Goal: Information Seeking & Learning: Learn about a topic

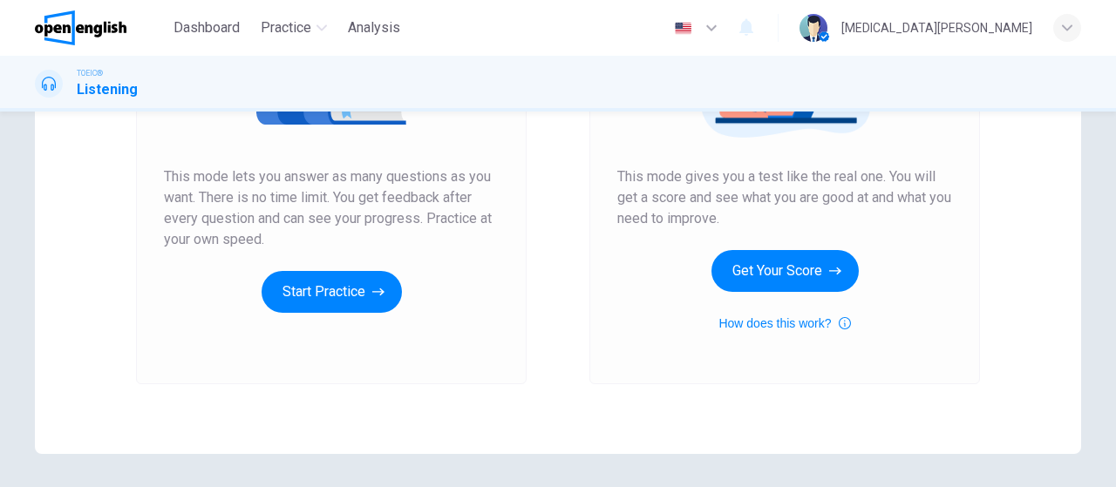
scroll to position [303, 0]
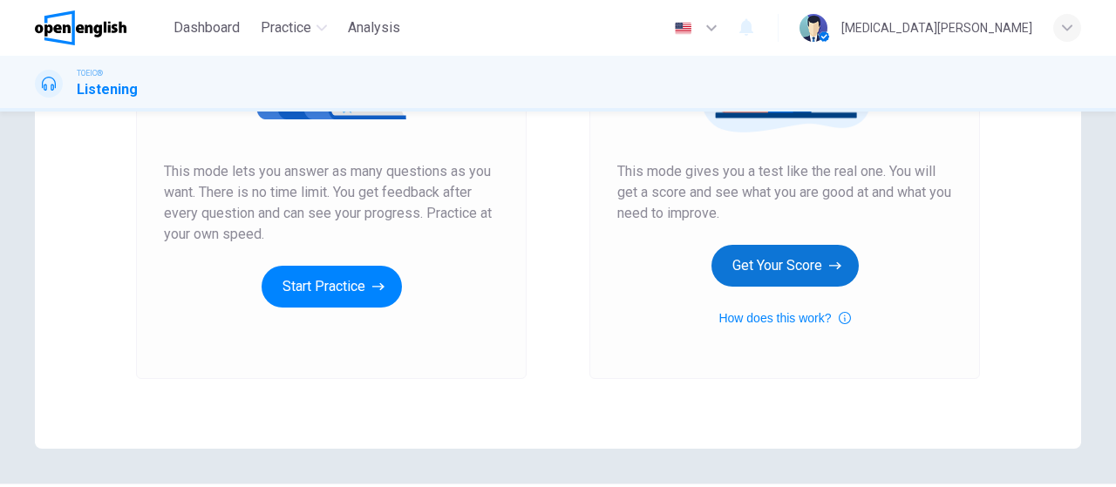
click at [756, 268] on button "Get Your Score" at bounding box center [784, 266] width 147 height 42
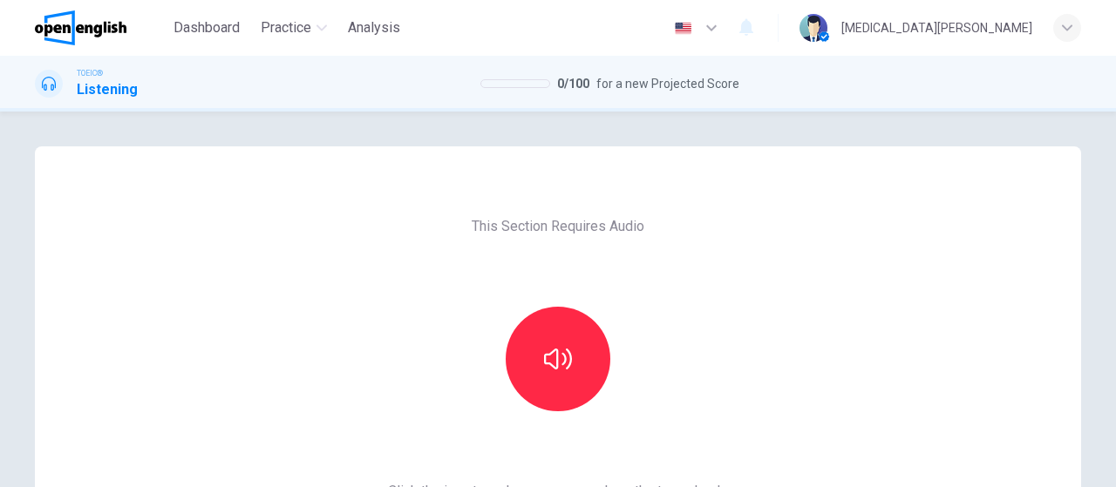
scroll to position [101, 0]
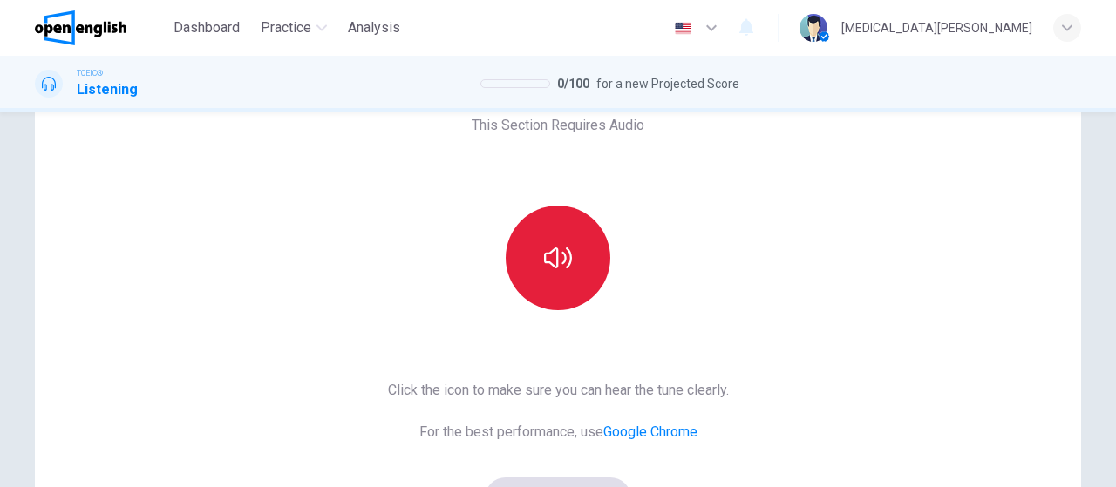
click at [554, 266] on icon "button" at bounding box center [558, 258] width 28 height 21
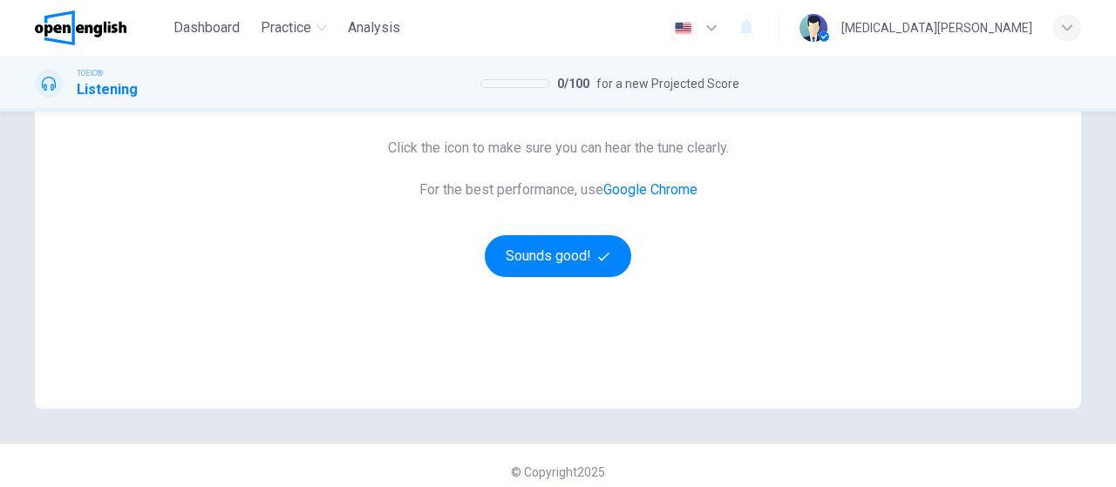
scroll to position [356, 0]
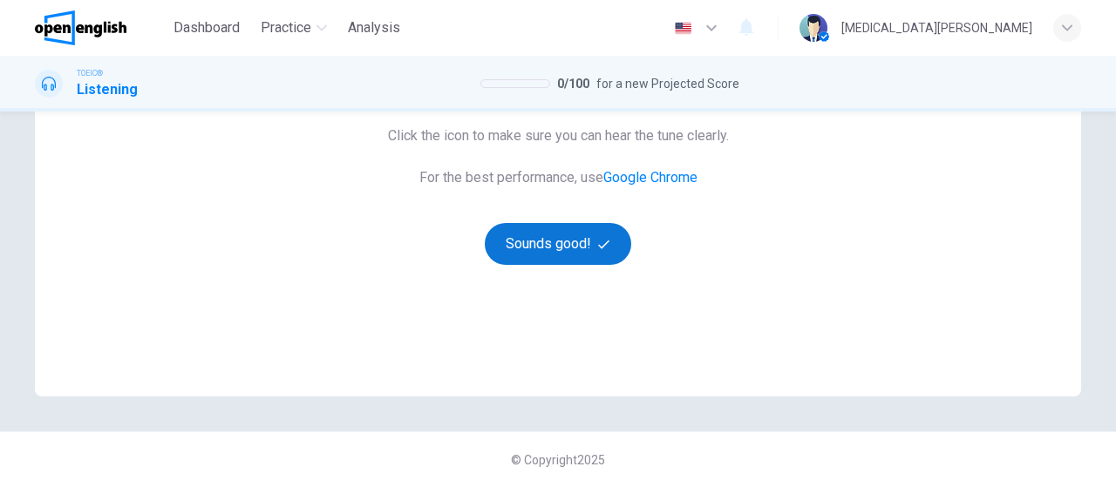
click at [557, 227] on button "Sounds good!" at bounding box center [558, 244] width 146 height 42
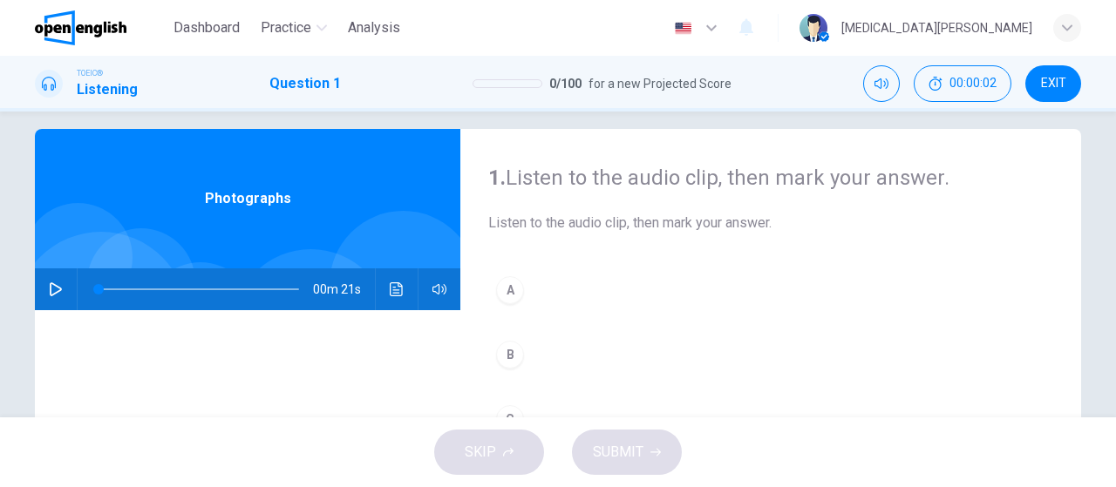
scroll to position [0, 0]
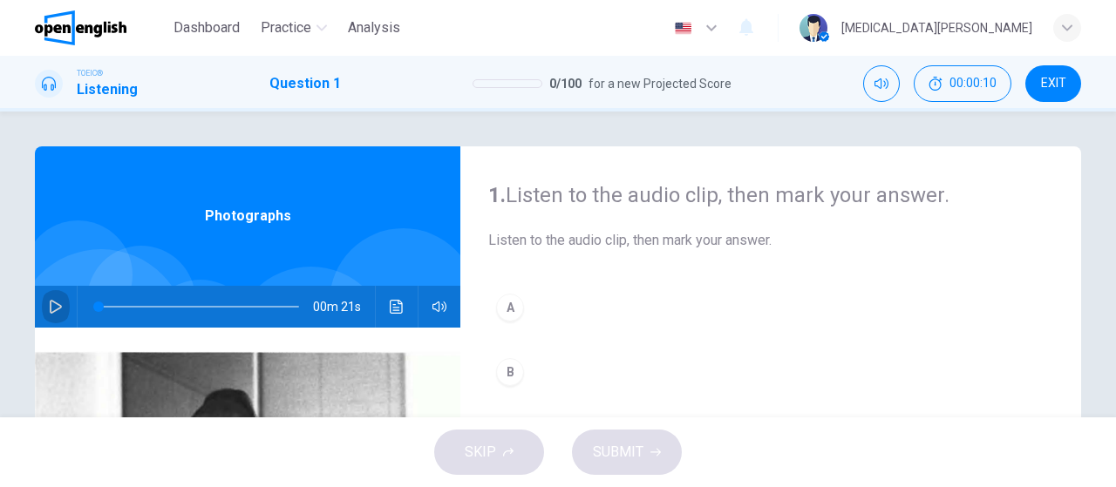
click at [51, 303] on icon "button" at bounding box center [56, 307] width 12 height 14
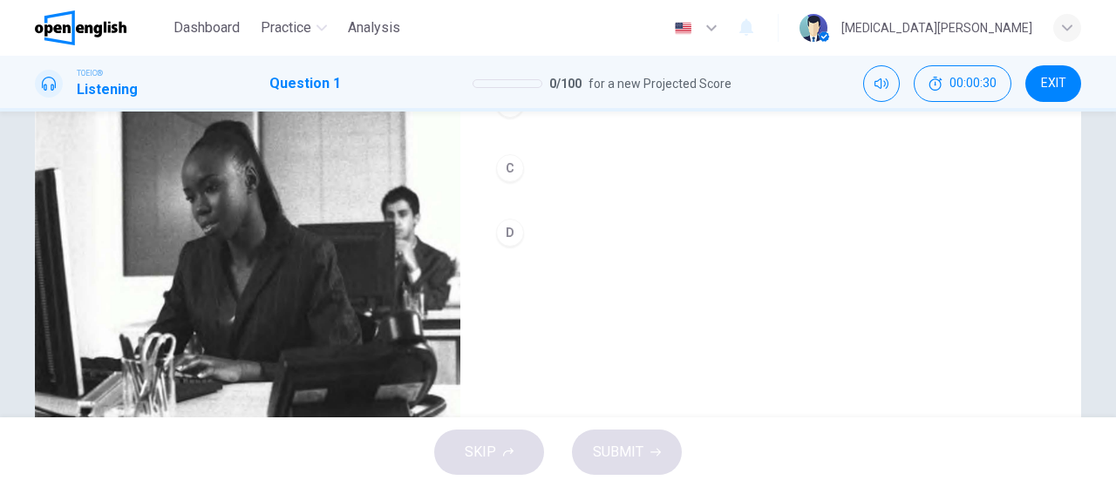
scroll to position [66, 0]
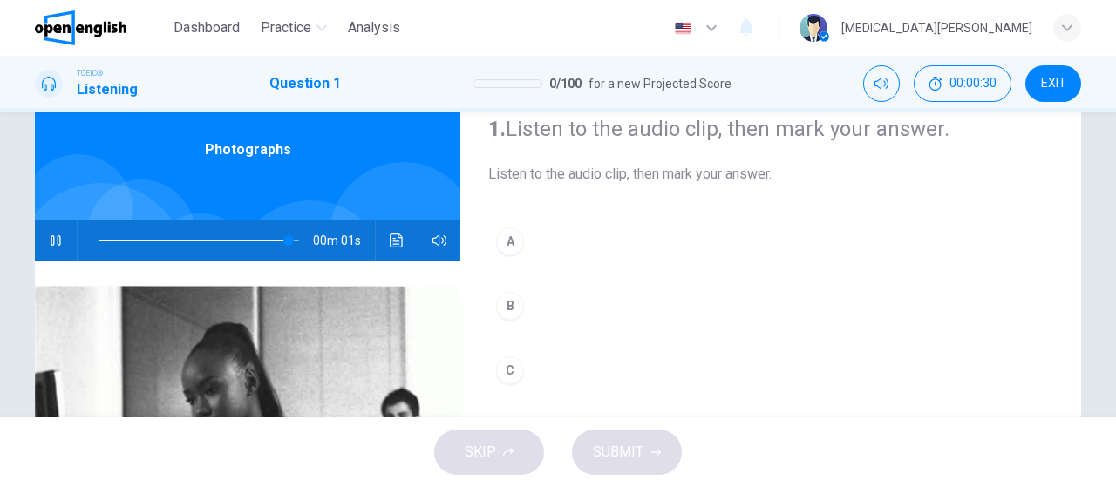
type input "*"
click at [505, 312] on div "B" at bounding box center [510, 306] width 28 height 28
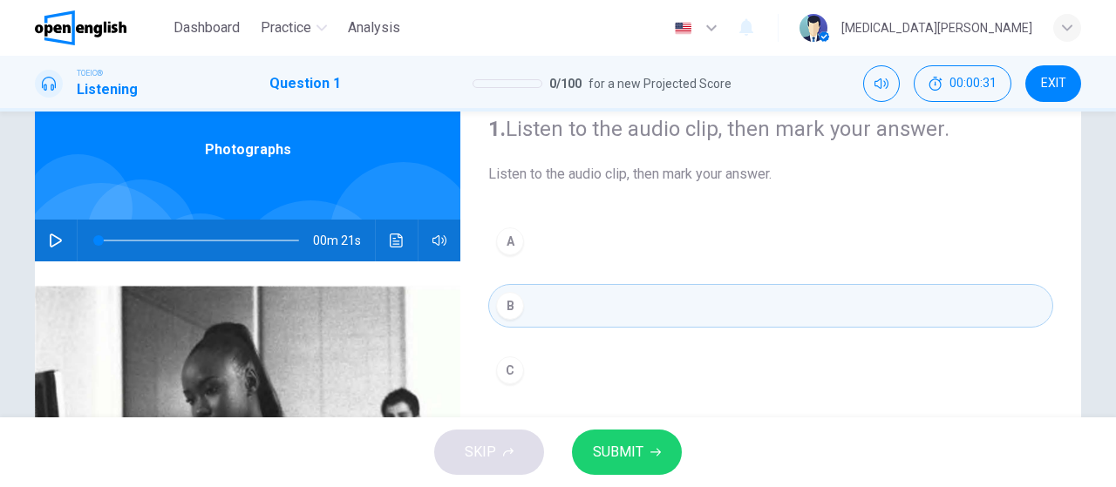
click at [599, 448] on span "SUBMIT" at bounding box center [618, 452] width 51 height 24
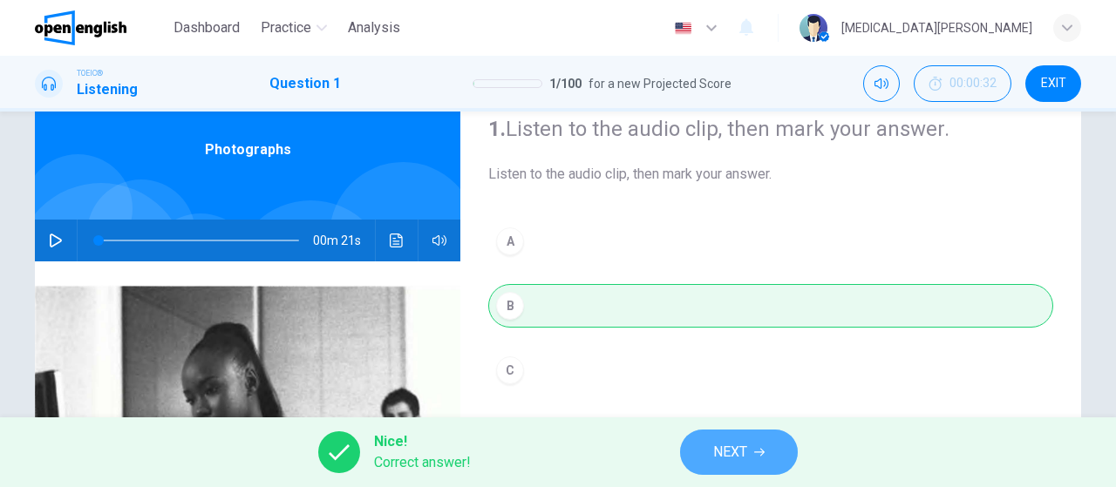
click at [747, 460] on span "NEXT" at bounding box center [730, 452] width 34 height 24
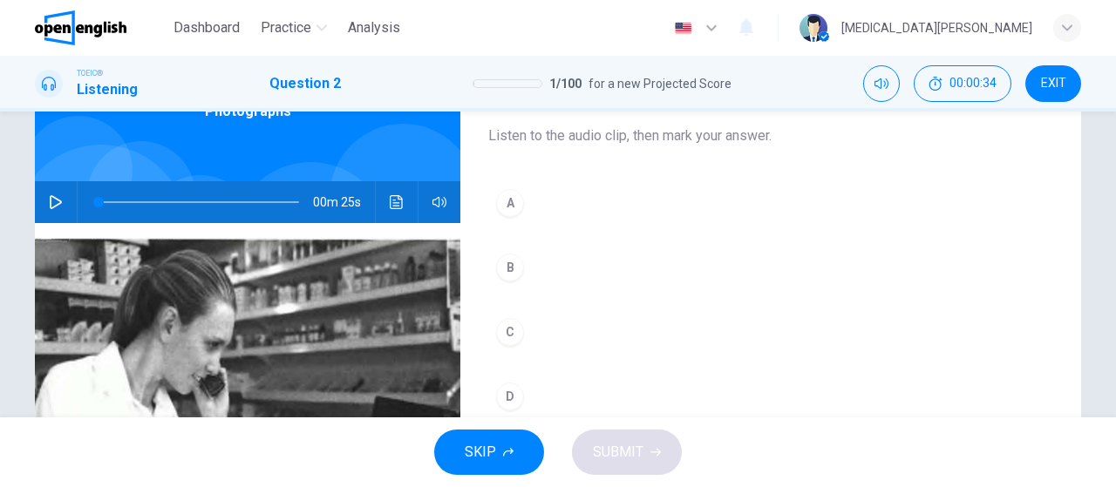
scroll to position [101, 0]
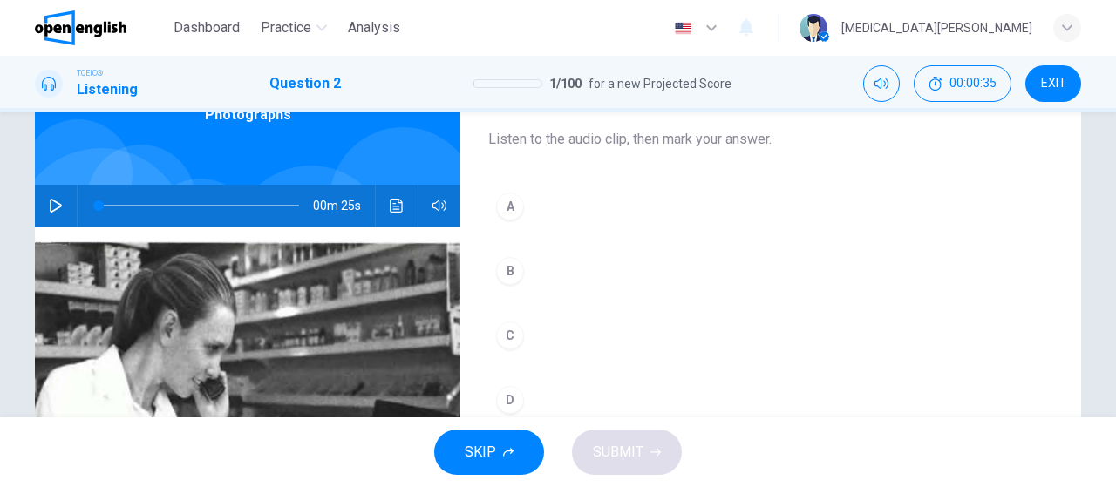
click at [54, 203] on icon "button" at bounding box center [56, 206] width 14 height 14
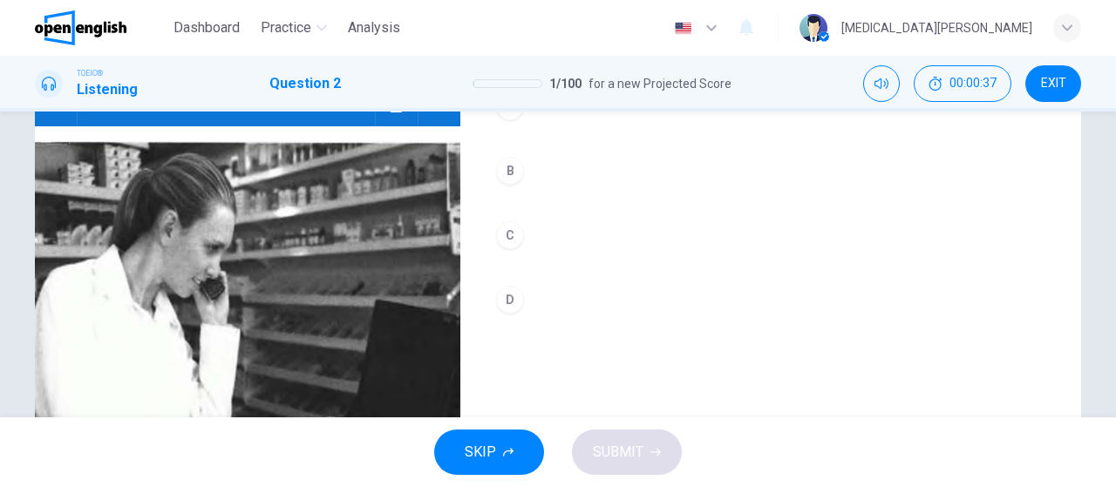
scroll to position [202, 0]
click at [510, 244] on div "C" at bounding box center [510, 235] width 28 height 28
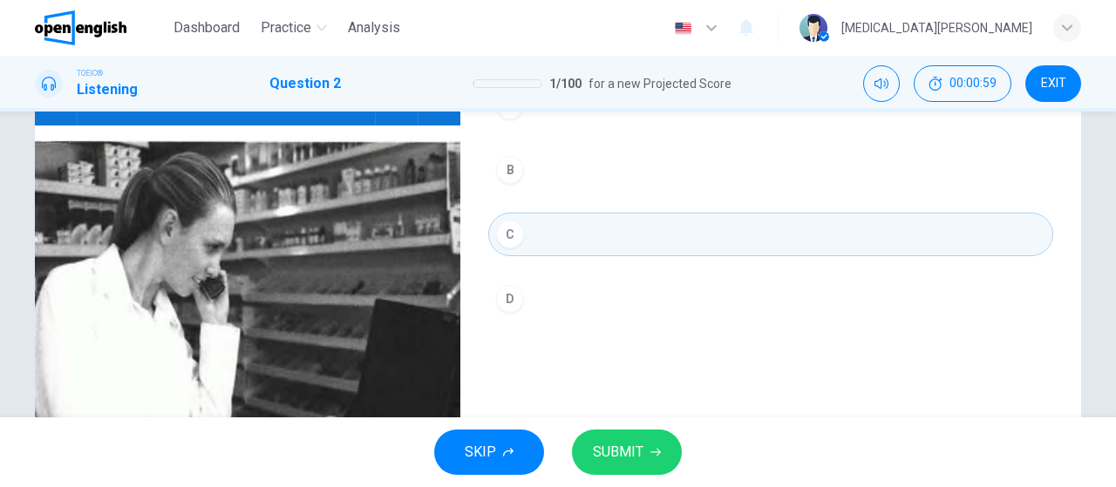
scroll to position [303, 0]
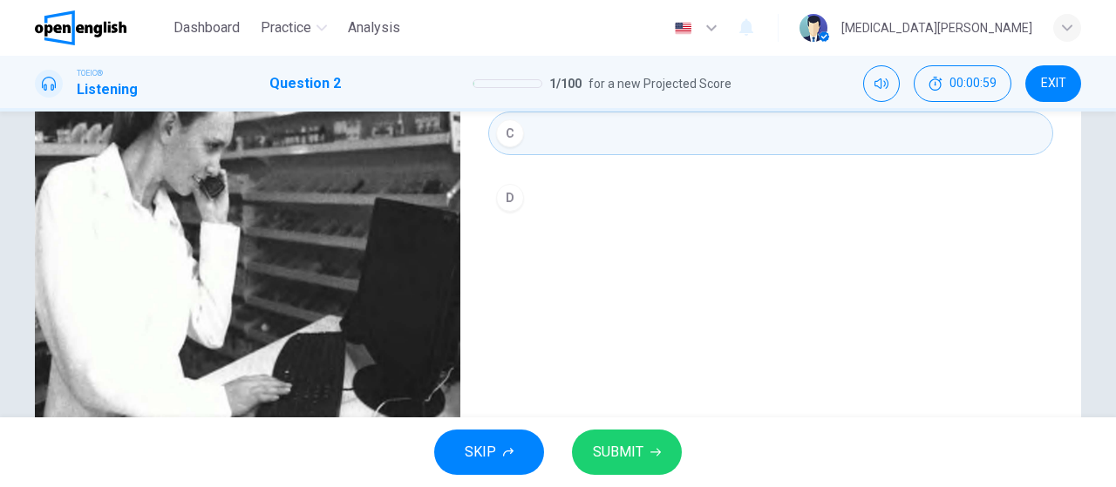
click at [626, 454] on span "SUBMIT" at bounding box center [618, 452] width 51 height 24
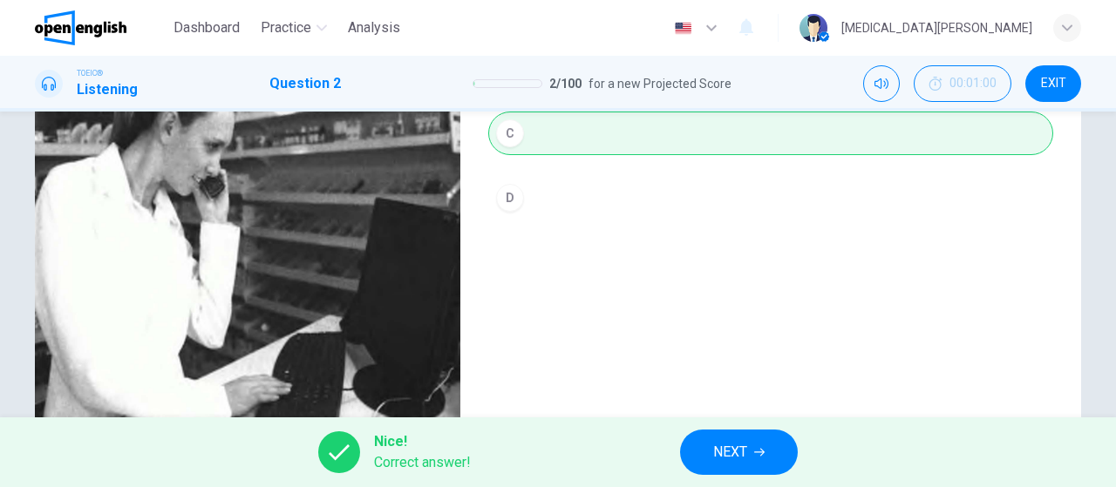
type input "*"
click at [737, 464] on span "NEXT" at bounding box center [730, 452] width 34 height 24
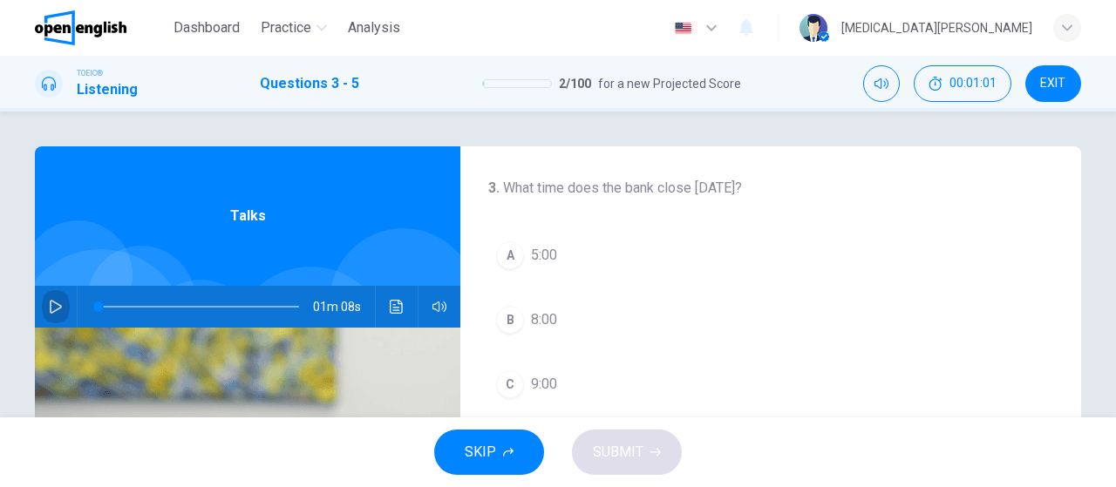
click at [56, 308] on icon "button" at bounding box center [56, 307] width 14 height 14
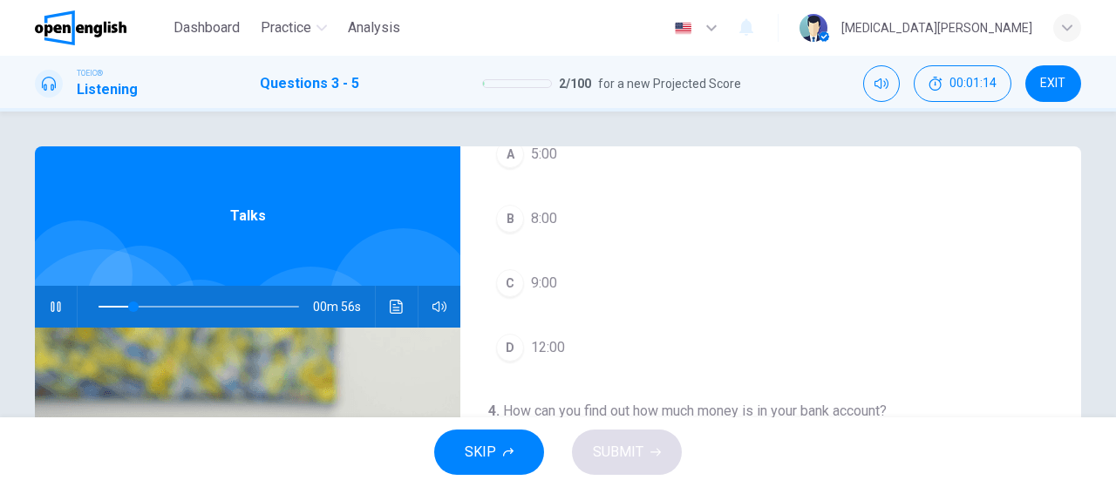
click at [548, 343] on span "12:00" at bounding box center [548, 347] width 34 height 21
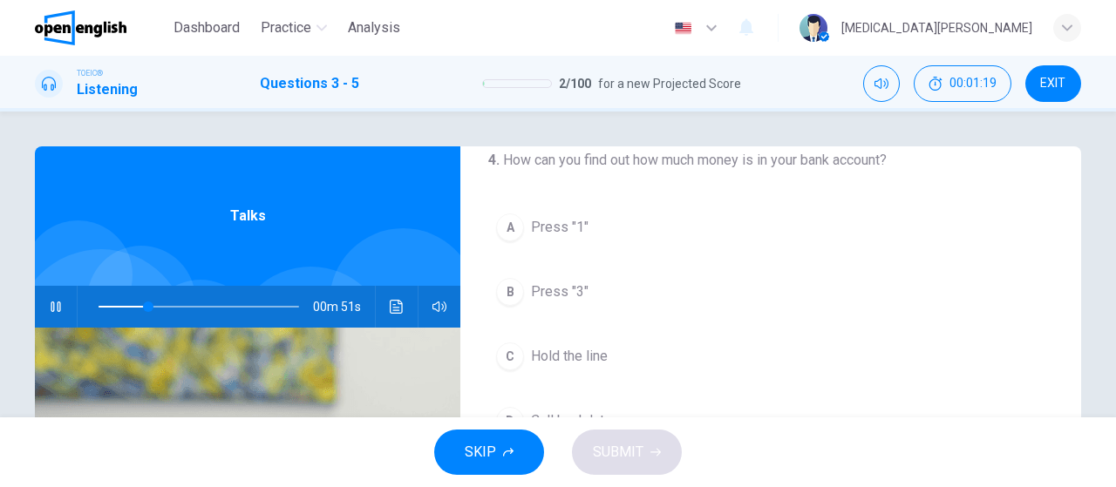
scroll to position [391, 0]
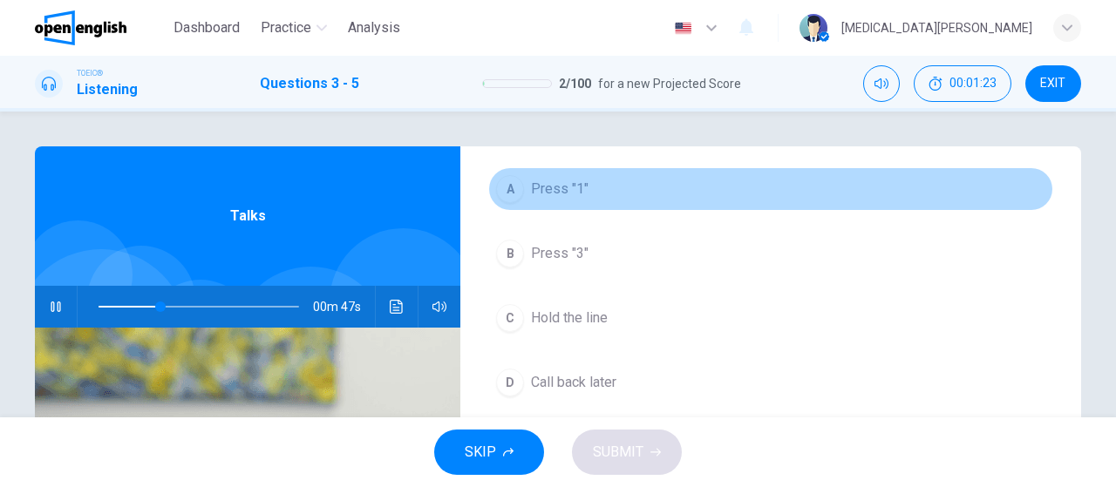
click at [551, 187] on span "Press "1"" at bounding box center [560, 189] width 58 height 21
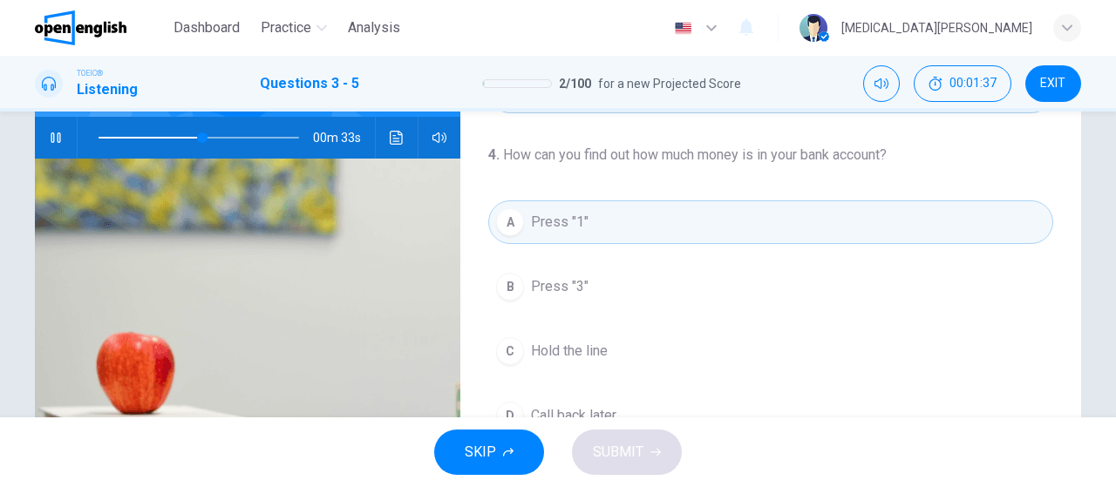
scroll to position [167, 0]
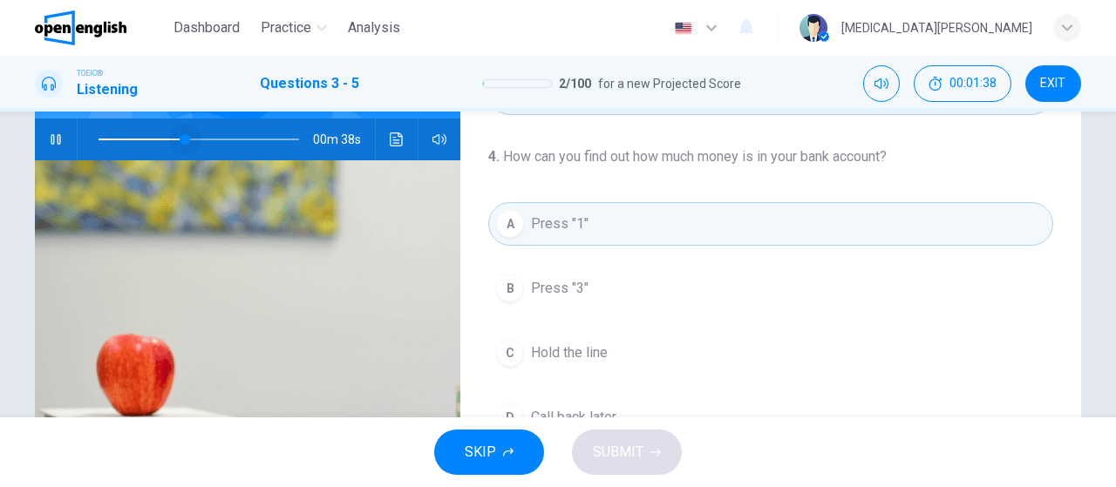
click at [186, 138] on span at bounding box center [199, 139] width 201 height 24
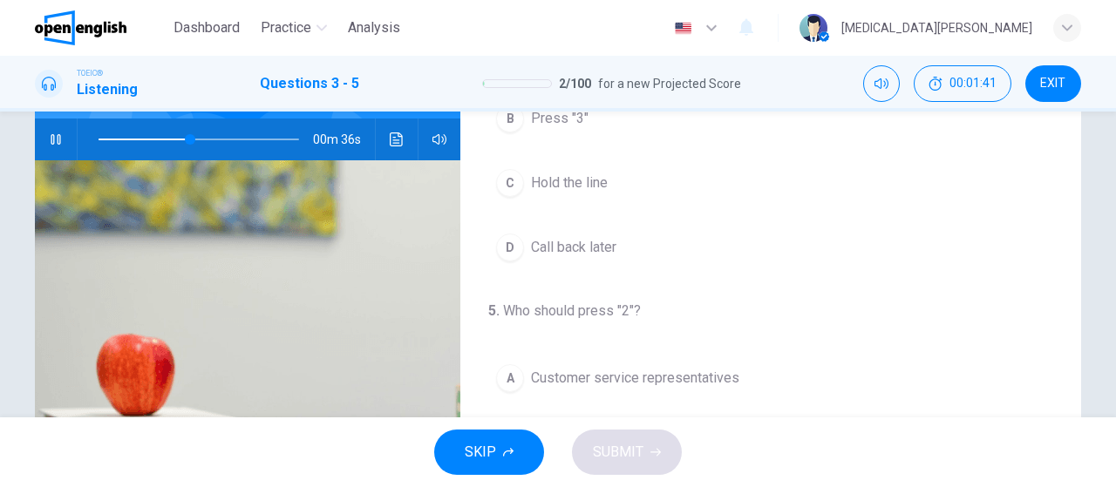
scroll to position [391, 0]
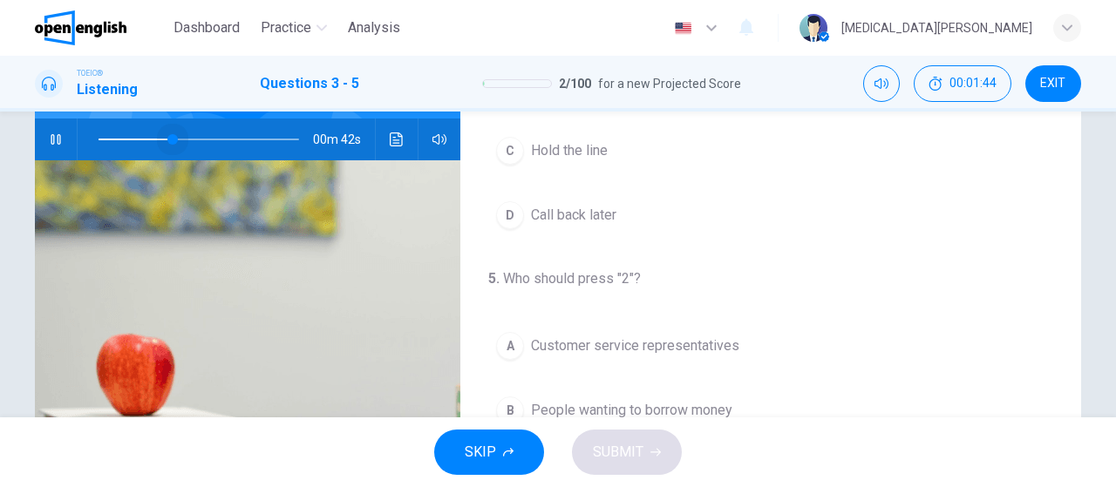
click at [174, 140] on span at bounding box center [199, 139] width 201 height 24
click at [157, 136] on span at bounding box center [199, 139] width 201 height 24
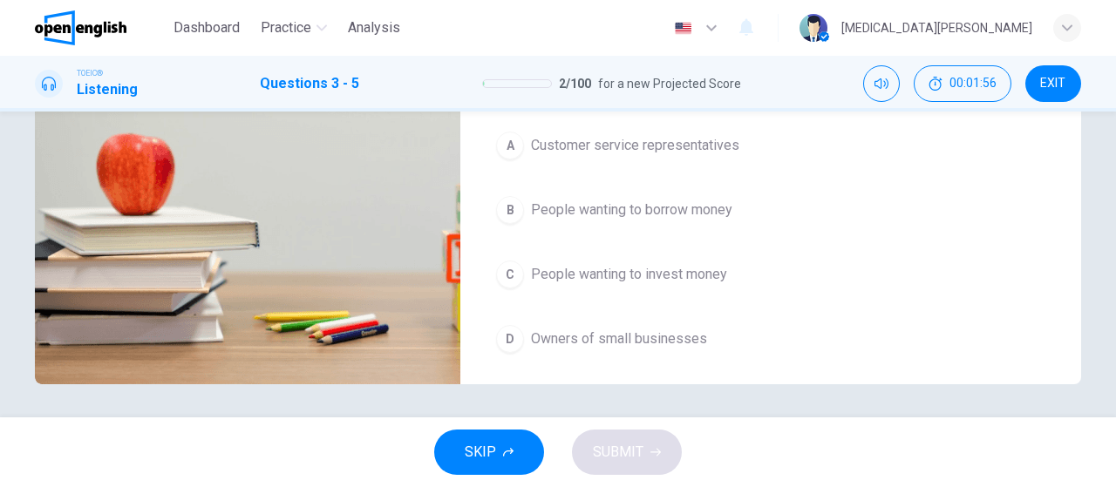
scroll to position [370, 0]
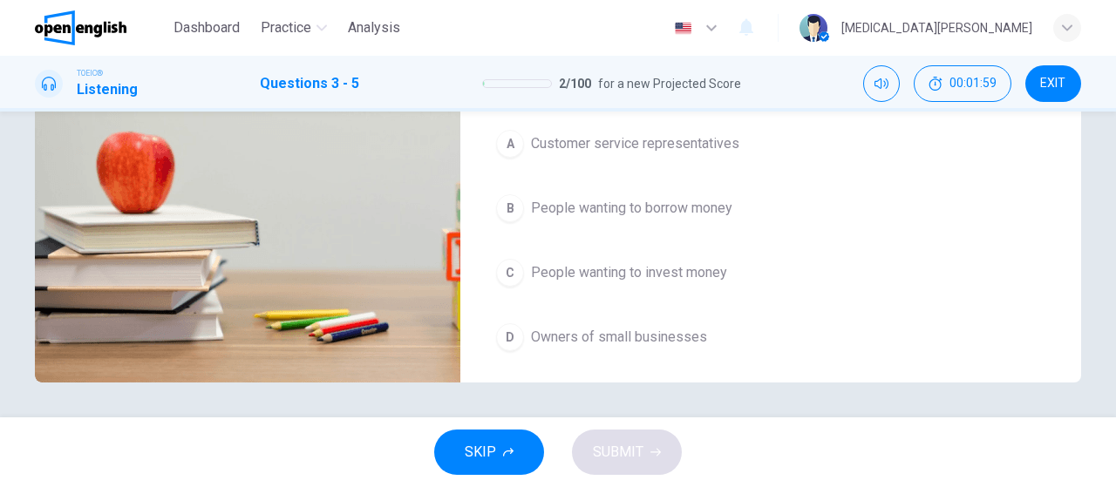
click at [679, 273] on span "People wanting to invest money" at bounding box center [629, 272] width 196 height 21
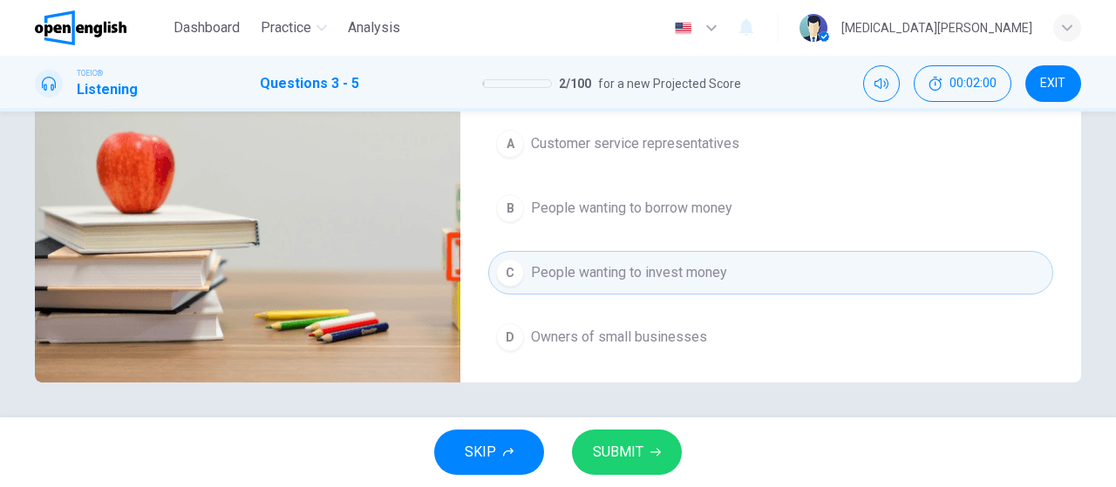
click at [644, 464] on button "SUBMIT" at bounding box center [627, 452] width 110 height 45
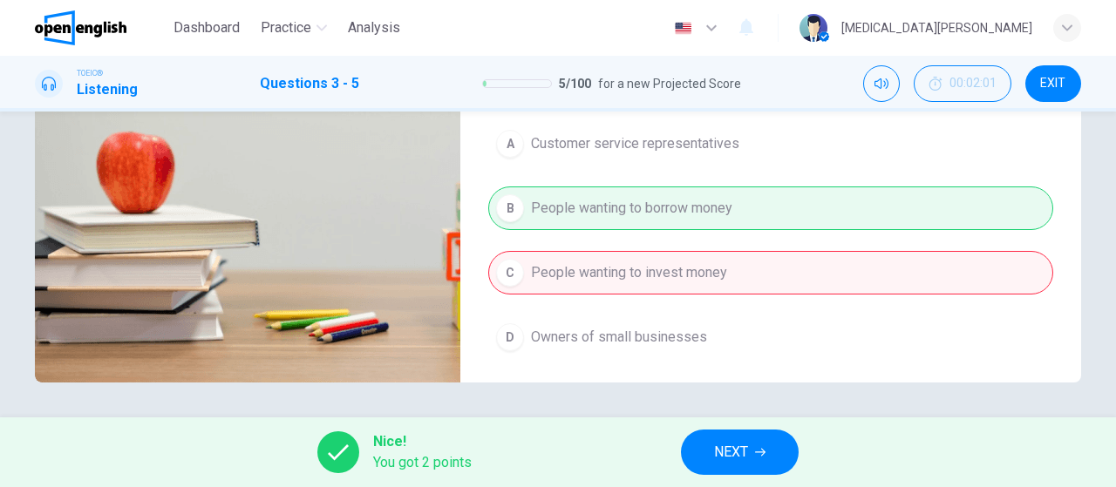
type input "**"
click at [740, 447] on span "NEXT" at bounding box center [731, 452] width 34 height 24
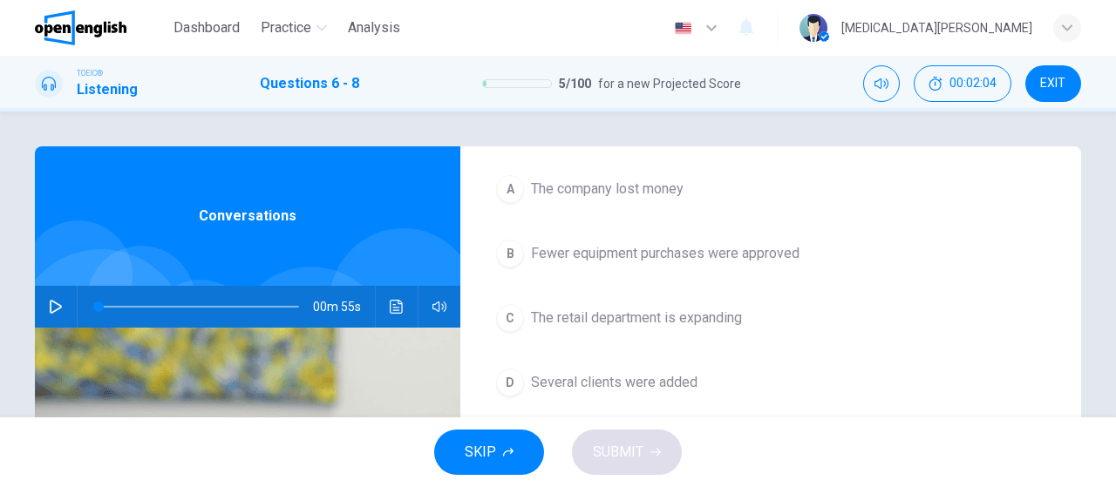
scroll to position [0, 0]
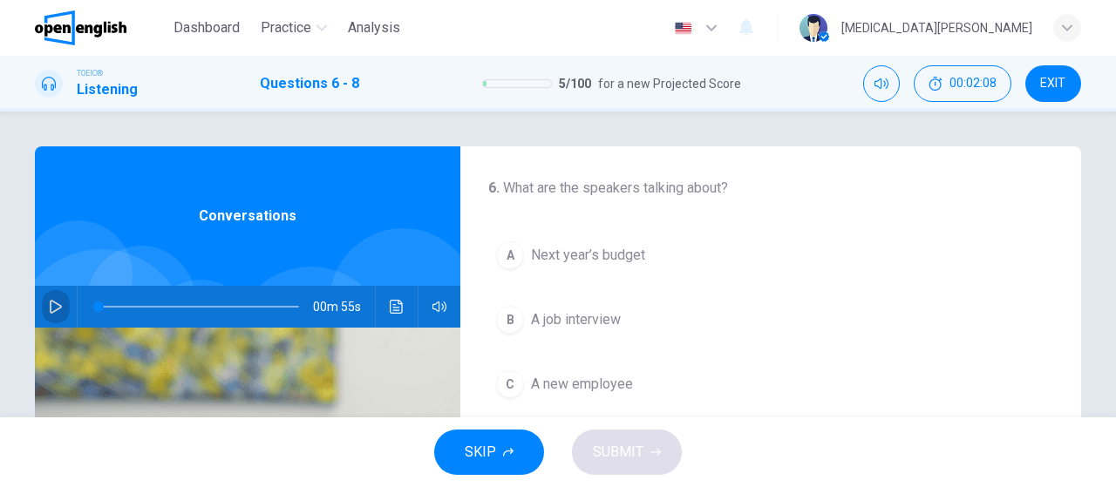
click at [55, 303] on icon "button" at bounding box center [56, 307] width 12 height 14
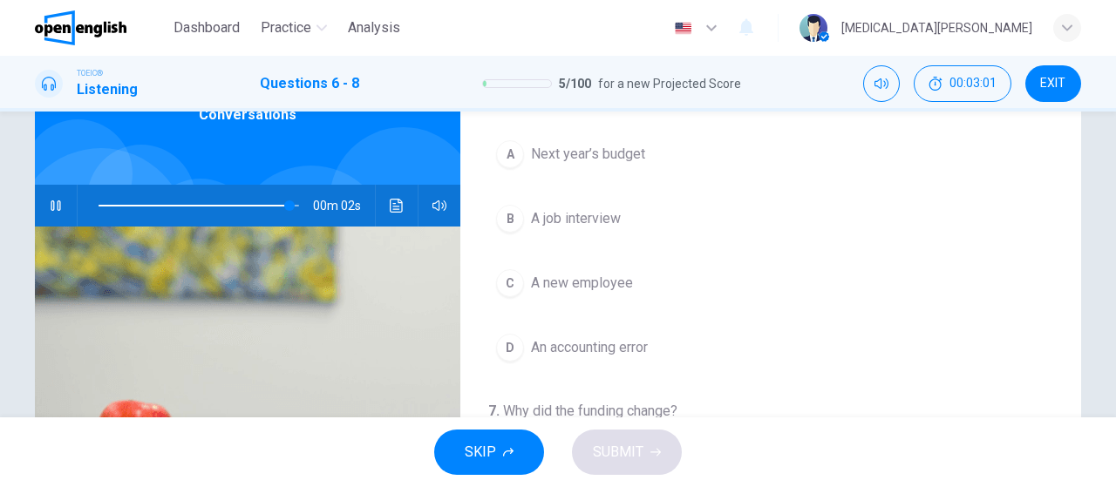
click at [96, 206] on div at bounding box center [195, 206] width 235 height 42
click at [108, 207] on span at bounding box center [199, 206] width 201 height 24
drag, startPoint x: 107, startPoint y: 206, endPoint x: 92, endPoint y: 206, distance: 15.7
click at [93, 206] on span at bounding box center [98, 206] width 10 height 10
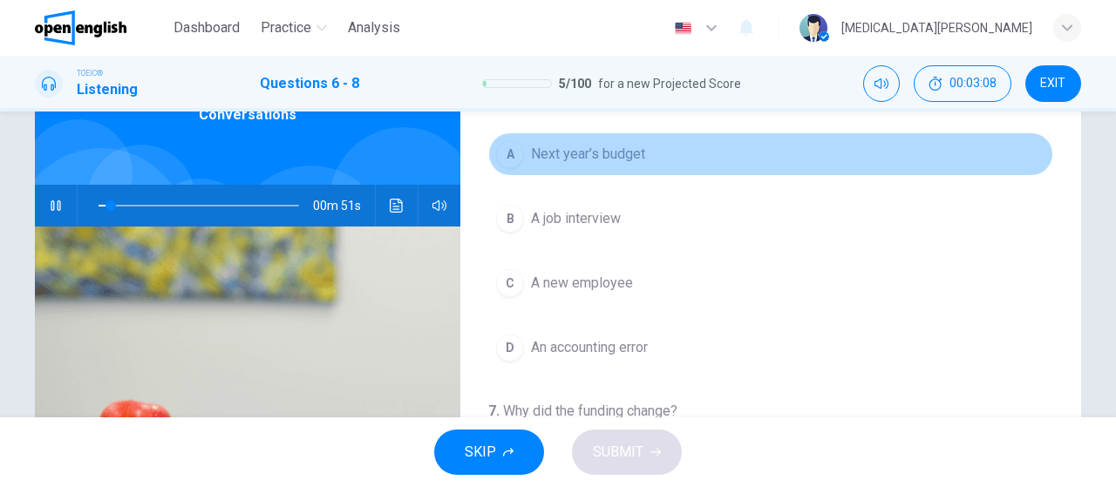
click at [561, 154] on span "Next year’s budget" at bounding box center [588, 154] width 114 height 21
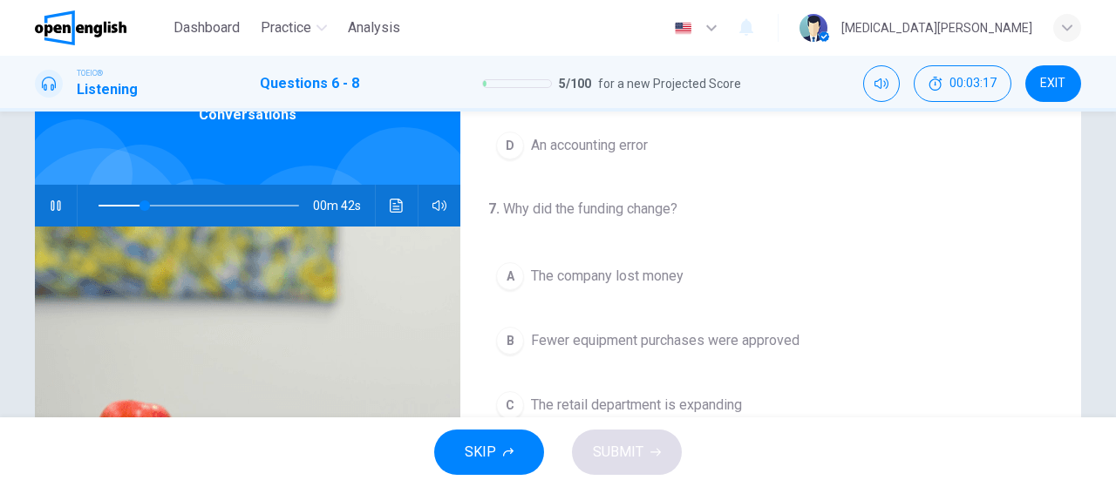
scroll to position [303, 0]
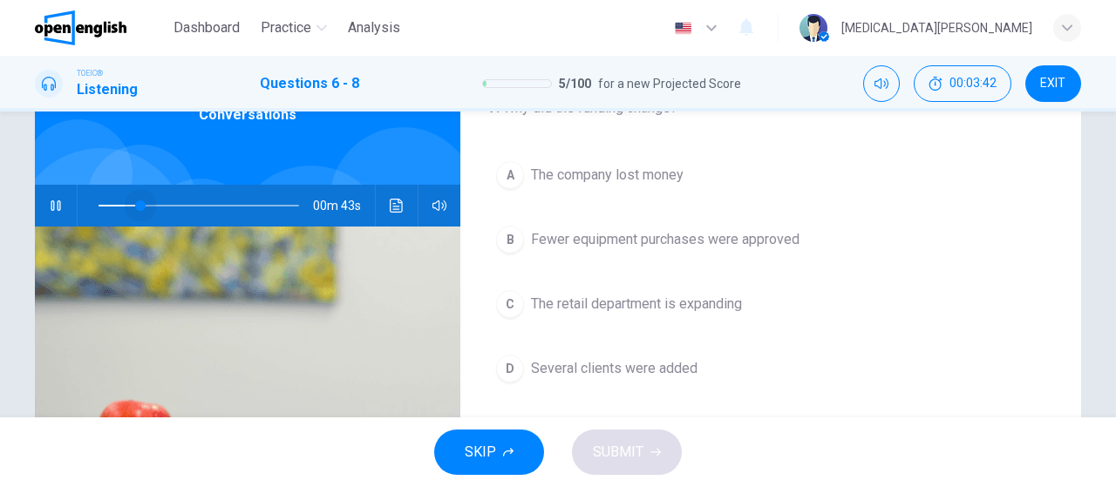
click at [140, 204] on span at bounding box center [199, 206] width 201 height 24
click at [593, 242] on span "Fewer equipment purchases were approved" at bounding box center [665, 239] width 269 height 21
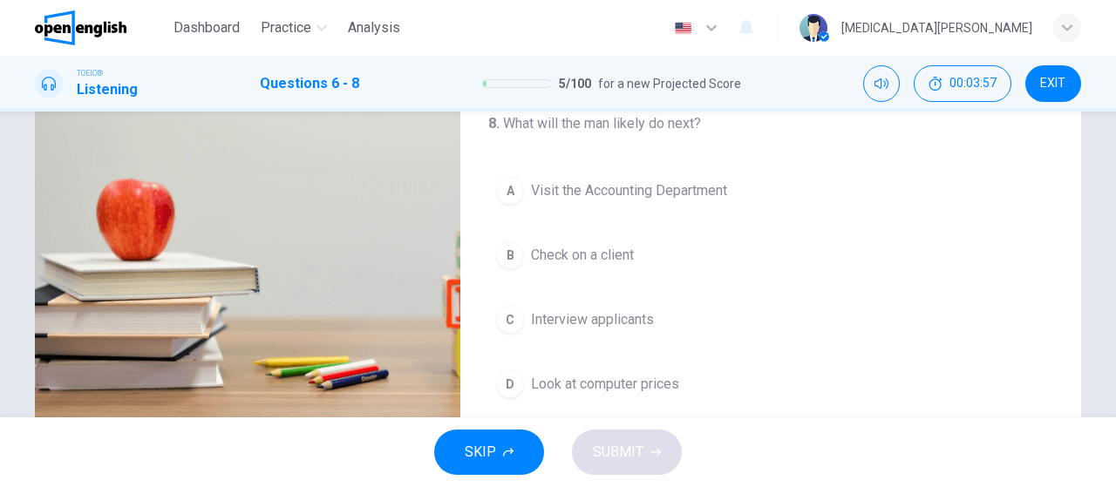
scroll to position [370, 0]
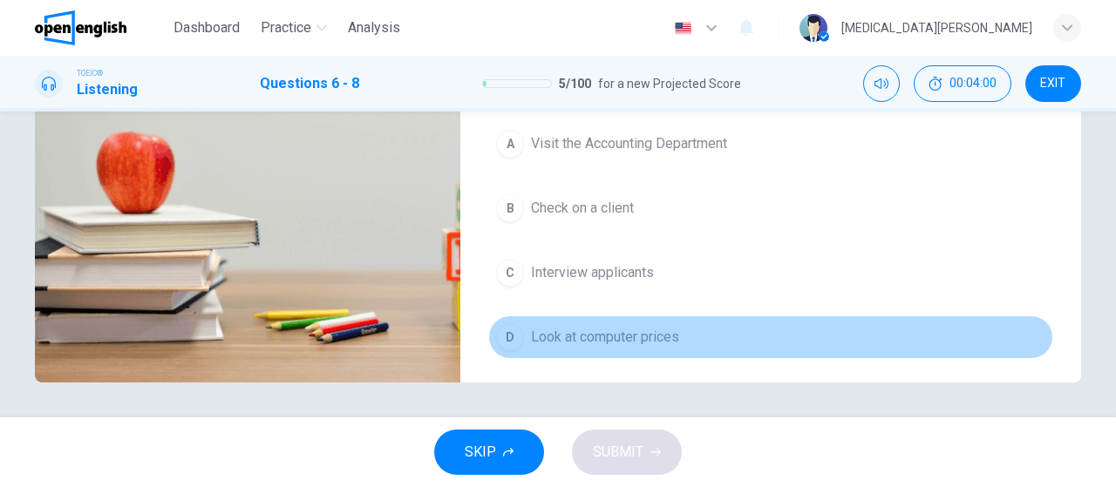
click at [650, 338] on span "Look at computer prices" at bounding box center [605, 337] width 148 height 21
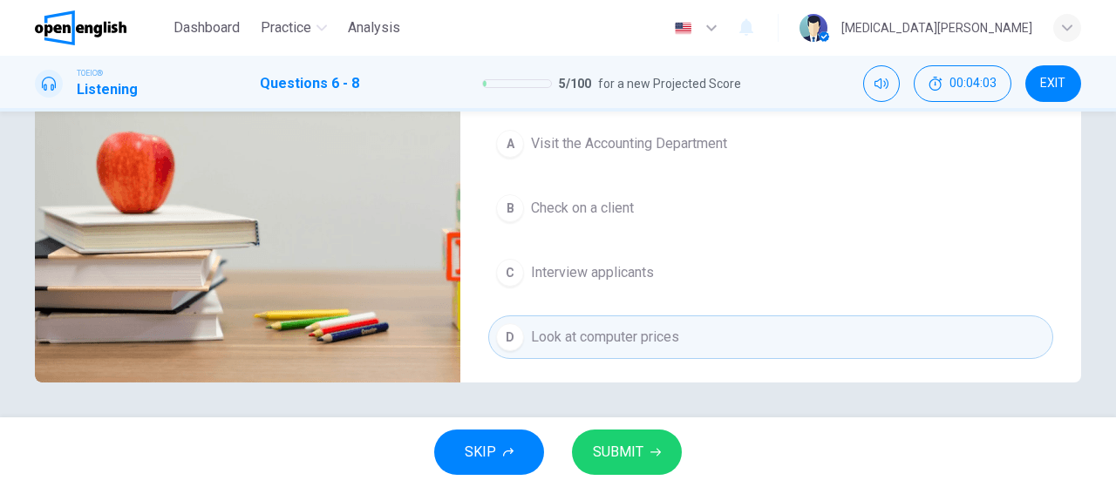
click at [634, 262] on span "Interview applicants" at bounding box center [592, 272] width 123 height 21
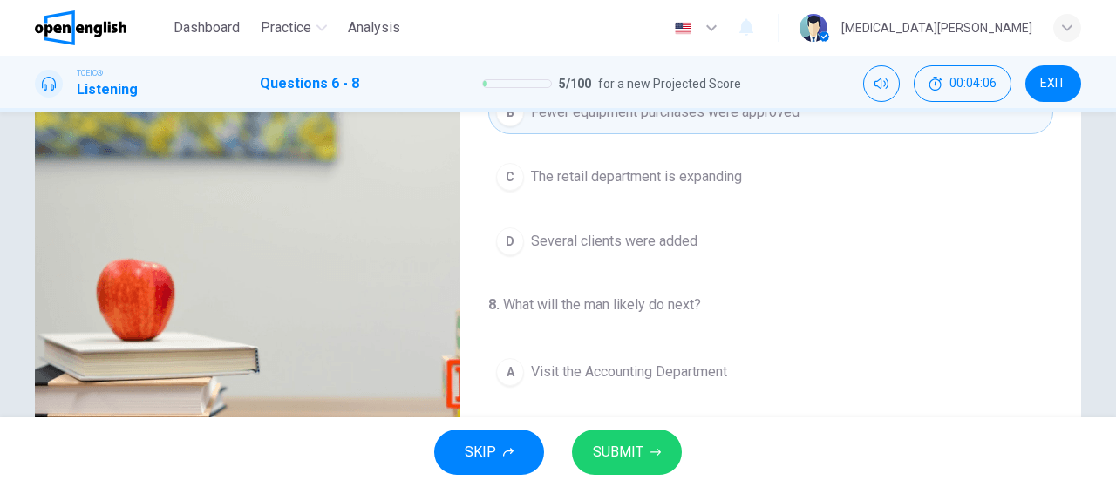
scroll to position [167, 0]
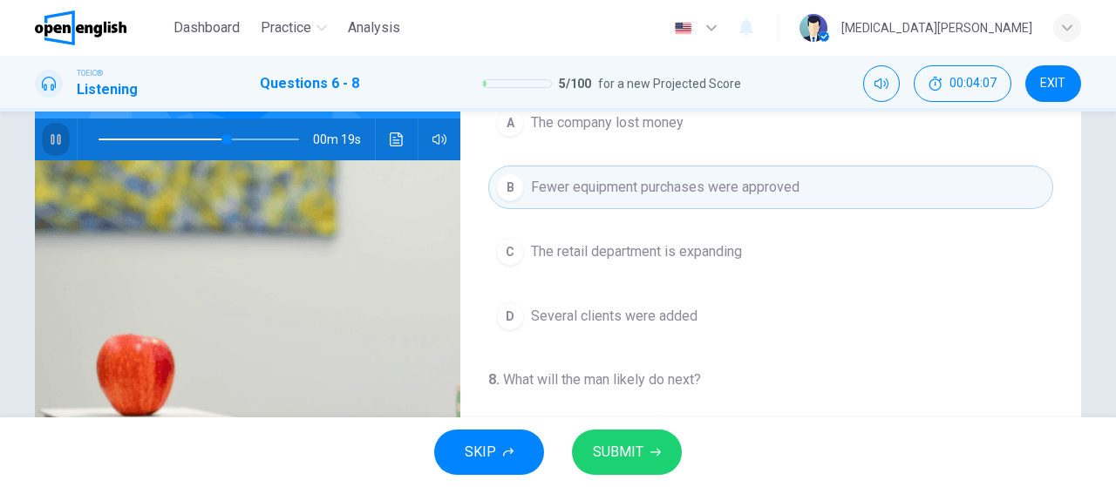
click at [48, 135] on button "button" at bounding box center [56, 140] width 28 height 42
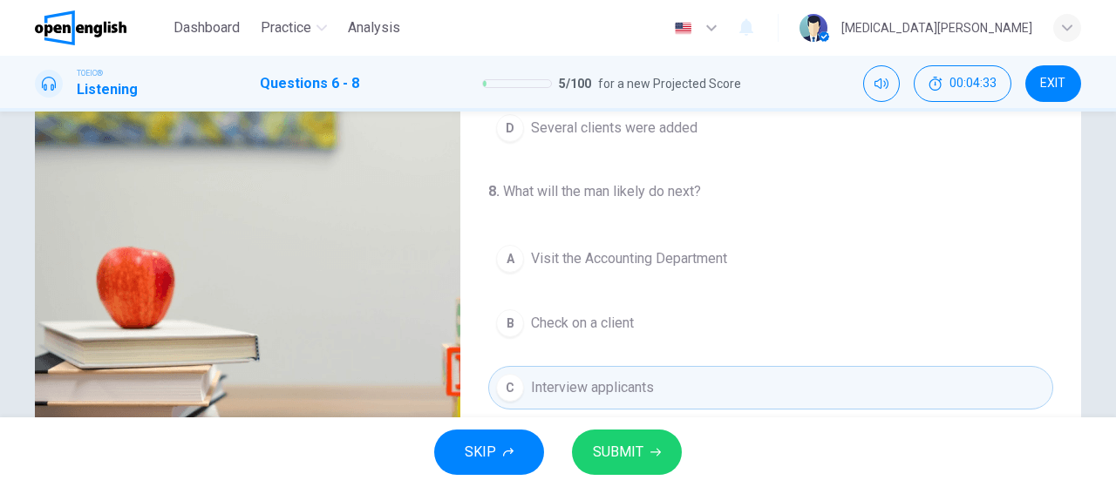
scroll to position [66, 0]
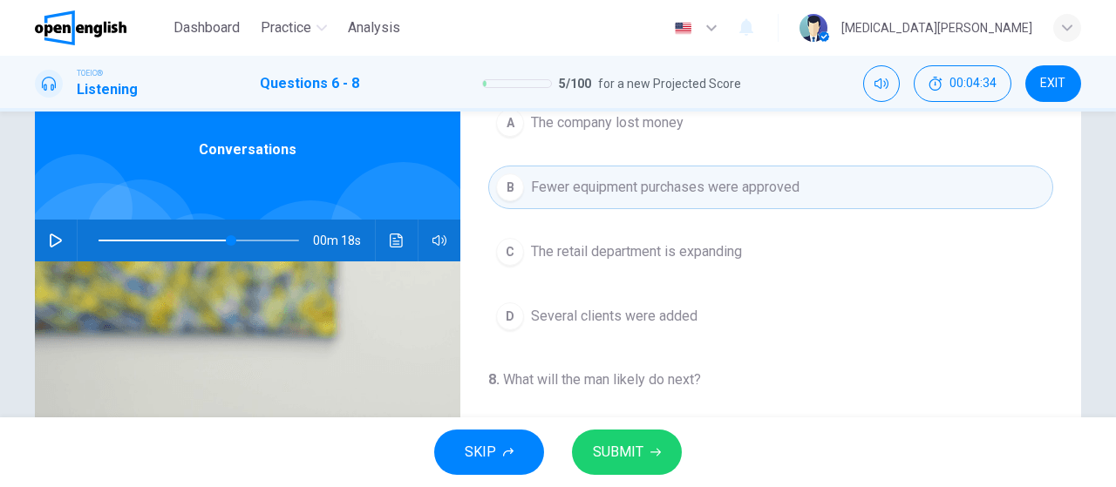
click at [167, 239] on span at bounding box center [199, 240] width 201 height 24
click at [126, 238] on span at bounding box center [199, 240] width 201 height 24
click at [59, 239] on icon "button" at bounding box center [56, 241] width 12 height 14
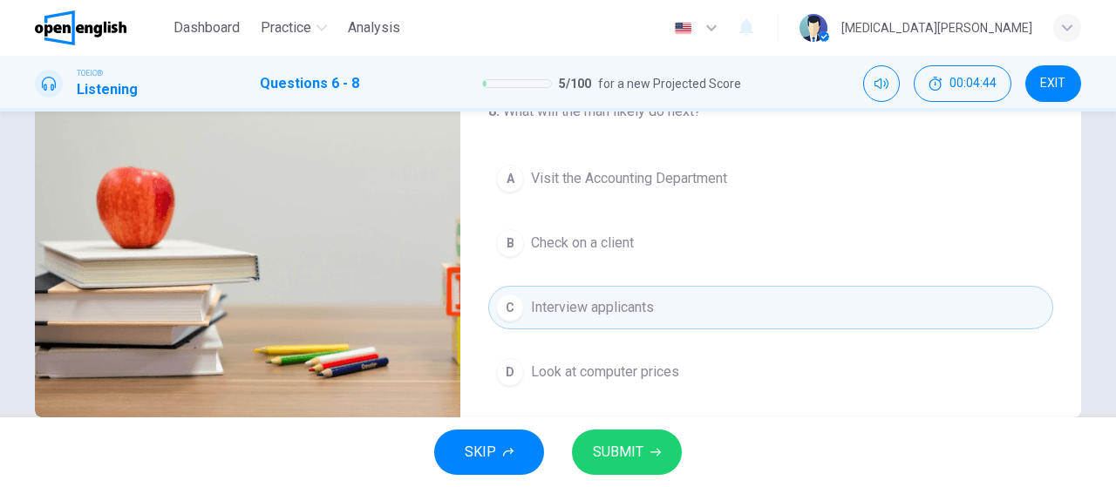
scroll to position [370, 0]
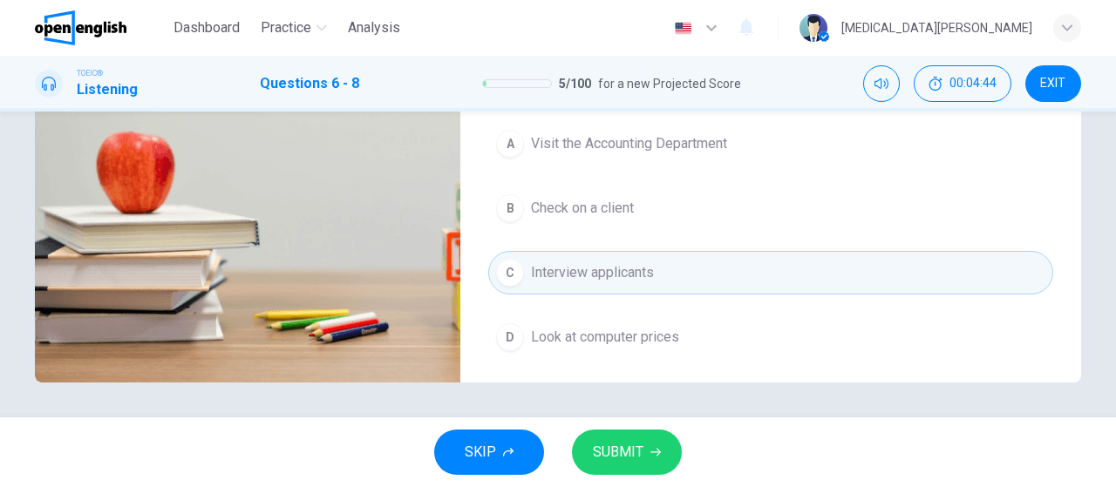
click at [571, 332] on span "Look at computer prices" at bounding box center [605, 337] width 148 height 21
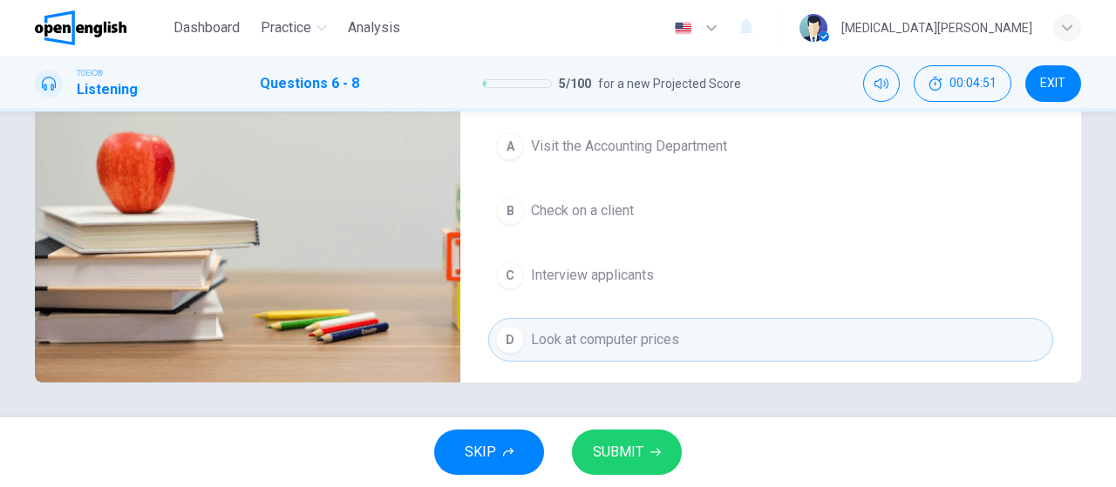
scroll to position [391, 0]
click at [630, 461] on span "SUBMIT" at bounding box center [618, 452] width 51 height 24
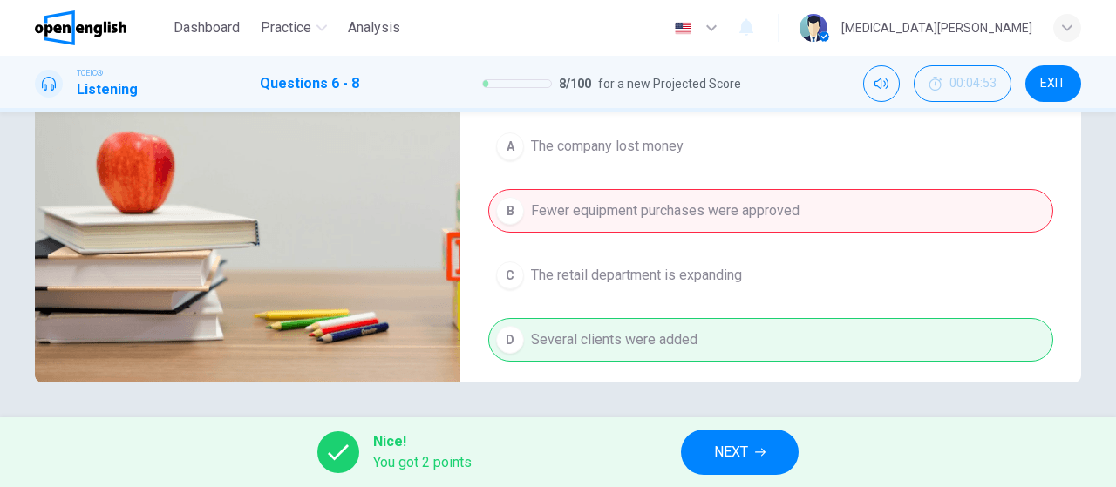
scroll to position [101, 0]
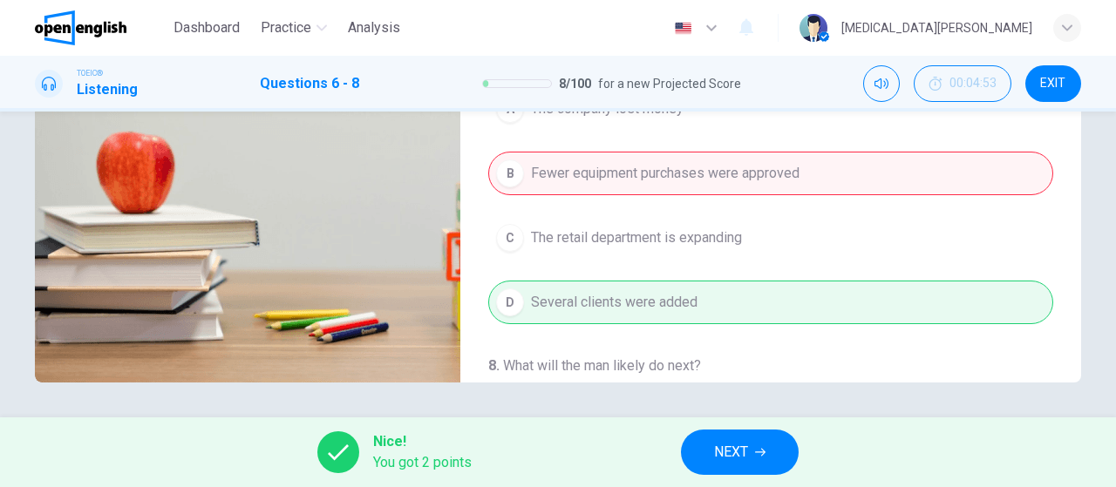
type input "**"
click at [720, 457] on span "NEXT" at bounding box center [731, 452] width 34 height 24
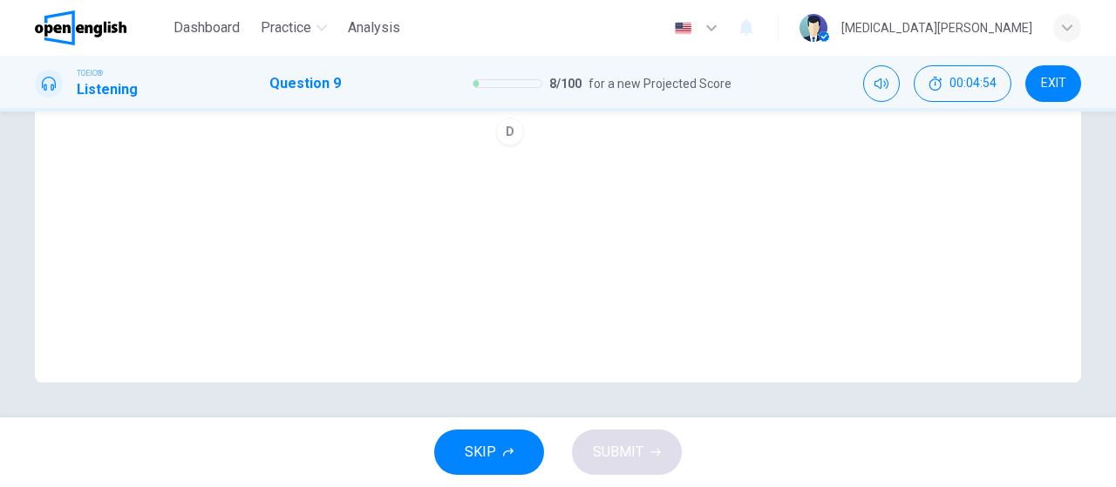
scroll to position [0, 0]
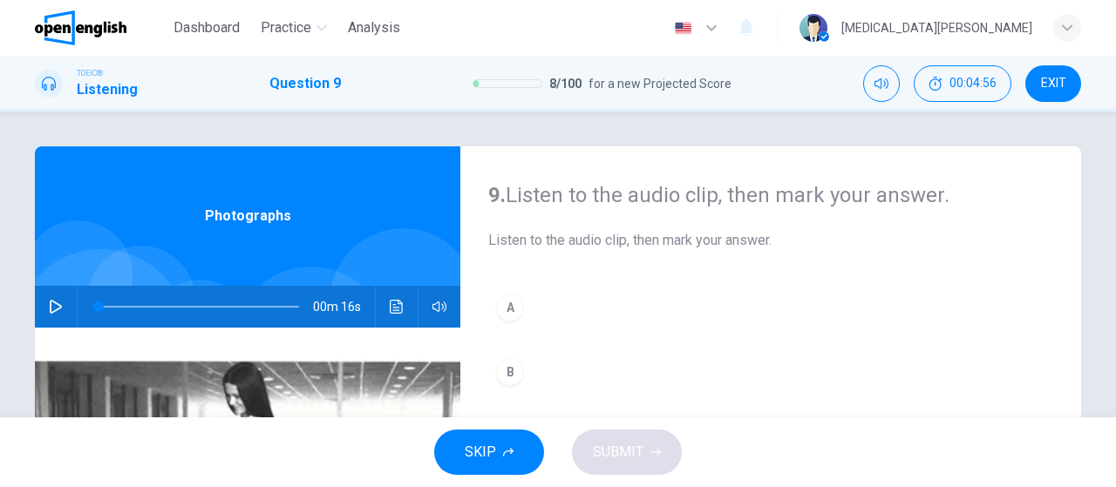
click at [55, 303] on icon "button" at bounding box center [56, 307] width 12 height 14
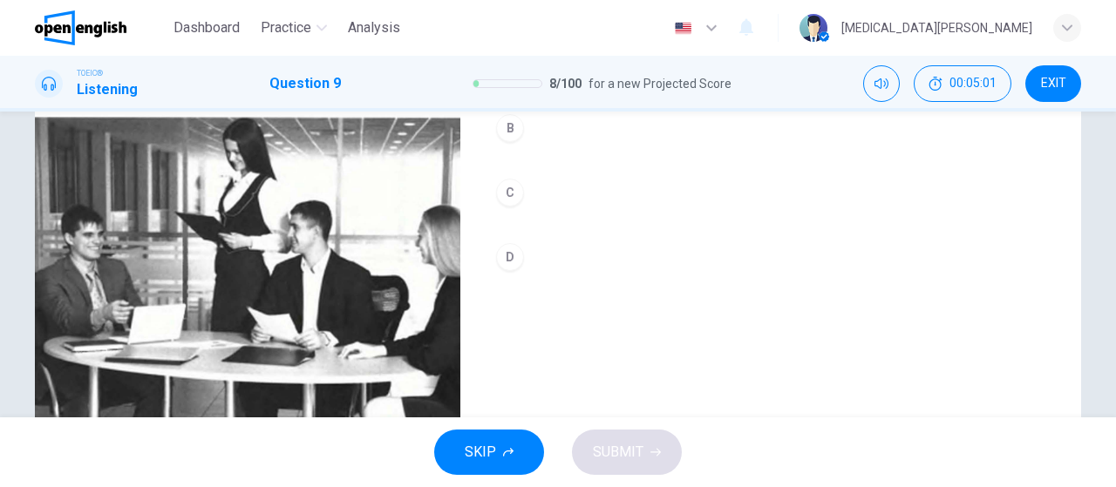
scroll to position [202, 0]
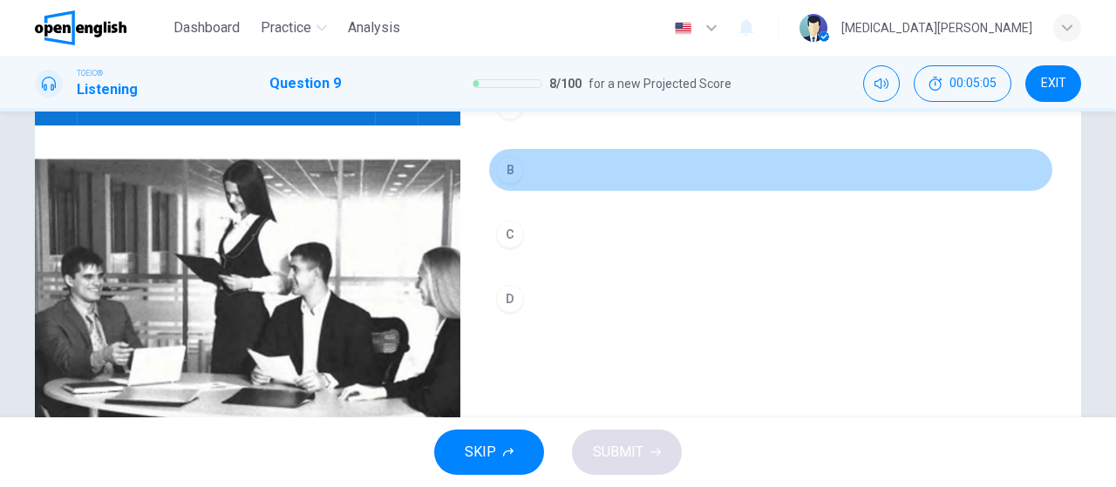
click at [509, 180] on div "B" at bounding box center [510, 170] width 28 height 28
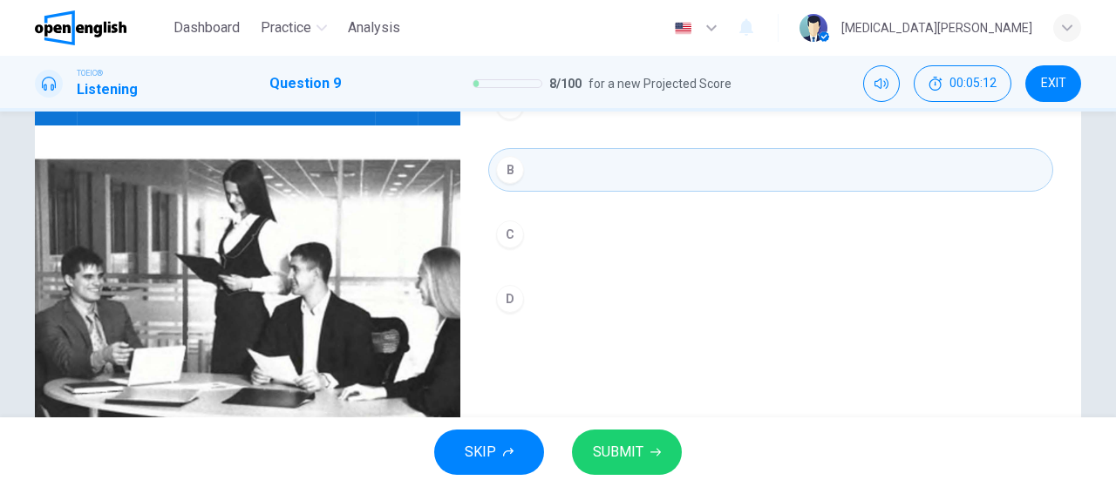
click at [641, 451] on span "SUBMIT" at bounding box center [618, 452] width 51 height 24
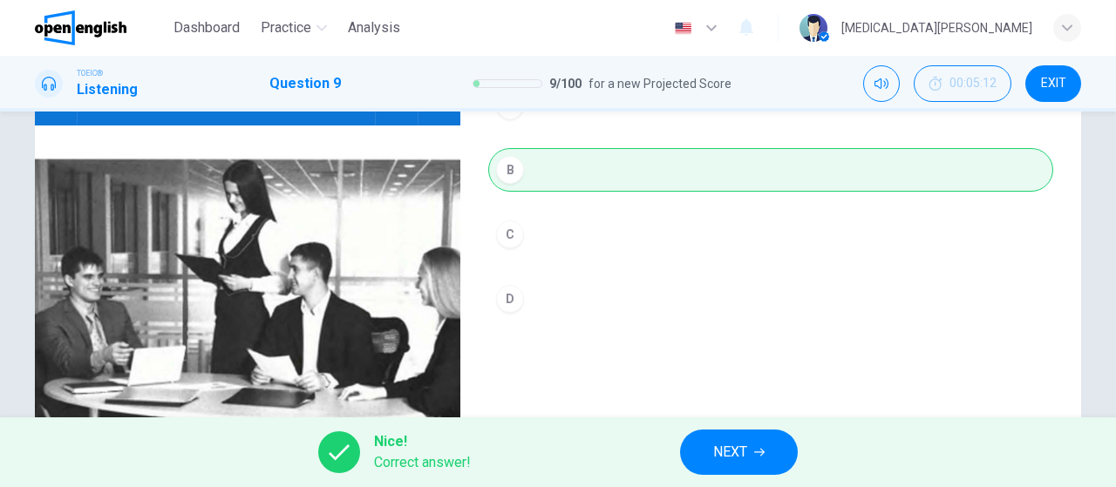
type input "*"
click at [704, 462] on button "NEXT" at bounding box center [739, 452] width 118 height 45
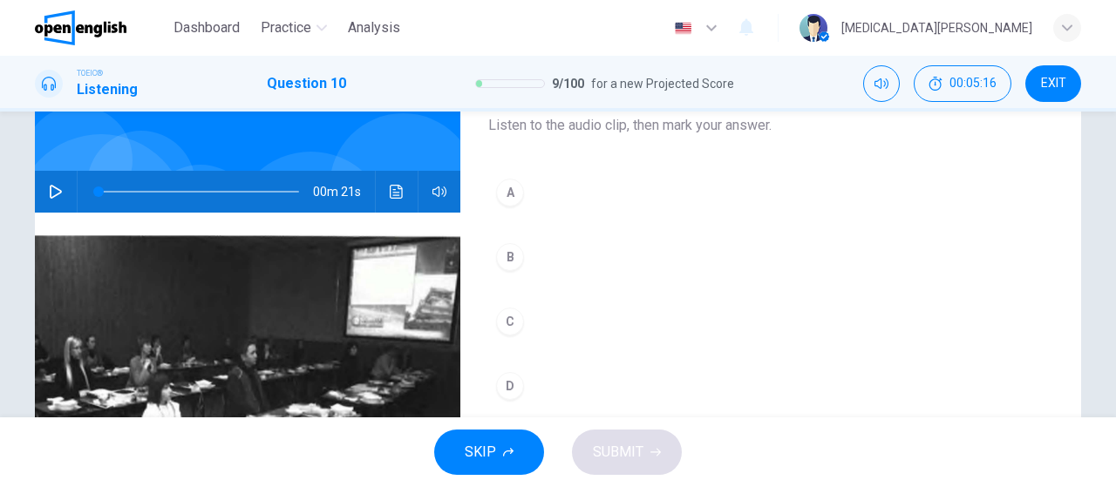
scroll to position [0, 0]
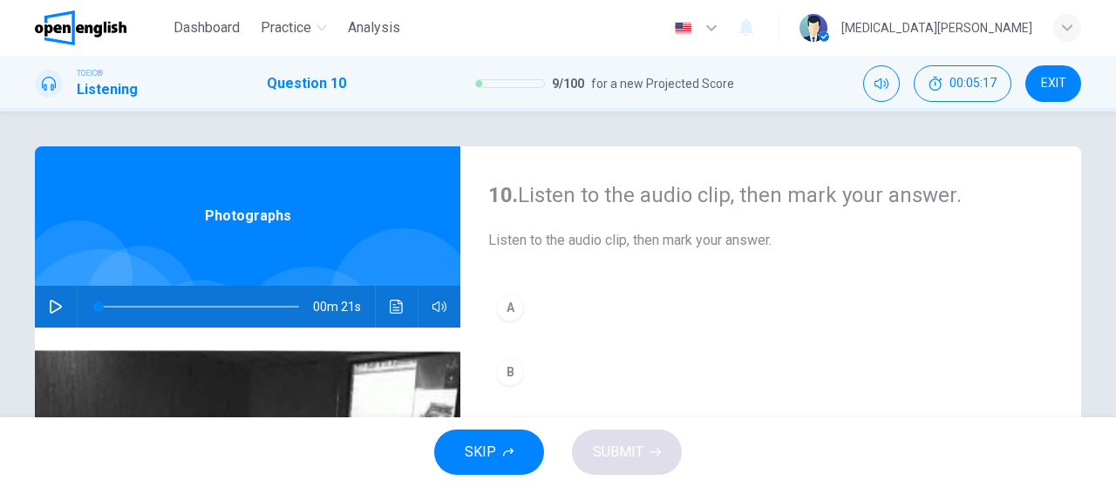
click at [57, 306] on icon "button" at bounding box center [56, 307] width 14 height 14
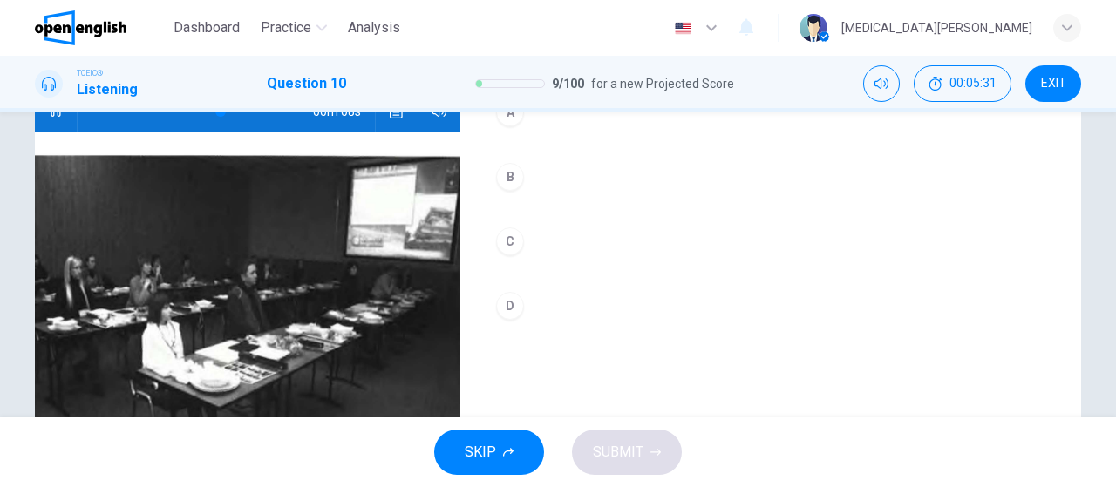
scroll to position [167, 0]
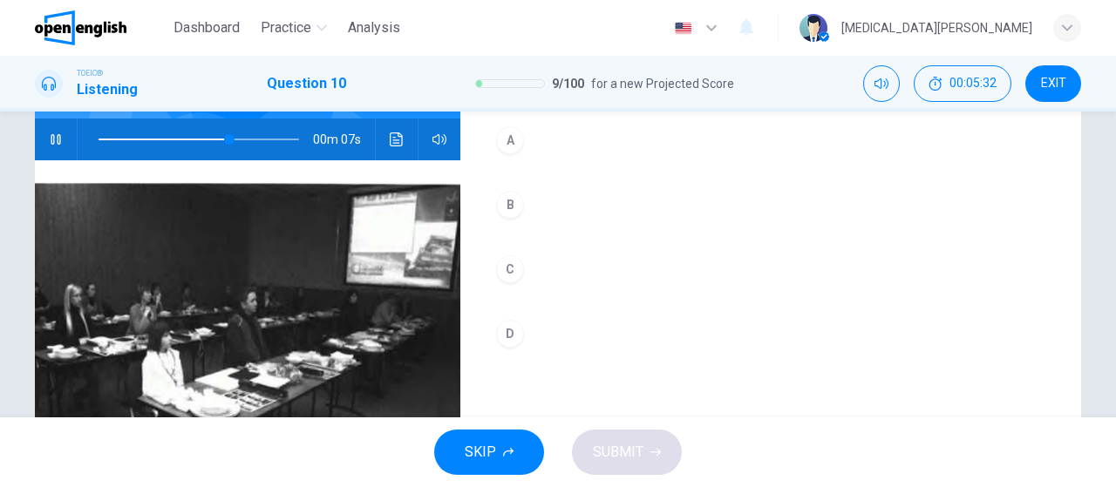
click at [507, 208] on div "B" at bounding box center [510, 205] width 28 height 28
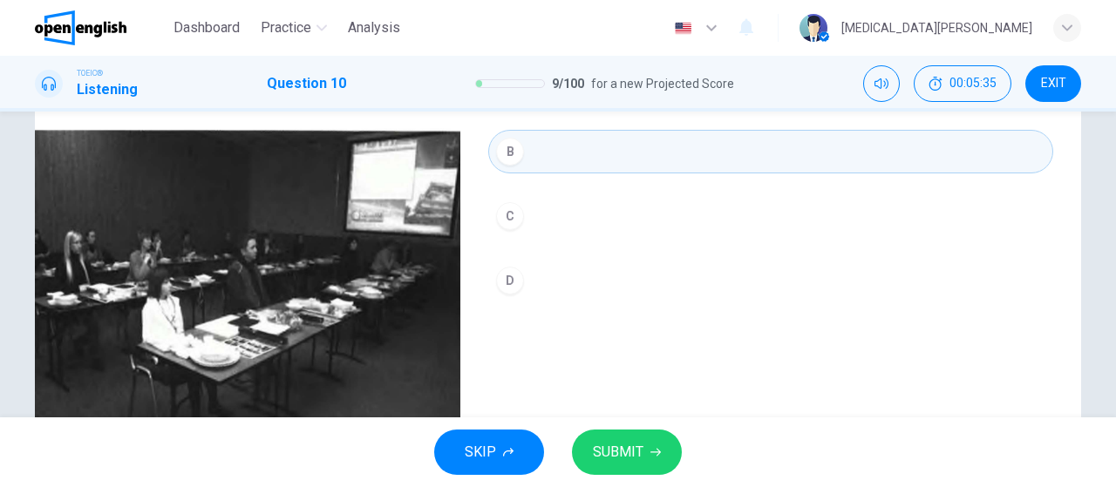
scroll to position [269, 0]
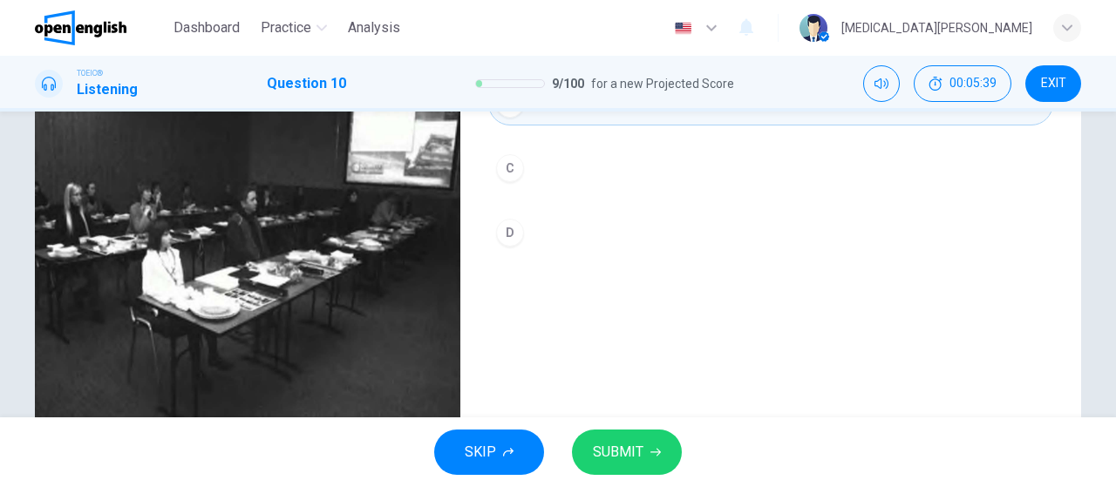
type input "*"
click at [669, 452] on button "SUBMIT" at bounding box center [627, 452] width 110 height 45
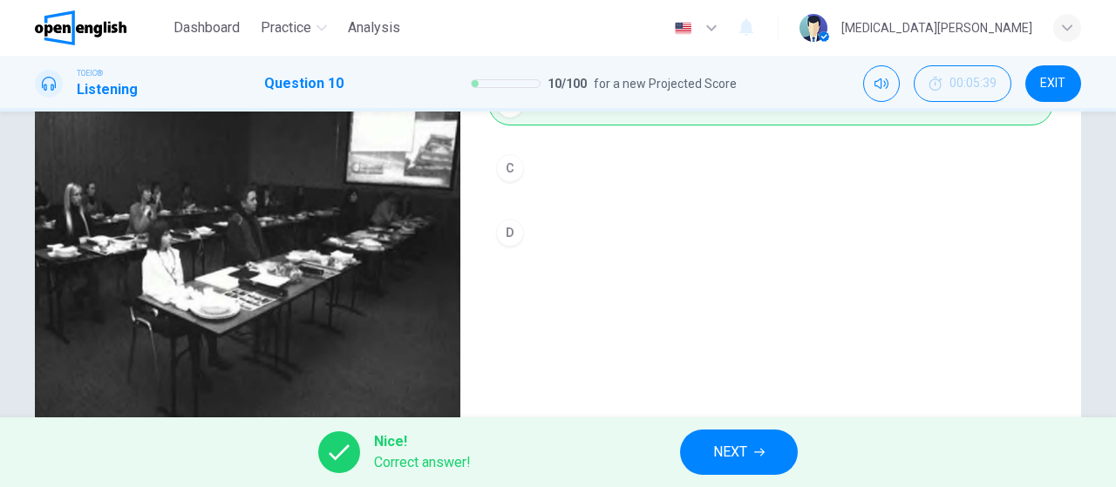
click at [728, 470] on button "NEXT" at bounding box center [739, 452] width 118 height 45
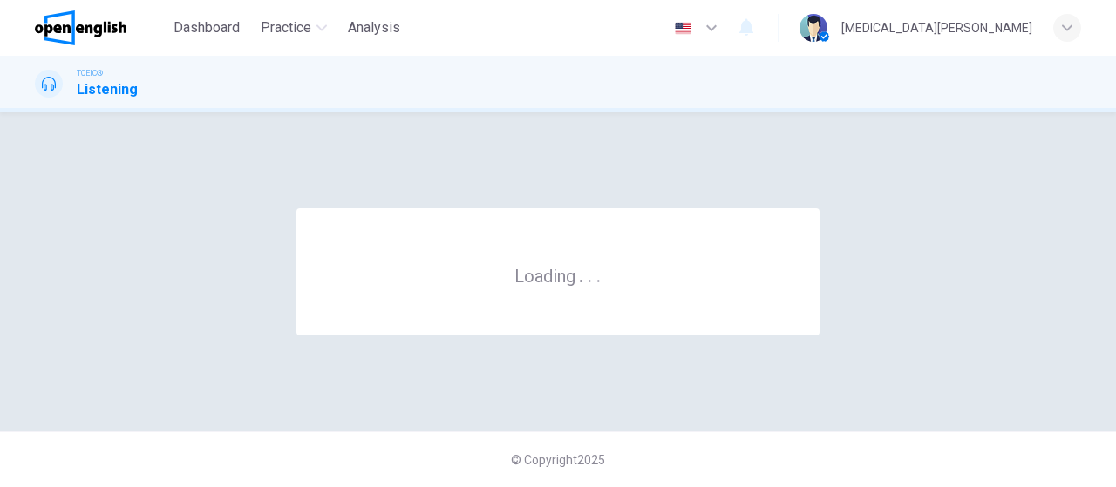
scroll to position [0, 0]
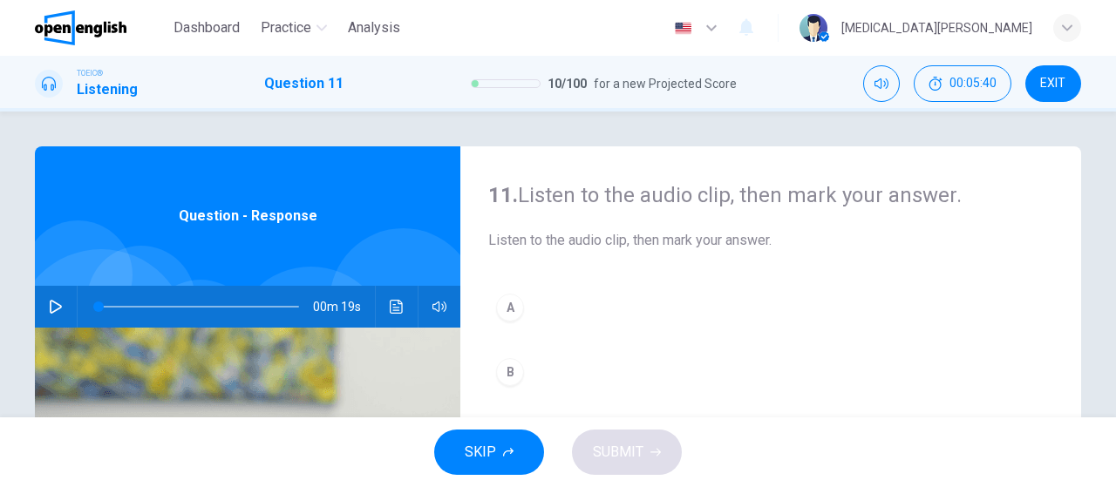
click at [55, 300] on icon "button" at bounding box center [56, 307] width 14 height 14
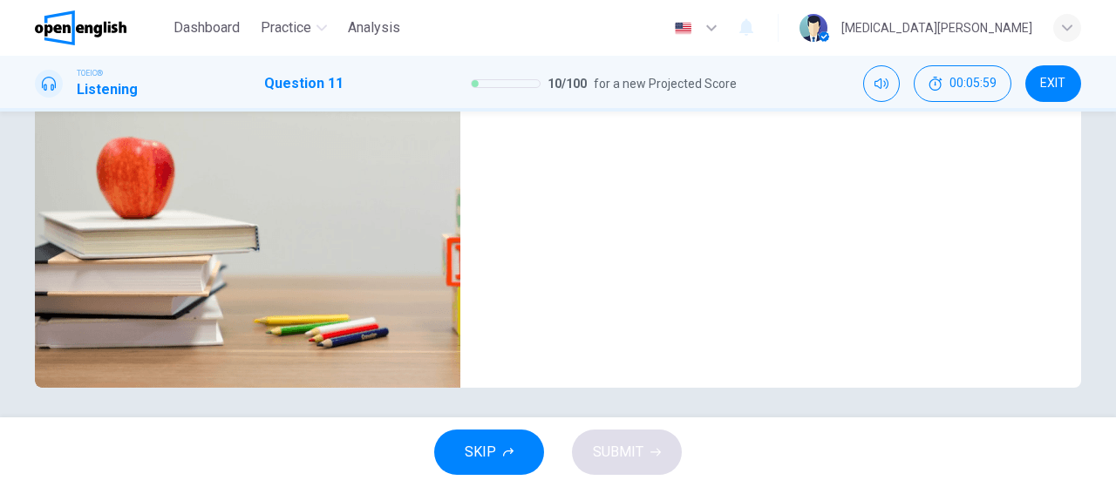
scroll to position [370, 0]
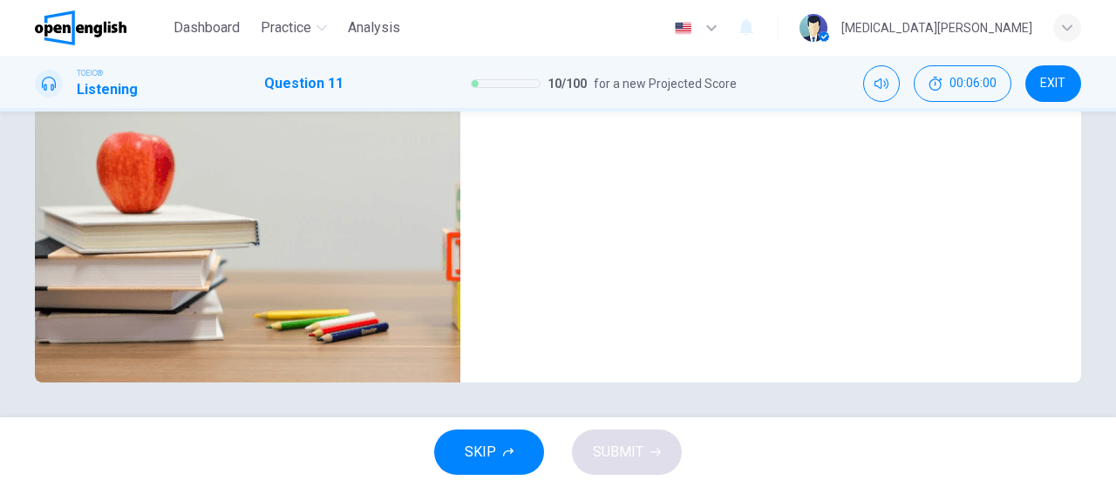
type input "*"
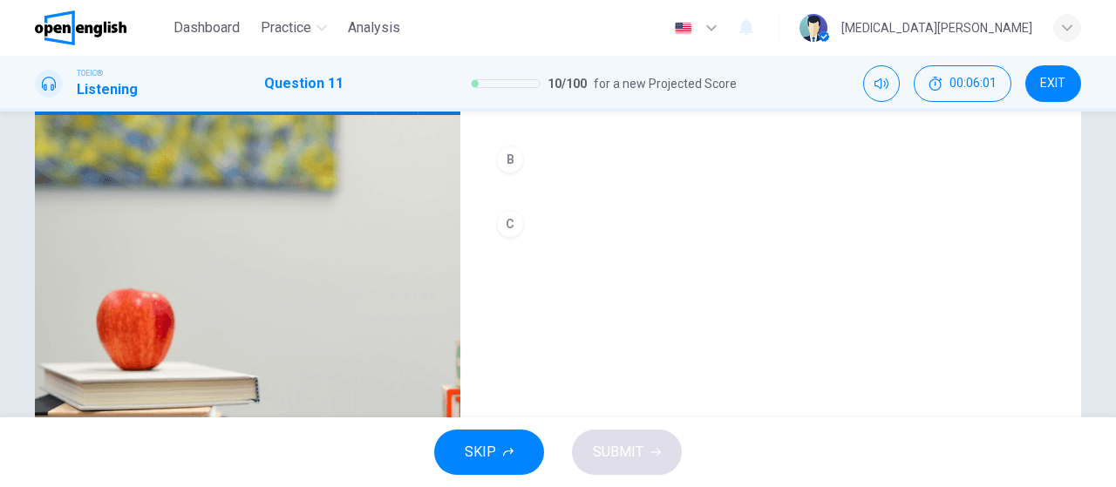
scroll to position [167, 0]
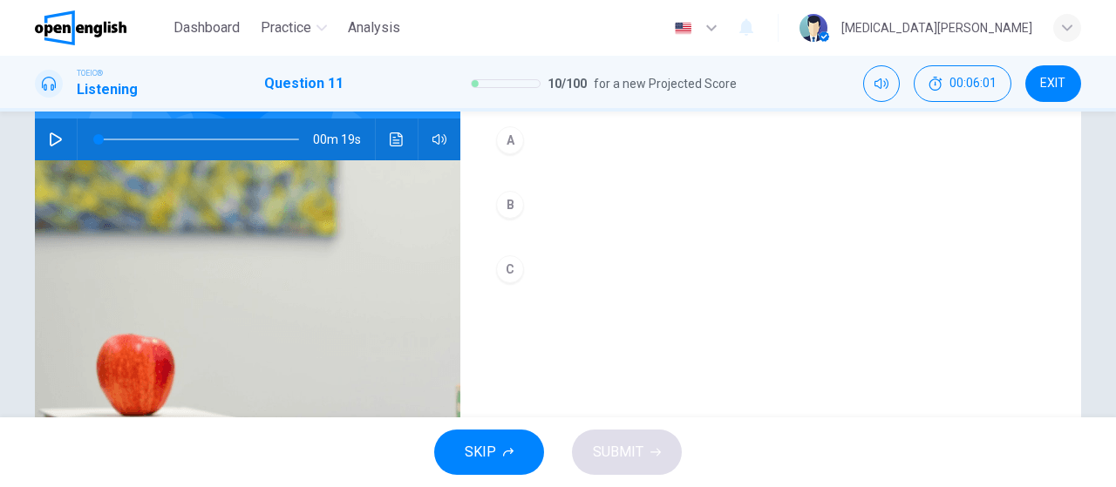
click at [503, 266] on div "C" at bounding box center [510, 269] width 28 height 28
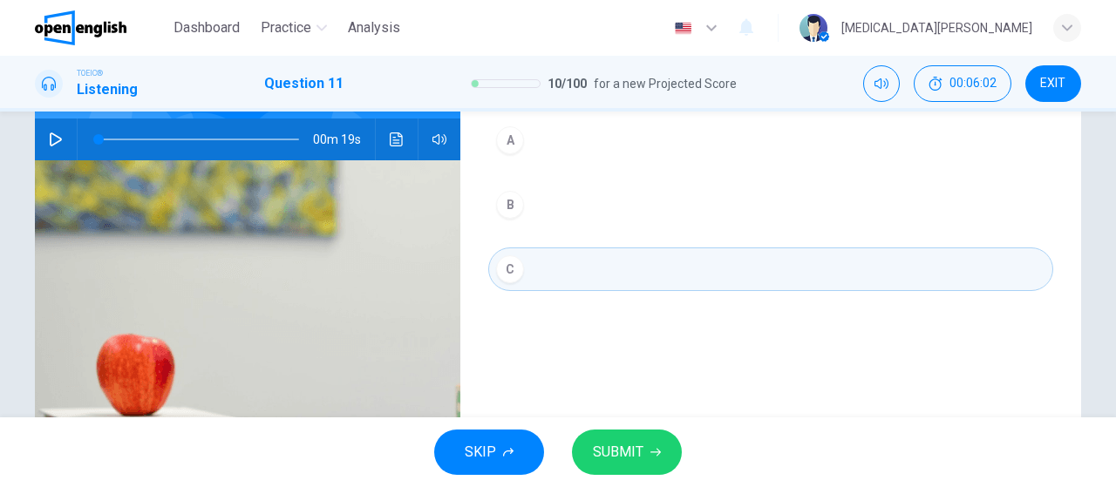
click at [618, 442] on span "SUBMIT" at bounding box center [618, 452] width 51 height 24
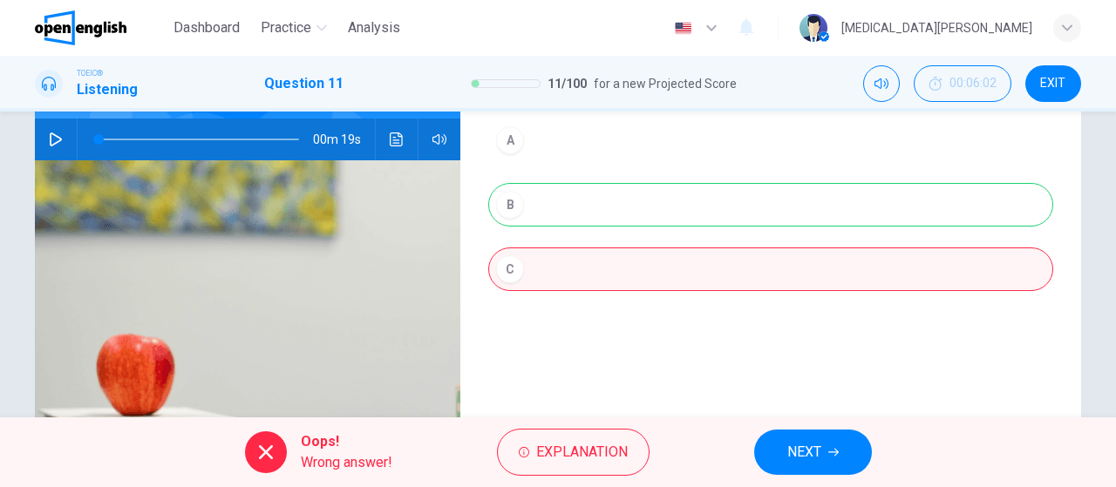
click at [793, 453] on span "NEXT" at bounding box center [804, 452] width 34 height 24
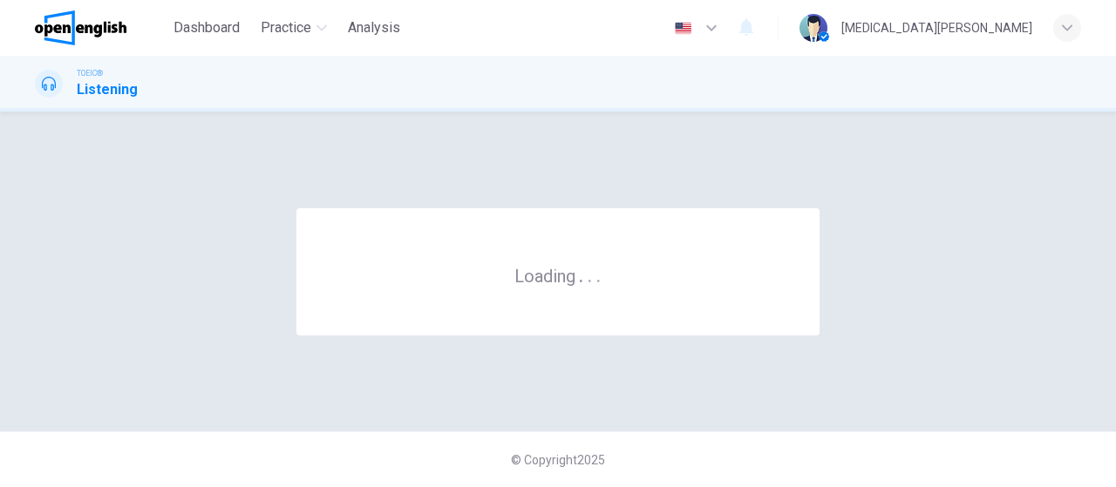
scroll to position [0, 0]
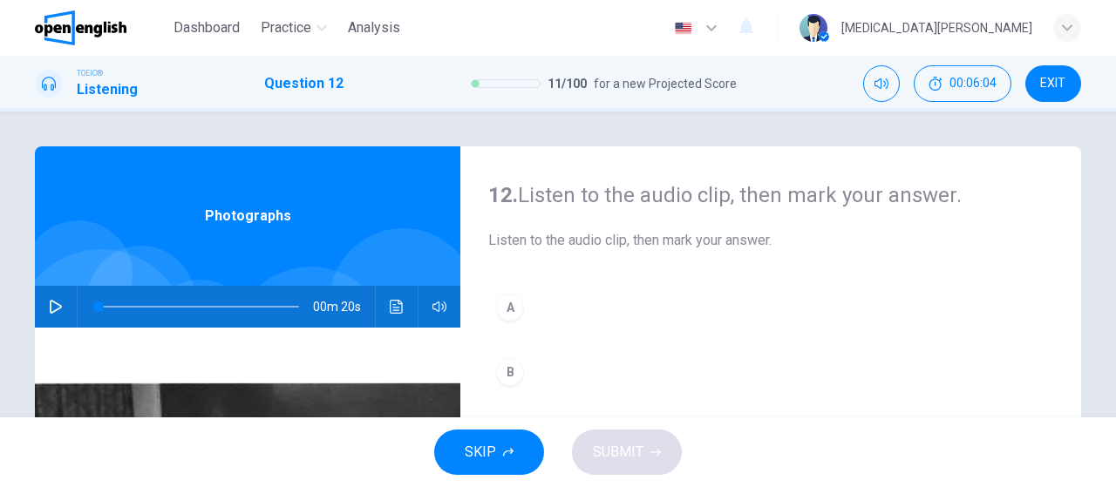
click at [57, 304] on icon "button" at bounding box center [56, 307] width 12 height 14
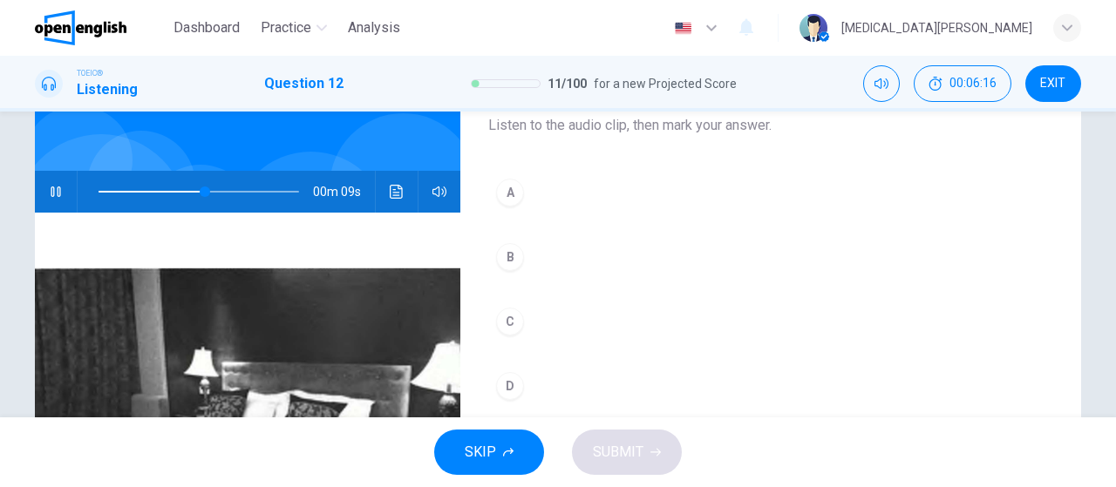
scroll to position [101, 0]
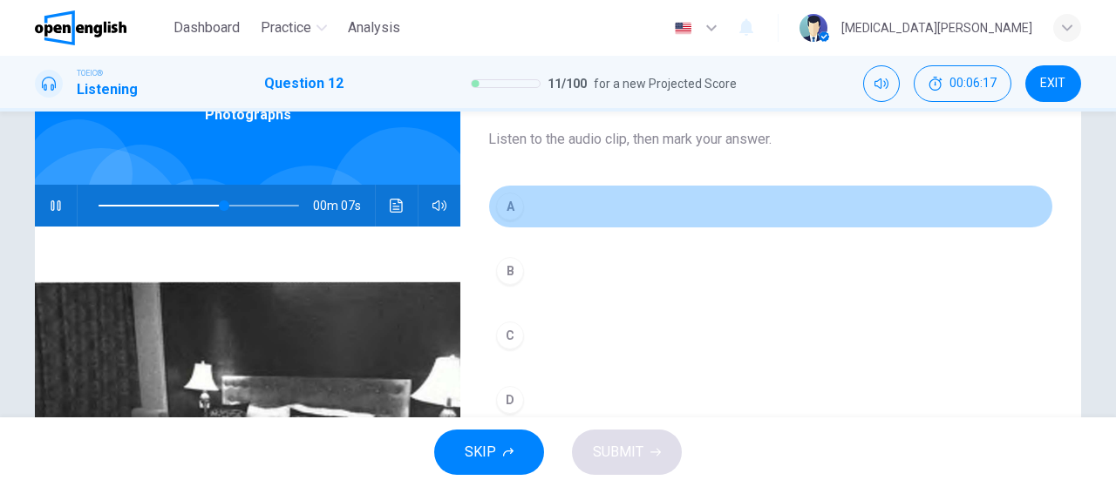
click at [507, 207] on div "A" at bounding box center [510, 207] width 28 height 28
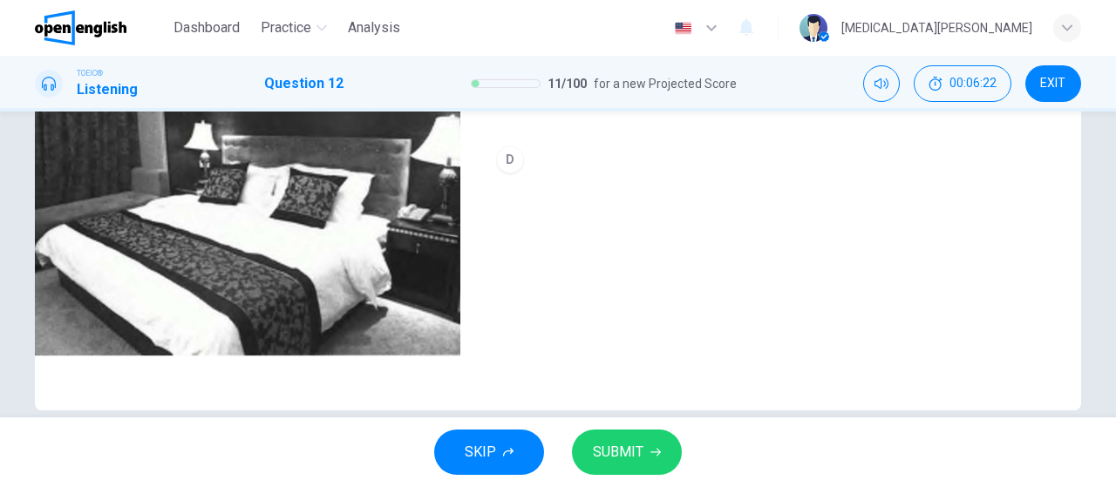
scroll to position [370, 0]
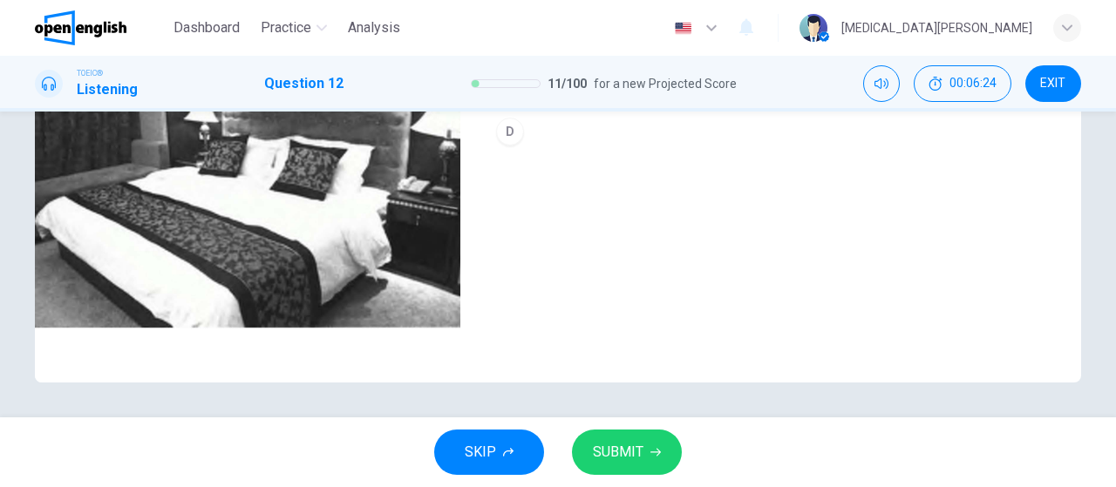
click at [629, 451] on span "SUBMIT" at bounding box center [618, 452] width 51 height 24
type input "*"
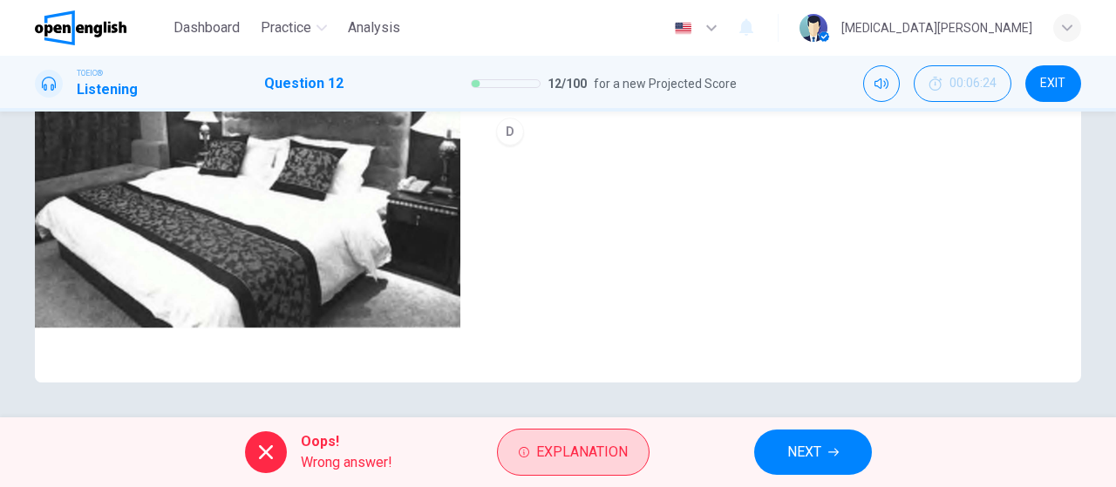
click at [606, 453] on span "Explanation" at bounding box center [582, 452] width 92 height 24
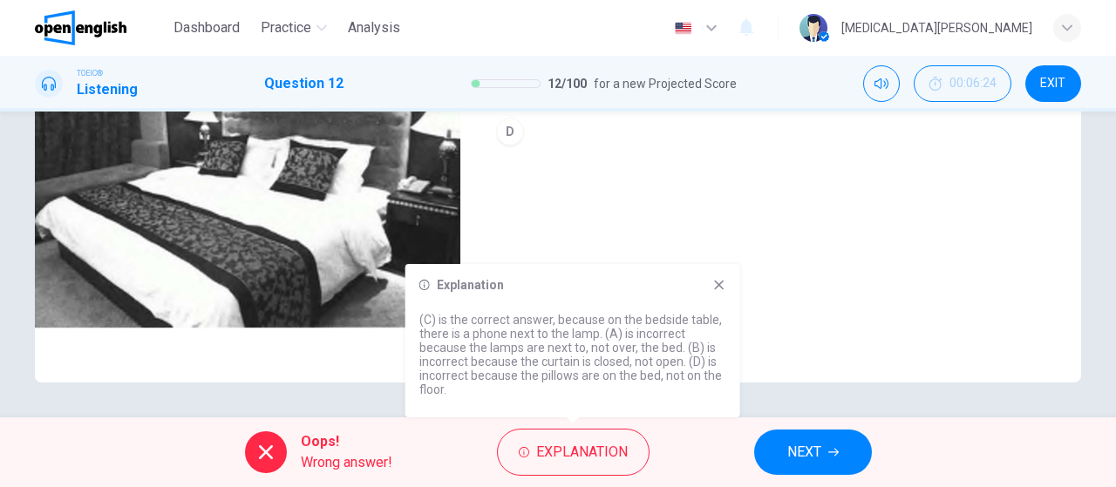
click at [841, 459] on button "NEXT" at bounding box center [813, 452] width 118 height 45
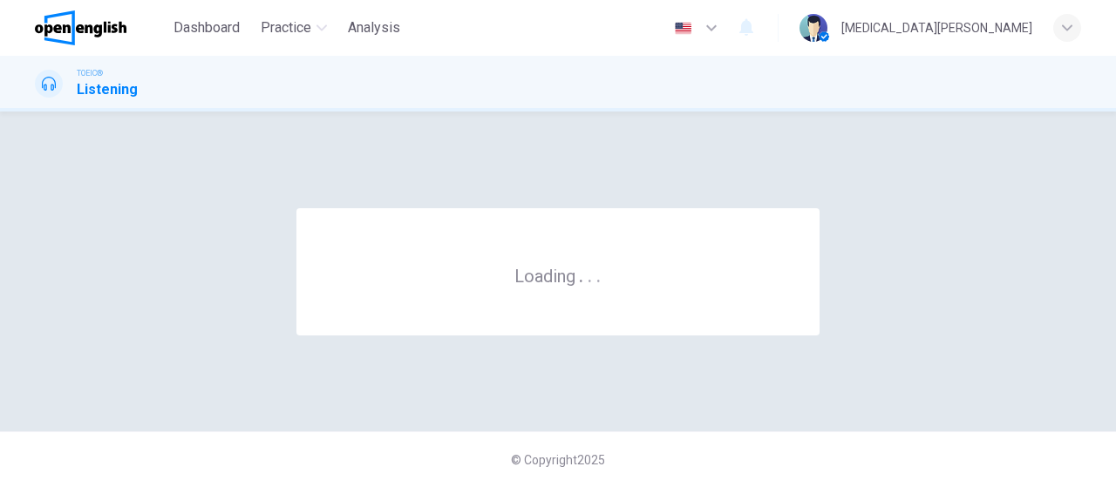
scroll to position [0, 0]
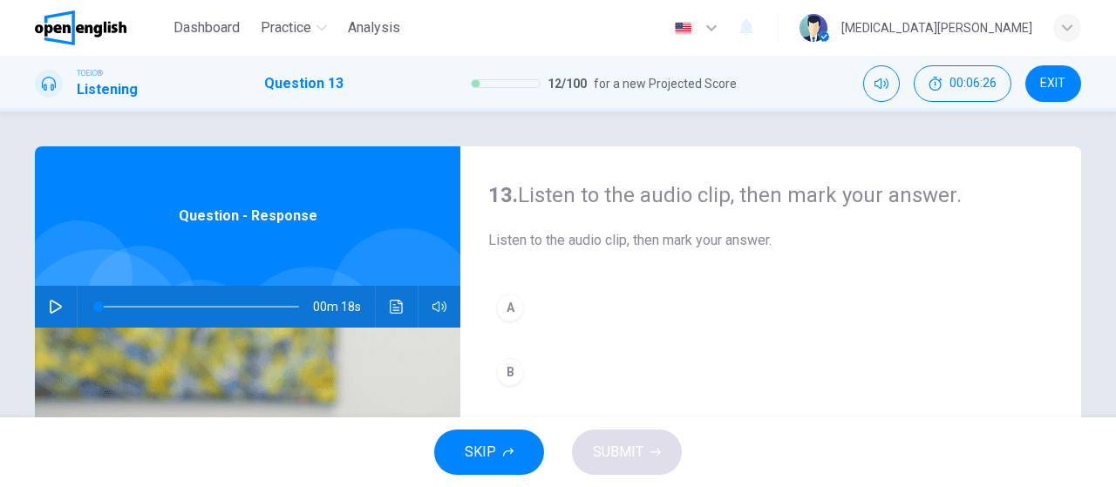
click at [53, 309] on icon "button" at bounding box center [56, 307] width 14 height 14
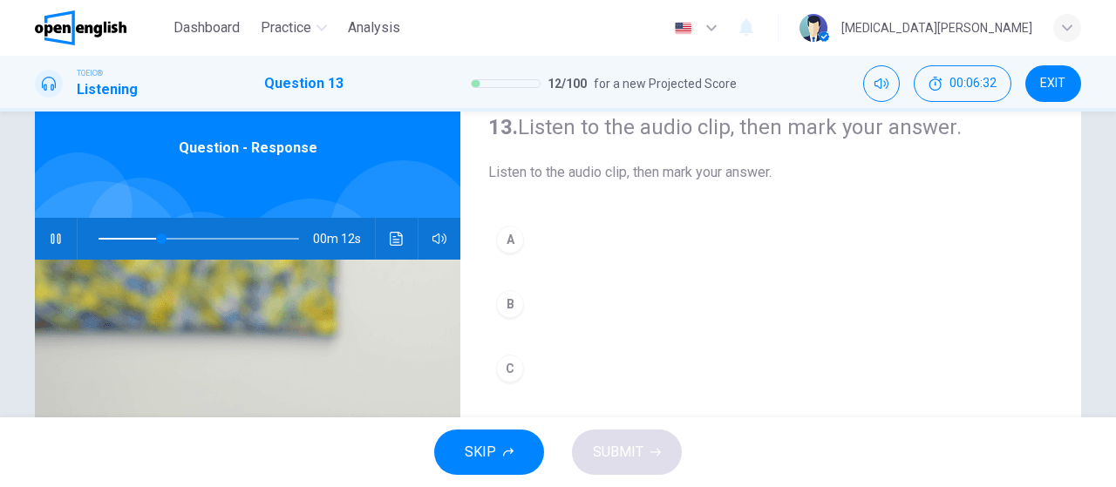
scroll to position [101, 0]
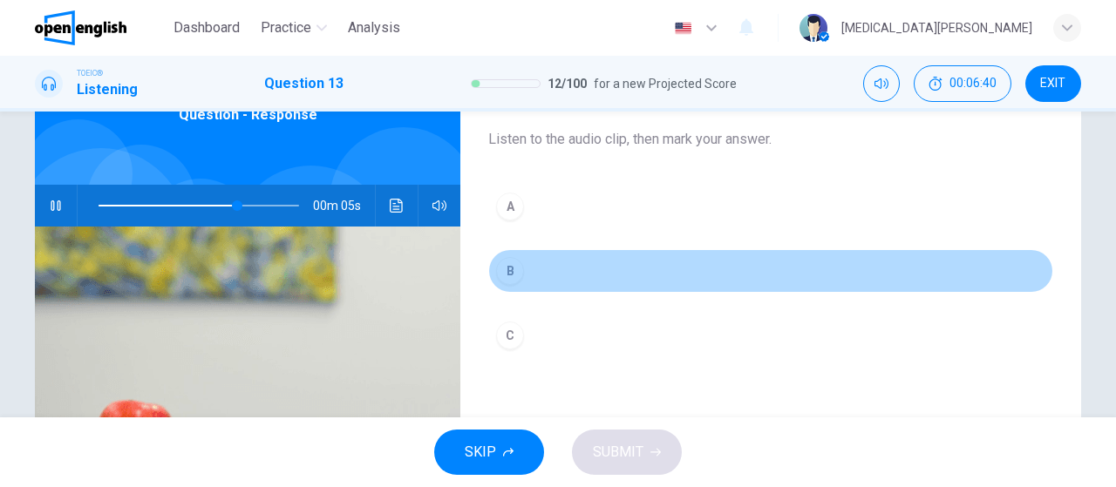
click at [515, 276] on div "B" at bounding box center [510, 271] width 28 height 28
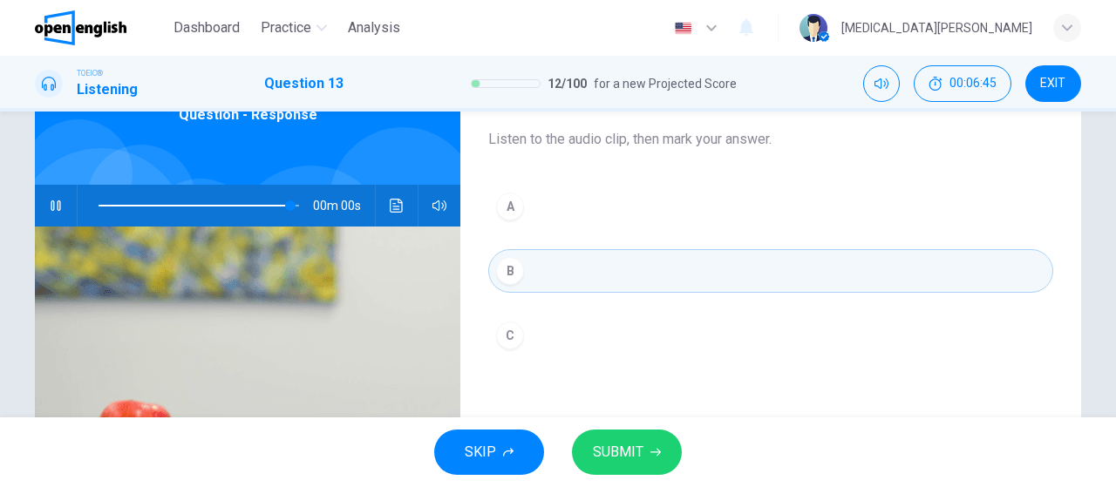
type input "*"
click at [611, 457] on span "SUBMIT" at bounding box center [618, 452] width 51 height 24
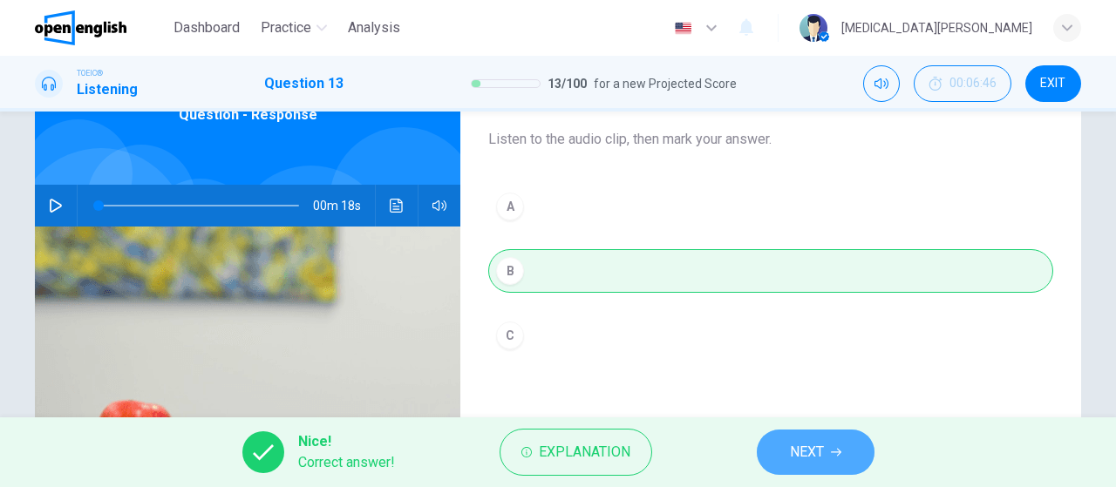
click at [796, 460] on span "NEXT" at bounding box center [807, 452] width 34 height 24
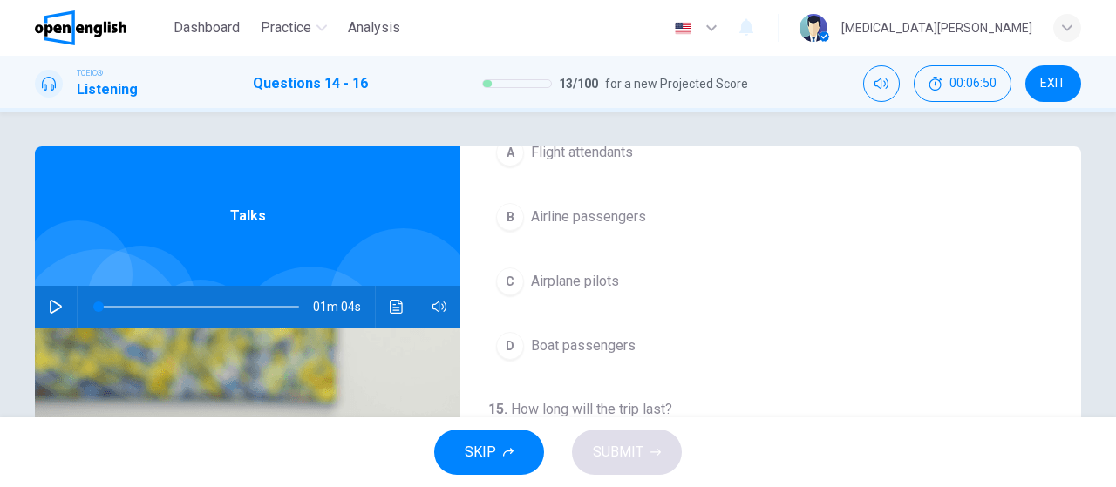
scroll to position [0, 0]
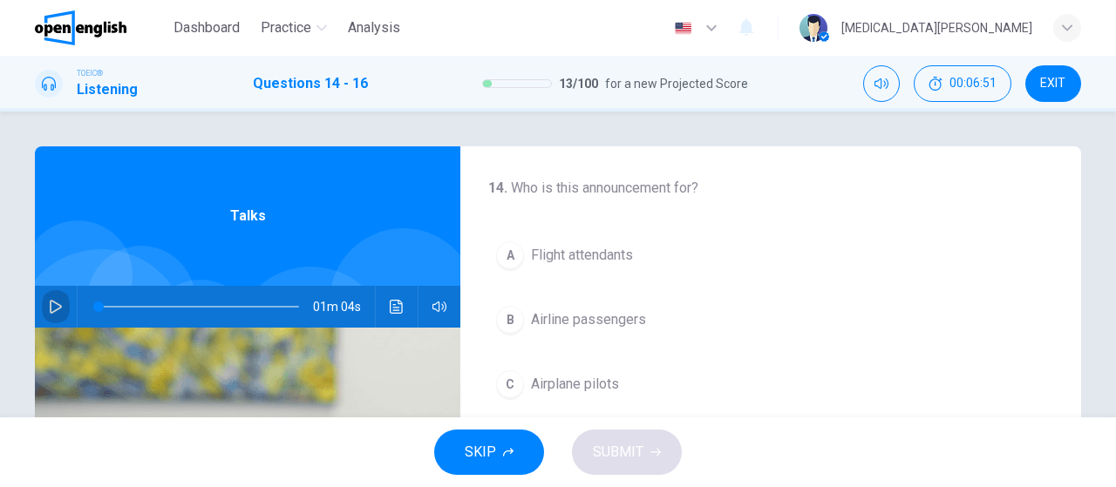
click at [57, 307] on icon "button" at bounding box center [56, 307] width 14 height 14
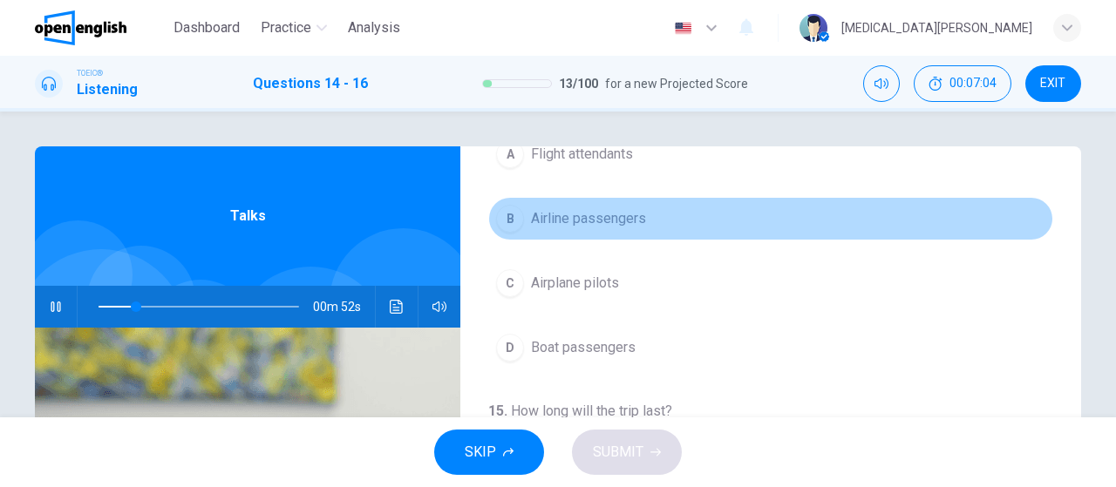
click at [576, 214] on span "Airline passengers" at bounding box center [588, 218] width 115 height 21
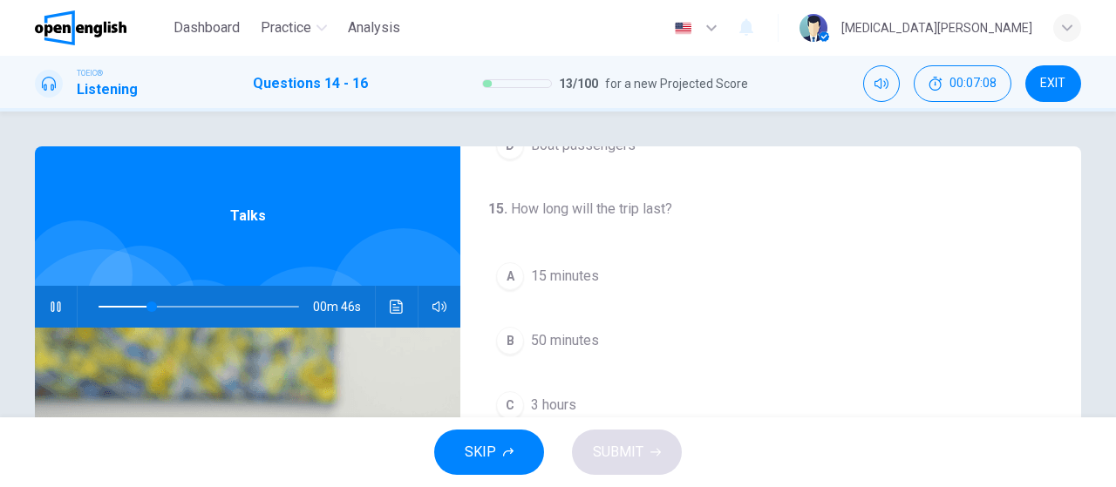
scroll to position [391, 0]
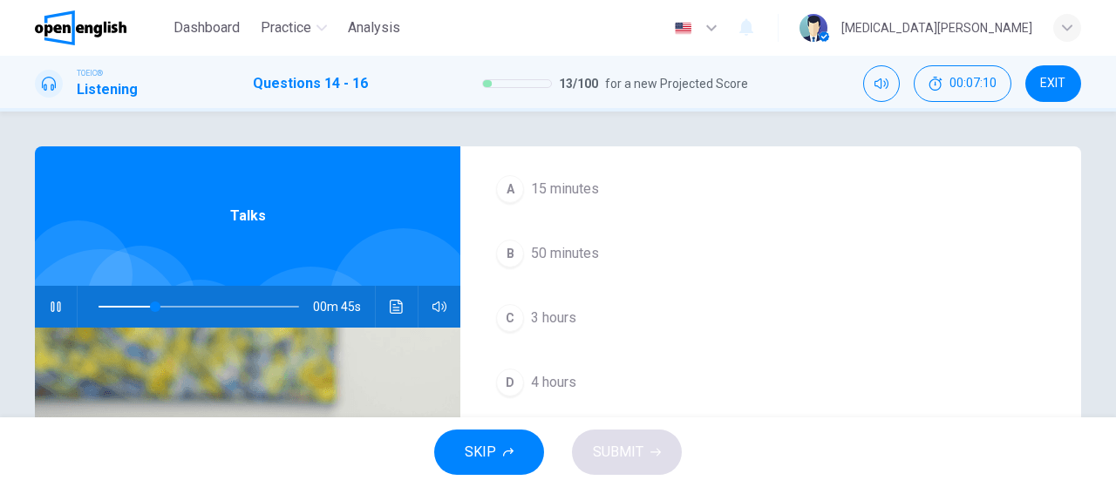
click at [106, 306] on span at bounding box center [199, 307] width 201 height 24
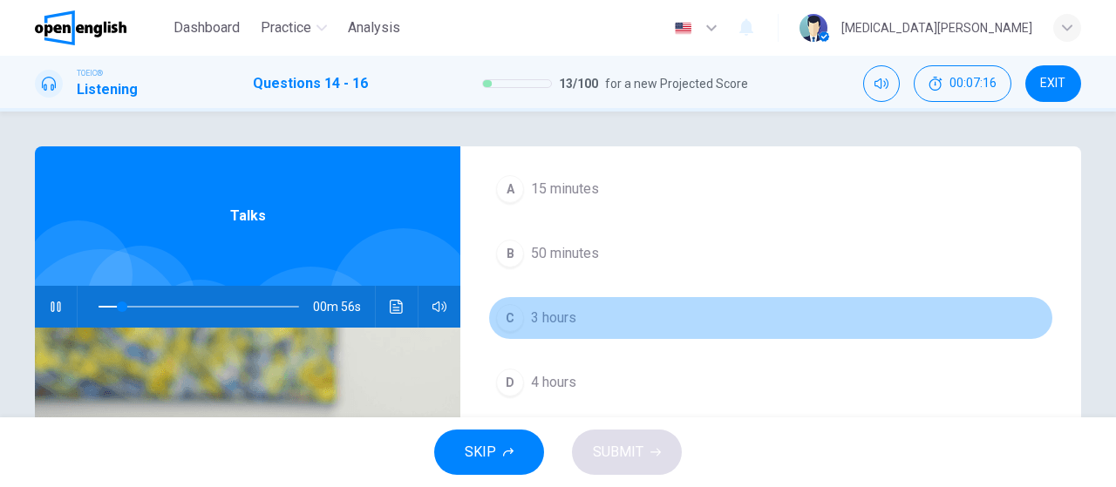
click at [533, 322] on span "3 hours" at bounding box center [553, 318] width 45 height 21
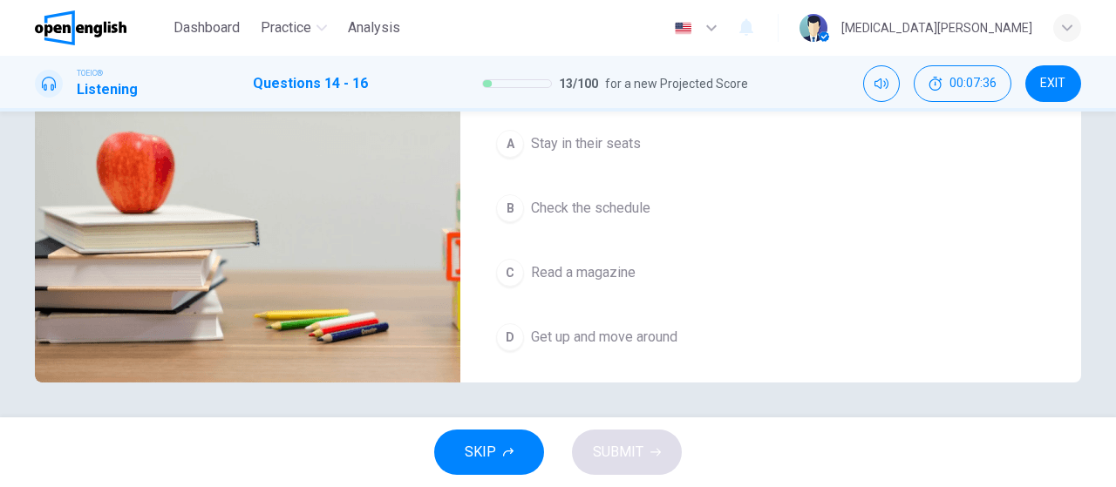
click at [594, 147] on span "Stay in their seats" at bounding box center [586, 143] width 110 height 21
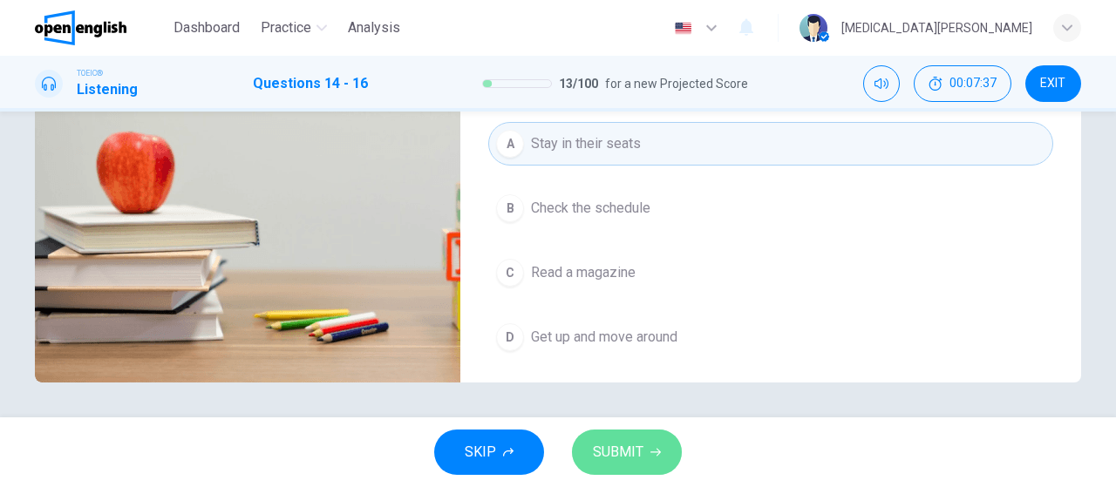
click at [616, 458] on span "SUBMIT" at bounding box center [618, 452] width 51 height 24
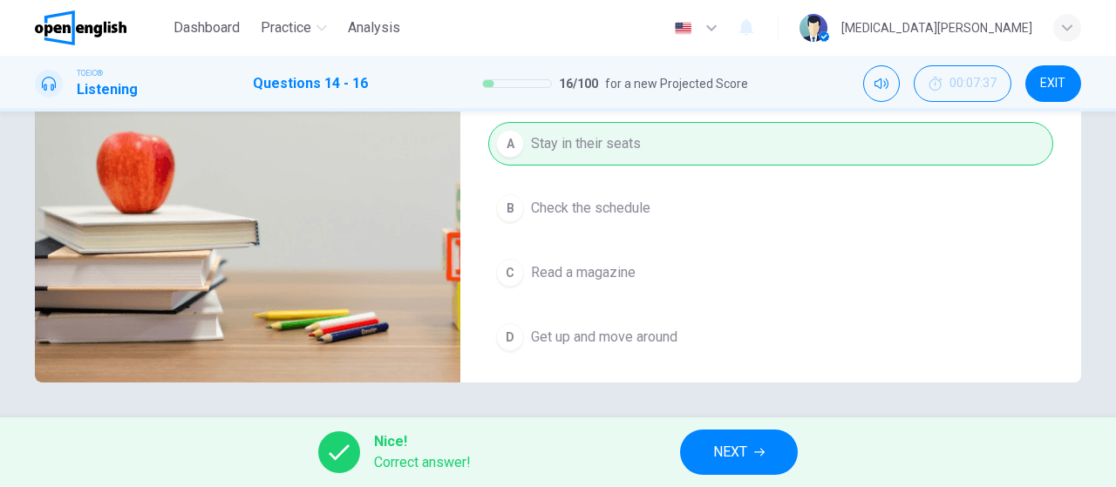
type input "**"
click at [732, 440] on button "NEXT" at bounding box center [739, 452] width 118 height 45
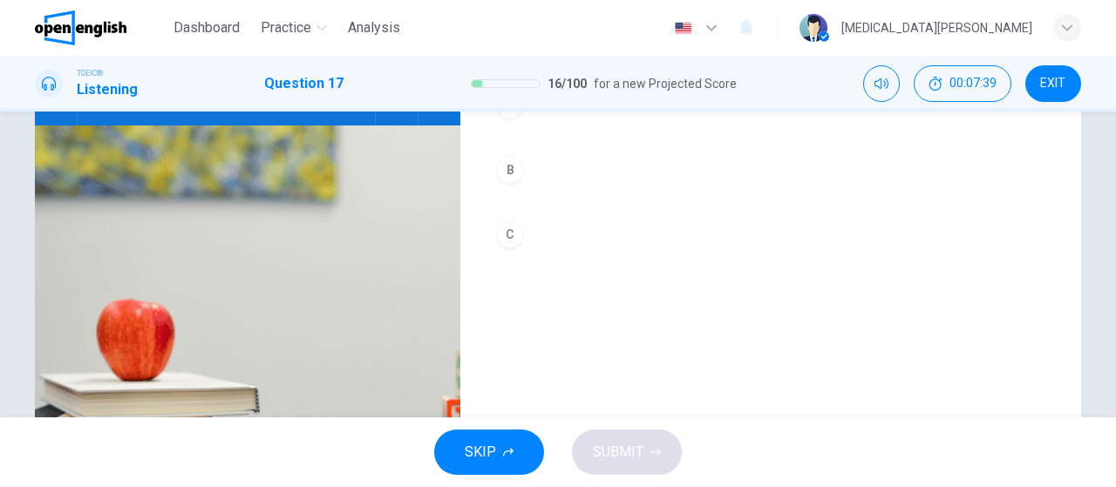
scroll to position [0, 0]
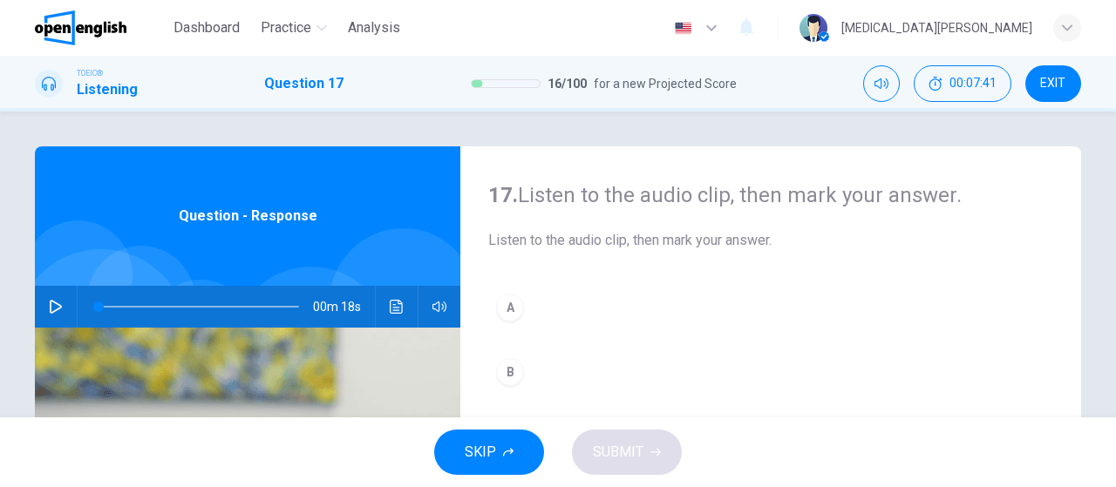
click at [53, 308] on icon "button" at bounding box center [56, 307] width 14 height 14
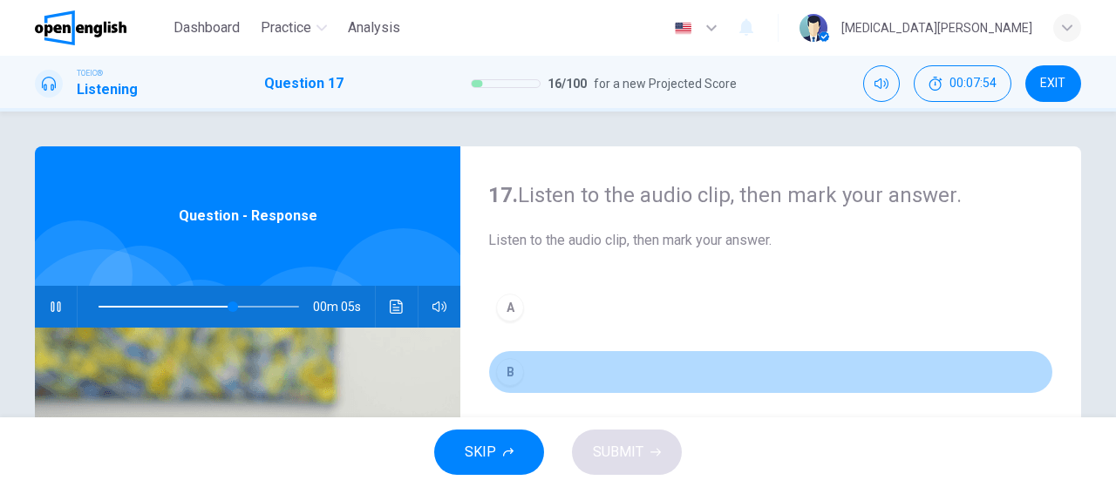
click at [521, 370] on div "B" at bounding box center [510, 372] width 28 height 28
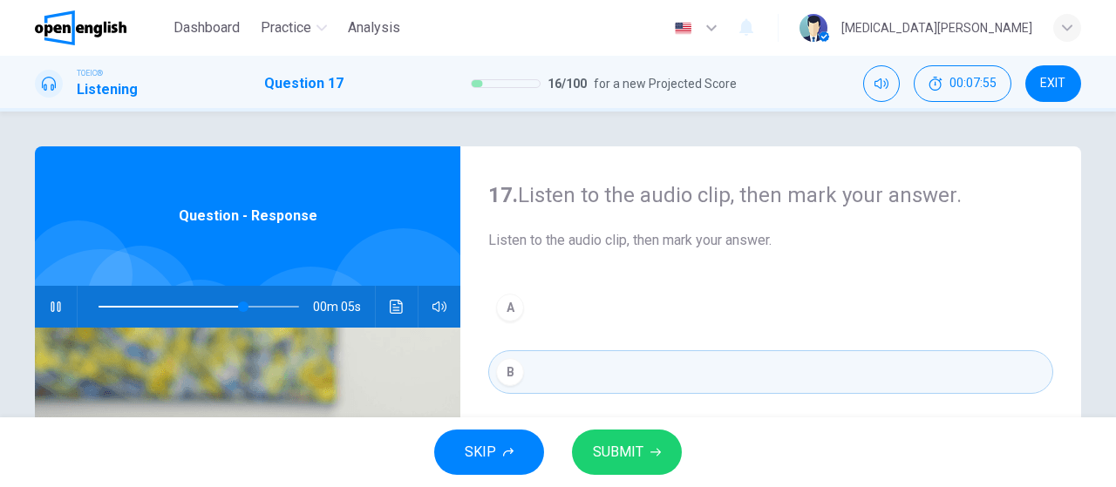
scroll to position [101, 0]
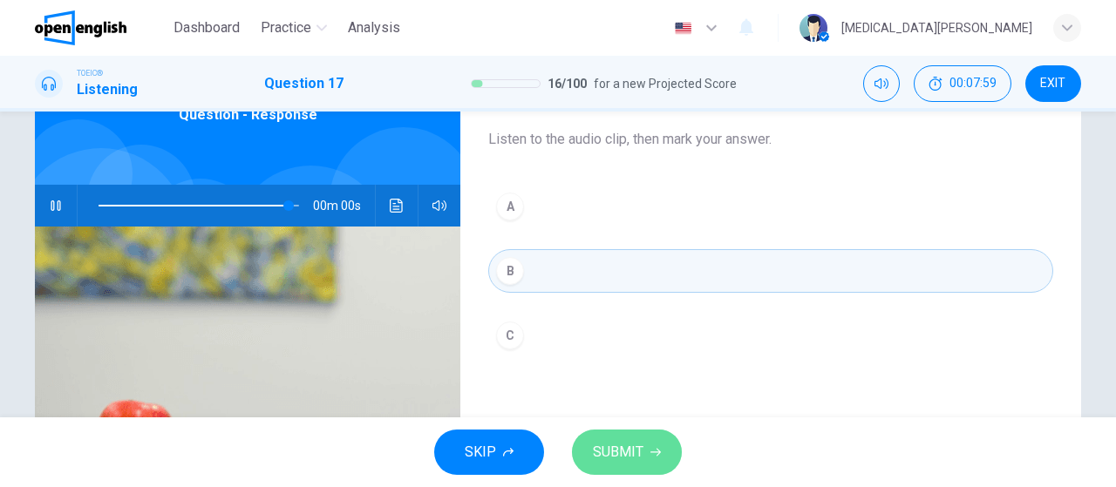
click at [618, 456] on span "SUBMIT" at bounding box center [618, 452] width 51 height 24
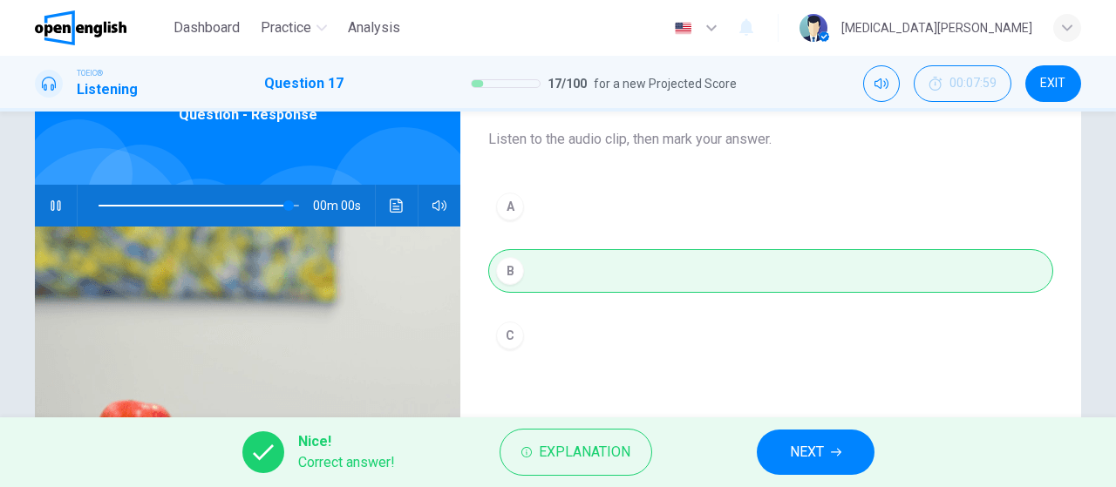
type input "*"
click at [839, 460] on button "NEXT" at bounding box center [816, 452] width 118 height 45
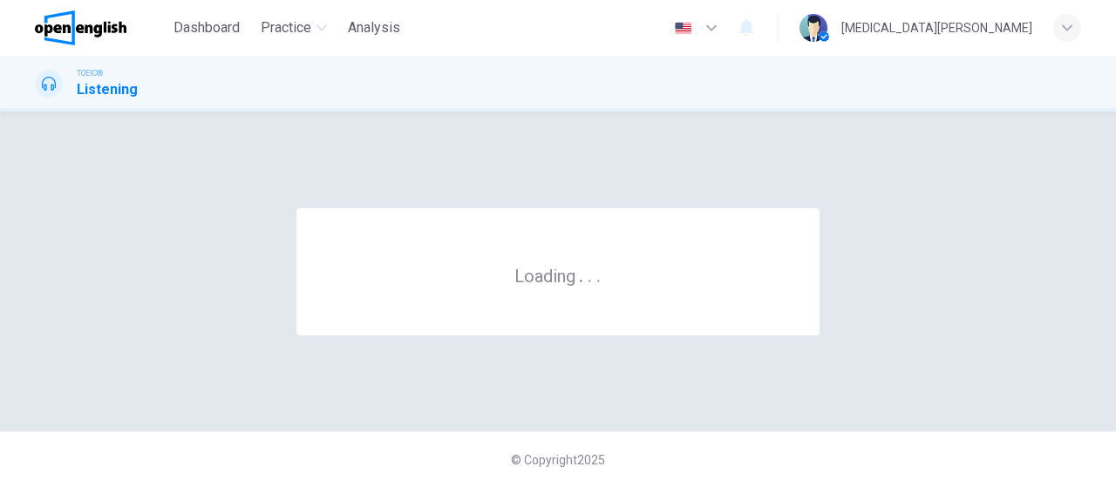
scroll to position [0, 0]
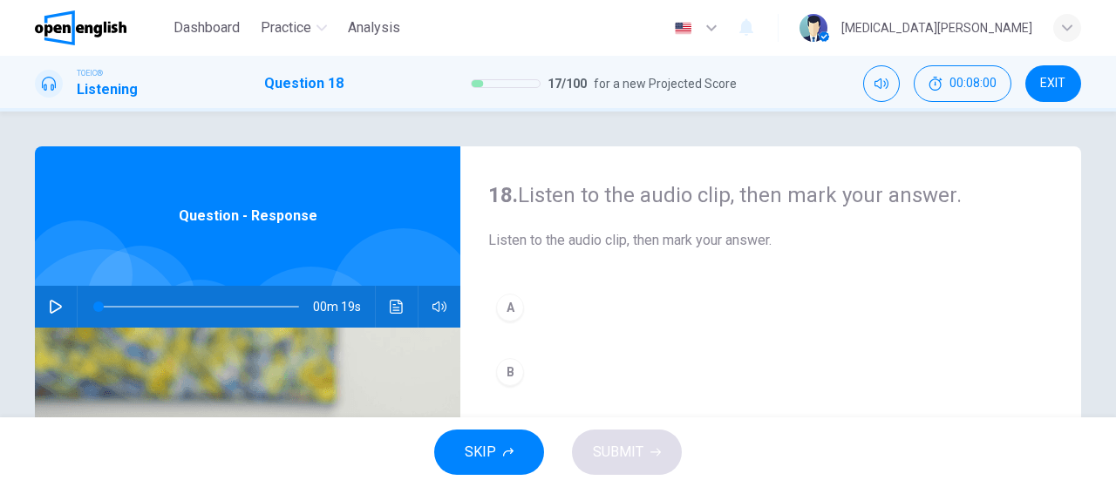
click at [57, 308] on icon "button" at bounding box center [56, 307] width 14 height 14
click at [509, 372] on div "B" at bounding box center [510, 372] width 28 height 28
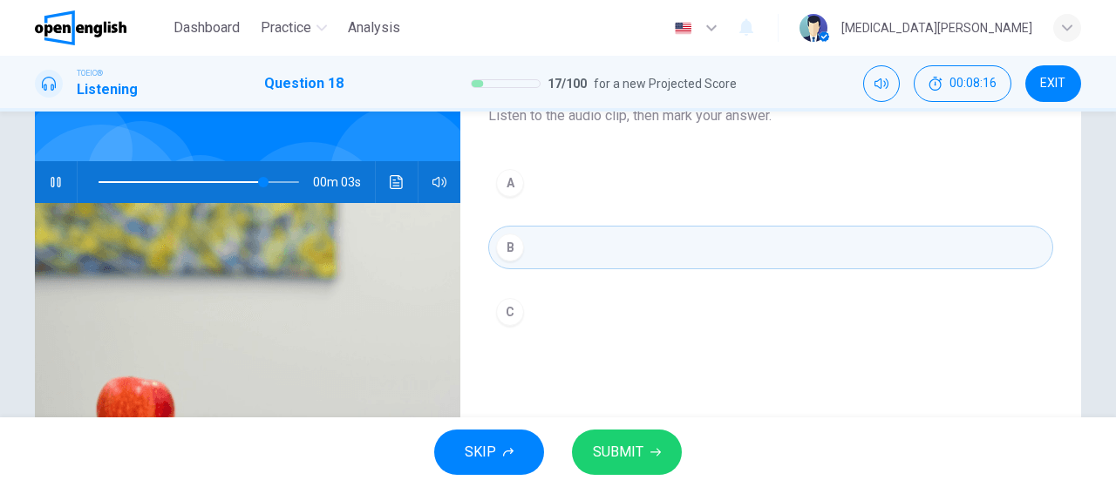
scroll to position [202, 0]
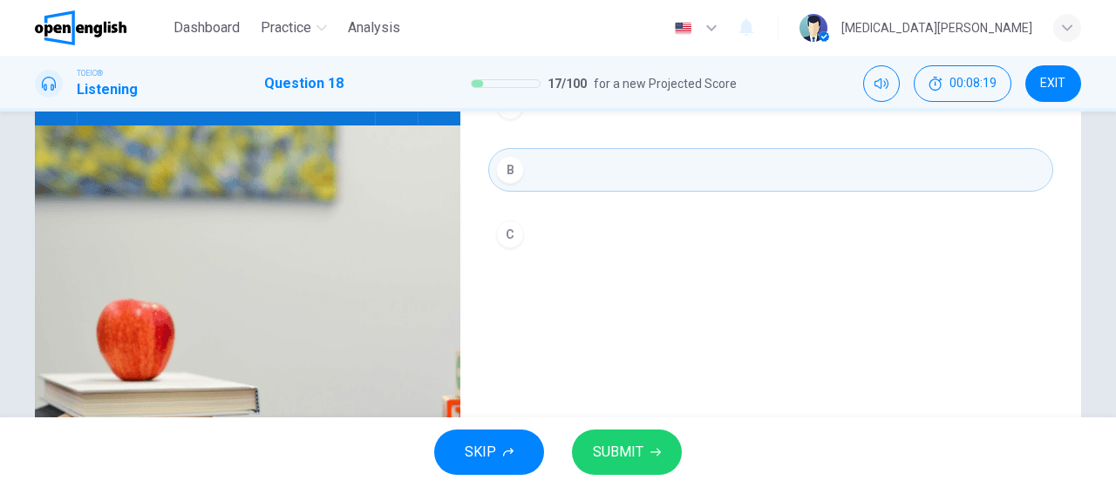
click at [606, 461] on span "SUBMIT" at bounding box center [618, 452] width 51 height 24
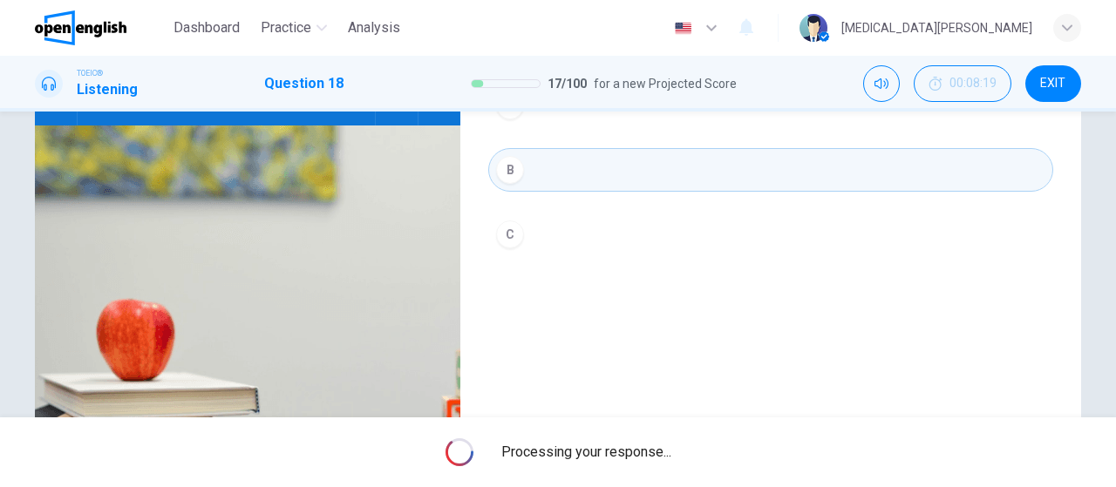
type input "*"
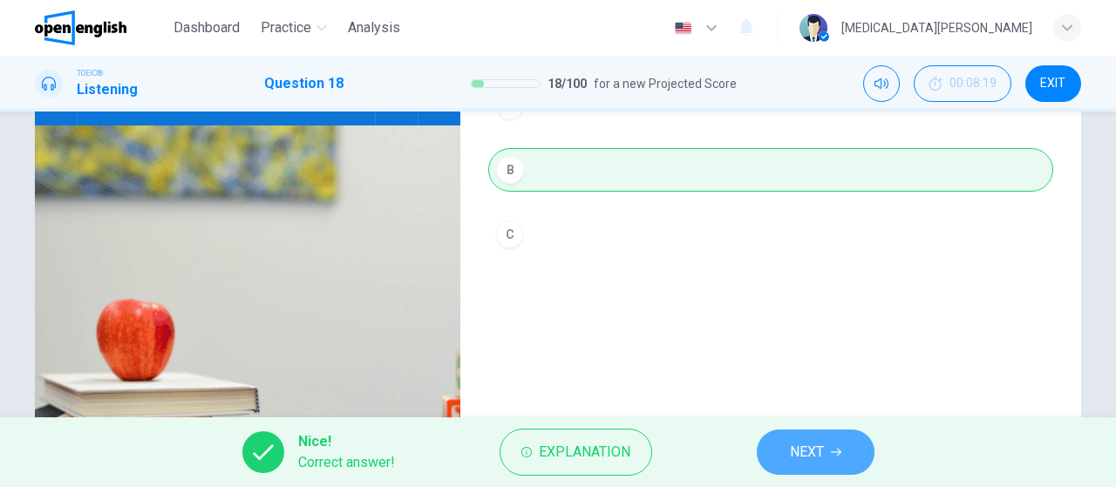
click at [802, 466] on button "NEXT" at bounding box center [816, 452] width 118 height 45
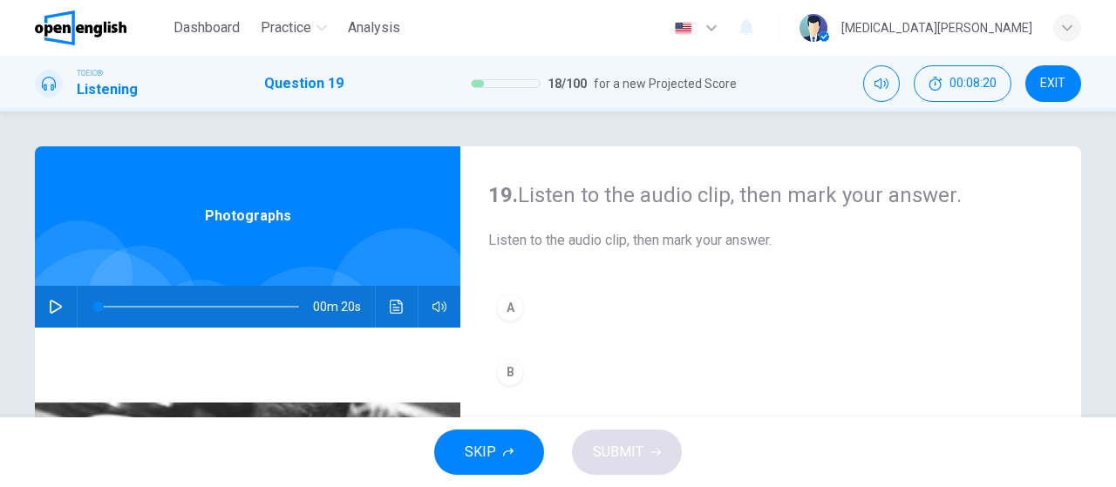
click at [53, 304] on icon "button" at bounding box center [56, 307] width 14 height 14
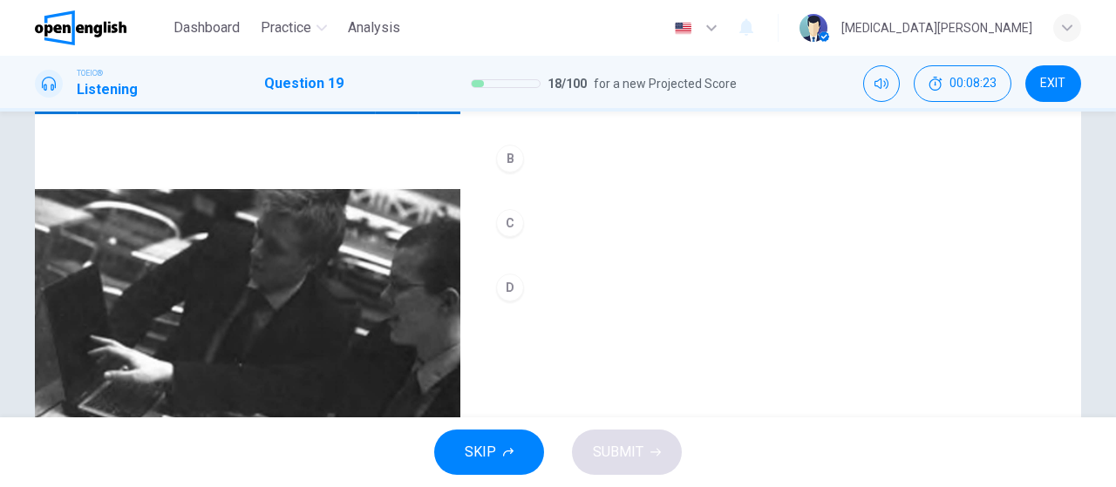
scroll to position [167, 0]
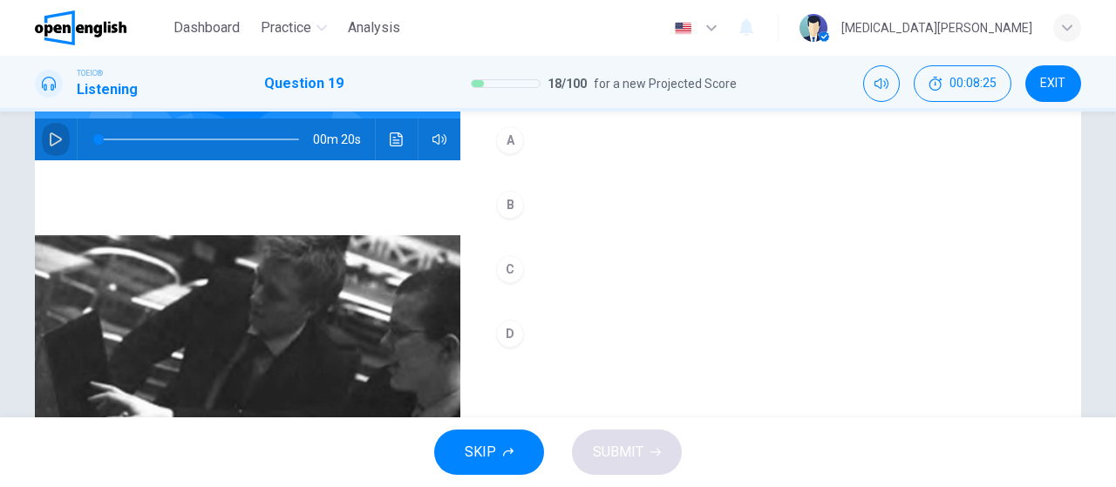
click at [53, 140] on icon "button" at bounding box center [56, 140] width 14 height 14
click at [505, 142] on div "A" at bounding box center [510, 140] width 28 height 28
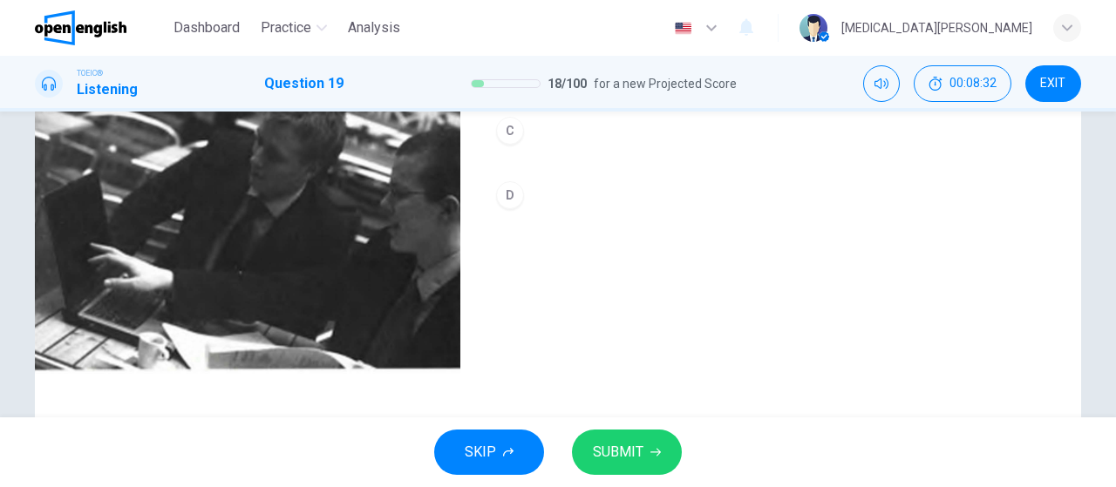
scroll to position [269, 0]
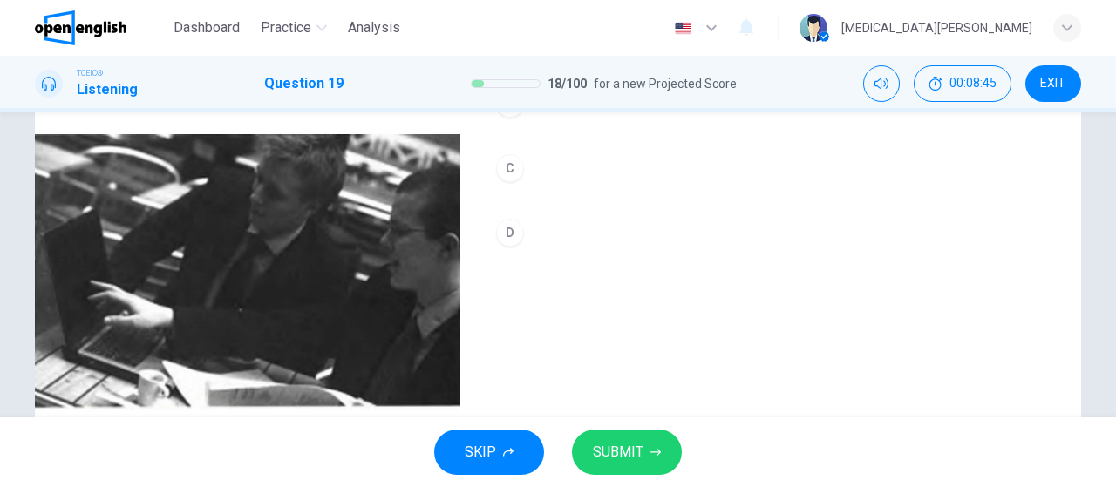
click at [603, 449] on span "SUBMIT" at bounding box center [618, 452] width 51 height 24
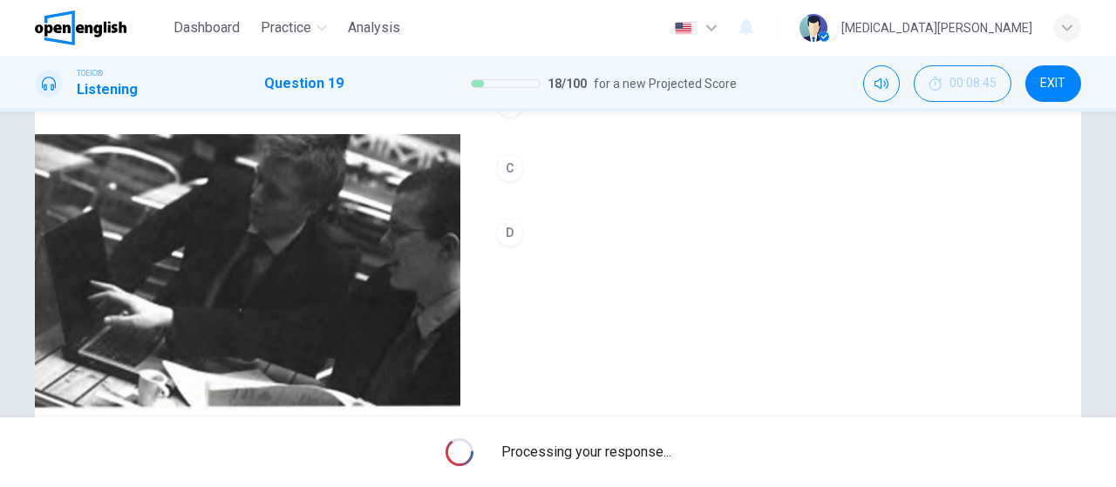
type input "*"
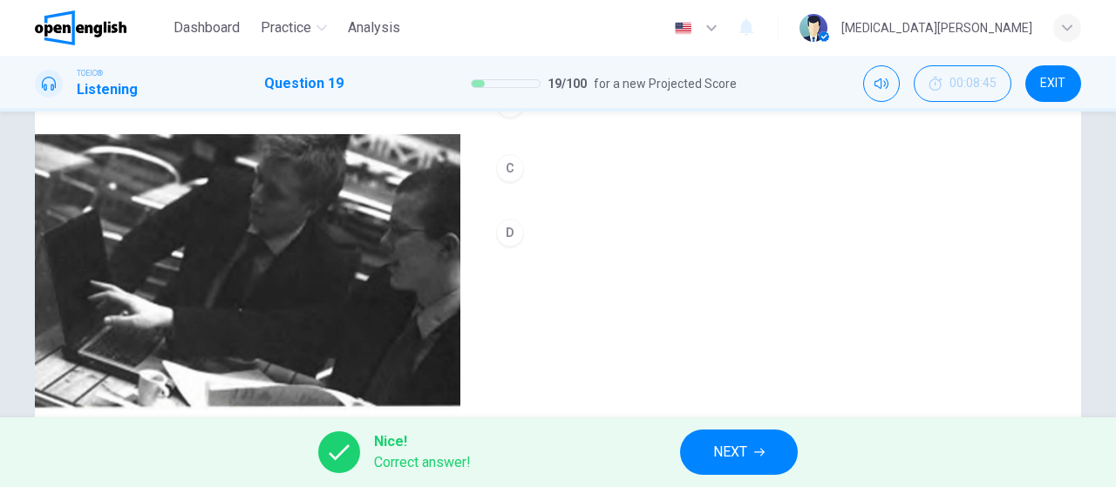
drag, startPoint x: 680, startPoint y: 454, endPoint x: 700, endPoint y: 460, distance: 20.7
click at [681, 454] on div "Nice! Correct answer! NEXT" at bounding box center [558, 453] width 1116 height 70
click at [700, 460] on button "NEXT" at bounding box center [739, 452] width 118 height 45
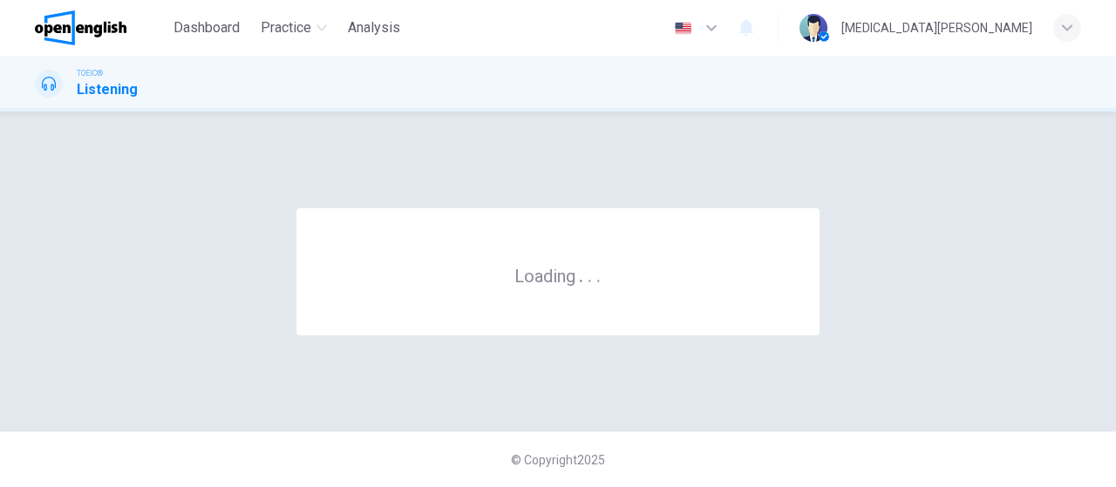
scroll to position [0, 0]
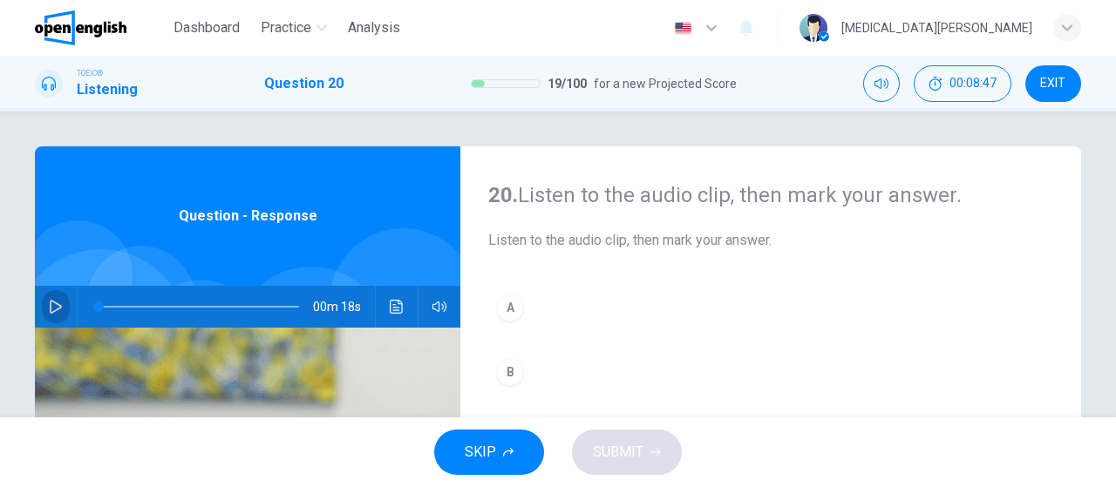
click at [54, 309] on icon "button" at bounding box center [56, 307] width 14 height 14
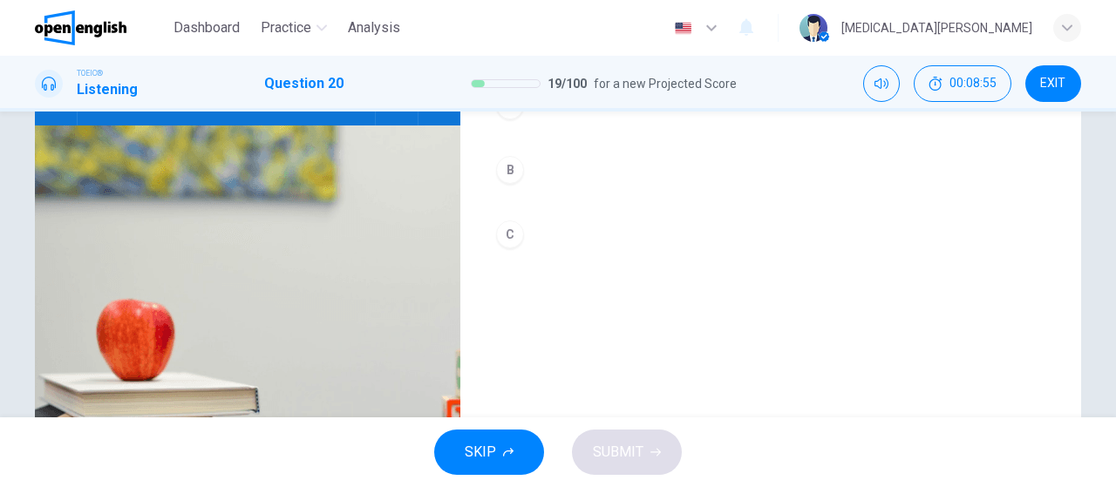
scroll to position [101, 0]
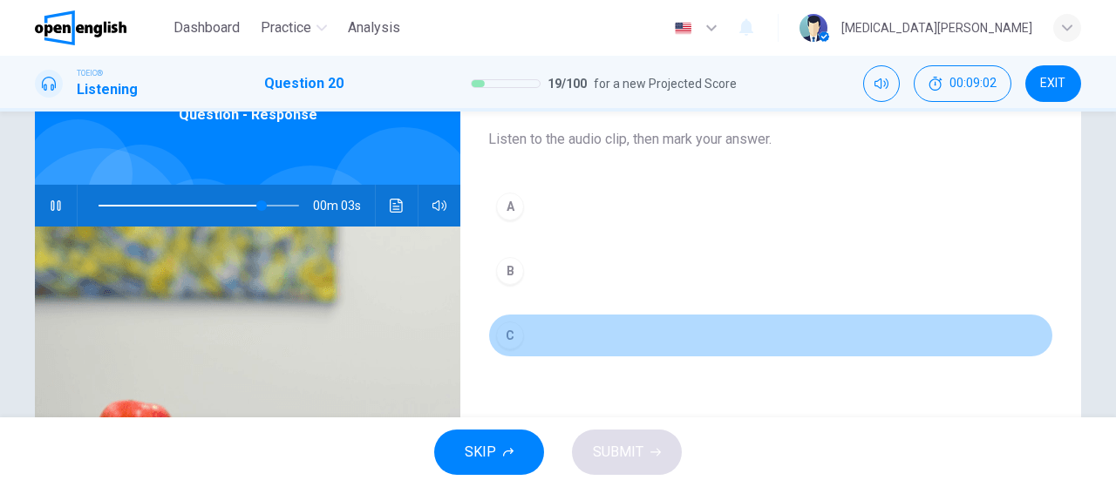
click at [509, 343] on div "C" at bounding box center [510, 336] width 28 height 28
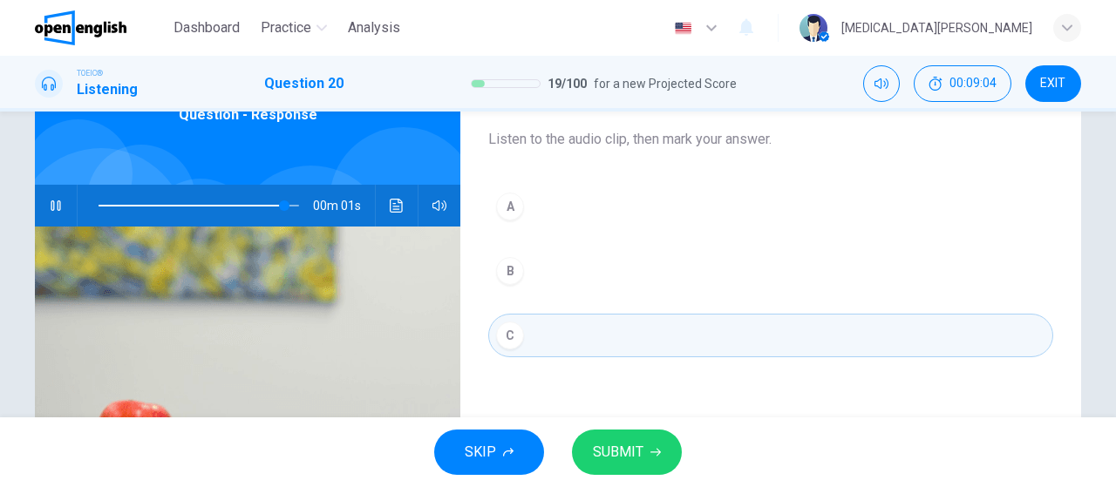
click at [638, 463] on span "SUBMIT" at bounding box center [618, 452] width 51 height 24
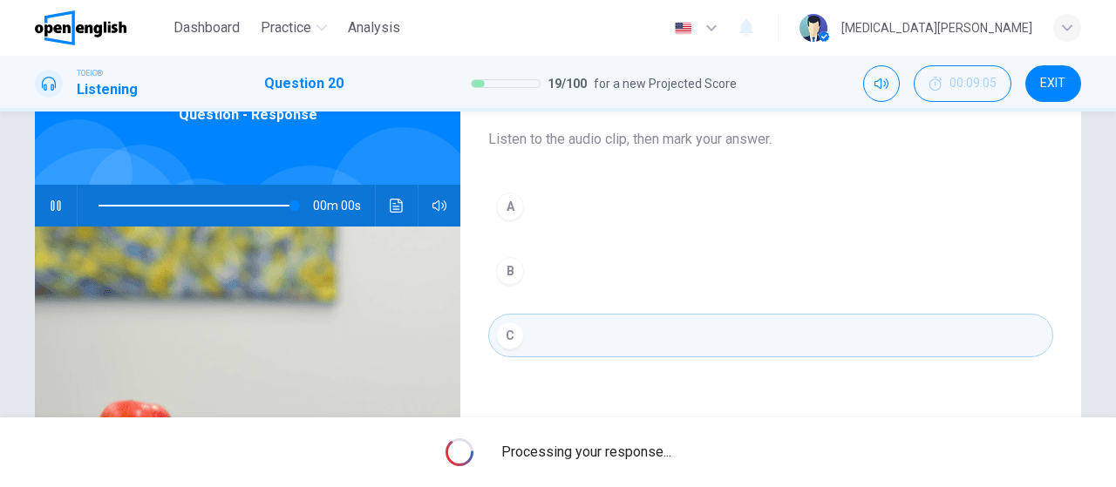
type input "*"
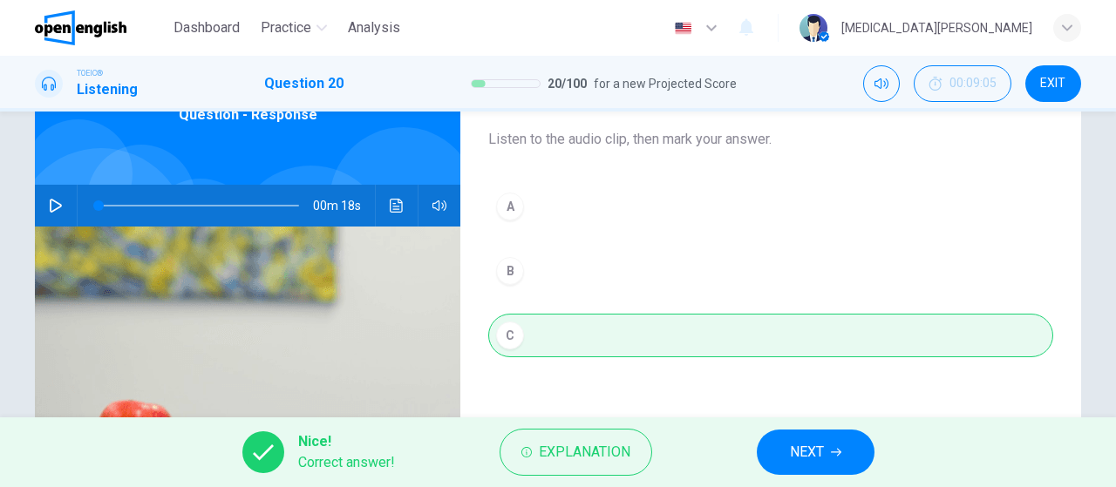
click at [808, 451] on span "NEXT" at bounding box center [807, 452] width 34 height 24
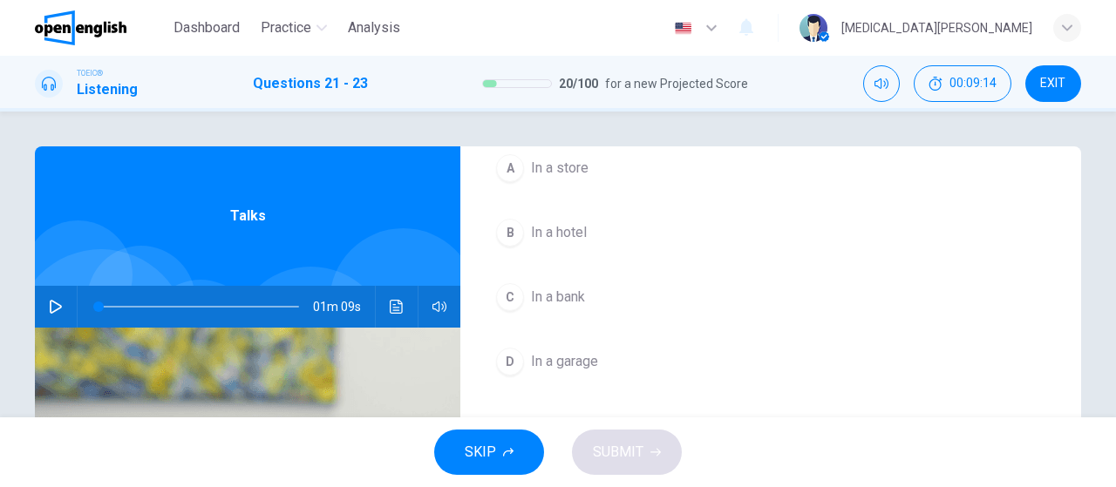
scroll to position [0, 0]
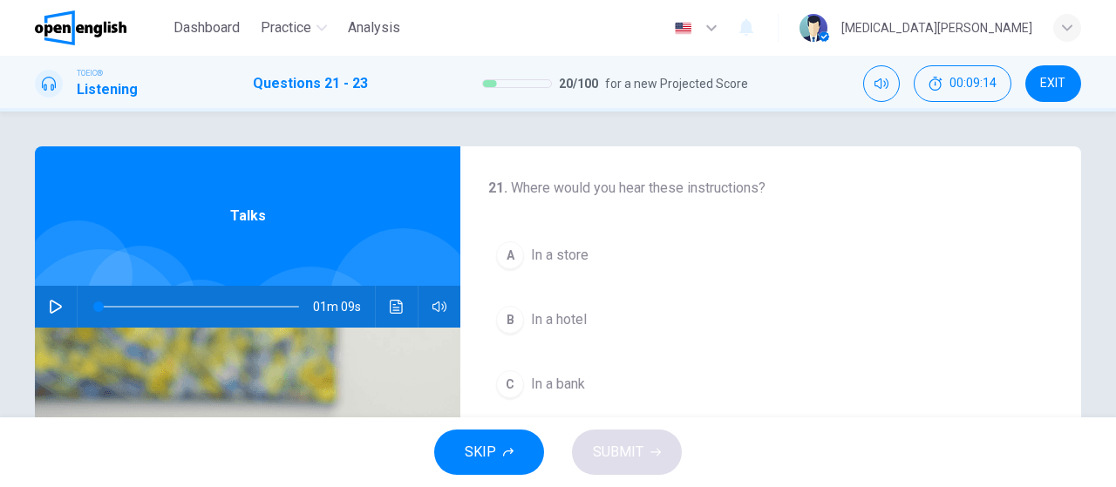
click at [55, 300] on icon "button" at bounding box center [56, 307] width 14 height 14
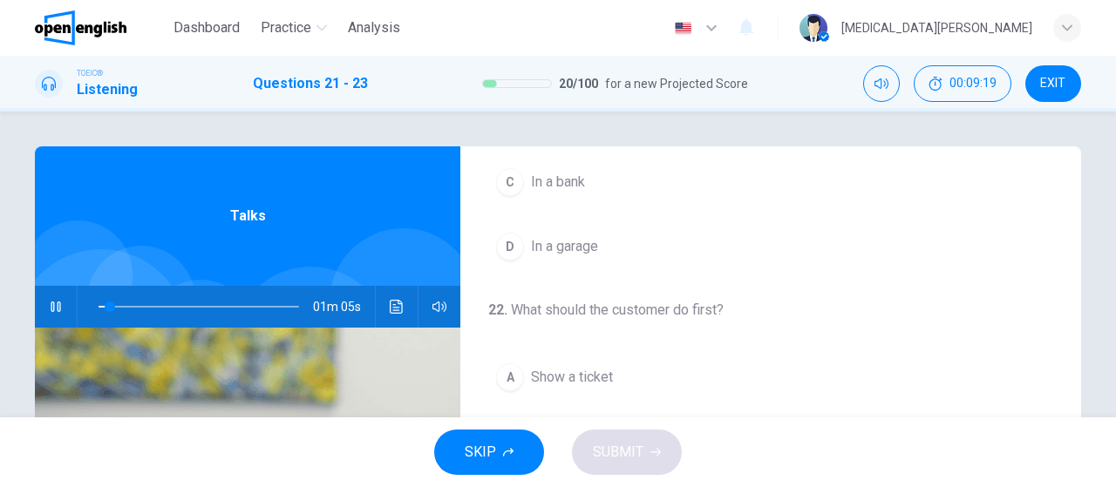
scroll to position [101, 0]
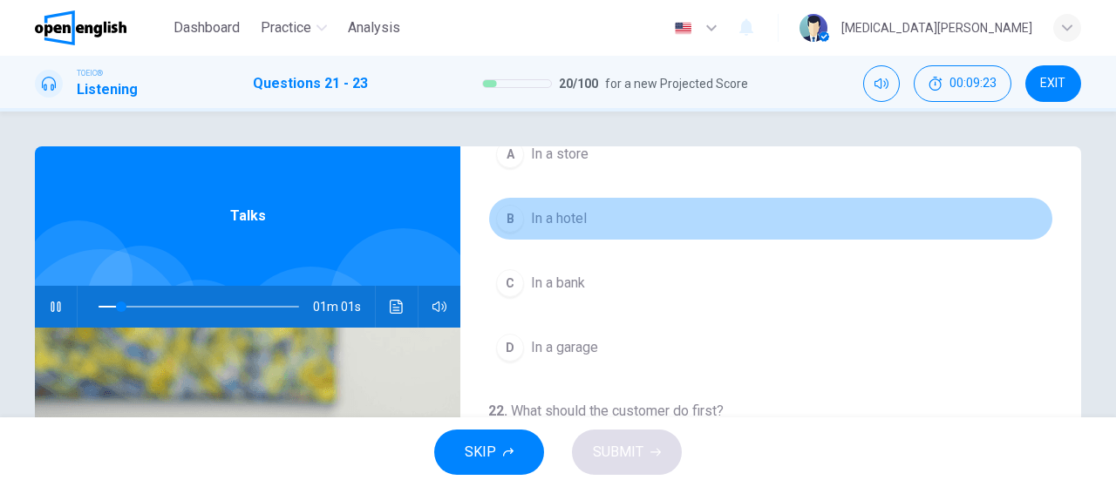
click at [514, 219] on div "B" at bounding box center [510, 219] width 28 height 28
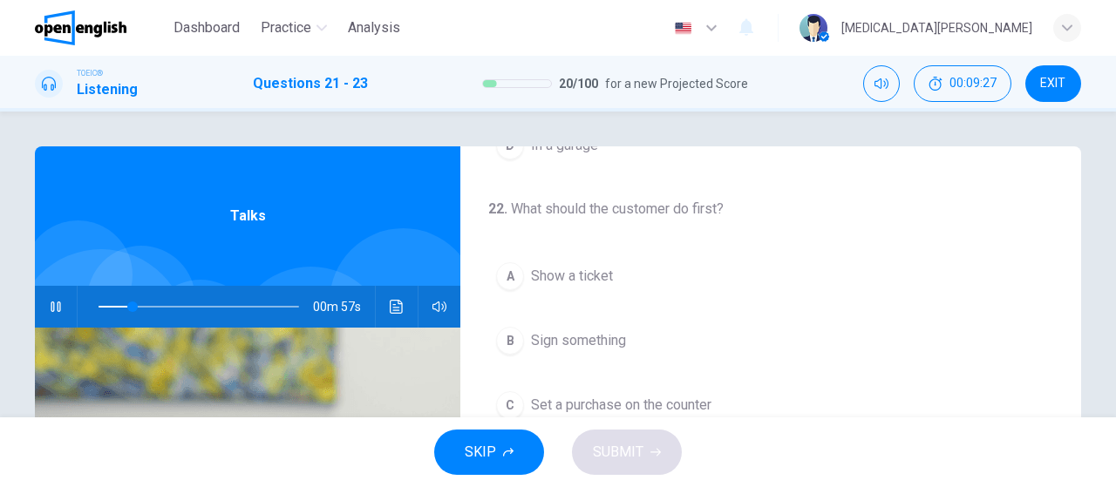
scroll to position [391, 0]
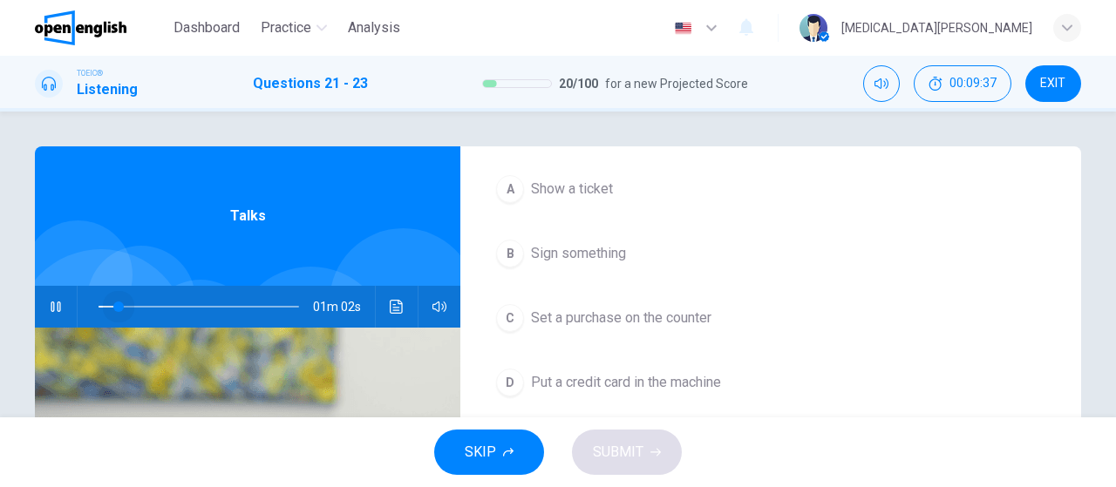
click at [118, 306] on span at bounding box center [199, 307] width 201 height 24
click at [104, 305] on span at bounding box center [199, 307] width 201 height 24
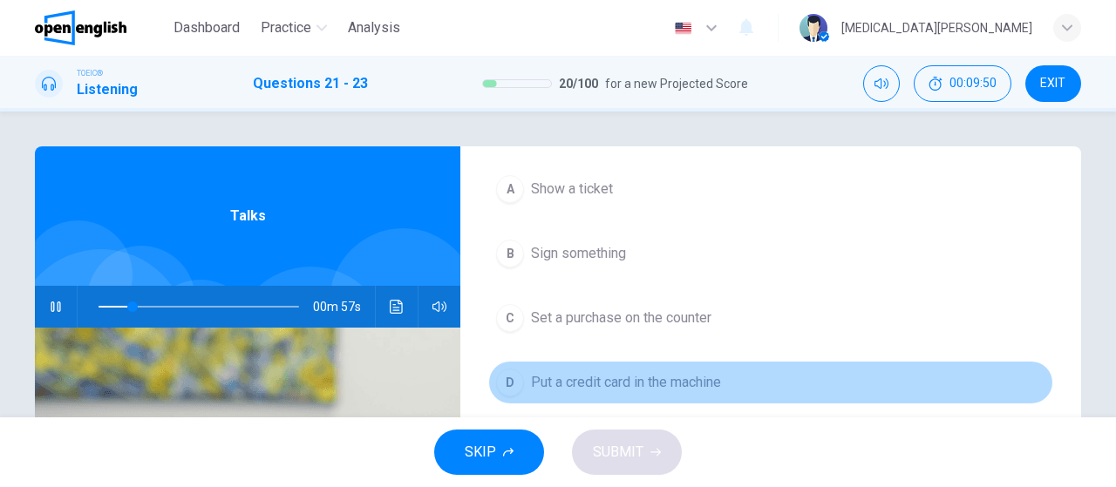
click at [616, 382] on button "D Put a credit card in the machine" at bounding box center [770, 383] width 565 height 44
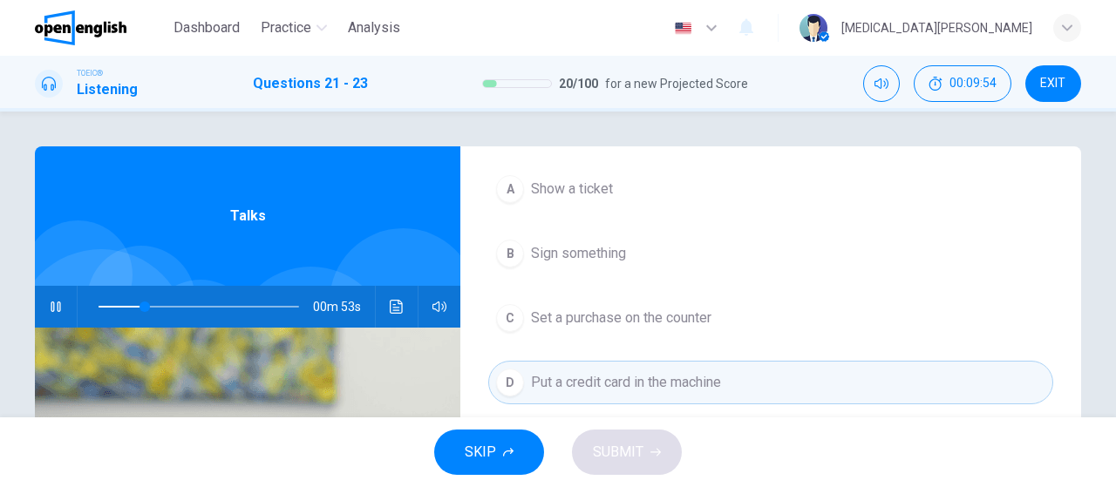
click at [606, 375] on span "Put a credit card in the machine" at bounding box center [626, 382] width 190 height 21
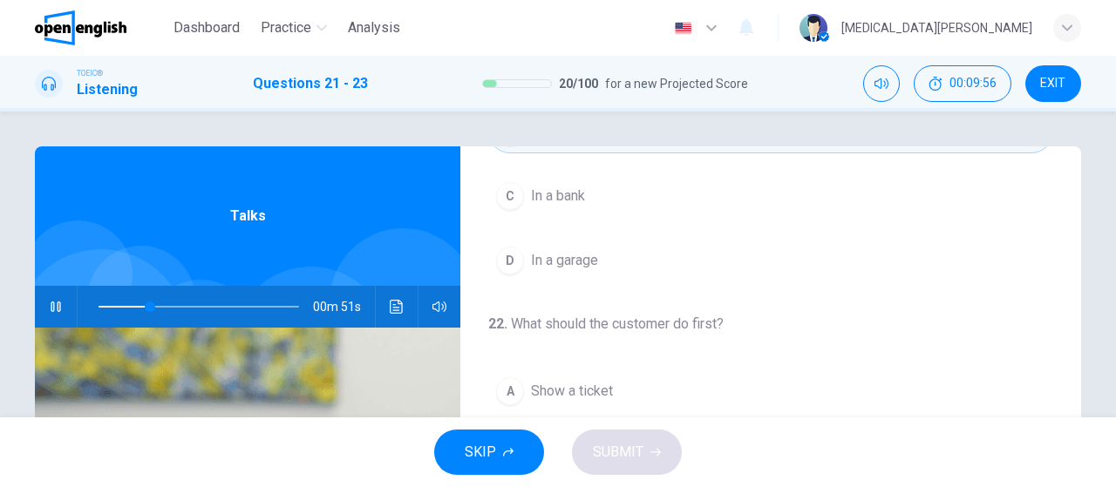
scroll to position [87, 0]
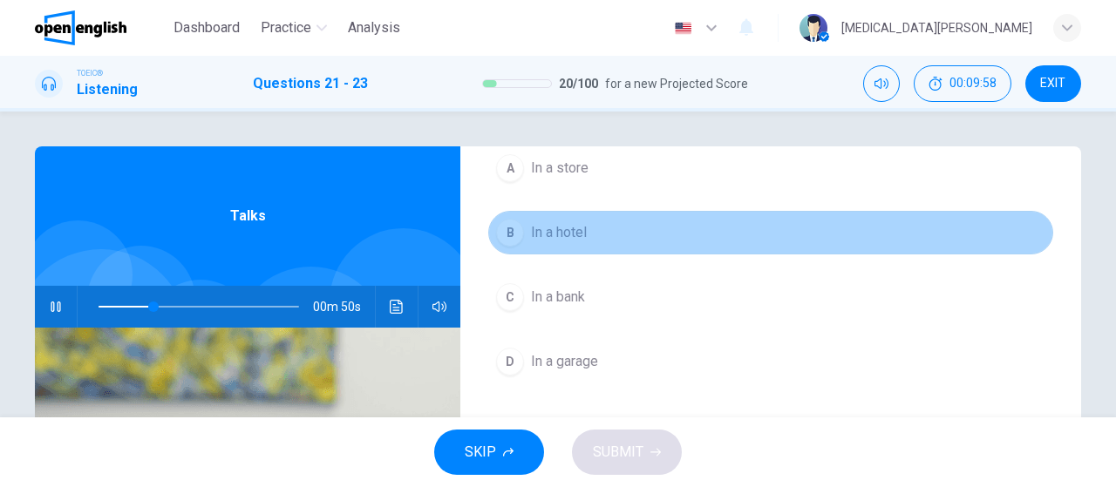
click at [549, 226] on span "In a hotel" at bounding box center [559, 232] width 56 height 21
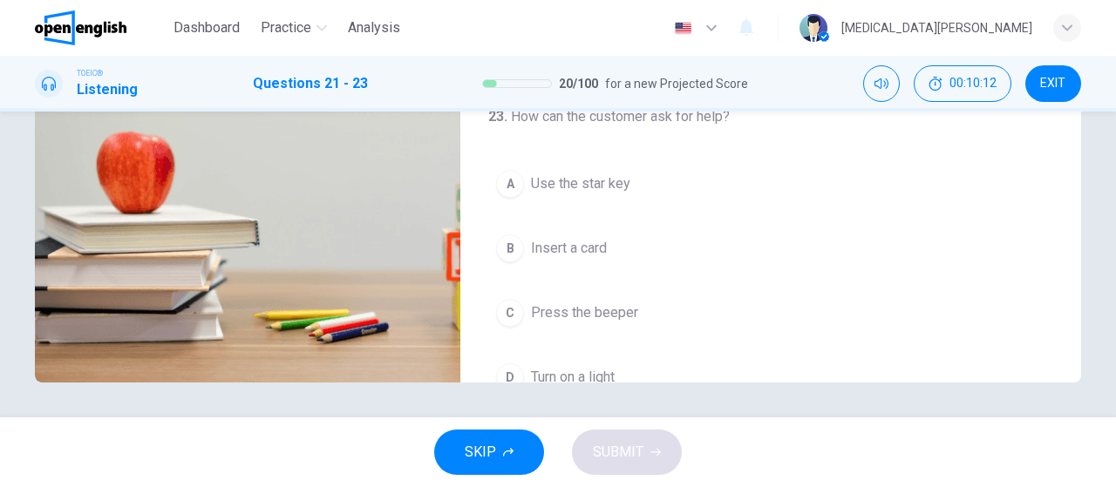
scroll to position [391, 0]
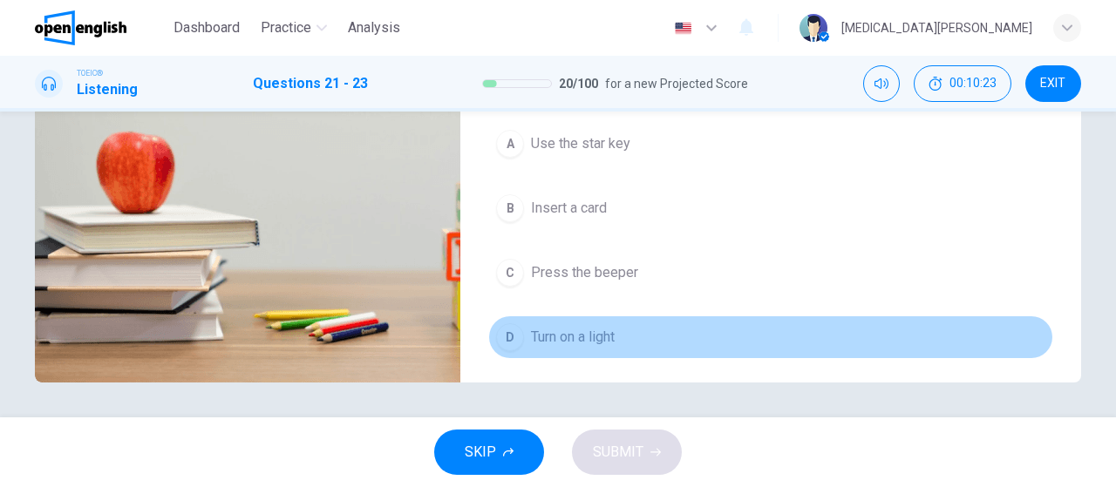
click at [589, 334] on span "Turn on a light" at bounding box center [573, 337] width 84 height 21
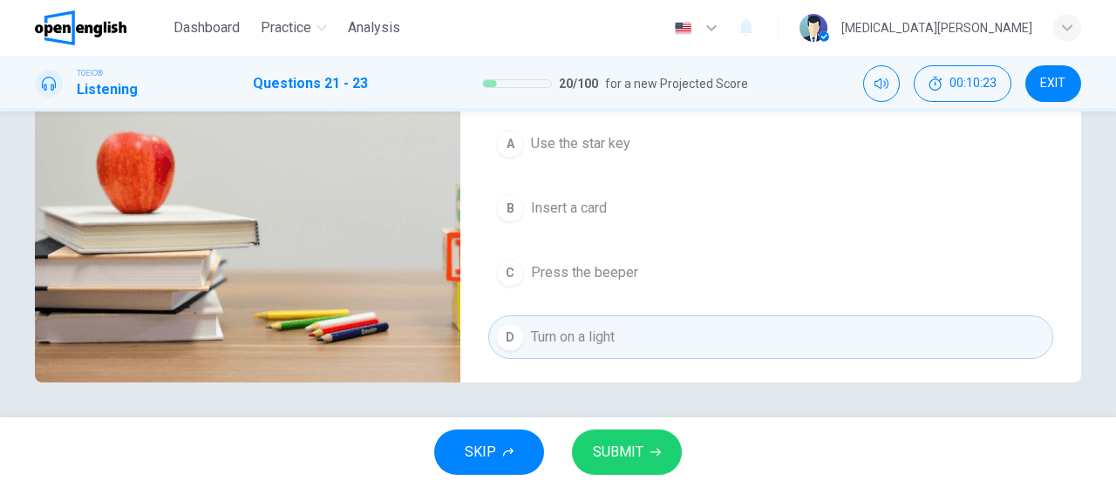
click at [626, 457] on span "SUBMIT" at bounding box center [618, 452] width 51 height 24
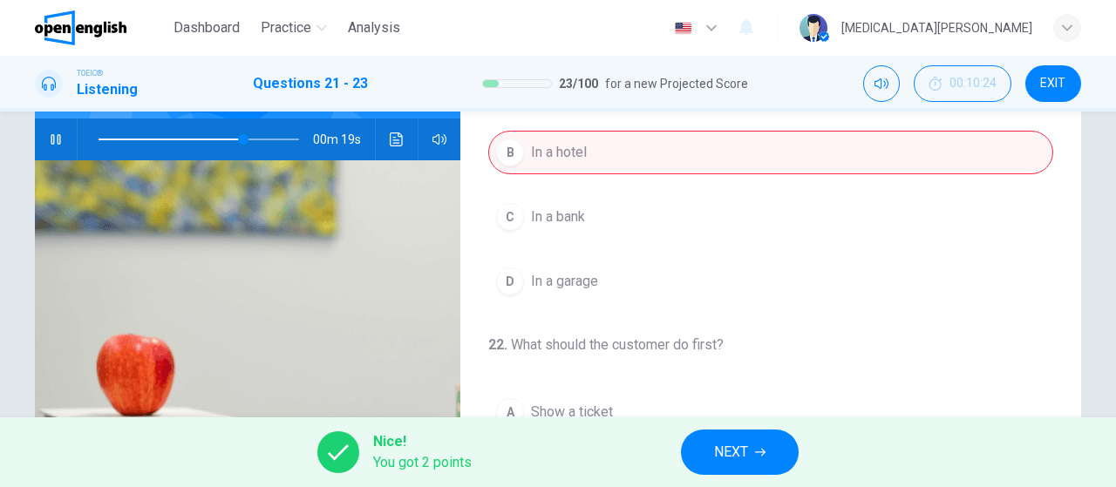
scroll to position [0, 0]
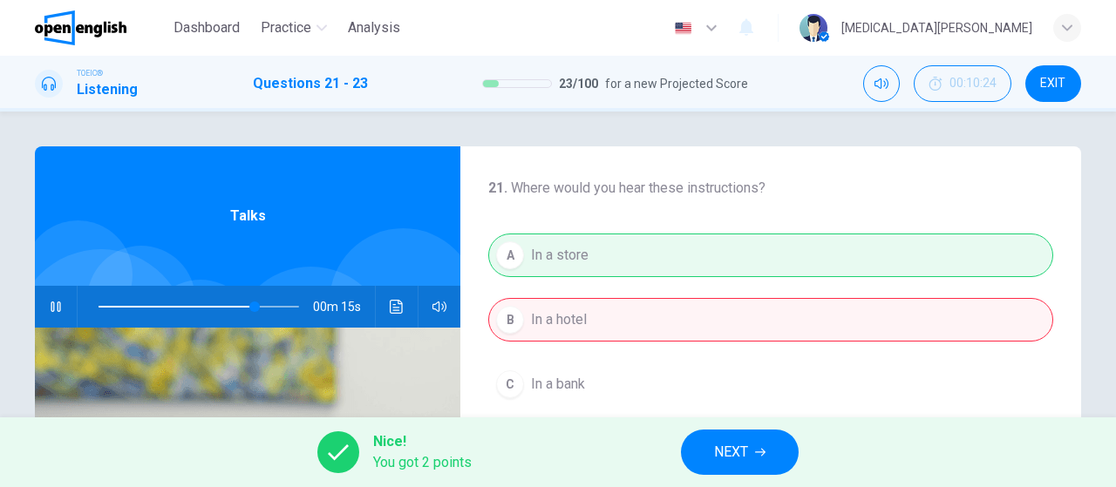
type input "**"
click at [745, 447] on span "NEXT" at bounding box center [731, 452] width 34 height 24
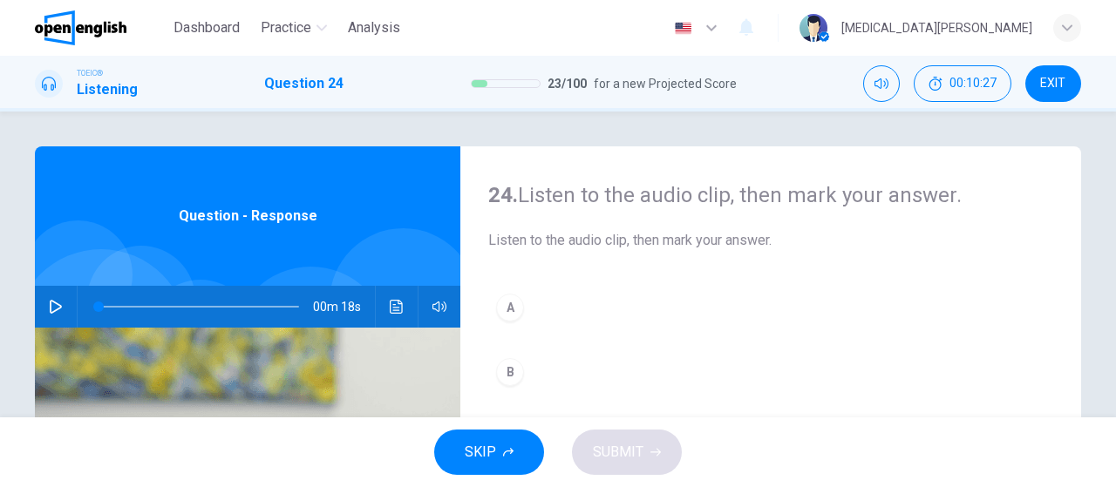
click at [51, 313] on icon "button" at bounding box center [56, 307] width 12 height 14
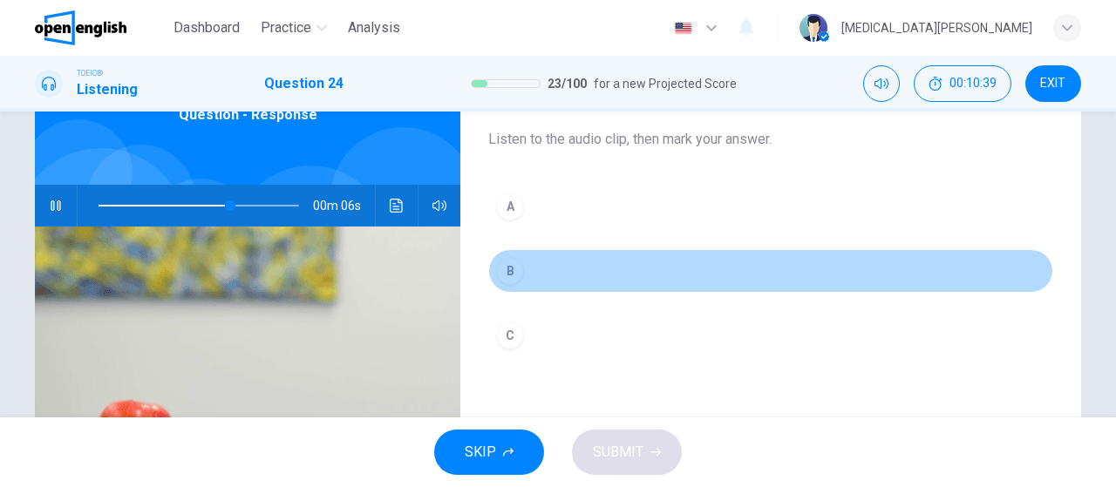
click at [507, 263] on div "B" at bounding box center [510, 271] width 28 height 28
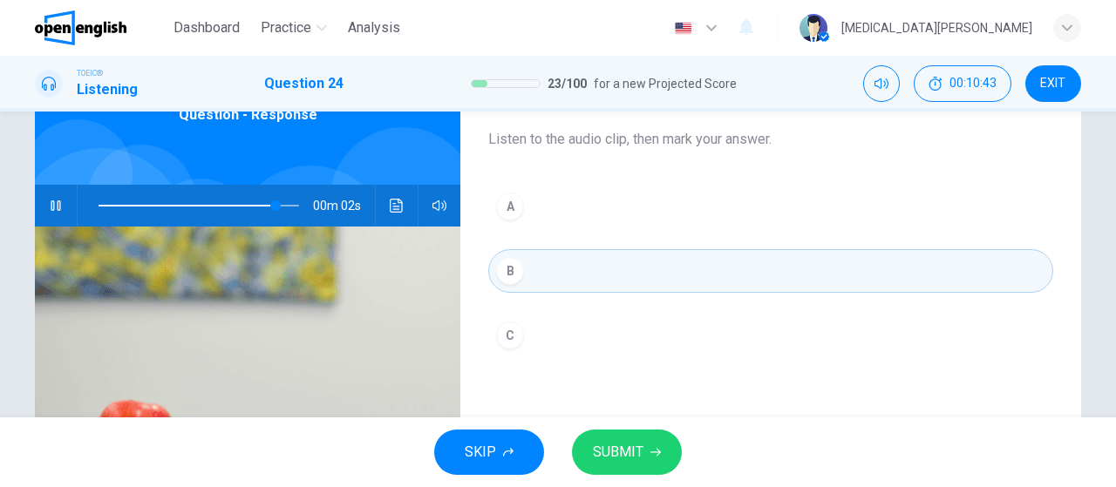
click at [626, 446] on span "SUBMIT" at bounding box center [618, 452] width 51 height 24
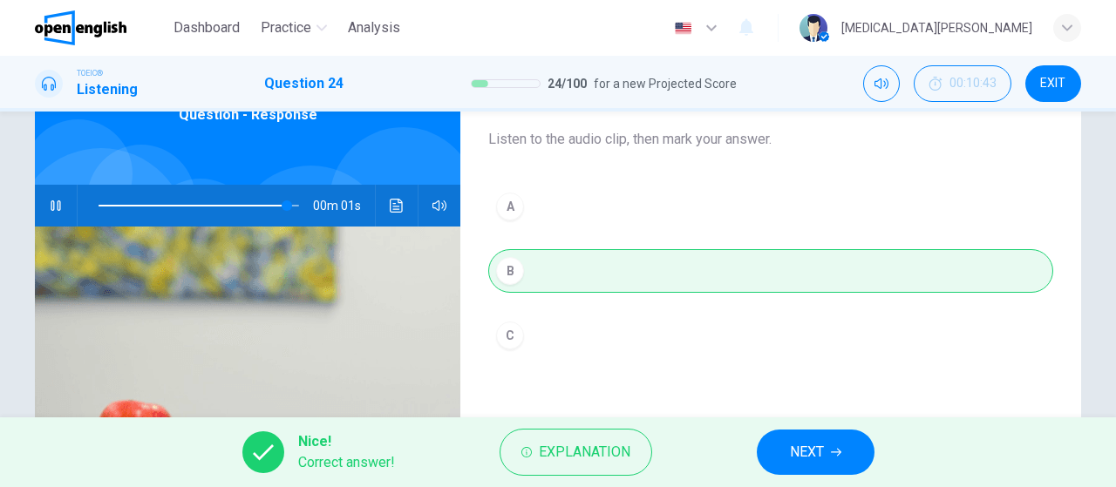
type input "**"
click at [831, 442] on button "NEXT" at bounding box center [816, 452] width 118 height 45
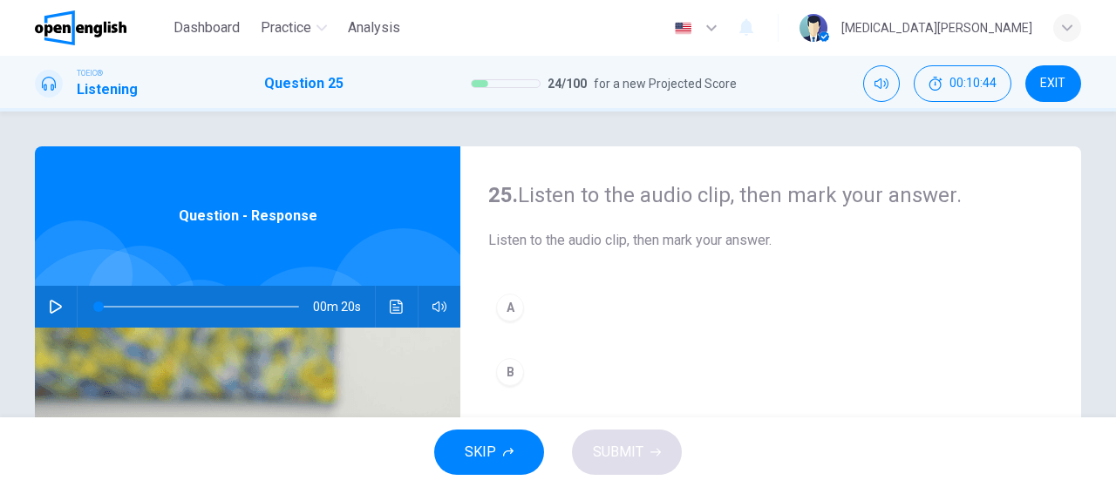
click at [50, 308] on icon "button" at bounding box center [56, 307] width 14 height 14
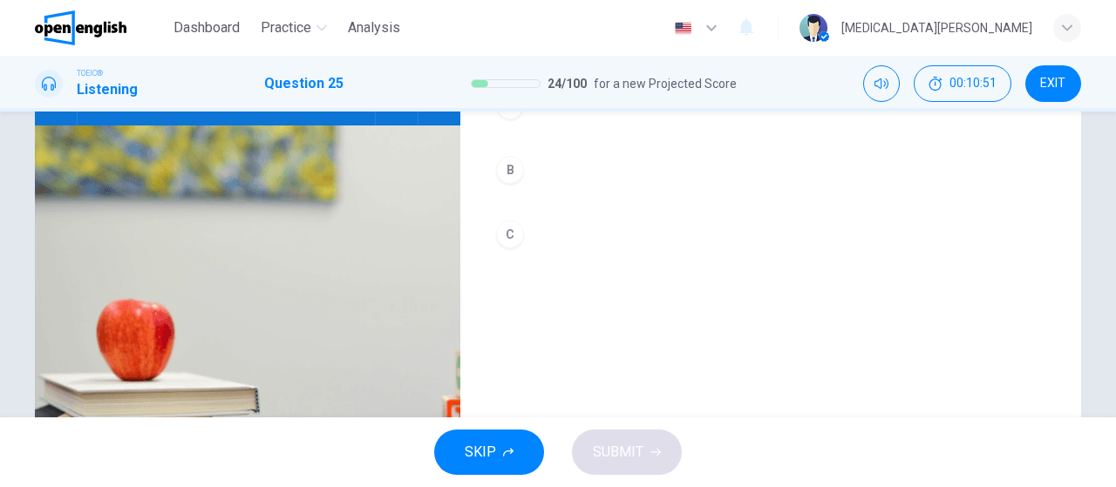
scroll to position [101, 0]
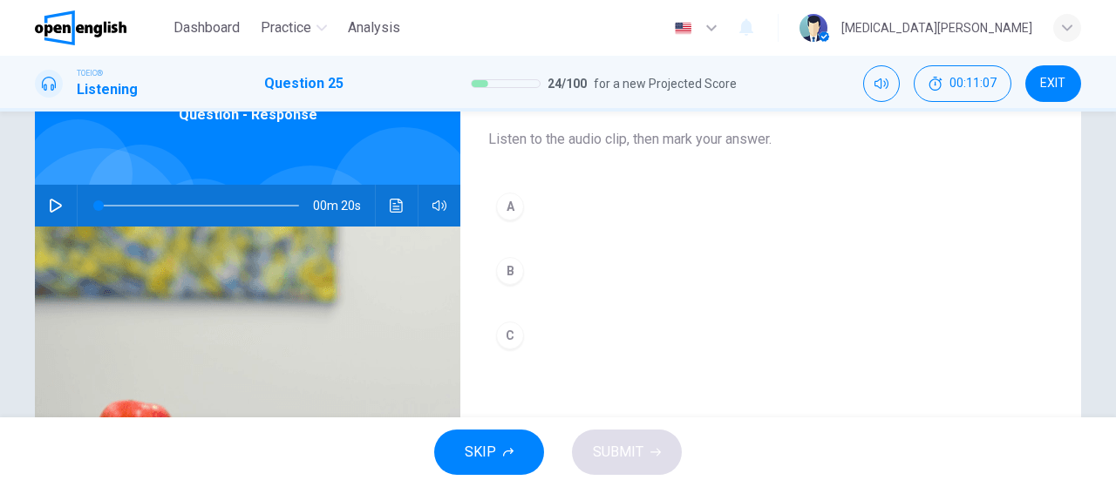
click at [52, 205] on icon "button" at bounding box center [56, 206] width 14 height 14
click at [249, 194] on span at bounding box center [199, 206] width 201 height 24
click at [507, 330] on div "C" at bounding box center [510, 336] width 28 height 28
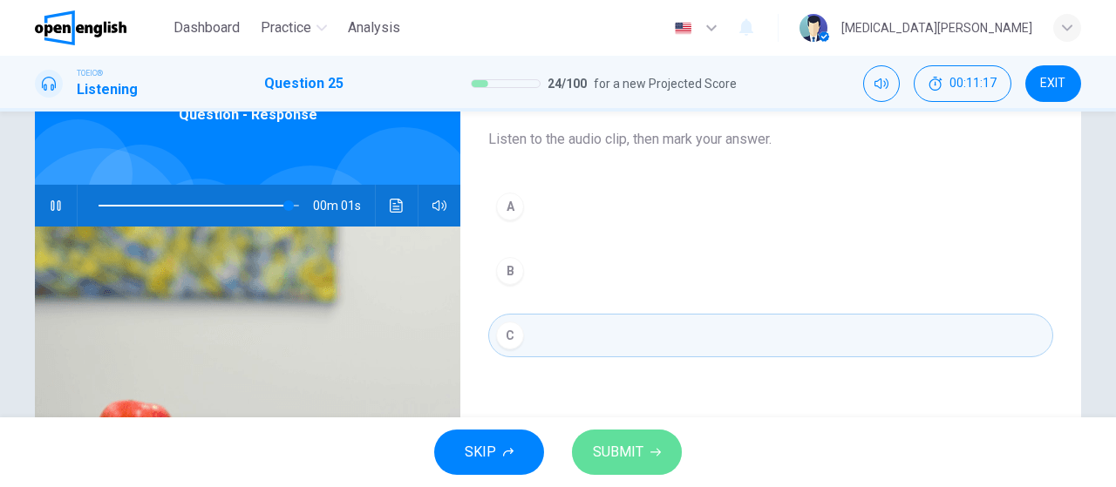
click at [623, 460] on span "SUBMIT" at bounding box center [618, 452] width 51 height 24
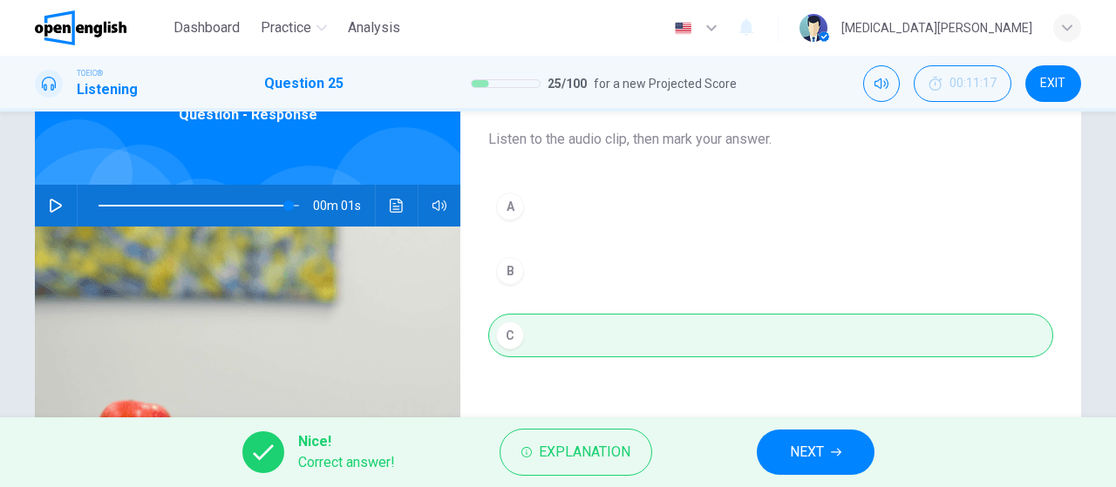
type input "*"
click at [856, 461] on button "NEXT" at bounding box center [816, 452] width 118 height 45
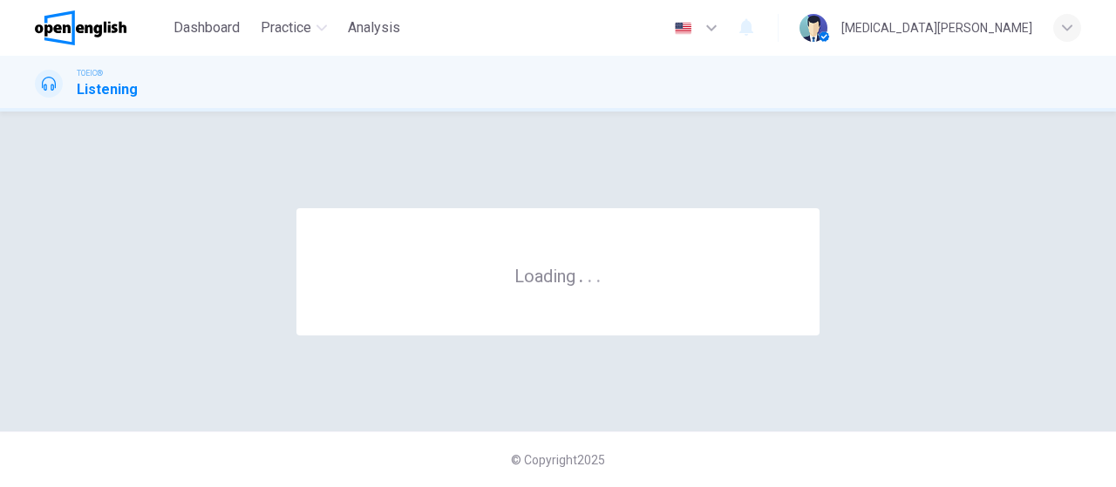
scroll to position [0, 0]
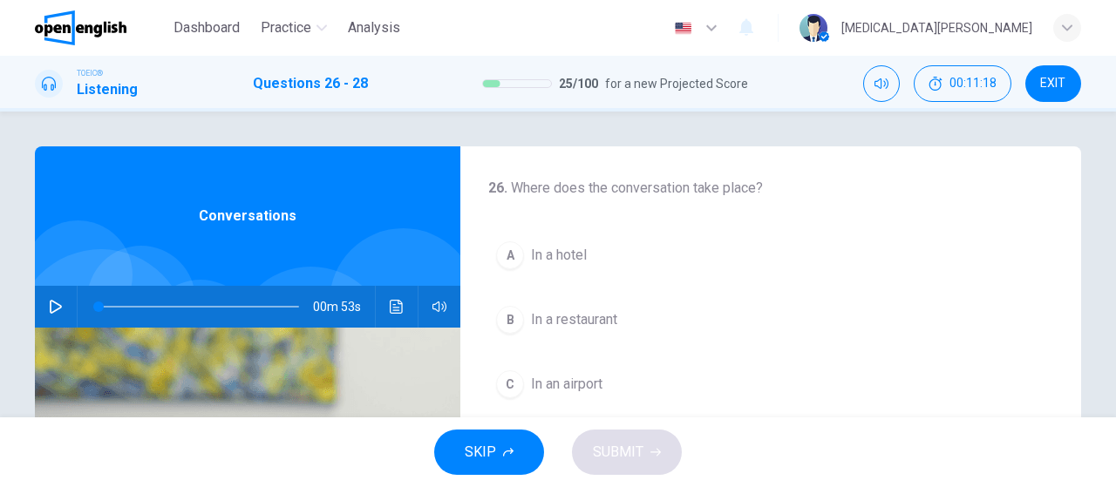
click at [52, 308] on icon "button" at bounding box center [56, 307] width 14 height 14
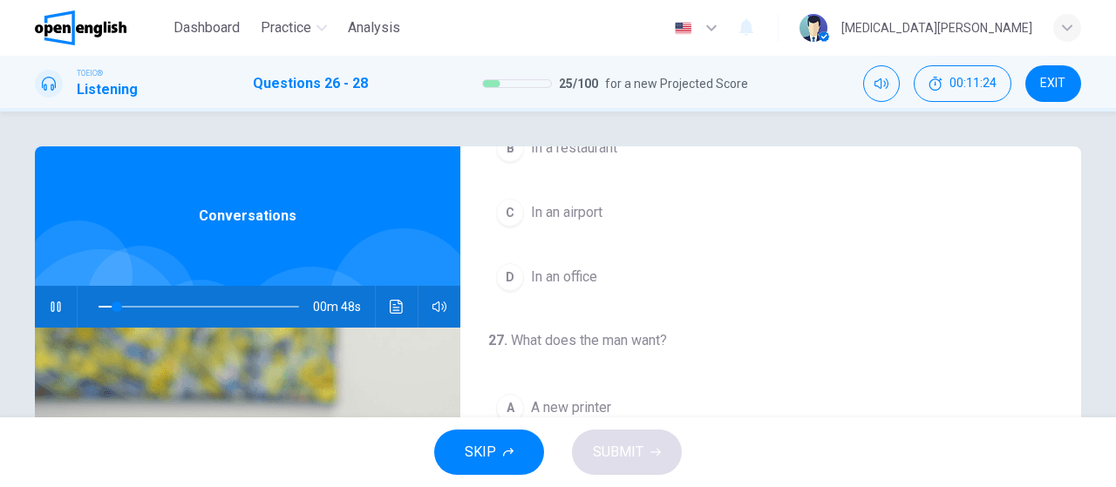
scroll to position [202, 0]
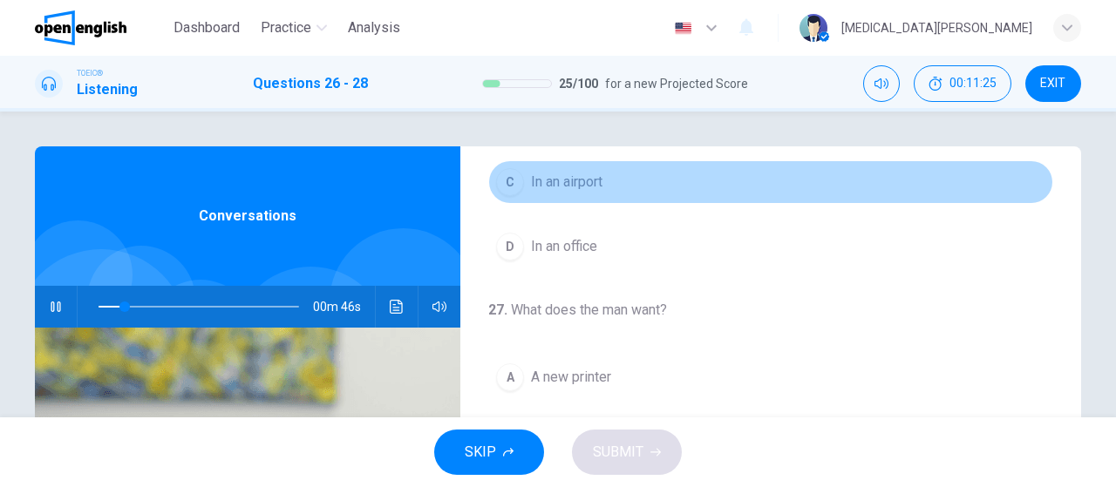
click at [555, 177] on span "In an airport" at bounding box center [566, 182] width 71 height 21
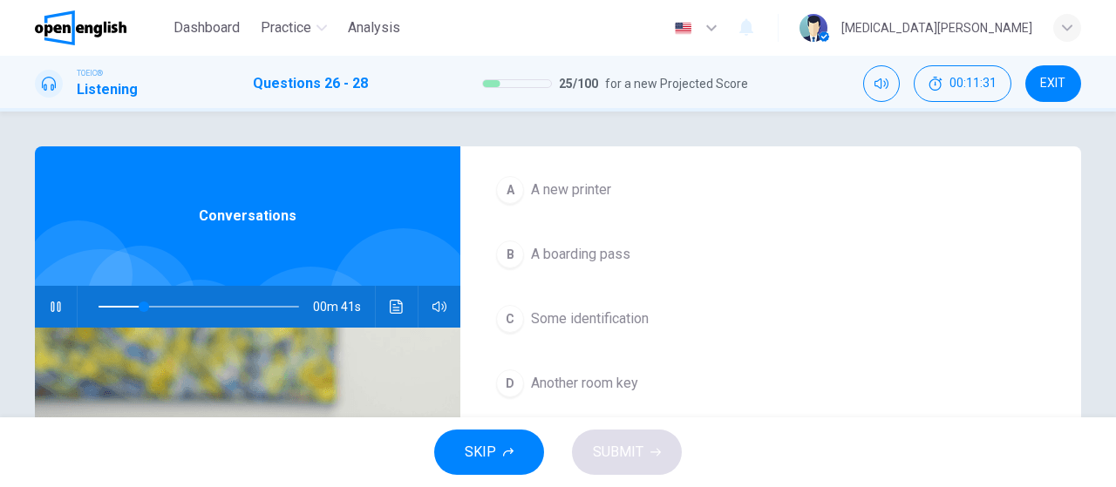
scroll to position [391, 0]
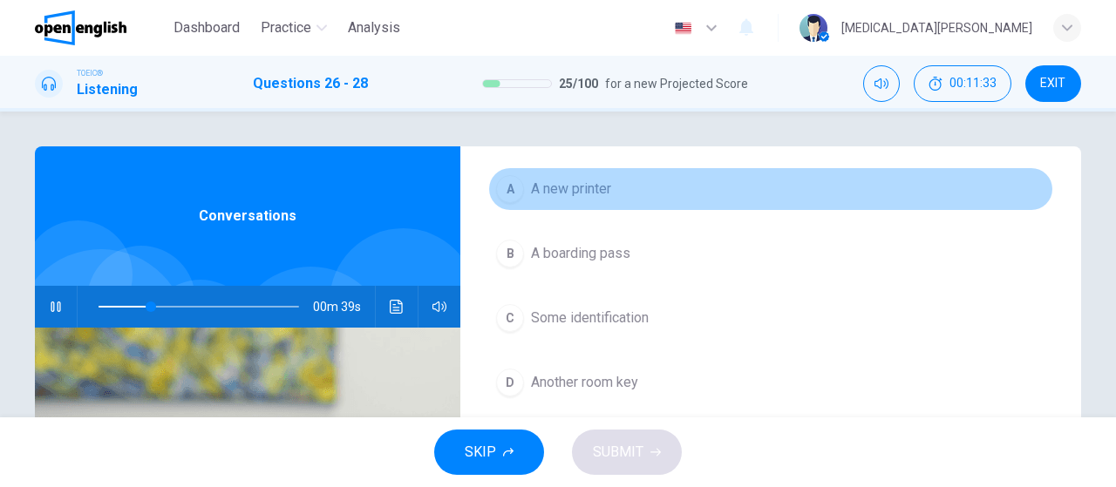
click at [593, 193] on span "A new printer" at bounding box center [571, 189] width 80 height 21
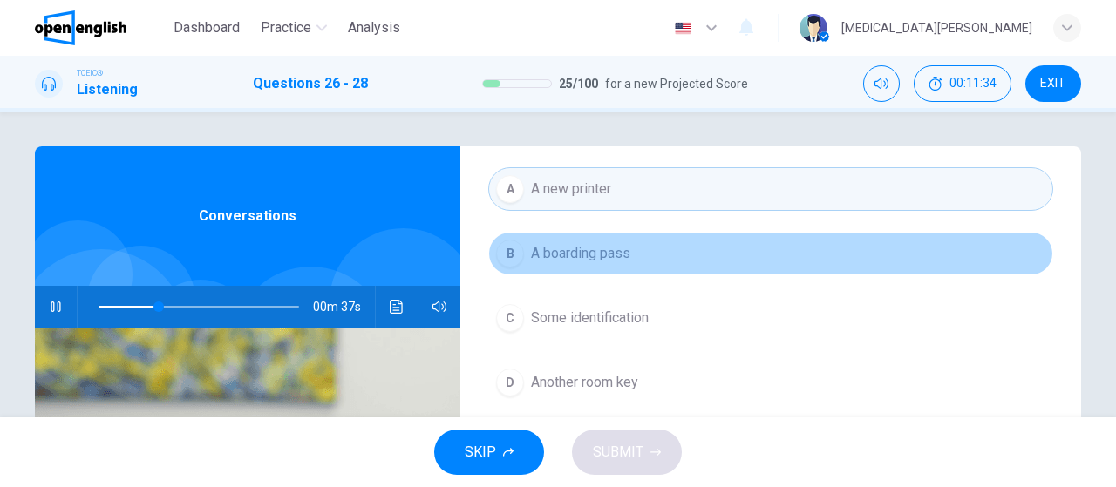
click at [599, 255] on span "A boarding pass" at bounding box center [580, 253] width 99 height 21
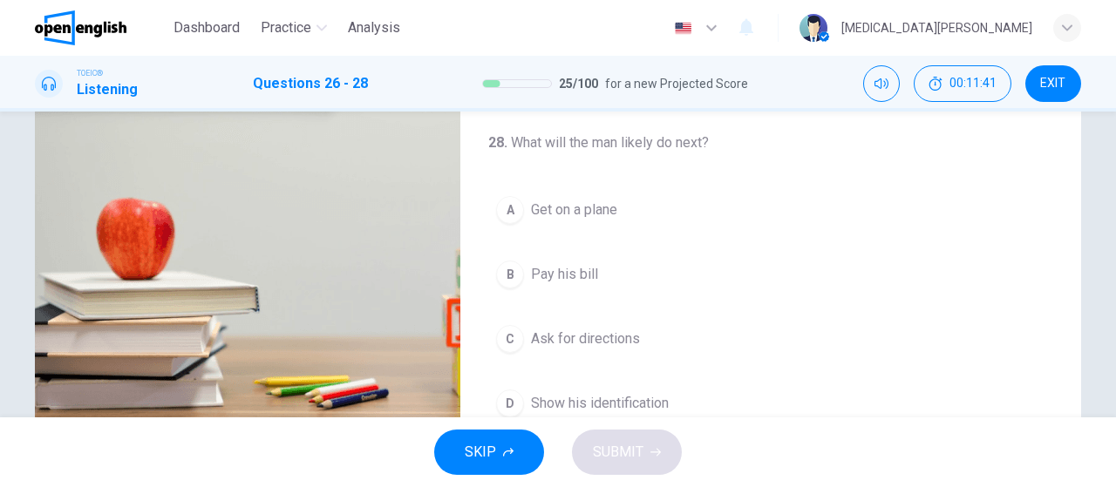
scroll to position [370, 0]
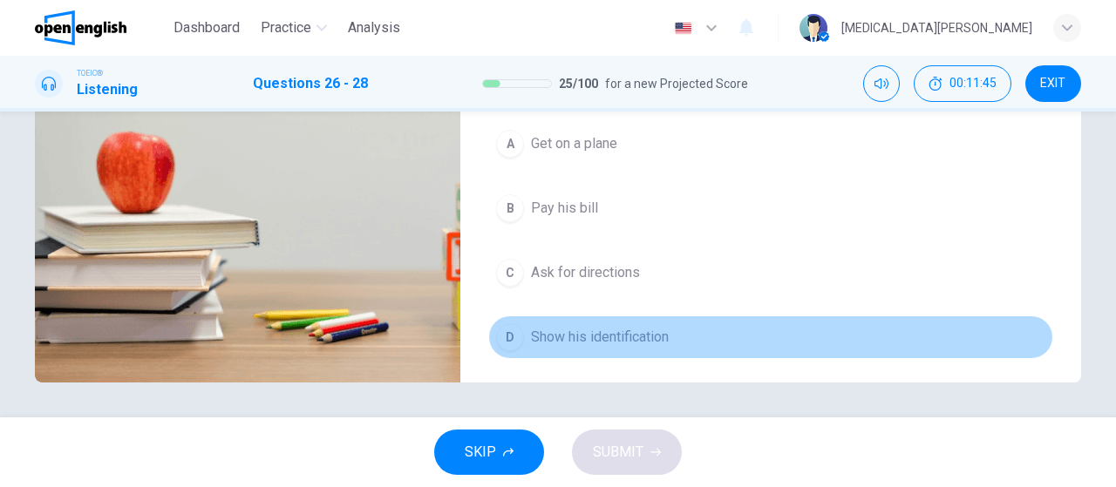
click at [616, 335] on span "Show his identification" at bounding box center [600, 337] width 138 height 21
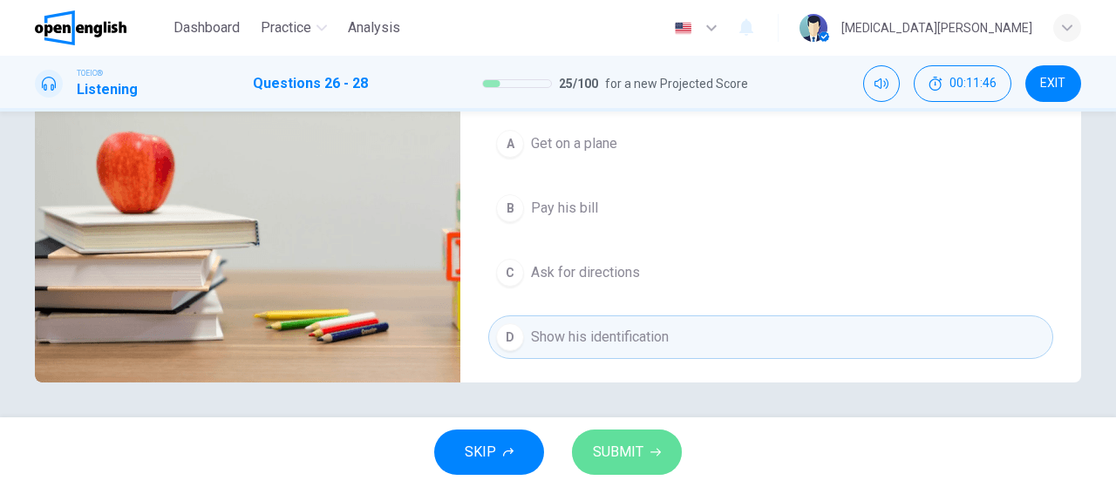
click at [617, 460] on span "SUBMIT" at bounding box center [618, 452] width 51 height 24
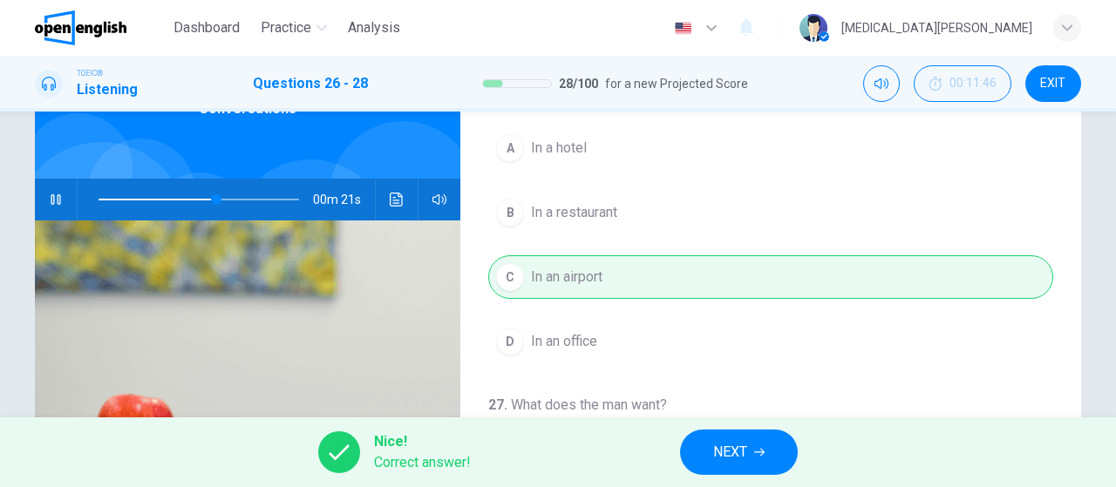
scroll to position [66, 0]
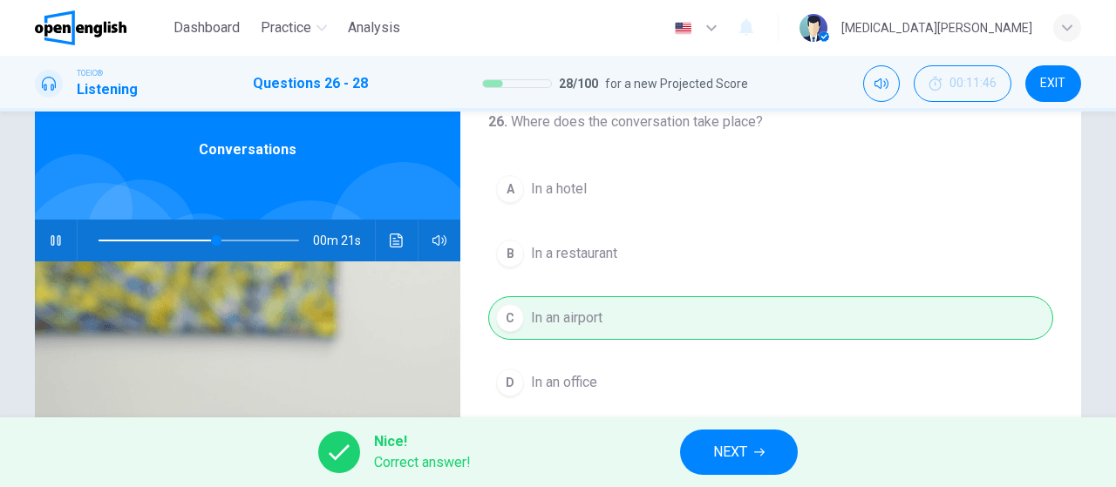
type input "**"
click at [763, 450] on icon "button" at bounding box center [759, 452] width 10 height 10
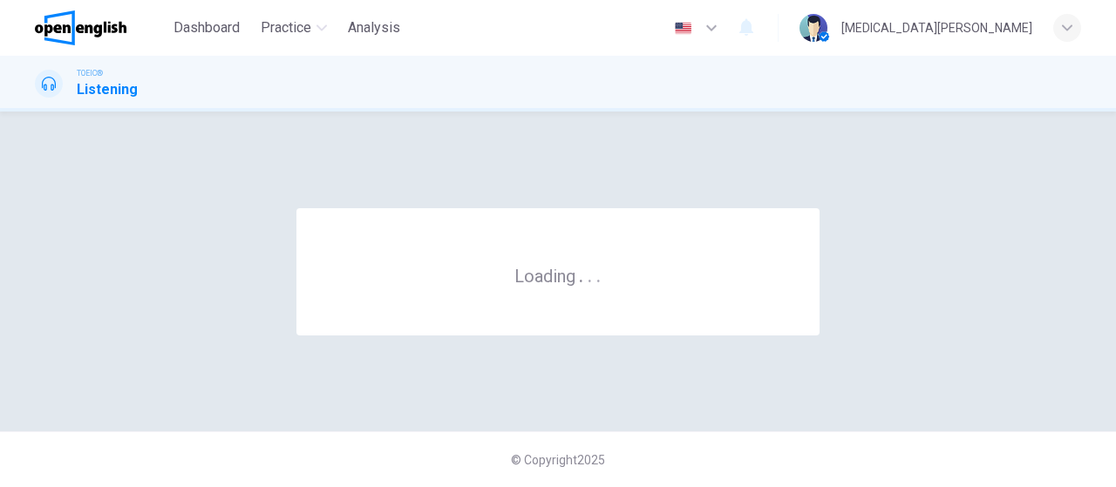
scroll to position [0, 0]
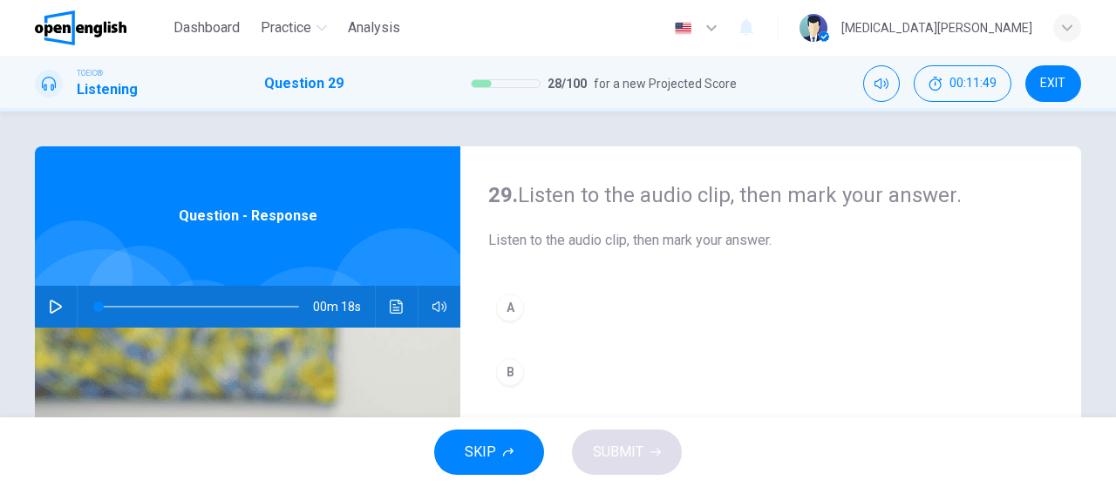
click at [61, 309] on icon "button" at bounding box center [56, 307] width 14 height 14
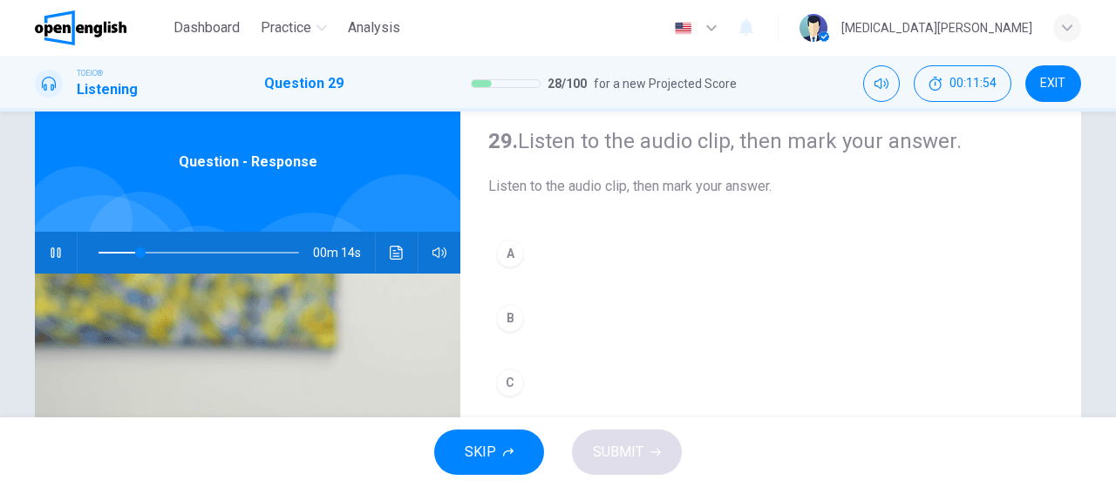
scroll to position [101, 0]
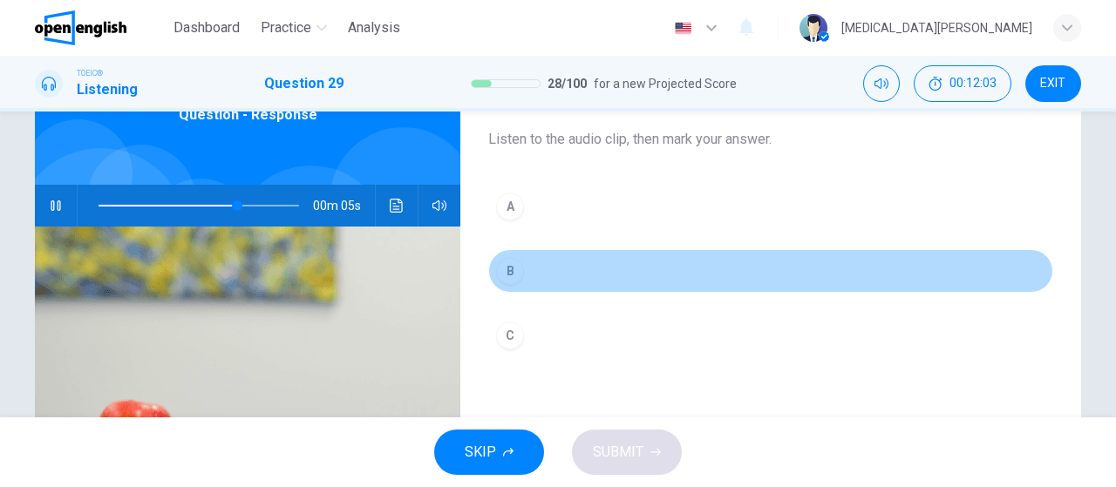
click at [507, 269] on div "B" at bounding box center [510, 271] width 28 height 28
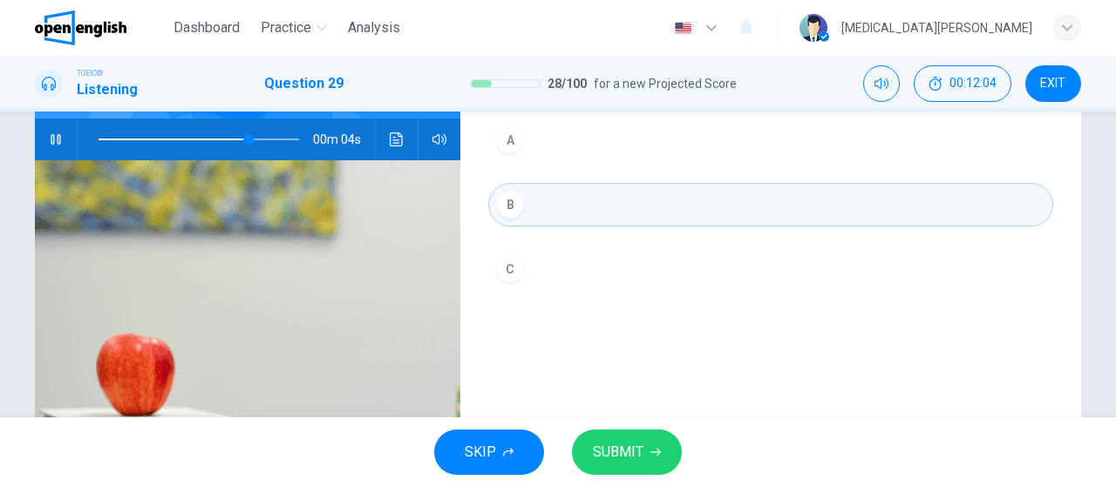
scroll to position [202, 0]
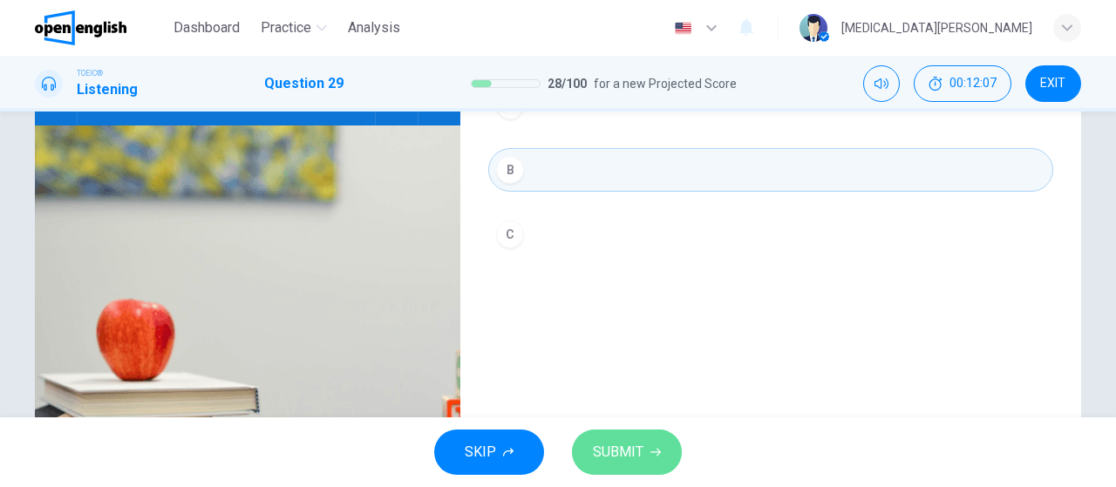
click at [634, 440] on button "SUBMIT" at bounding box center [627, 452] width 110 height 45
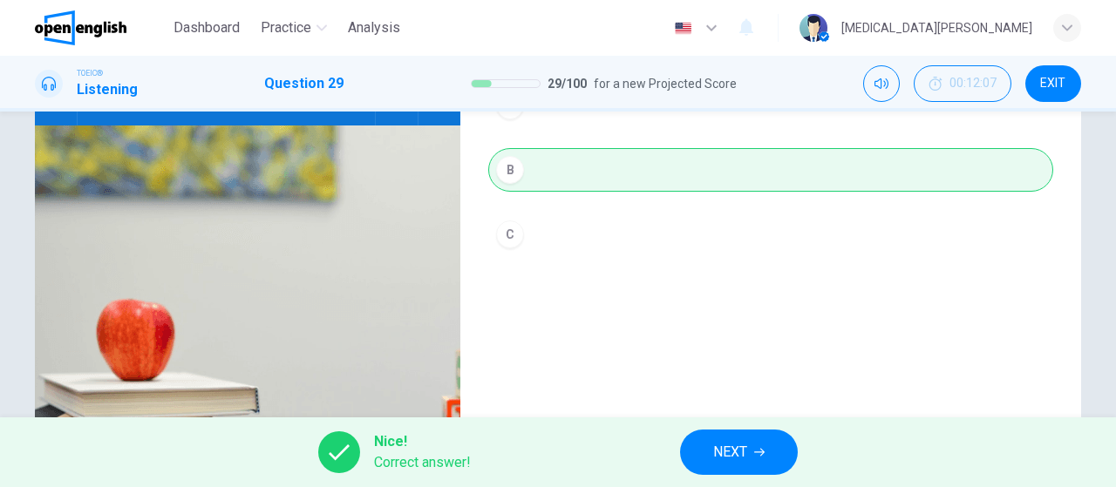
type input "*"
click at [768, 457] on button "NEXT" at bounding box center [739, 452] width 118 height 45
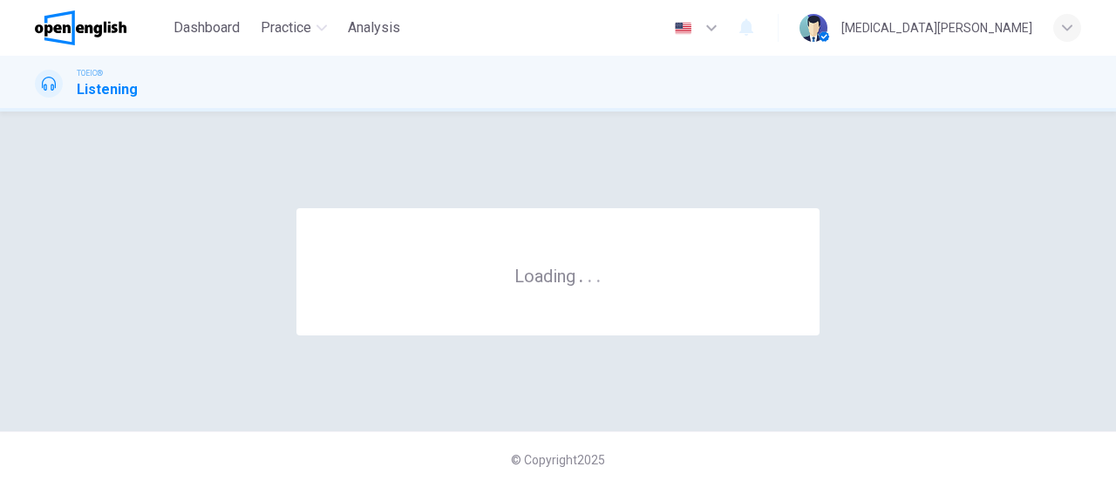
scroll to position [0, 0]
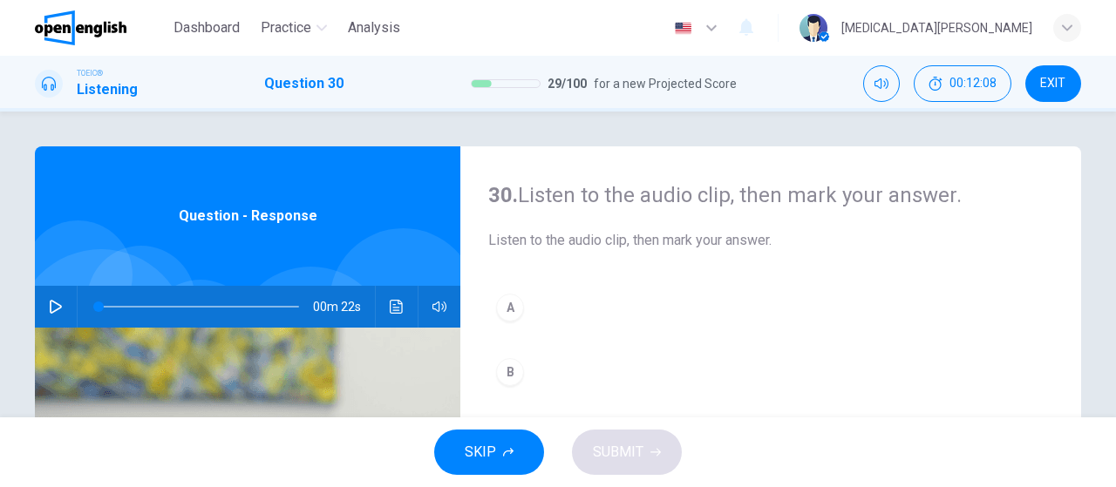
click at [58, 301] on icon "button" at bounding box center [56, 307] width 14 height 14
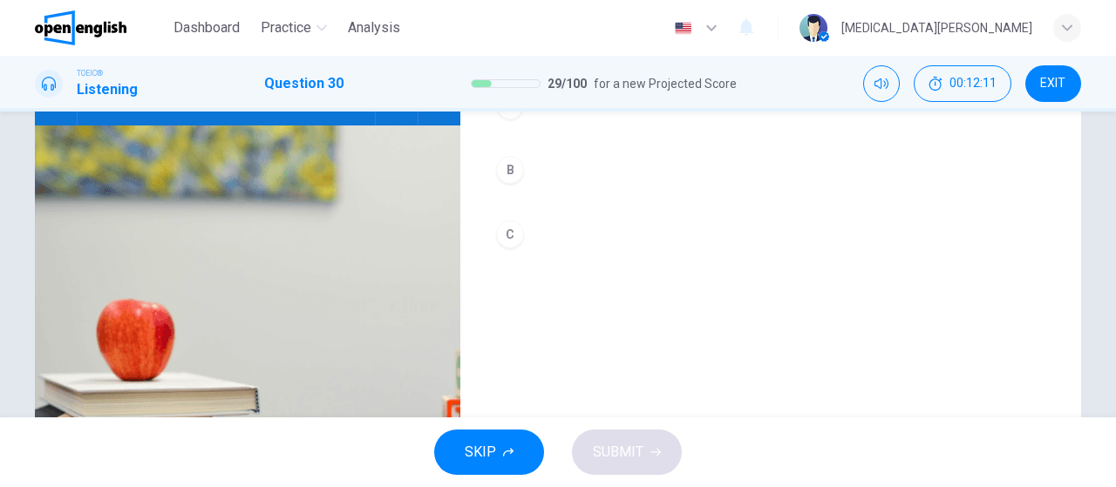
scroll to position [101, 0]
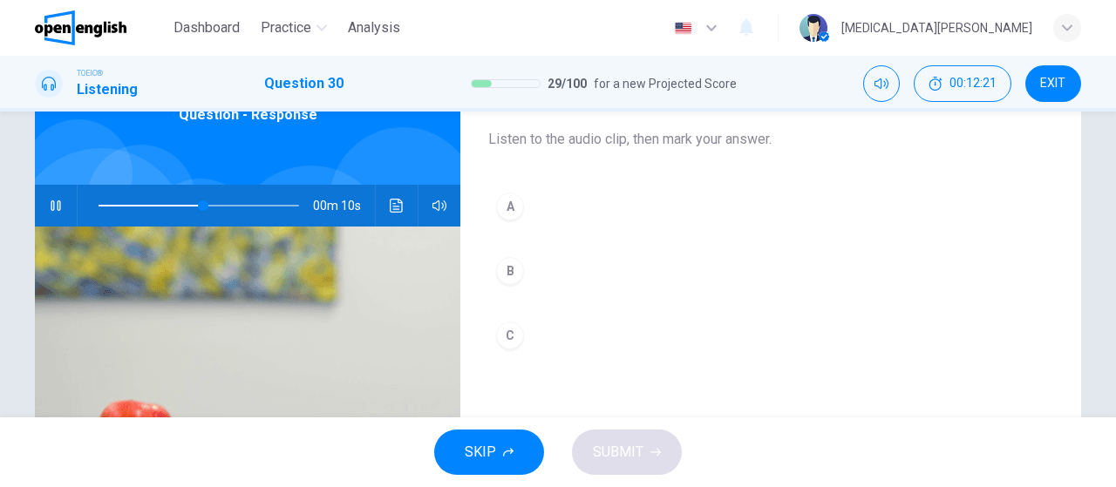
click at [512, 214] on div "A" at bounding box center [510, 207] width 28 height 28
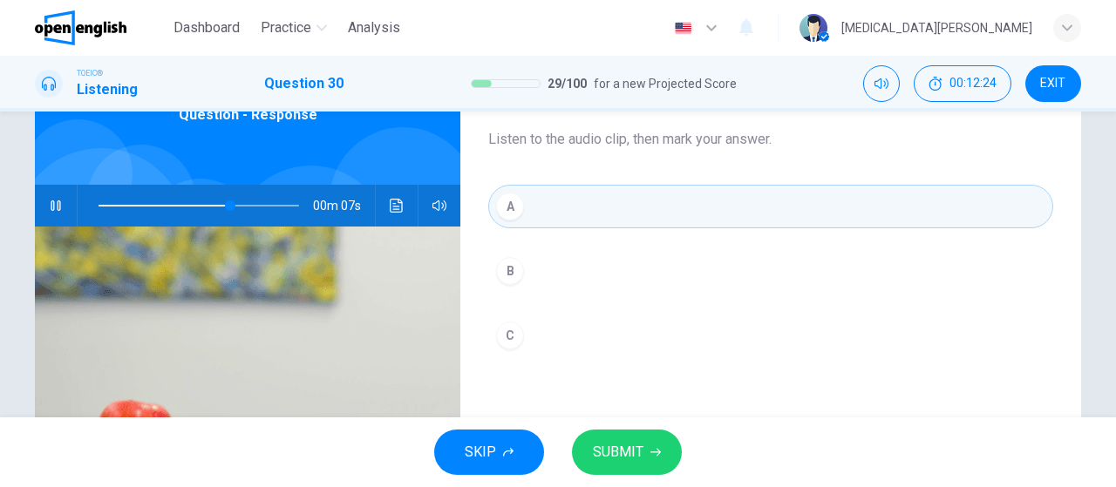
click at [642, 467] on button "SUBMIT" at bounding box center [627, 452] width 110 height 45
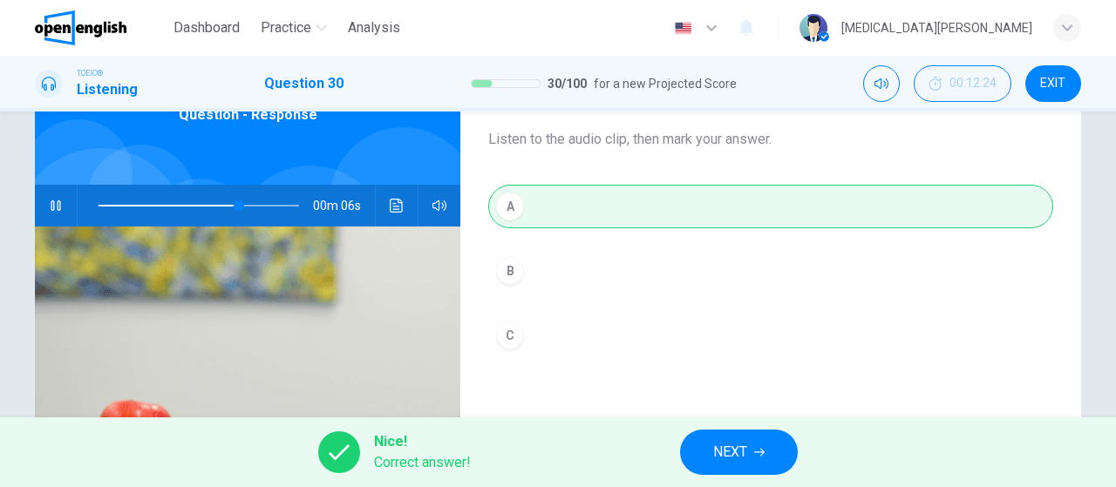
type input "**"
click at [764, 466] on button "NEXT" at bounding box center [739, 452] width 118 height 45
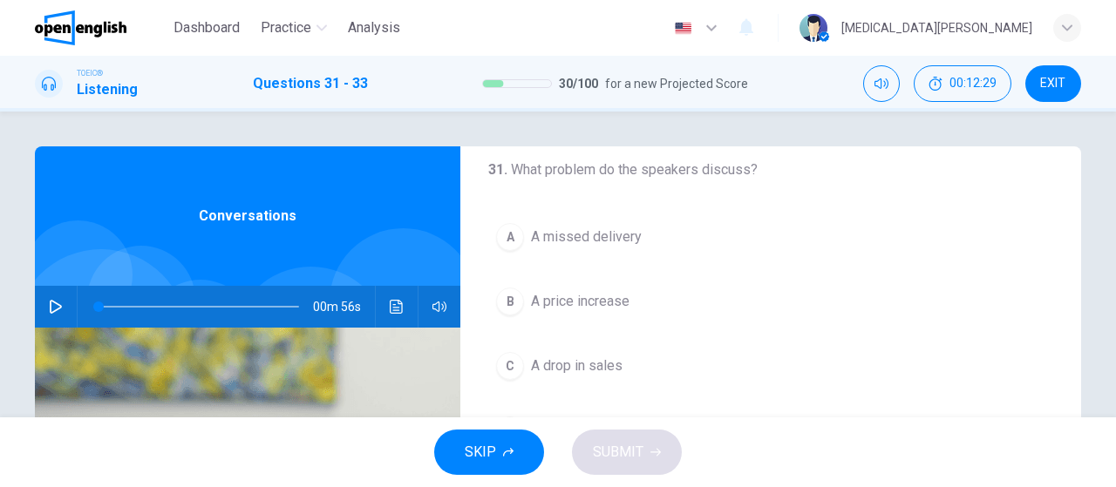
scroll to position [0, 0]
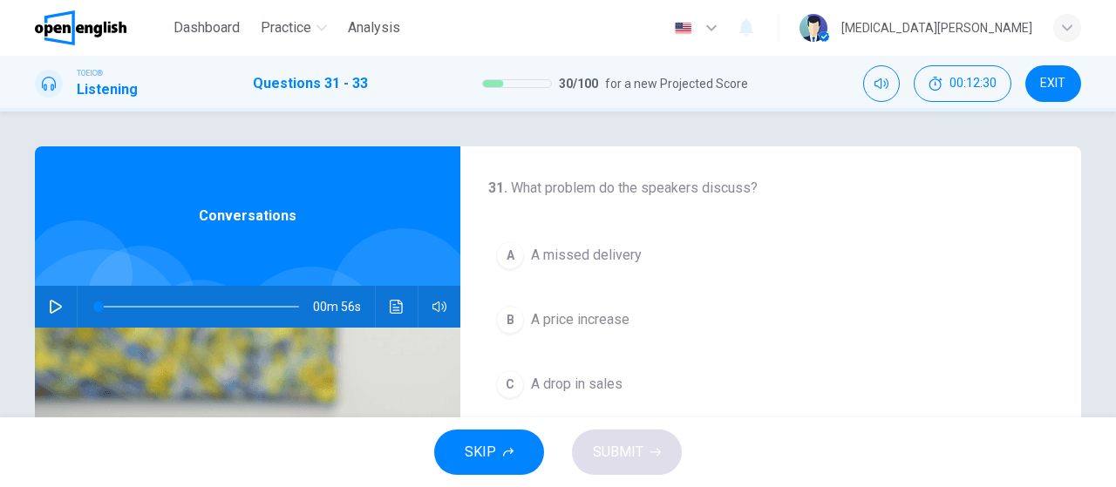
click at [54, 308] on icon "button" at bounding box center [56, 307] width 14 height 14
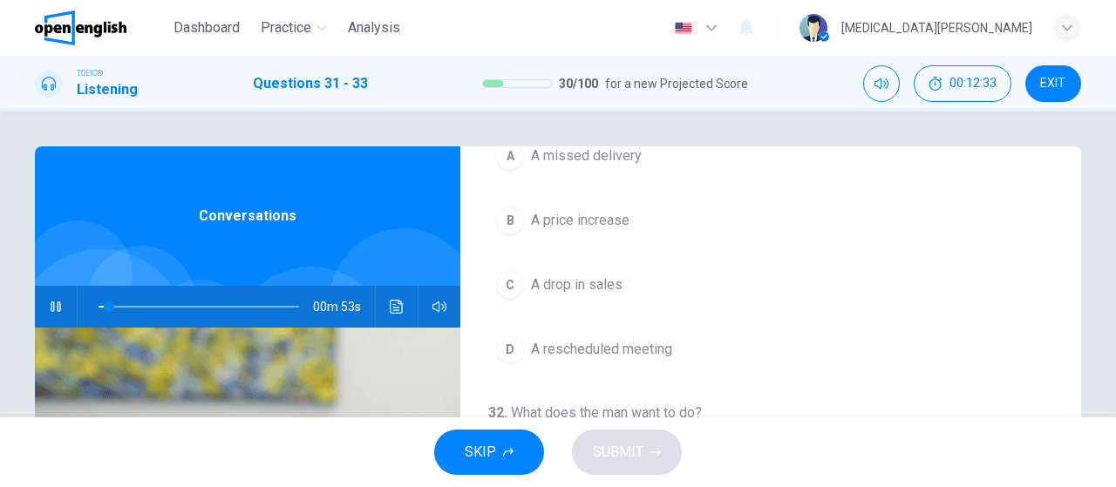
scroll to position [101, 0]
click at [580, 213] on span "A price increase" at bounding box center [580, 218] width 99 height 21
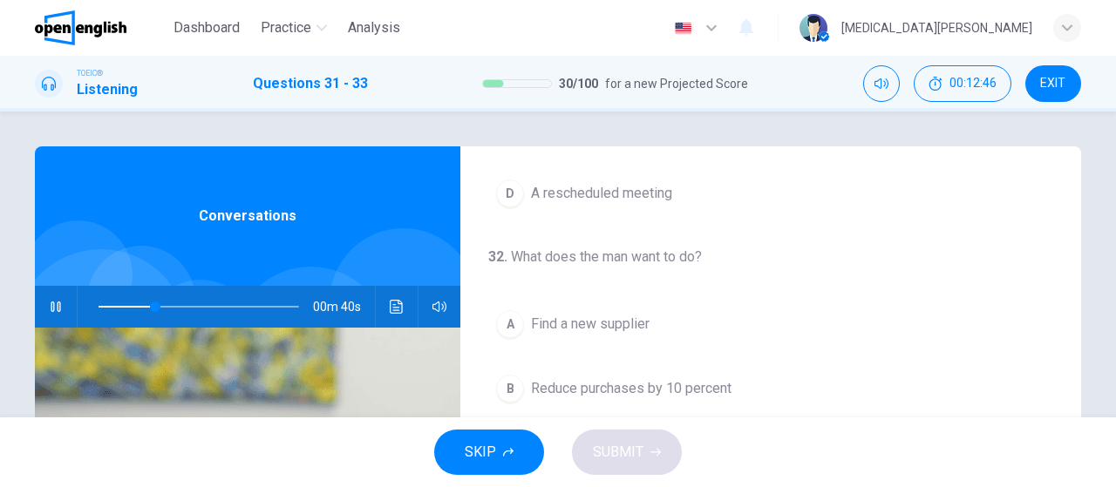
scroll to position [303, 0]
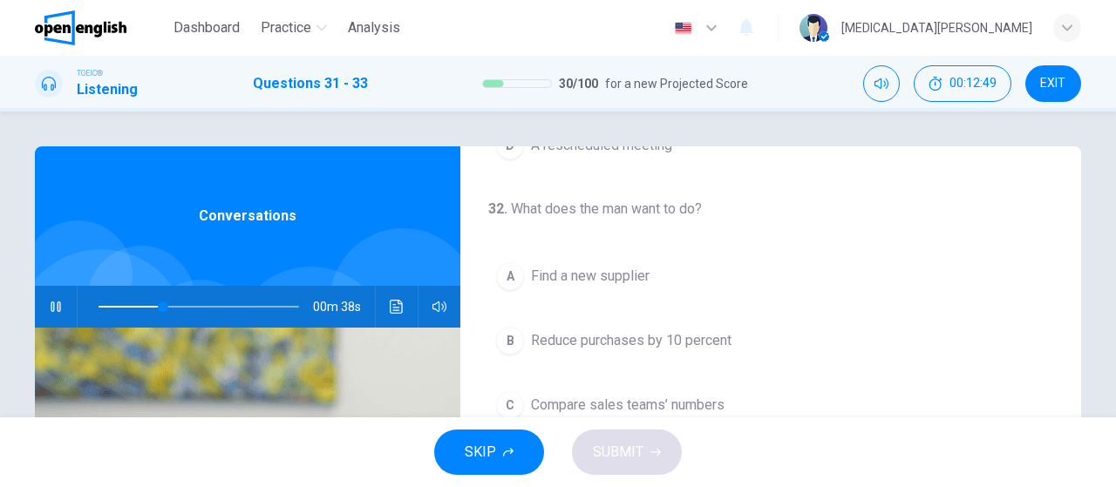
click at [586, 276] on span "Find a new supplier" at bounding box center [590, 276] width 119 height 21
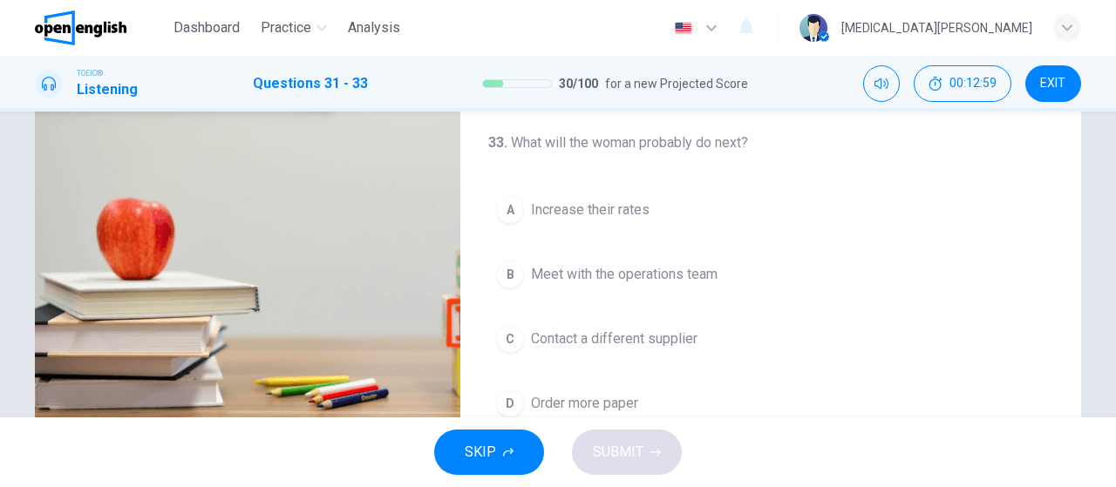
scroll to position [370, 0]
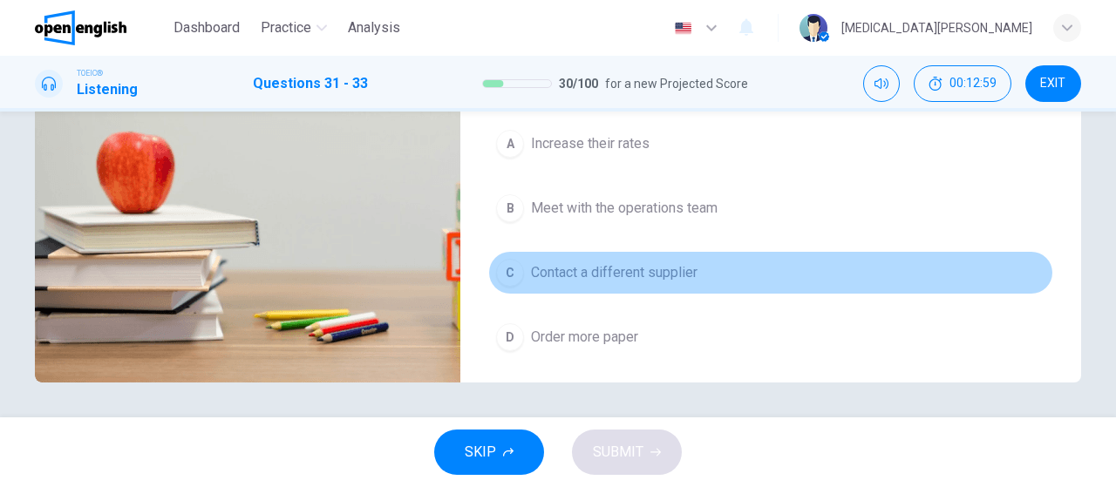
click at [661, 271] on span "Contact a different supplier" at bounding box center [614, 272] width 167 height 21
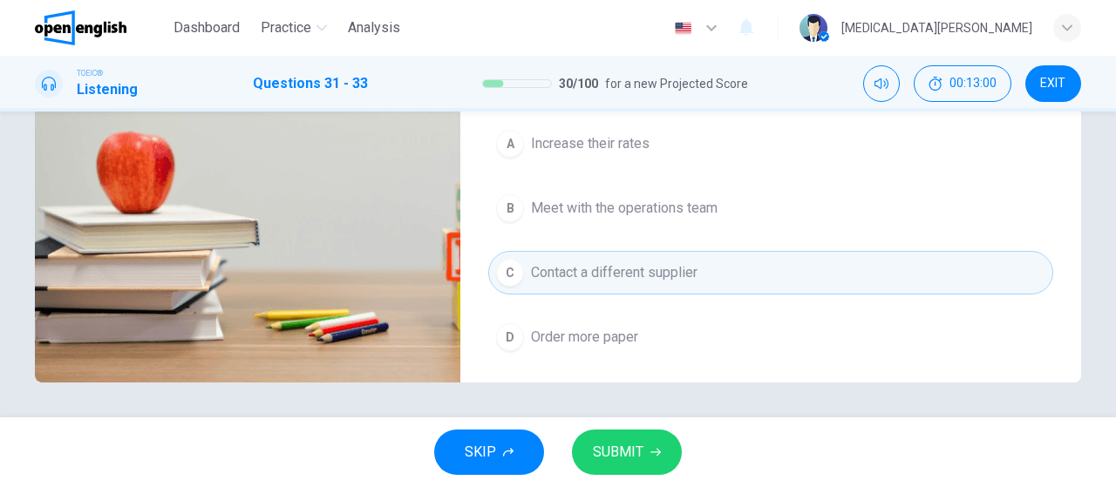
click at [627, 454] on span "SUBMIT" at bounding box center [618, 452] width 51 height 24
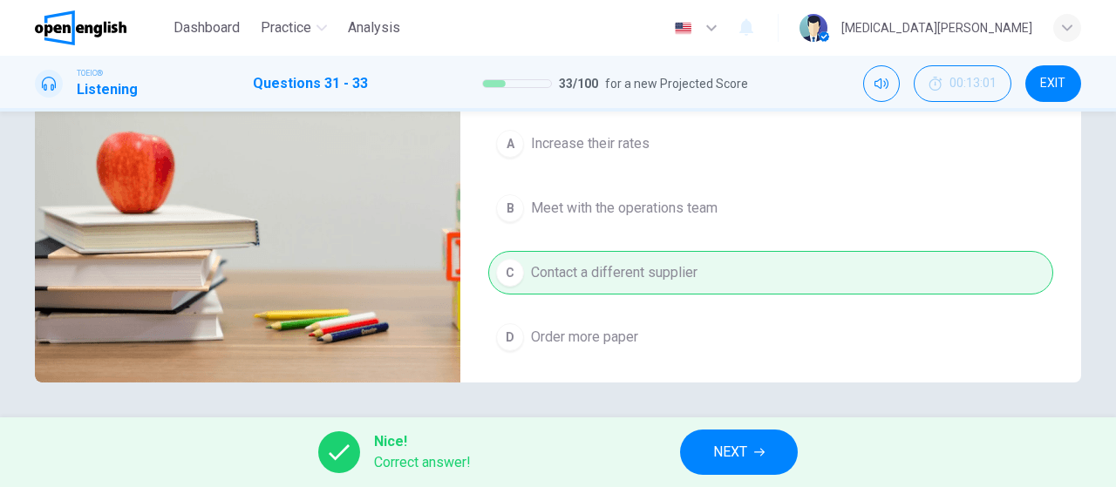
type input "**"
click at [751, 453] on button "NEXT" at bounding box center [739, 452] width 118 height 45
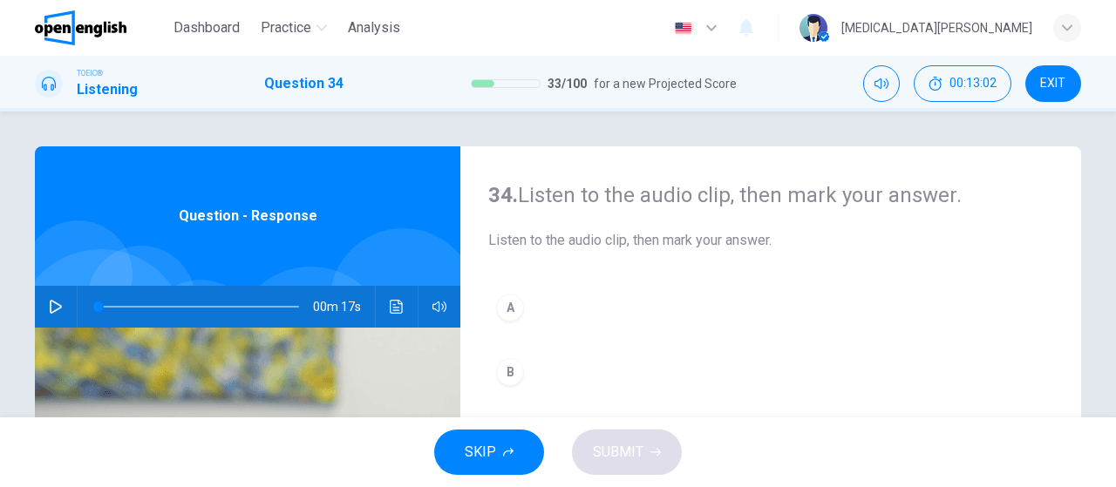
click at [51, 308] on icon "button" at bounding box center [56, 307] width 12 height 14
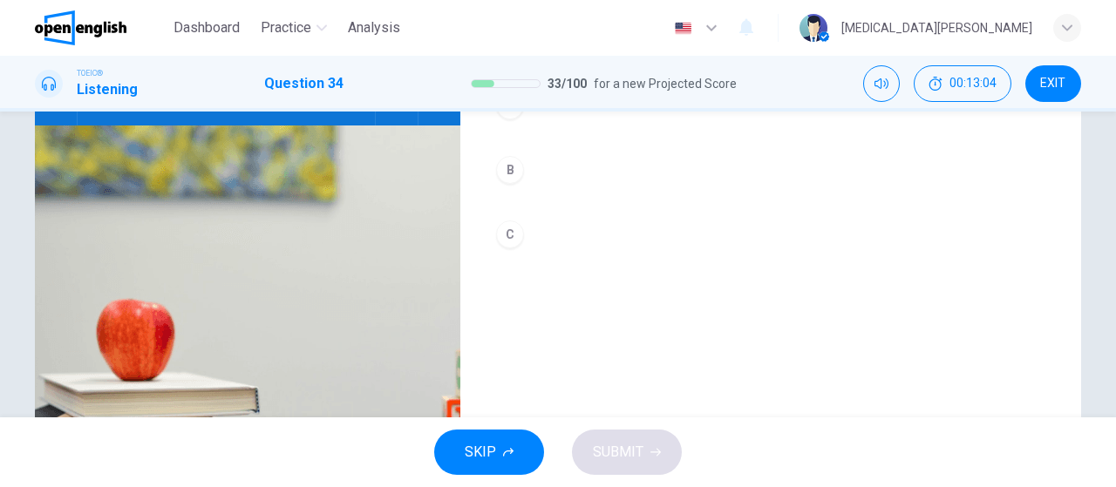
scroll to position [101, 0]
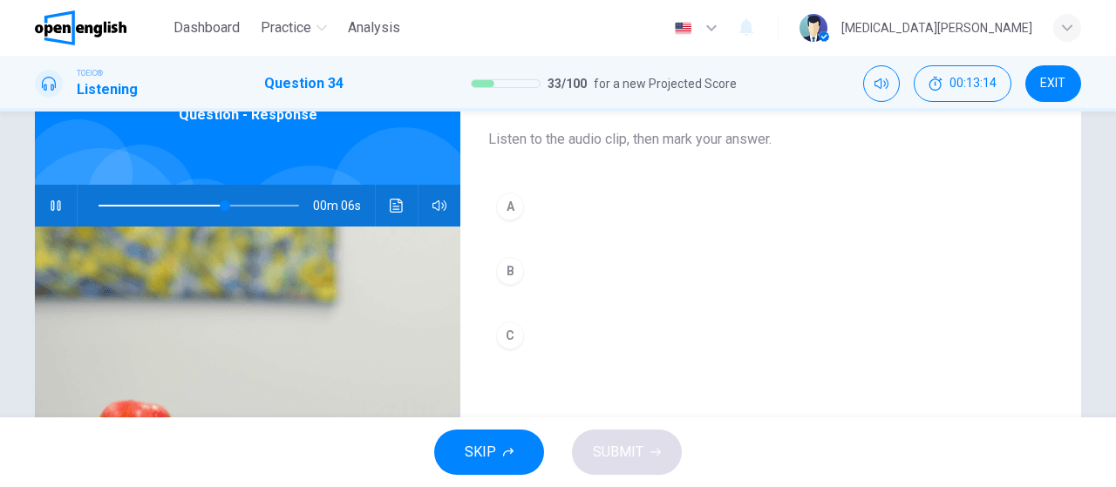
click at [514, 270] on div "B" at bounding box center [510, 271] width 28 height 28
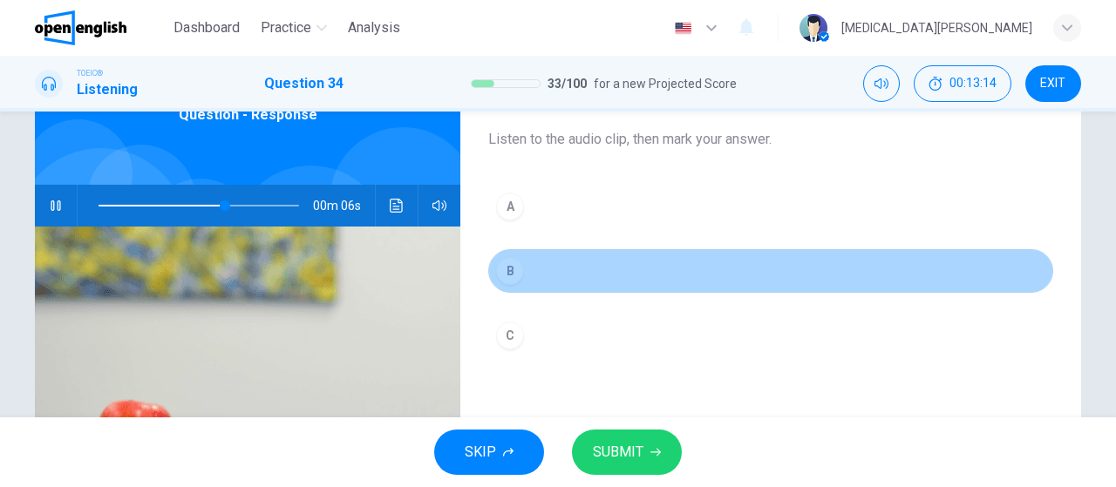
click at [514, 270] on div "B" at bounding box center [510, 271] width 28 height 28
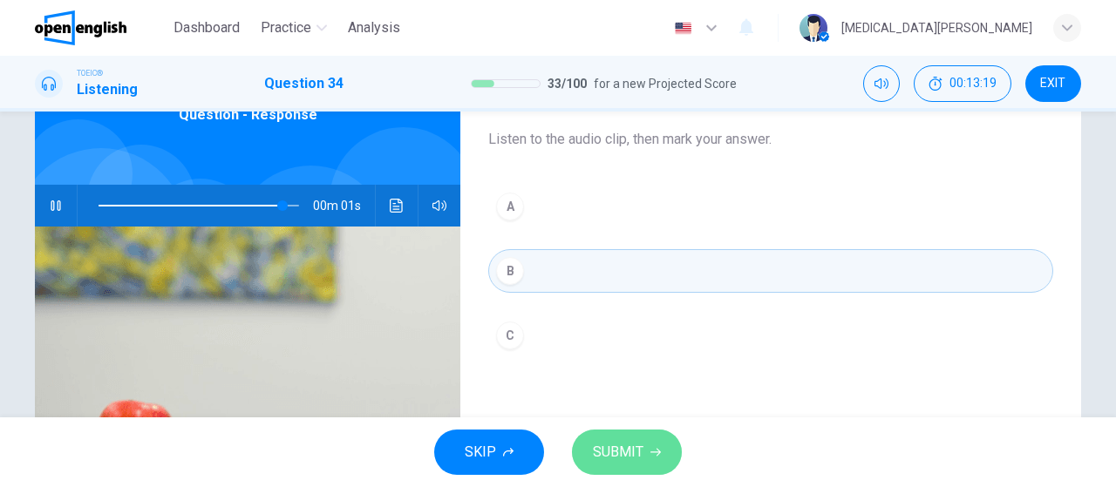
click at [608, 452] on span "SUBMIT" at bounding box center [618, 452] width 51 height 24
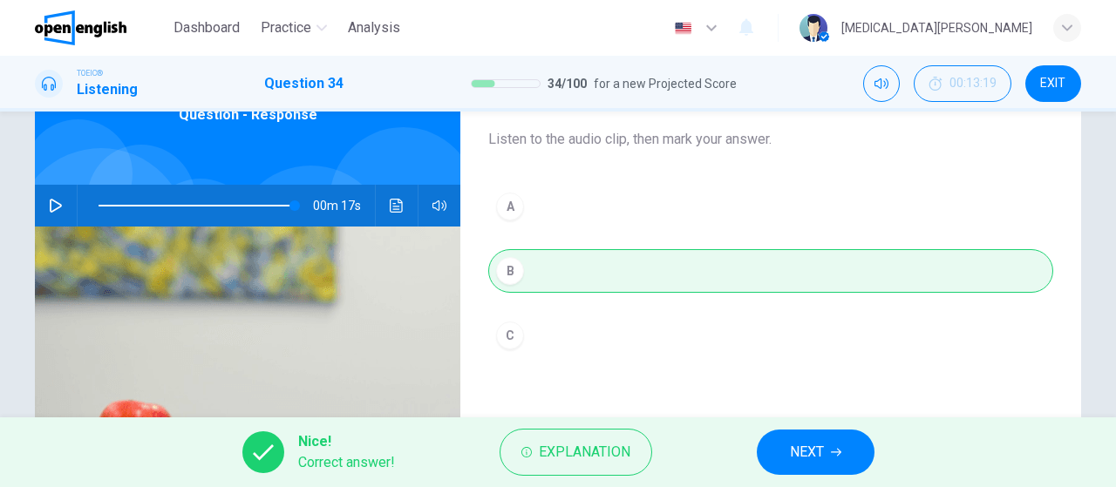
type input "*"
click at [817, 453] on span "NEXT" at bounding box center [807, 452] width 34 height 24
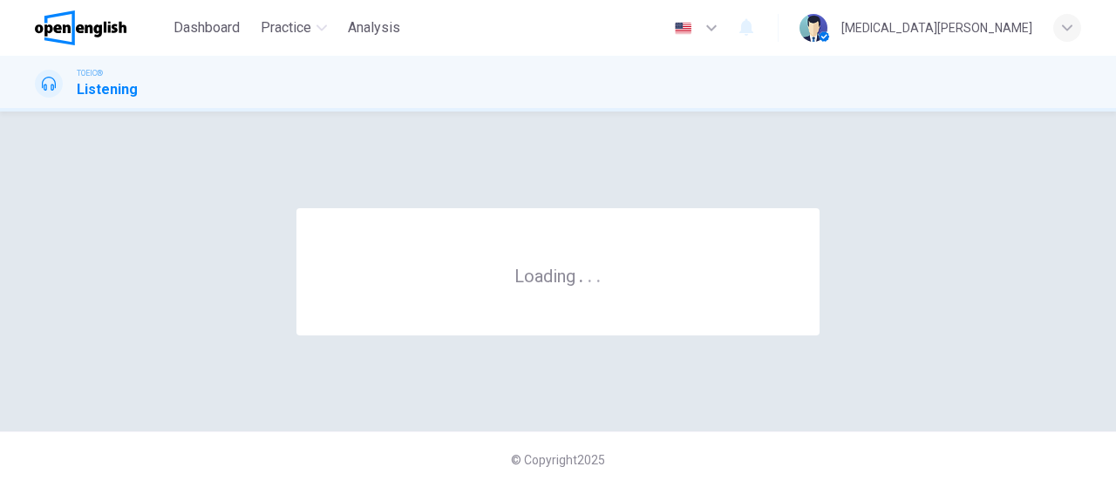
scroll to position [0, 0]
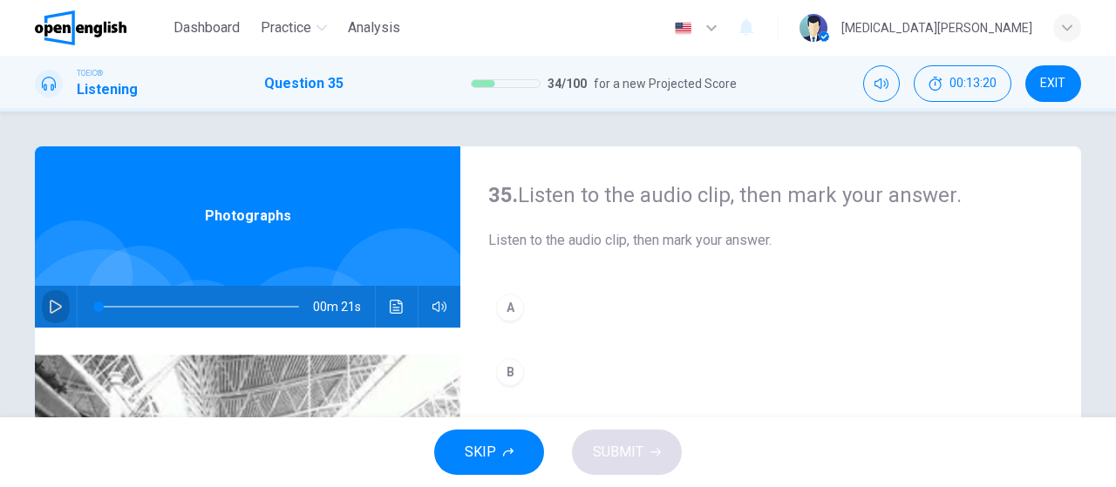
click at [52, 308] on icon "button" at bounding box center [56, 307] width 14 height 14
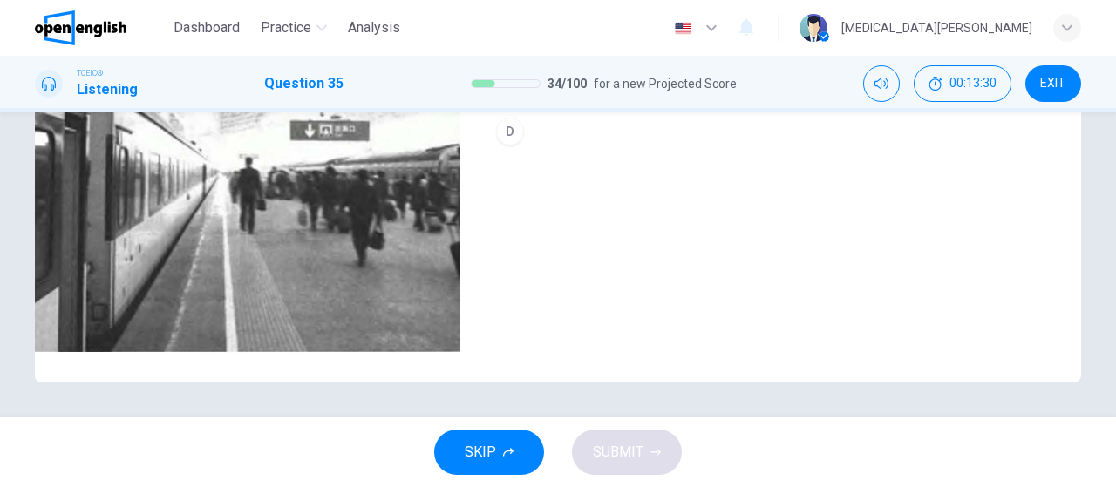
scroll to position [66, 0]
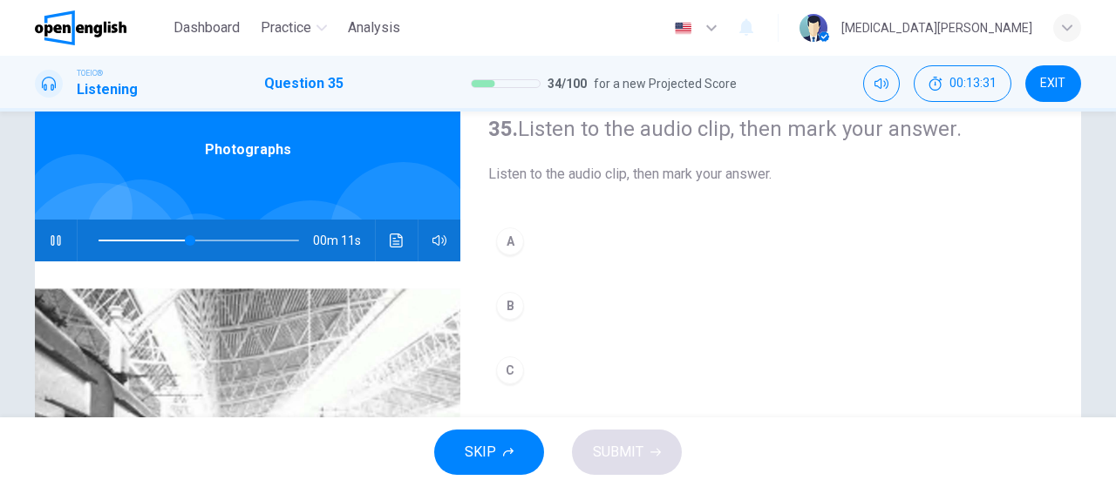
click at [503, 245] on div "A" at bounding box center [510, 242] width 28 height 28
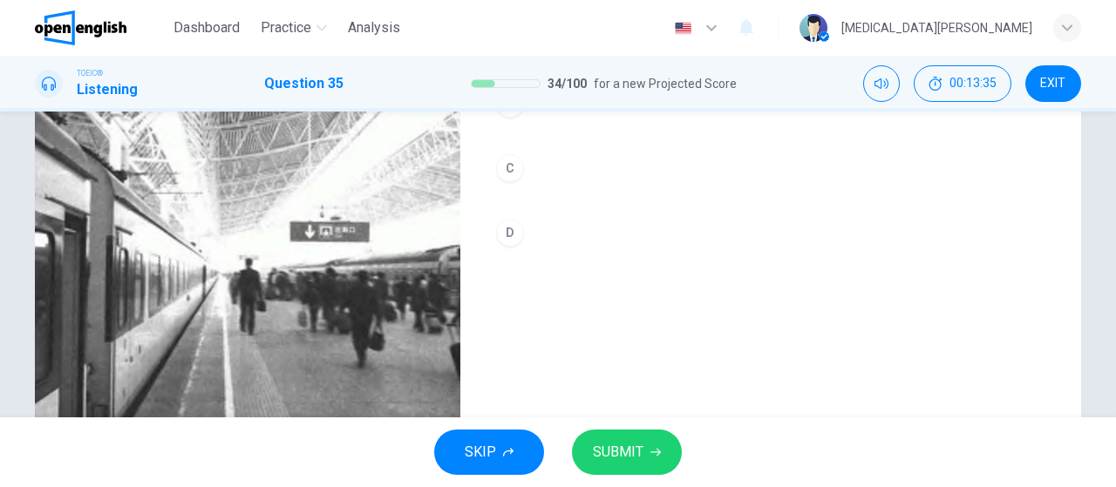
scroll to position [370, 0]
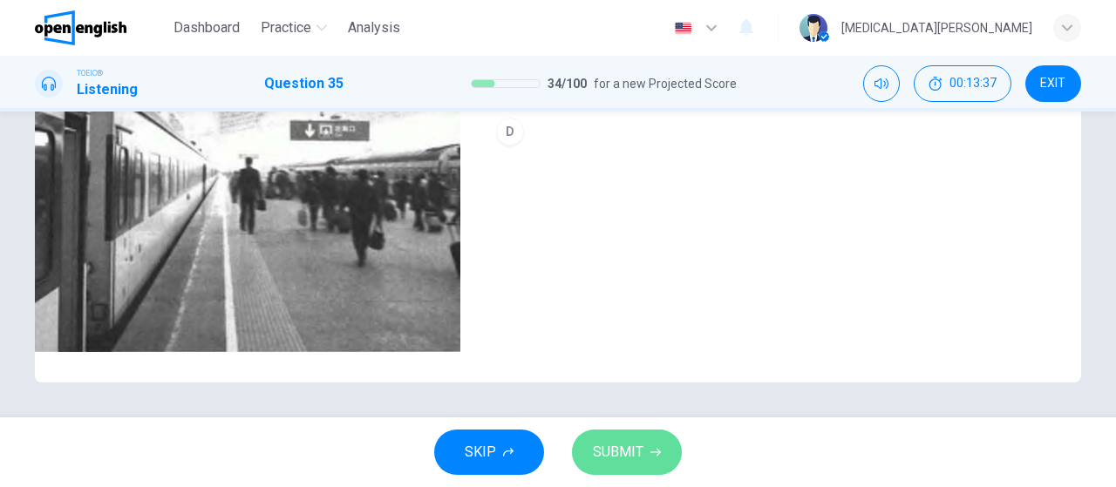
click at [623, 460] on span "SUBMIT" at bounding box center [618, 452] width 51 height 24
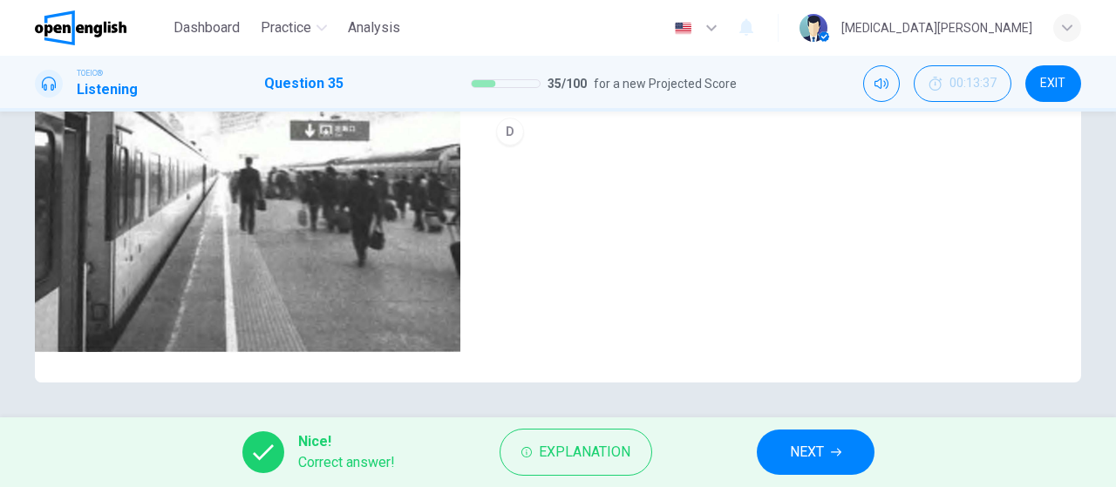
type input "**"
click at [786, 460] on button "NEXT" at bounding box center [816, 452] width 118 height 45
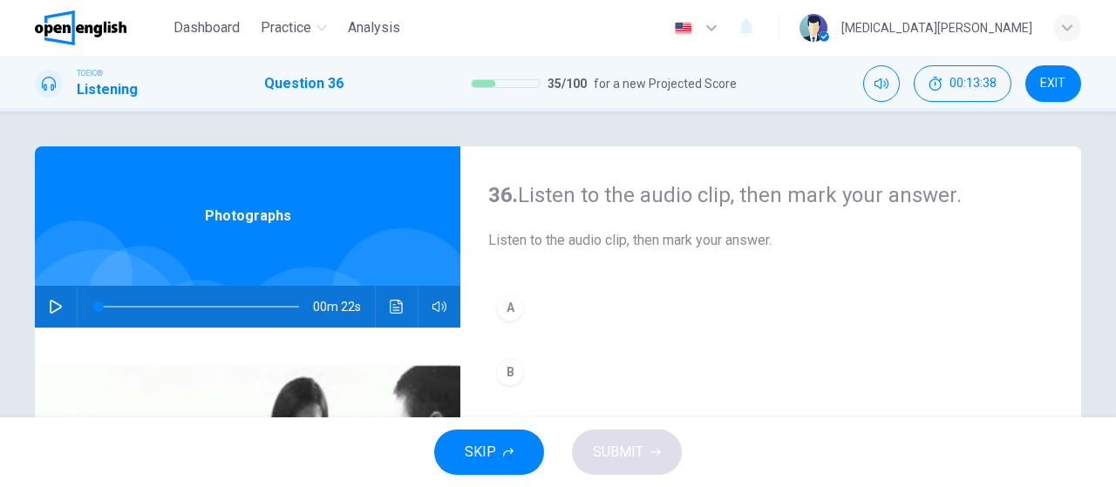
click at [53, 311] on icon "button" at bounding box center [56, 307] width 14 height 14
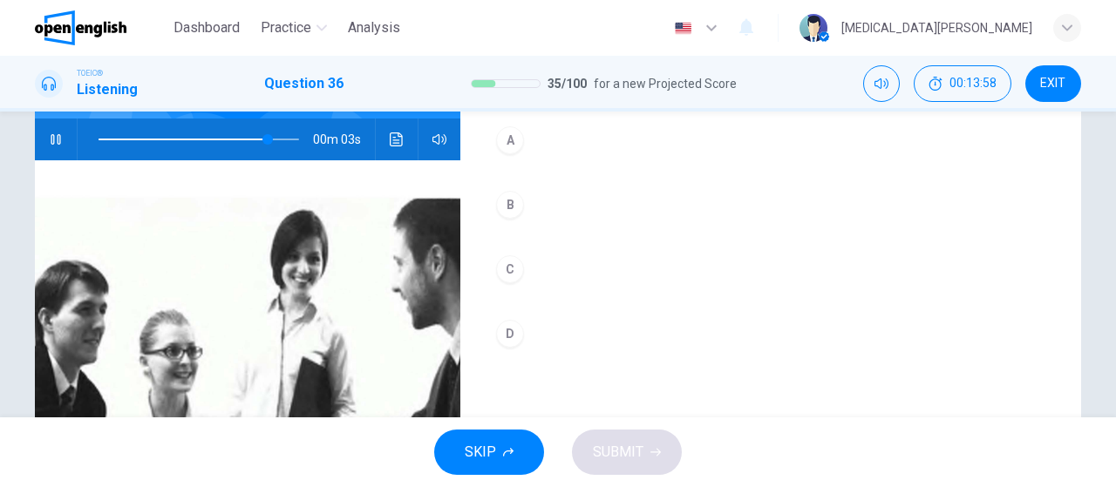
scroll to position [269, 0]
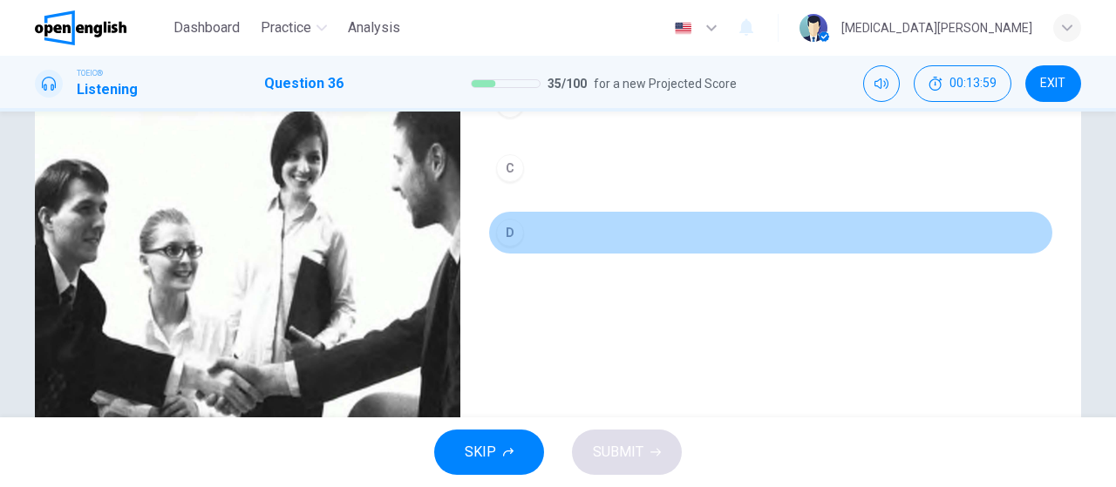
click at [512, 226] on div "D" at bounding box center [510, 233] width 28 height 28
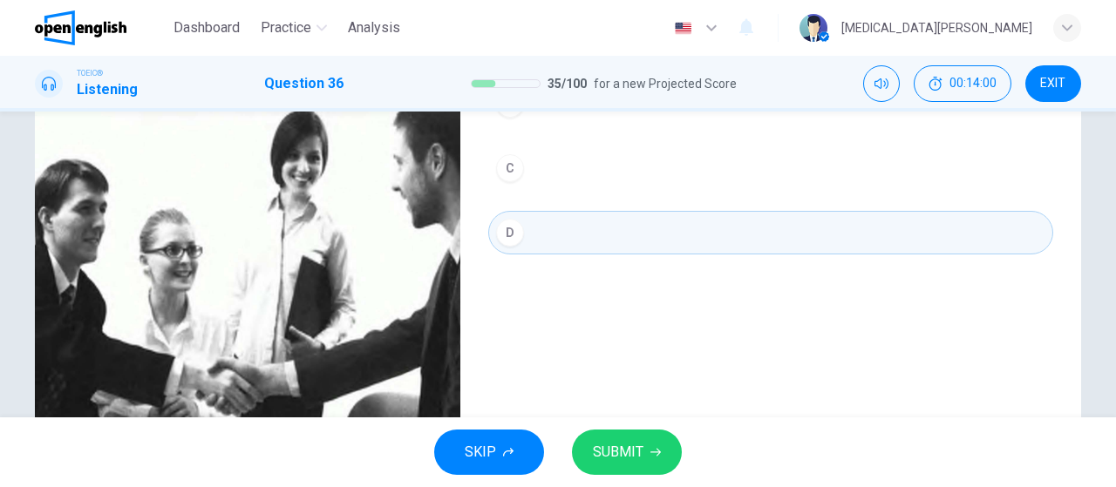
click at [637, 460] on span "SUBMIT" at bounding box center [618, 452] width 51 height 24
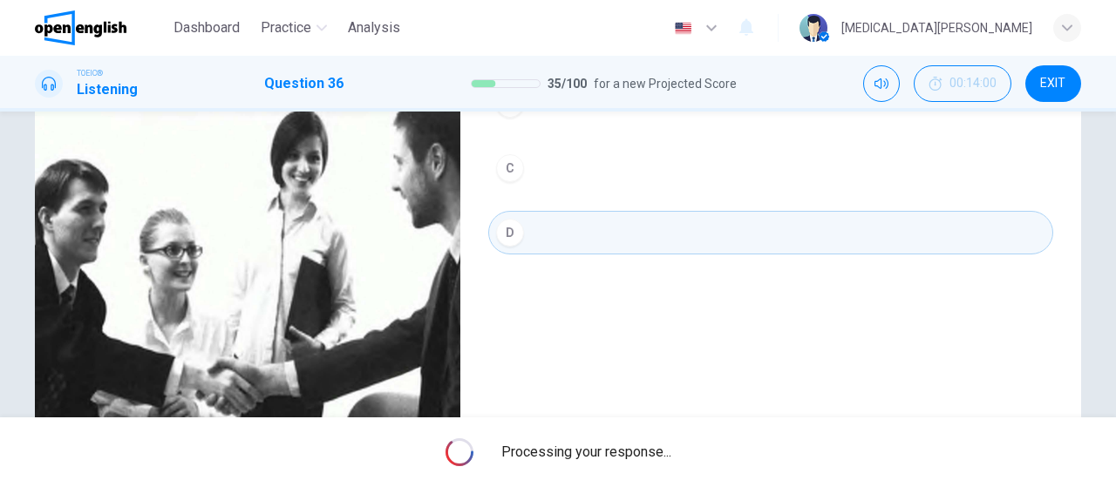
type input "*"
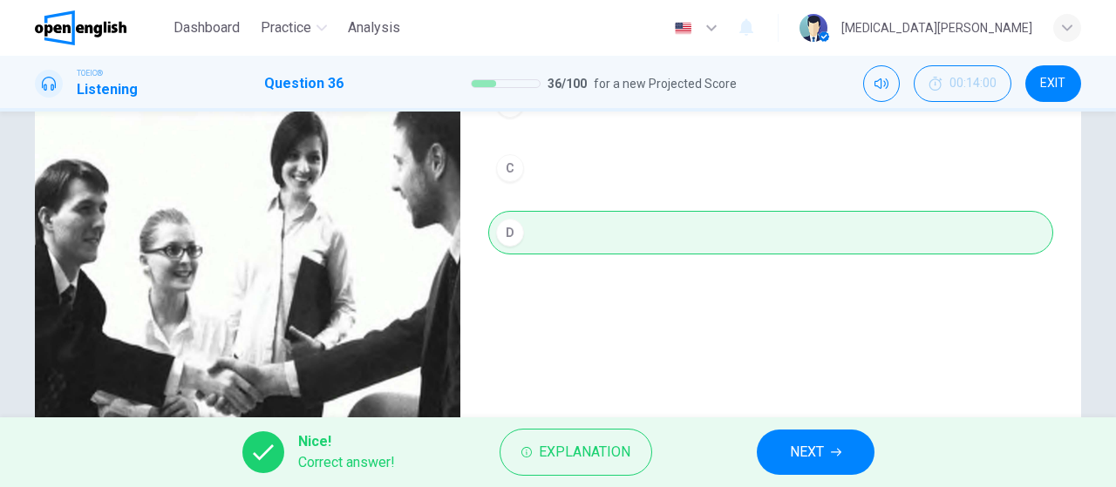
click at [819, 452] on span "NEXT" at bounding box center [807, 452] width 34 height 24
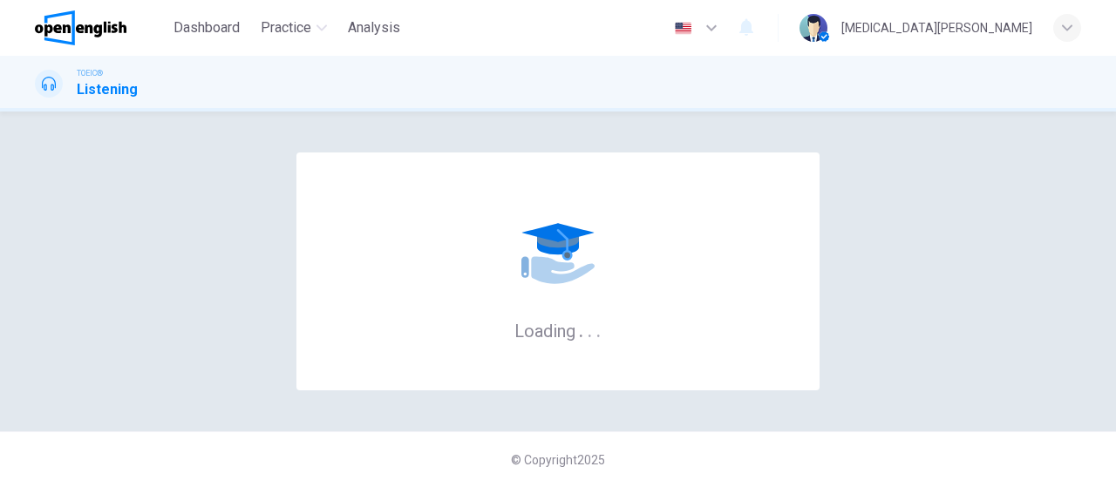
scroll to position [0, 0]
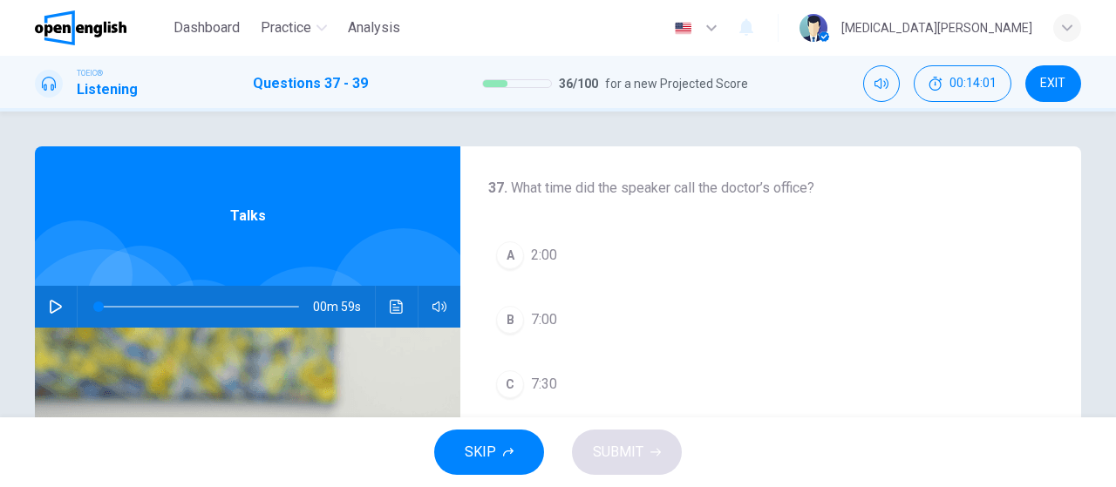
click at [50, 306] on icon "button" at bounding box center [56, 307] width 14 height 14
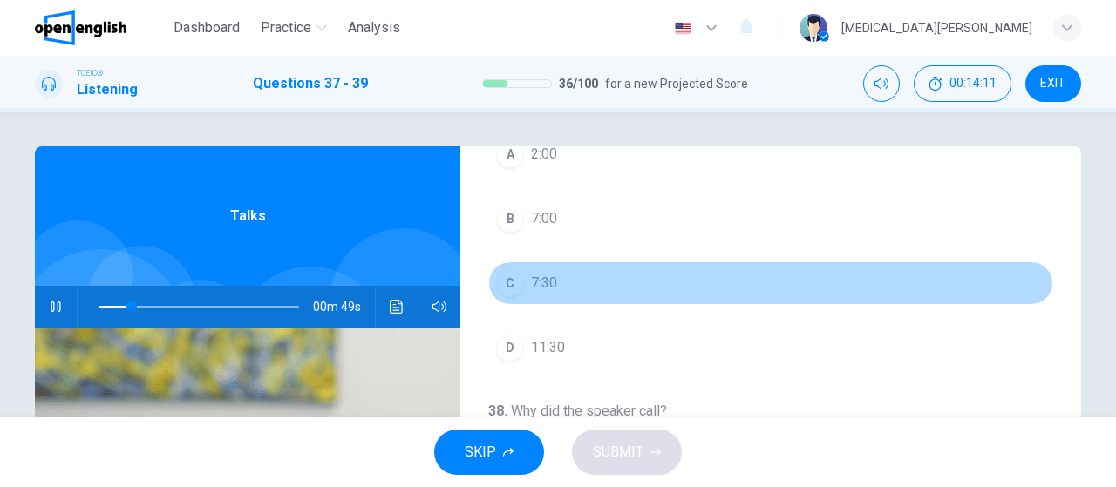
click at [512, 285] on div "C" at bounding box center [510, 283] width 28 height 28
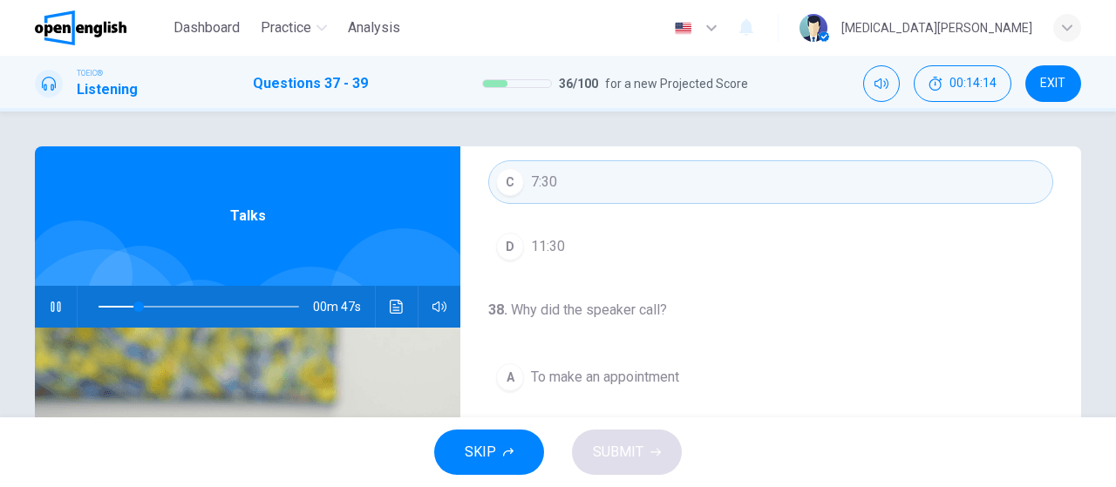
scroll to position [303, 0]
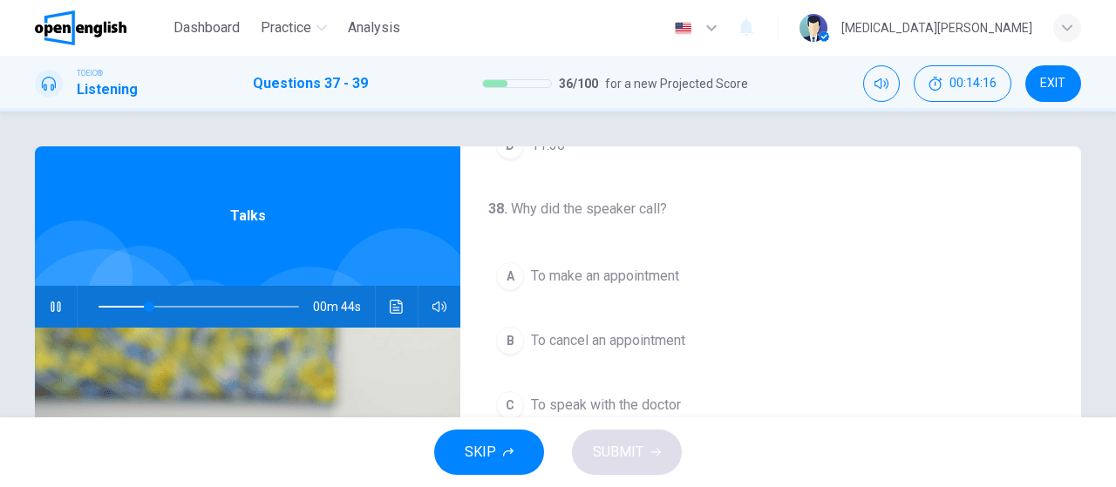
click at [579, 332] on span "To cancel an appointment" at bounding box center [608, 340] width 154 height 21
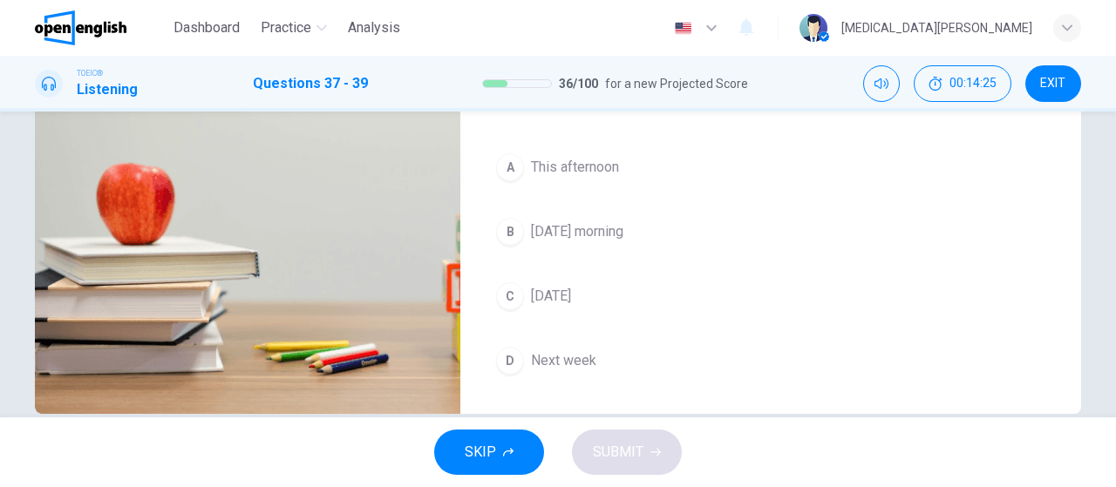
scroll to position [370, 0]
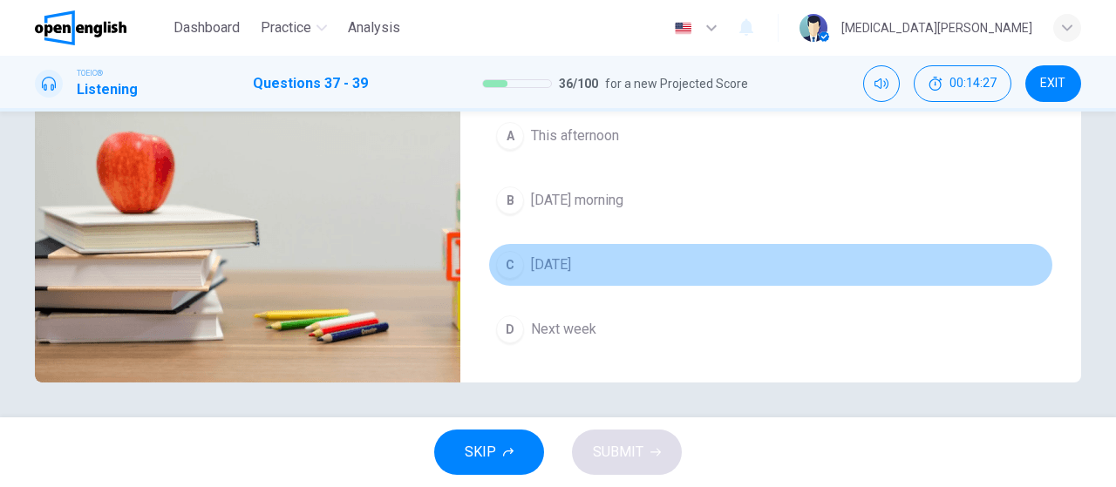
click at [571, 255] on span "On Saturday" at bounding box center [551, 265] width 40 height 21
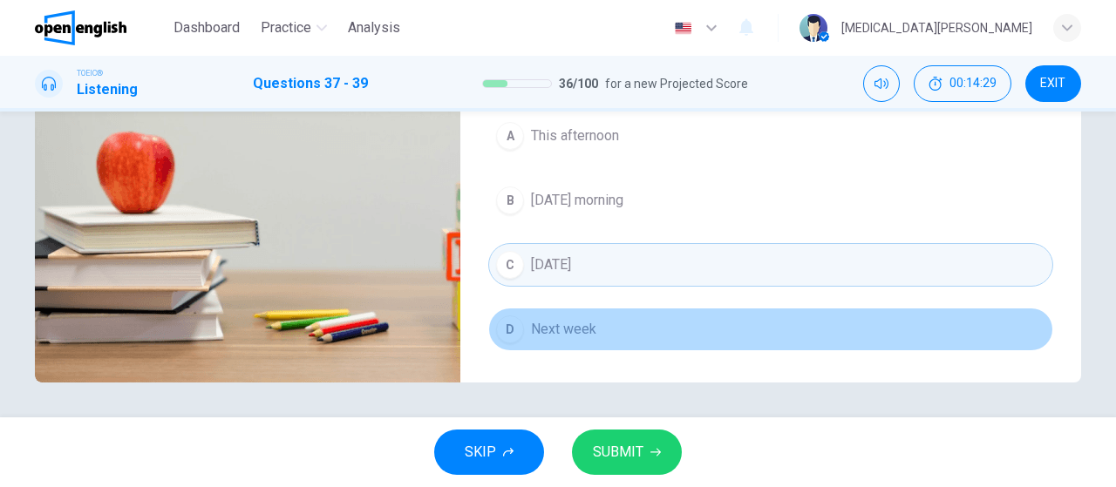
click at [539, 319] on span "Next week" at bounding box center [563, 329] width 65 height 21
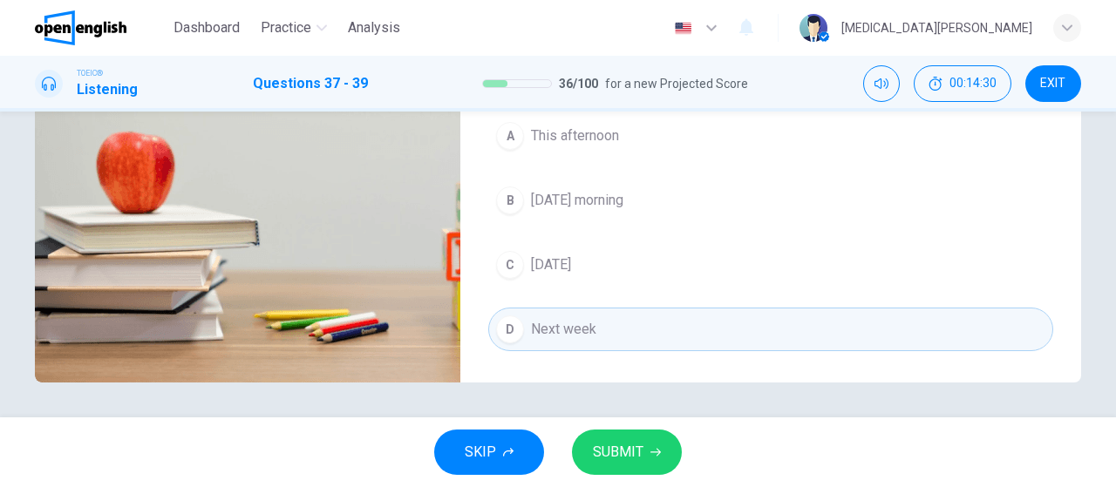
click at [641, 459] on span "SUBMIT" at bounding box center [618, 452] width 51 height 24
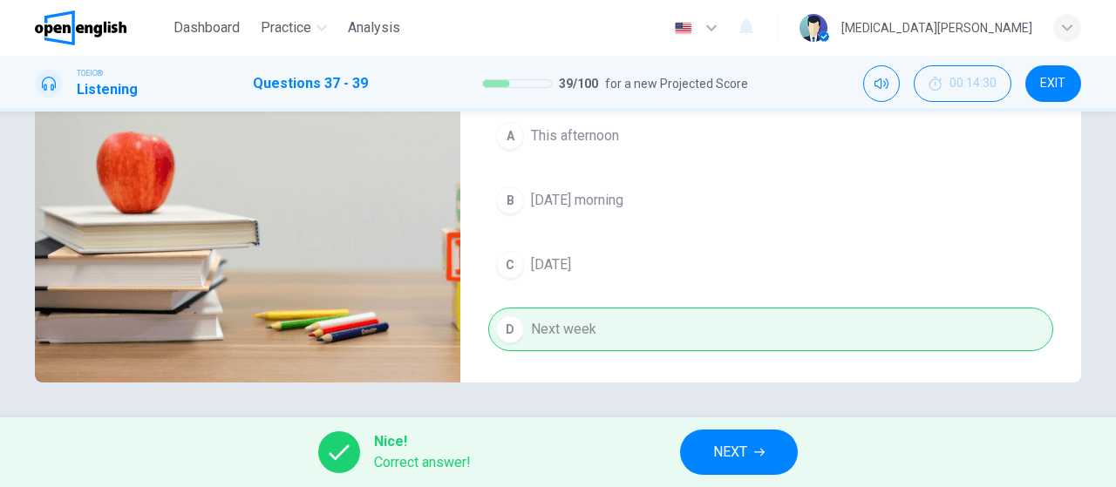
type input "**"
click at [746, 447] on span "NEXT" at bounding box center [730, 452] width 34 height 24
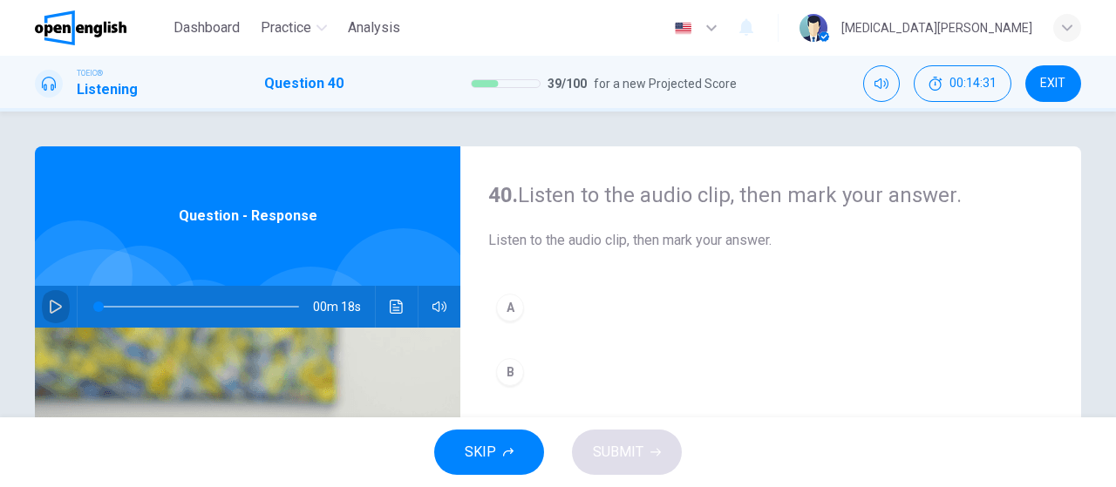
click at [51, 310] on icon "button" at bounding box center [56, 307] width 12 height 14
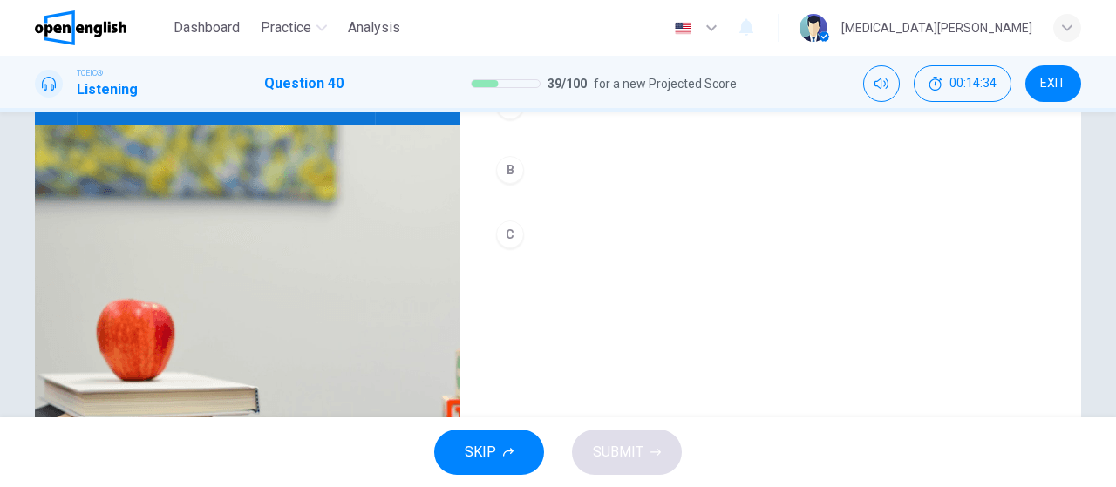
scroll to position [101, 0]
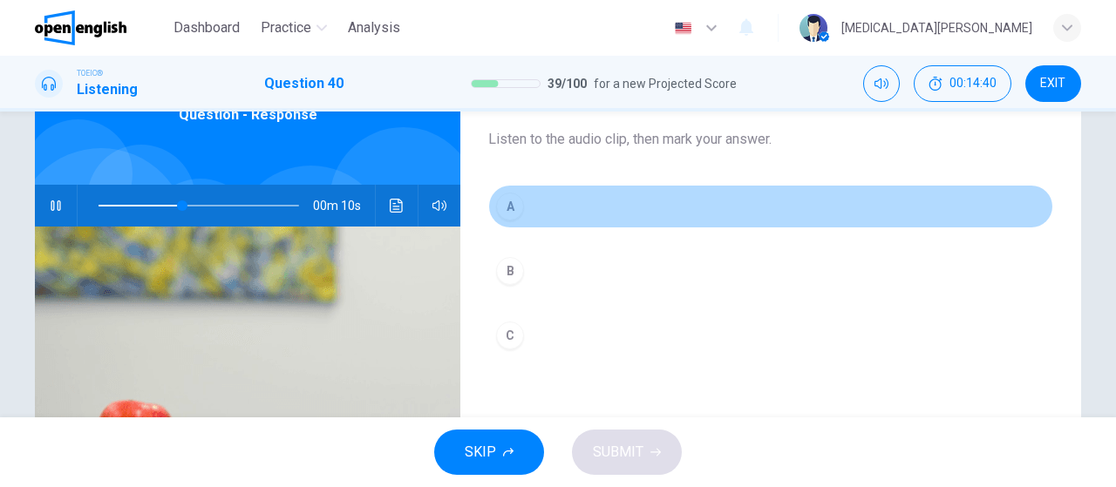
click at [511, 204] on div "A" at bounding box center [510, 207] width 28 height 28
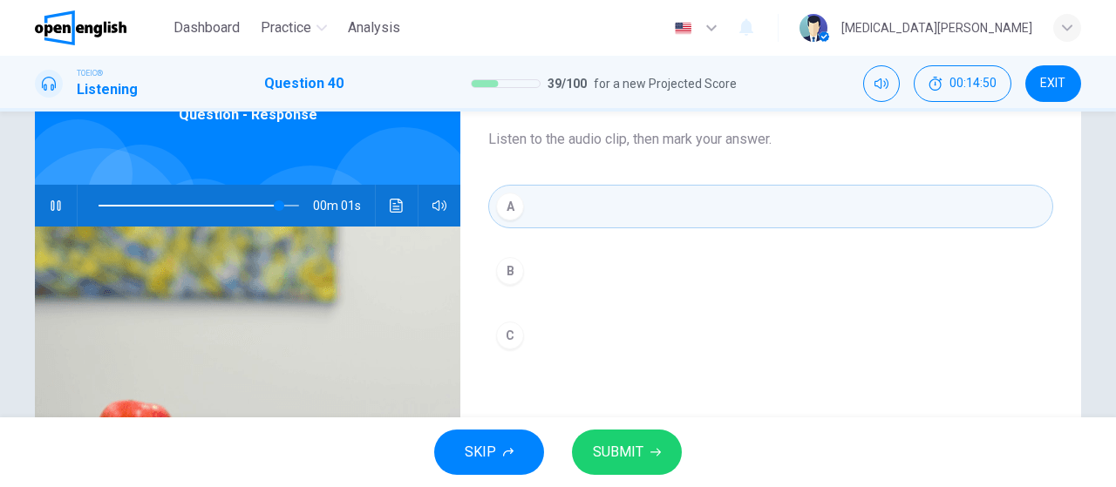
click at [625, 450] on span "SUBMIT" at bounding box center [618, 452] width 51 height 24
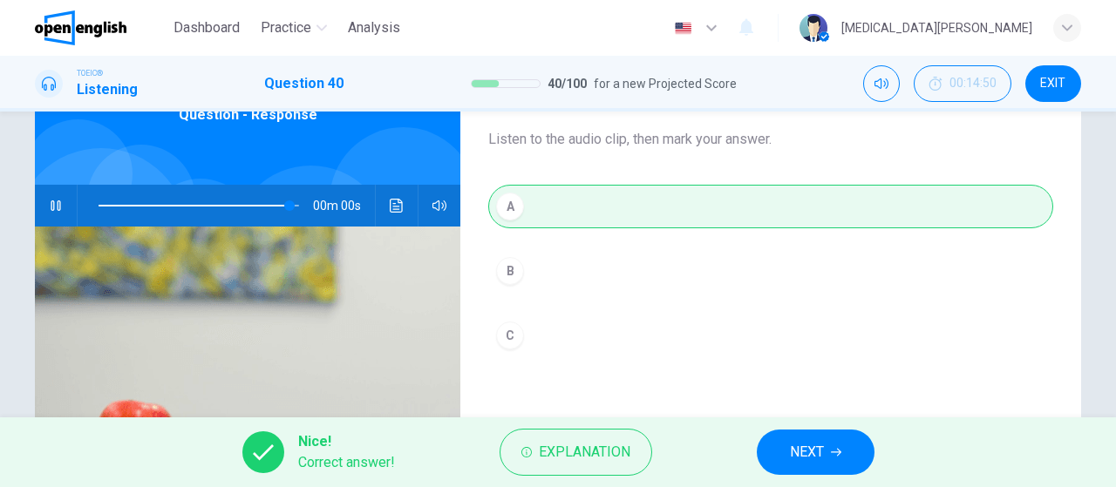
type input "*"
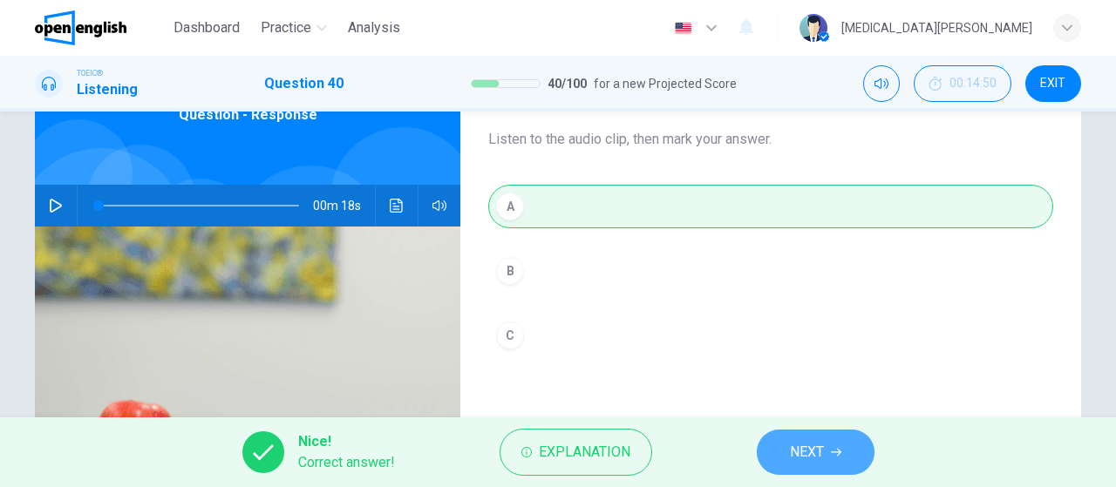
click at [840, 457] on icon "button" at bounding box center [836, 452] width 10 height 10
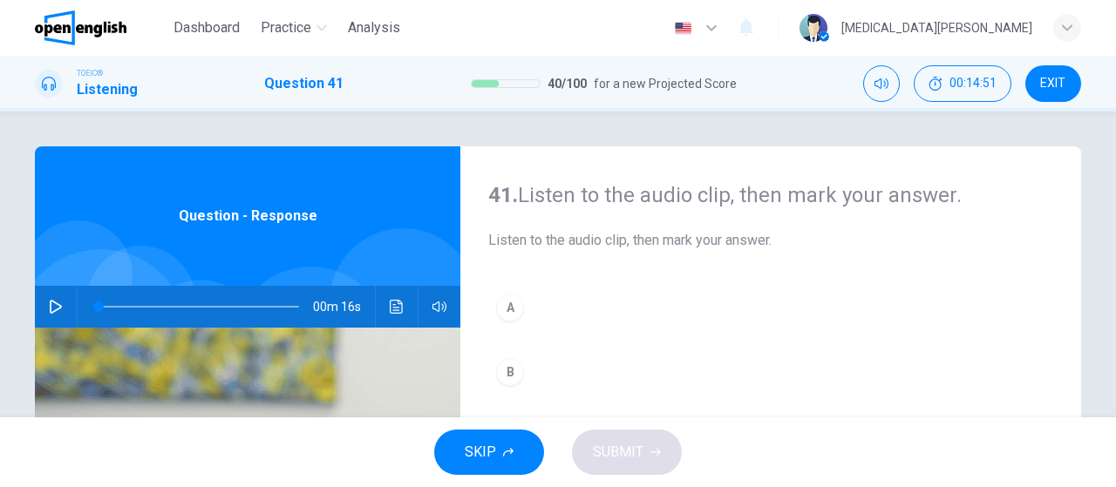
click at [51, 303] on icon "button" at bounding box center [56, 307] width 14 height 14
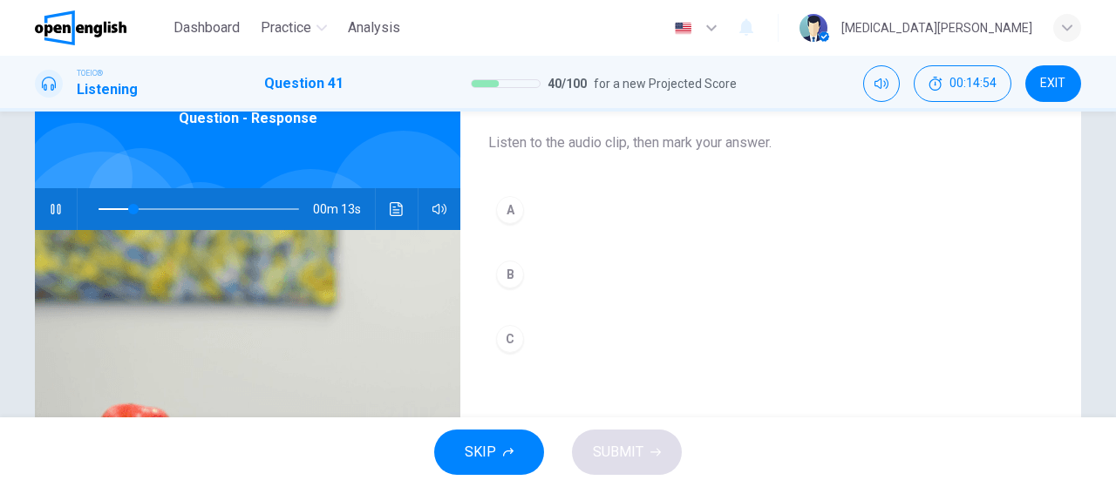
scroll to position [101, 0]
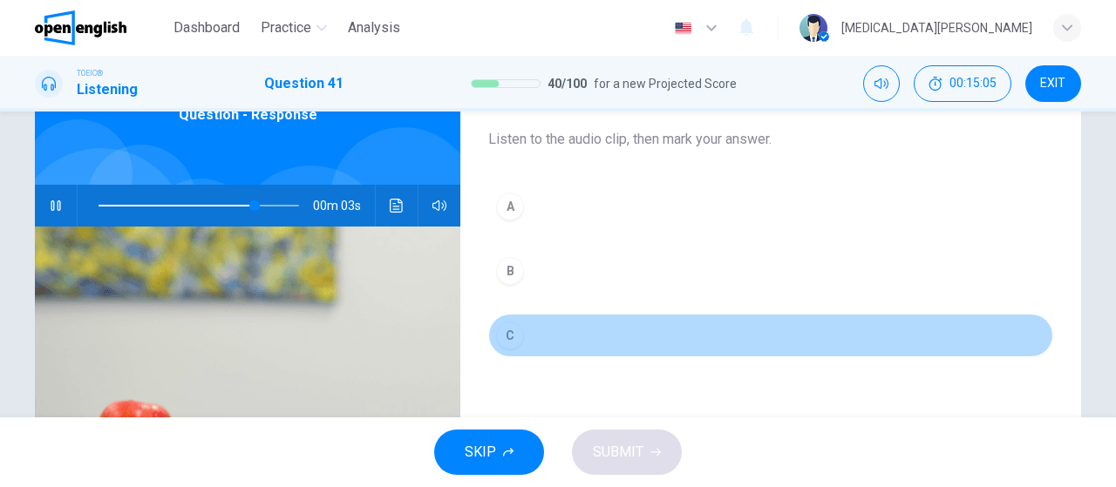
click at [511, 327] on div "C" at bounding box center [510, 336] width 28 height 28
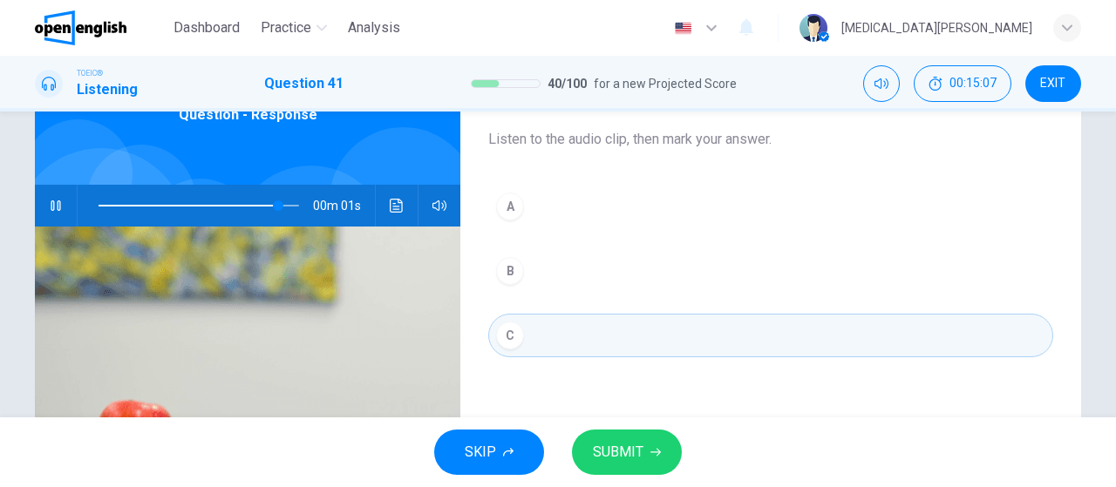
click at [604, 453] on span "SUBMIT" at bounding box center [618, 452] width 51 height 24
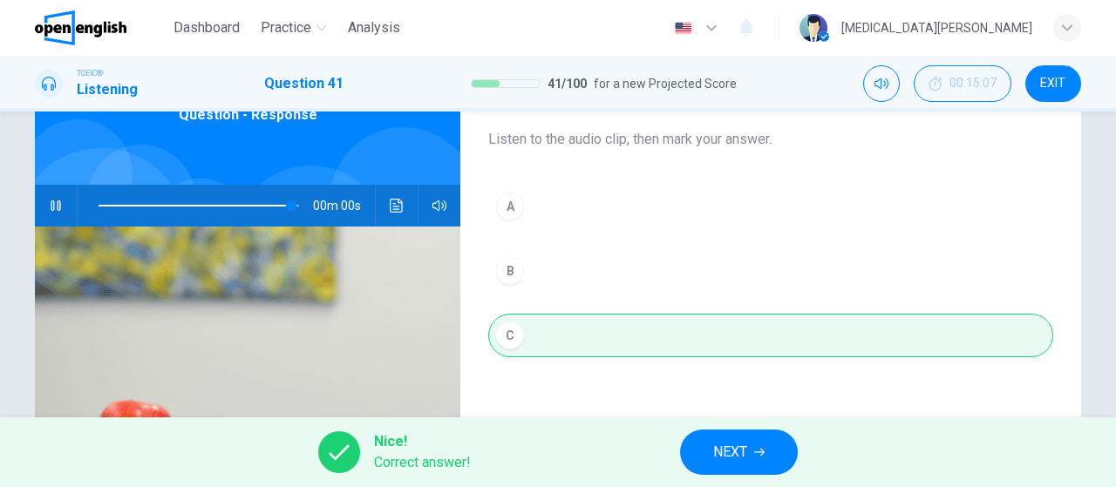
type input "*"
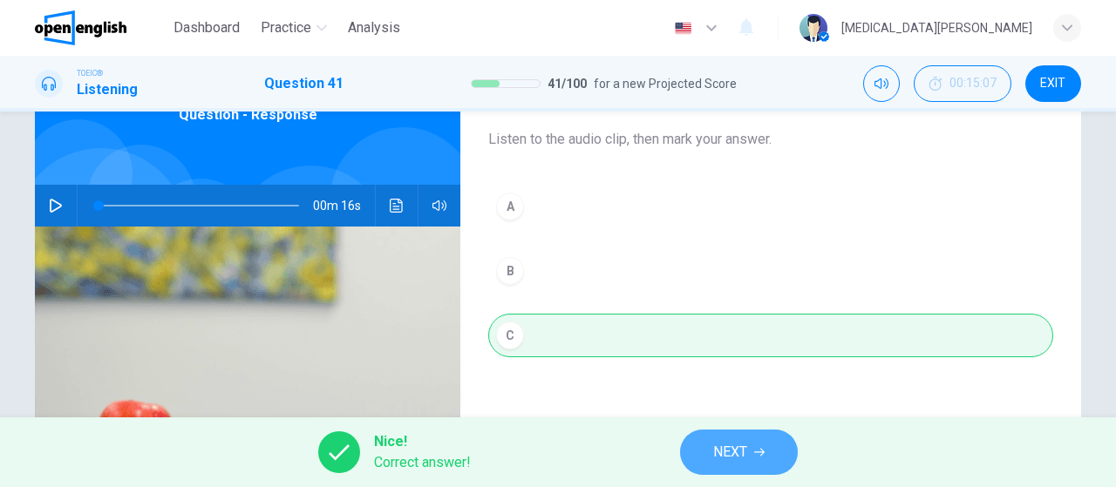
click at [745, 460] on span "NEXT" at bounding box center [730, 452] width 34 height 24
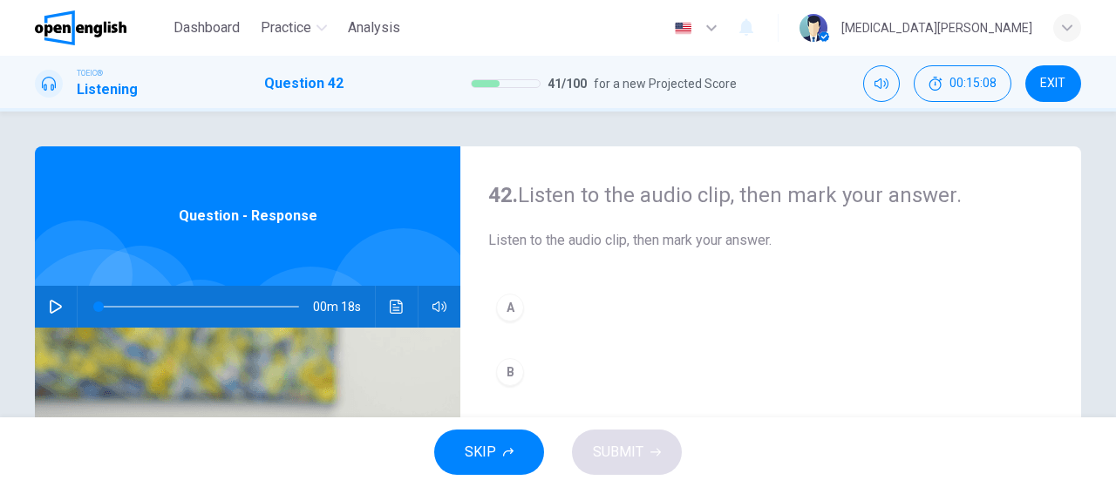
click at [58, 306] on icon "button" at bounding box center [56, 307] width 14 height 14
click at [106, 307] on span at bounding box center [199, 307] width 201 height 24
drag, startPoint x: 106, startPoint y: 307, endPoint x: 93, endPoint y: 305, distance: 13.2
click at [93, 305] on span at bounding box center [98, 307] width 10 height 10
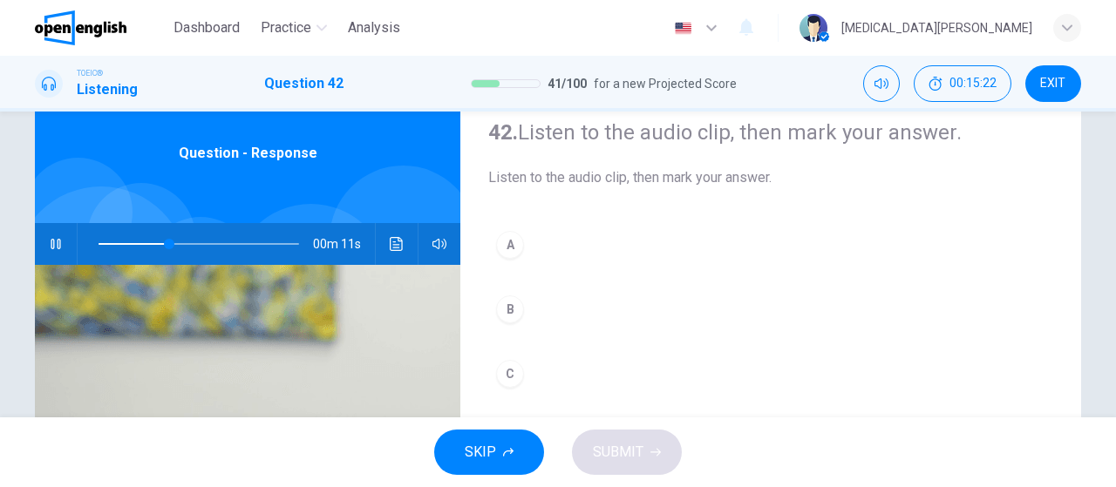
scroll to position [101, 0]
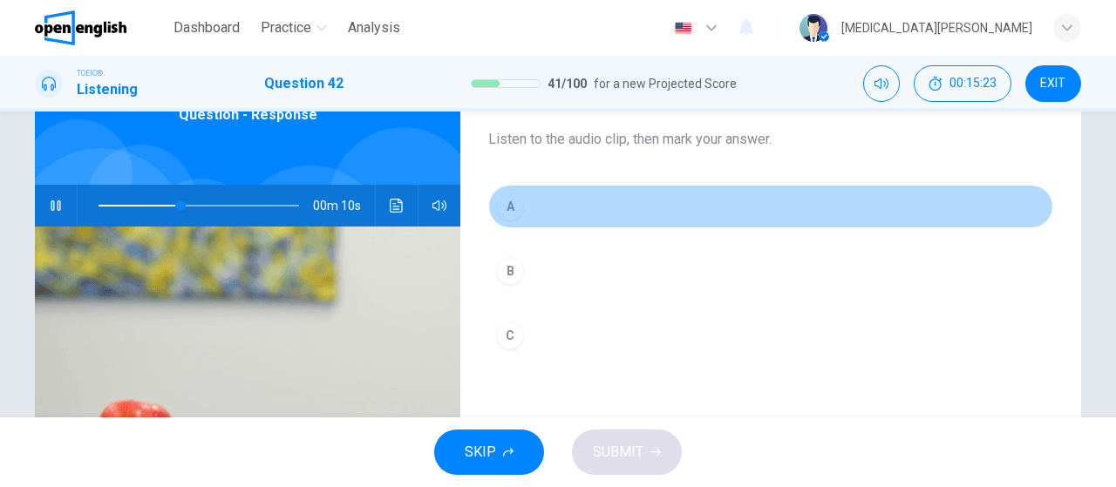
click at [507, 208] on div "A" at bounding box center [510, 207] width 28 height 28
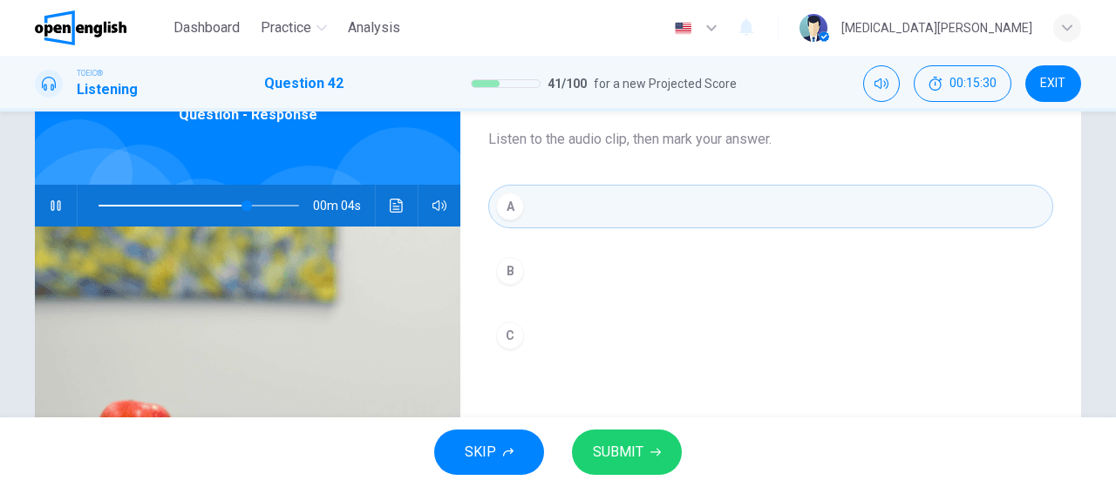
scroll to position [202, 0]
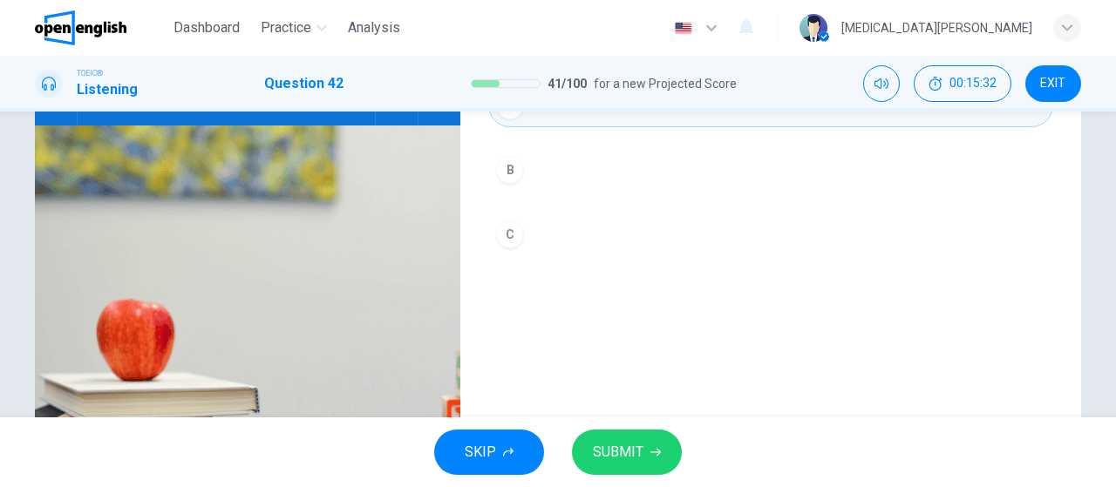
click at [649, 460] on button "SUBMIT" at bounding box center [627, 452] width 110 height 45
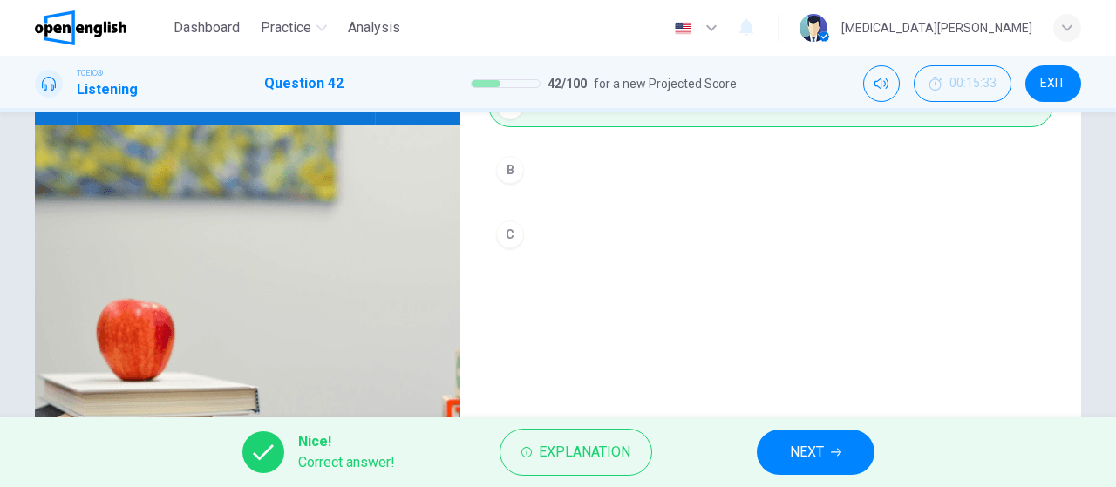
type input "**"
click at [845, 448] on button "NEXT" at bounding box center [816, 452] width 118 height 45
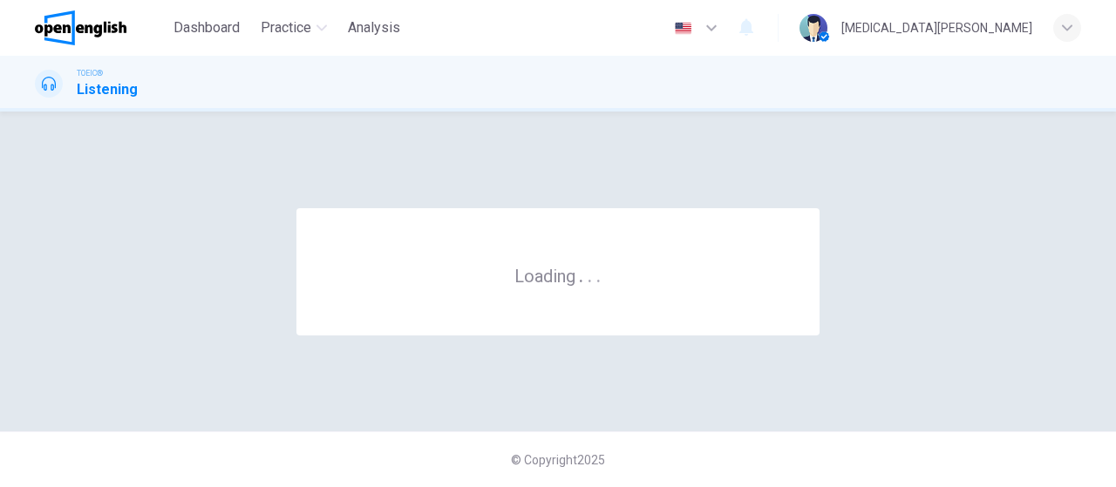
scroll to position [0, 0]
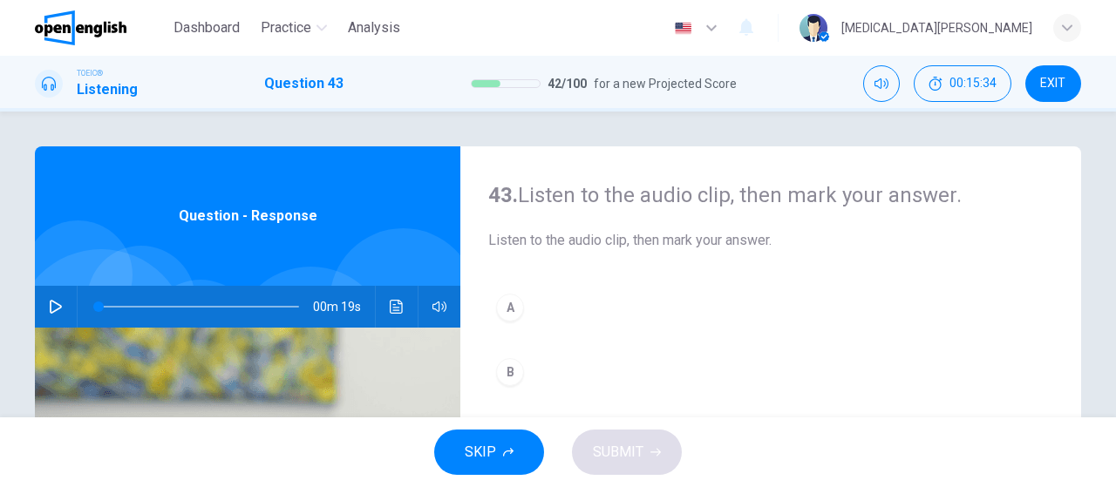
click at [51, 307] on icon "button" at bounding box center [56, 307] width 12 height 14
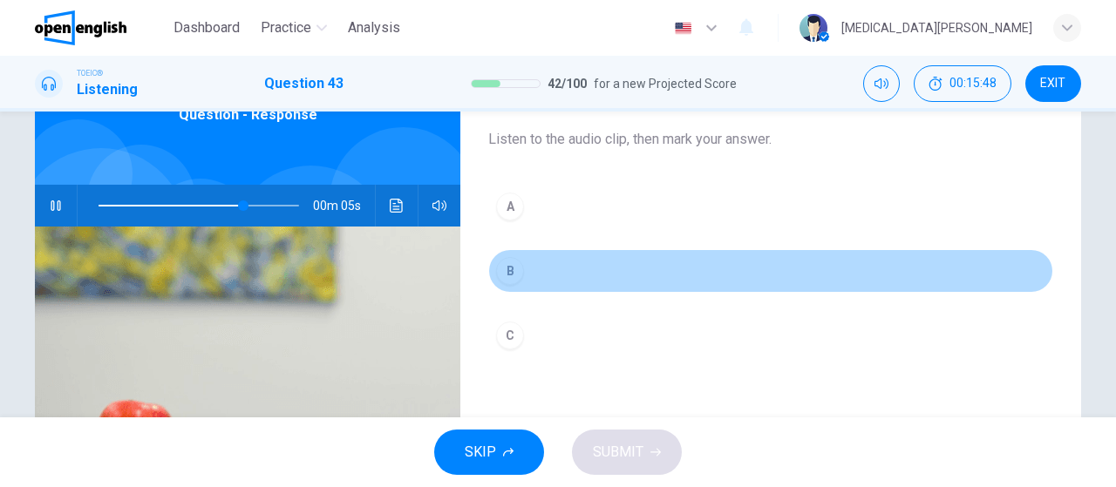
click at [512, 273] on div "B" at bounding box center [510, 271] width 28 height 28
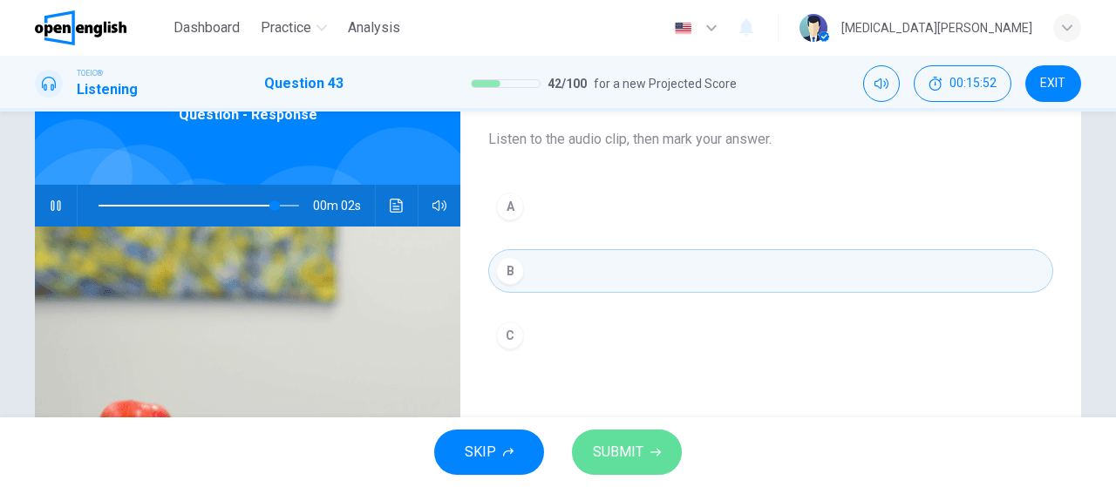
click at [632, 446] on span "SUBMIT" at bounding box center [618, 452] width 51 height 24
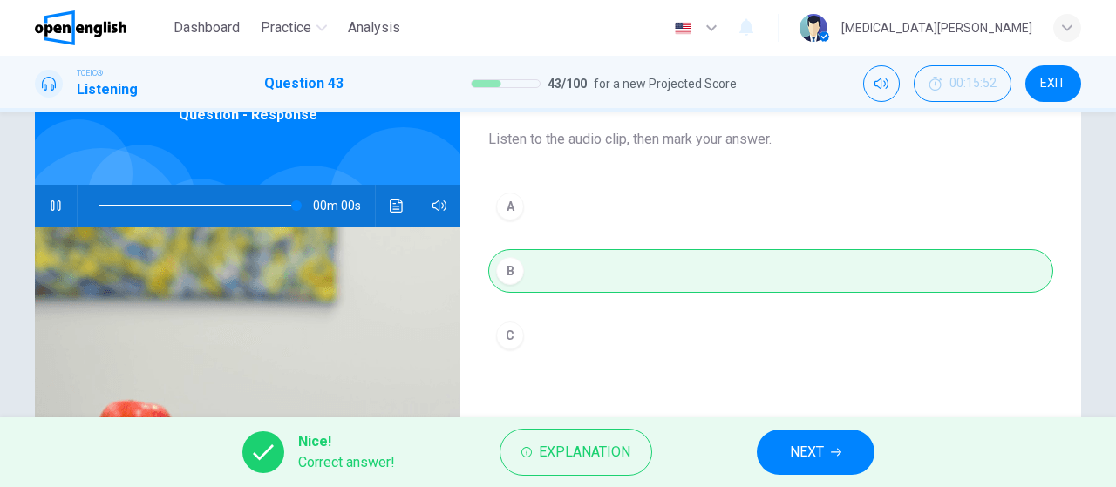
type input "*"
click at [780, 452] on button "NEXT" at bounding box center [816, 452] width 118 height 45
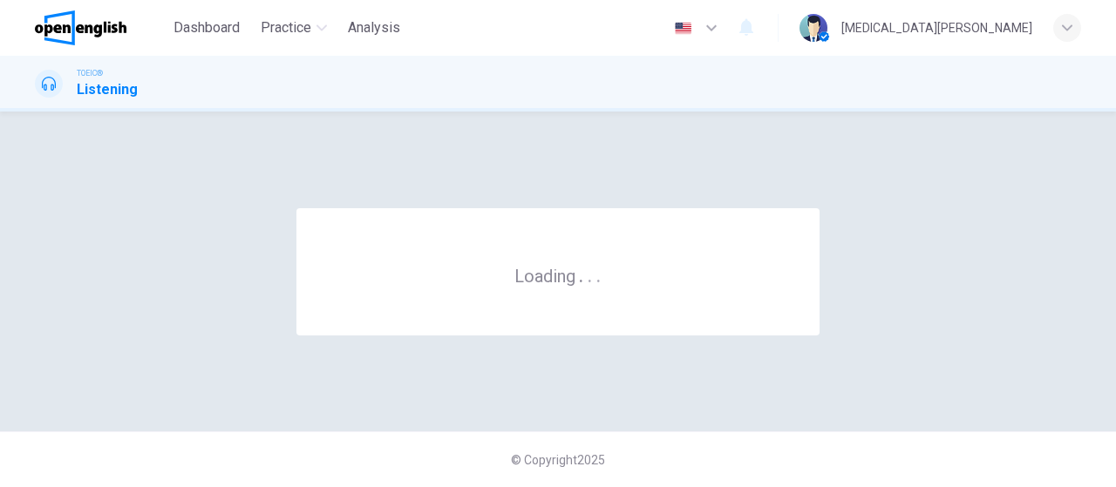
scroll to position [0, 0]
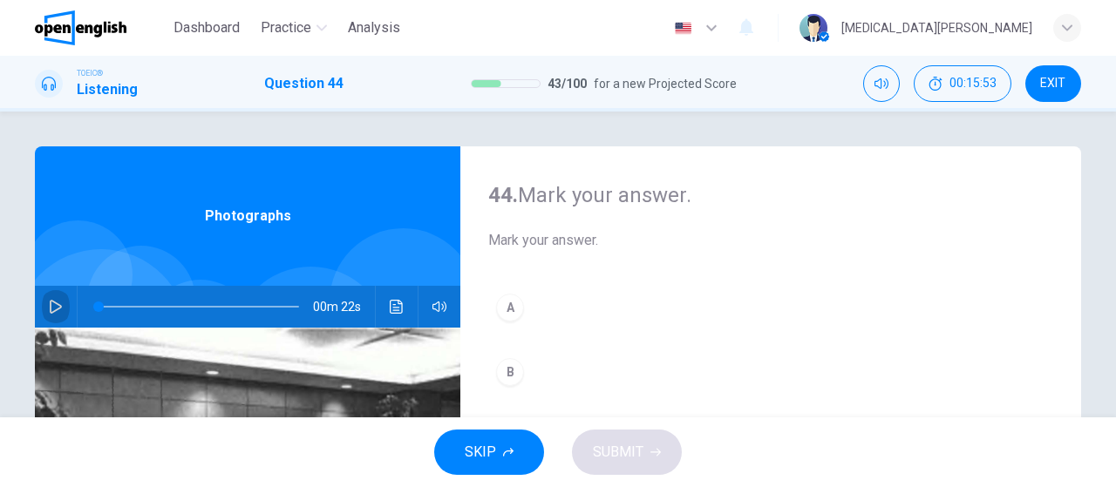
click at [54, 302] on icon "button" at bounding box center [56, 307] width 12 height 14
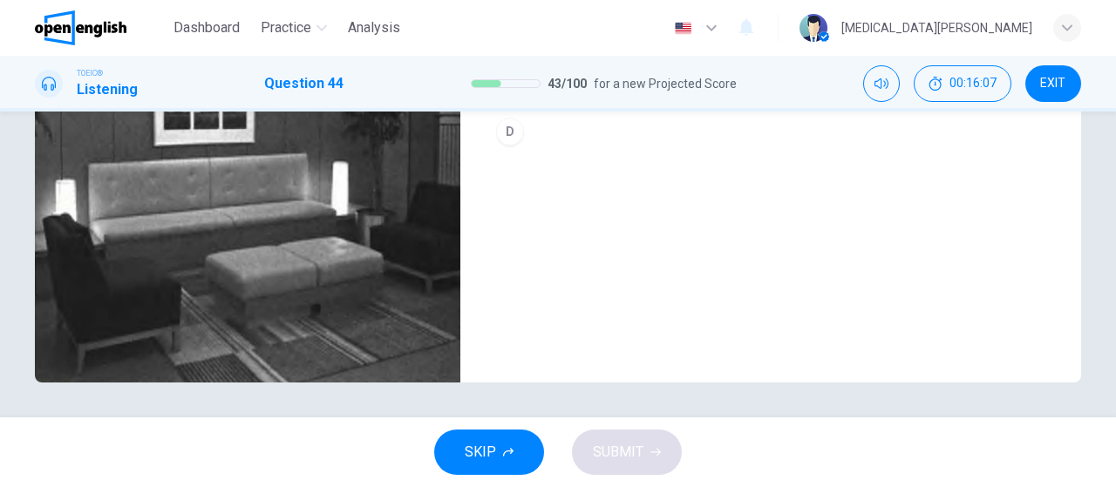
scroll to position [269, 0]
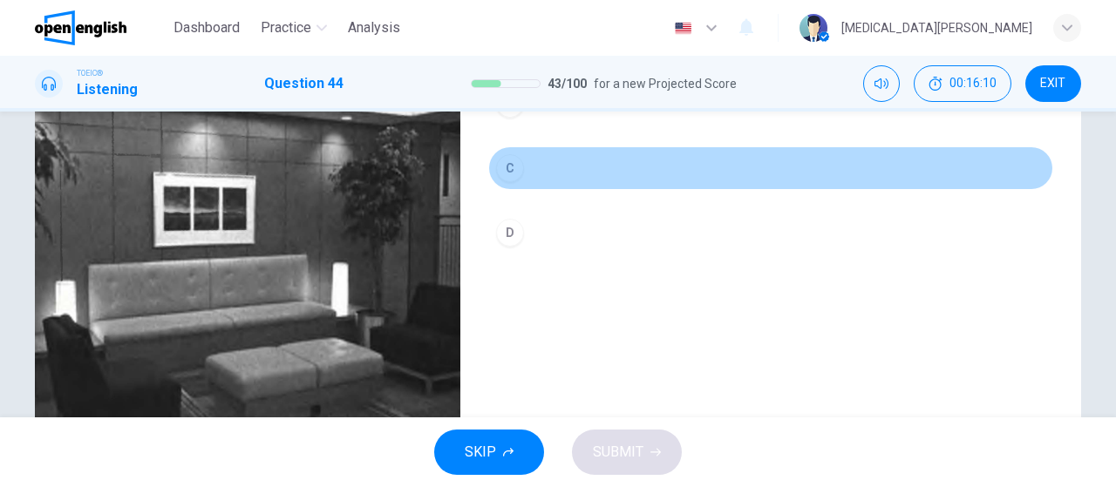
click at [517, 177] on div "C" at bounding box center [510, 168] width 28 height 28
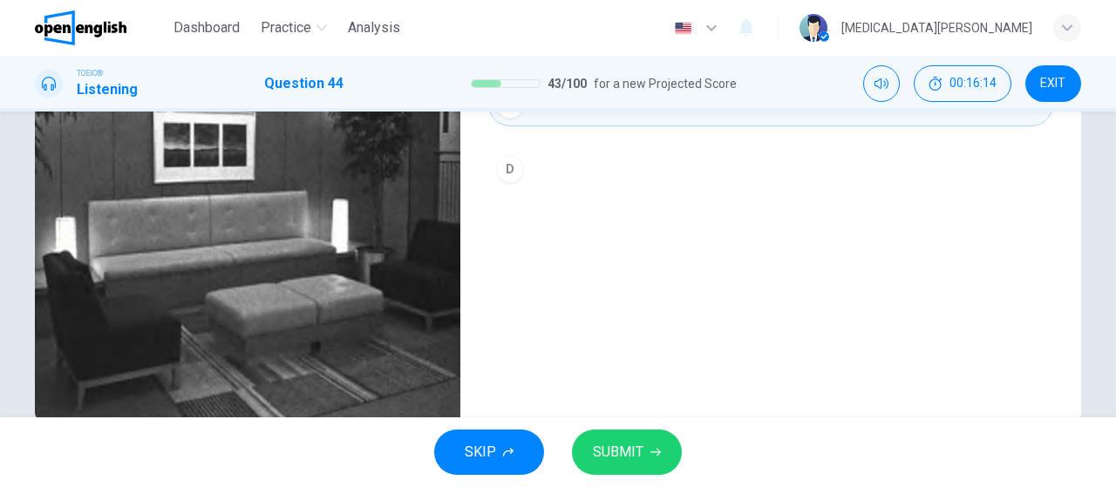
scroll to position [370, 0]
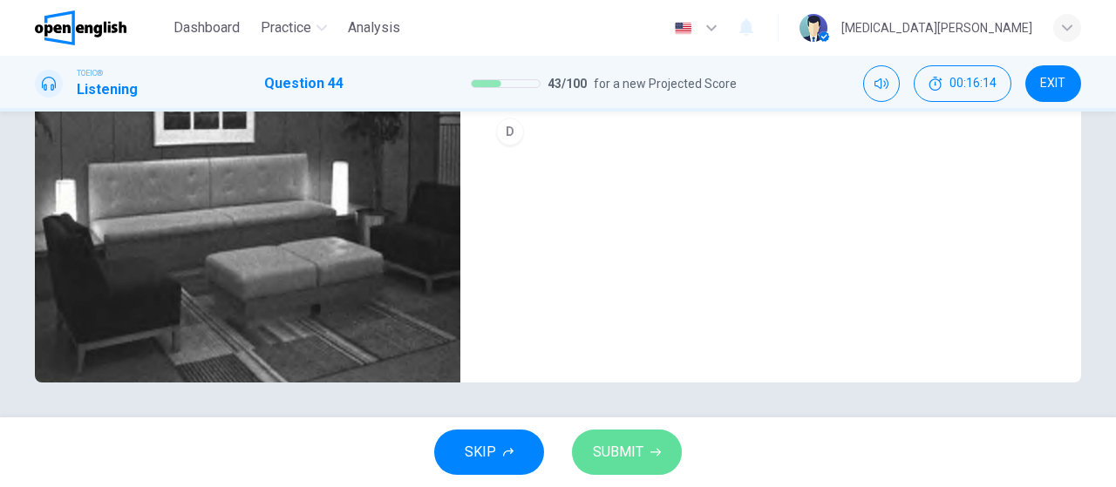
click at [599, 444] on span "SUBMIT" at bounding box center [618, 452] width 51 height 24
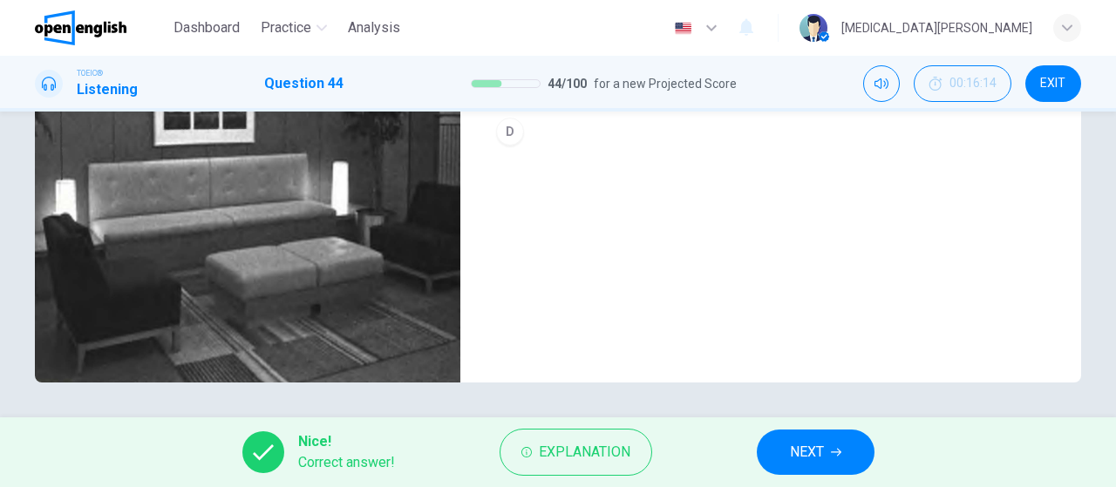
type input "**"
click at [811, 440] on span "NEXT" at bounding box center [807, 452] width 34 height 24
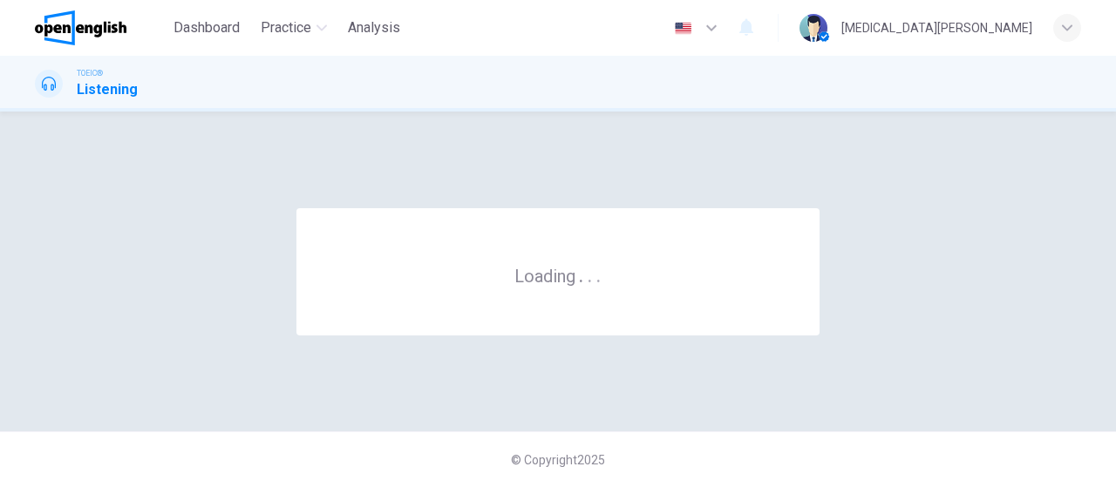
scroll to position [0, 0]
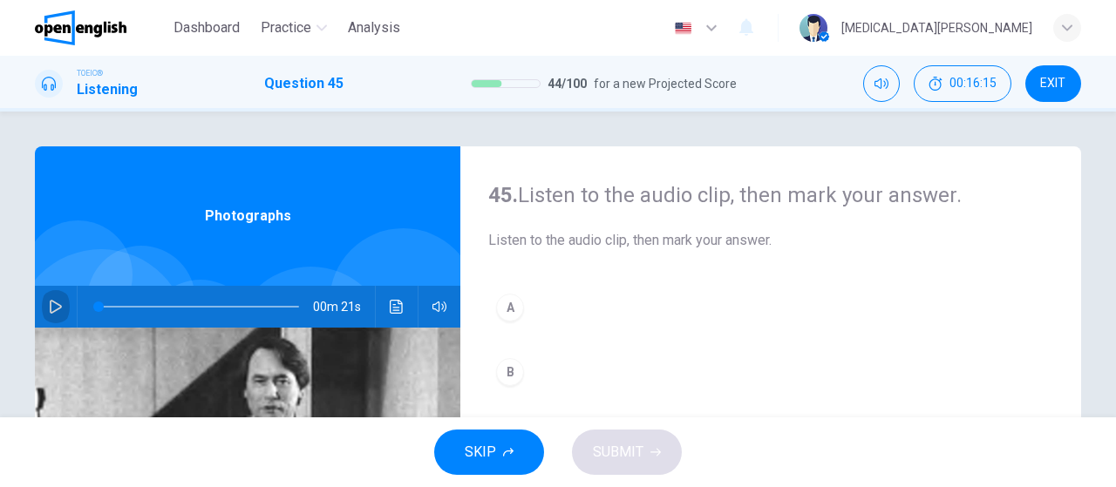
click at [50, 301] on icon "button" at bounding box center [56, 307] width 12 height 14
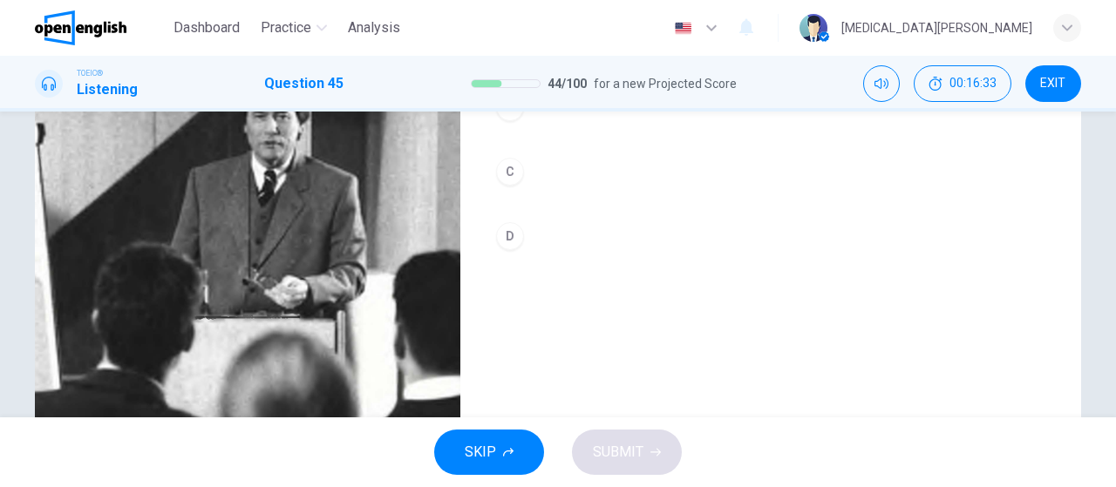
scroll to position [269, 0]
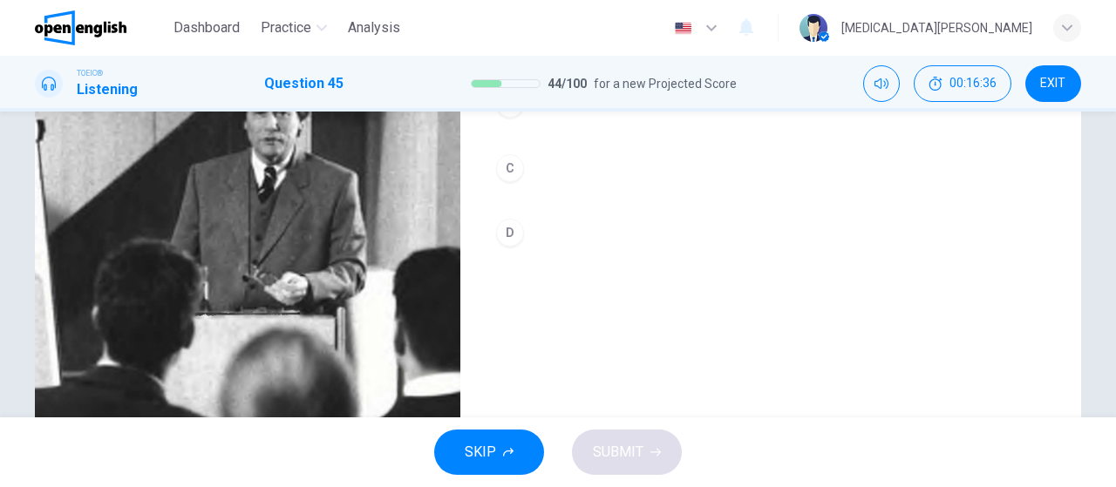
click at [506, 233] on div "D" at bounding box center [510, 233] width 28 height 28
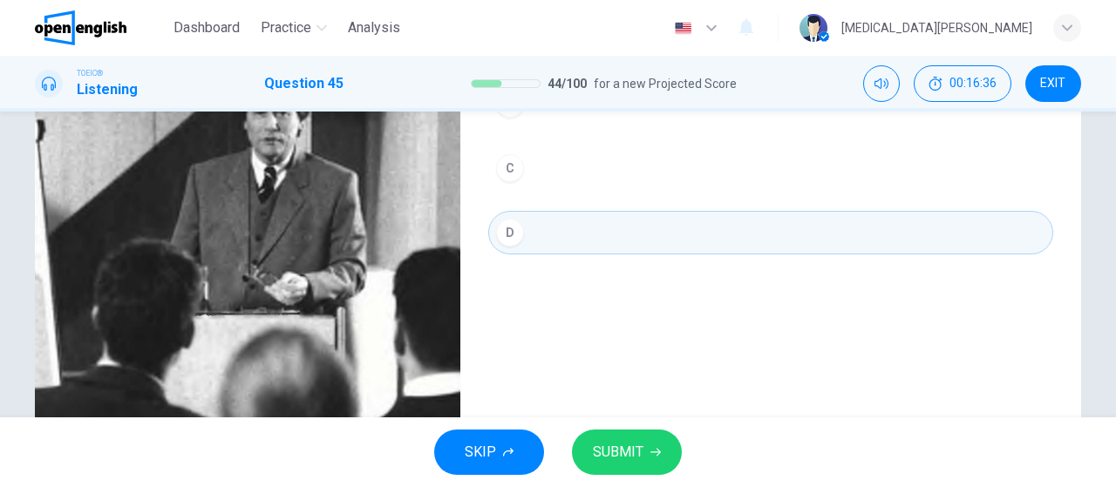
type input "*"
click at [616, 463] on span "SUBMIT" at bounding box center [618, 452] width 51 height 24
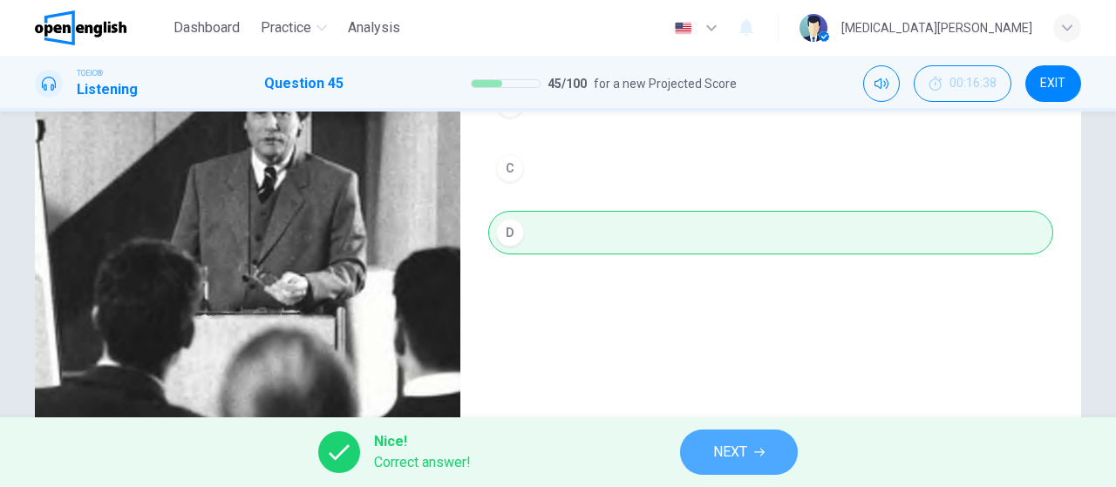
click at [735, 459] on span "NEXT" at bounding box center [730, 452] width 34 height 24
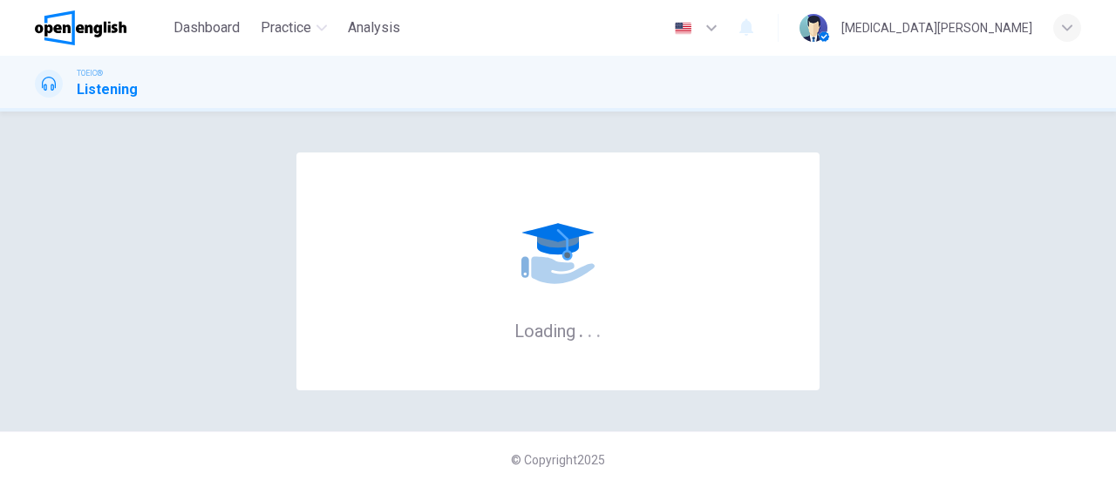
scroll to position [0, 0]
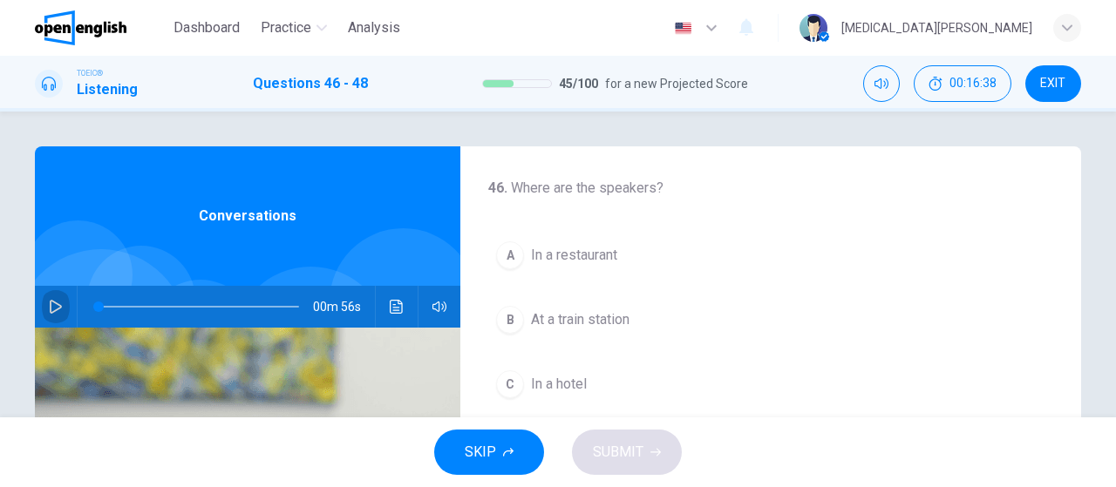
click at [51, 302] on icon "button" at bounding box center [56, 307] width 12 height 14
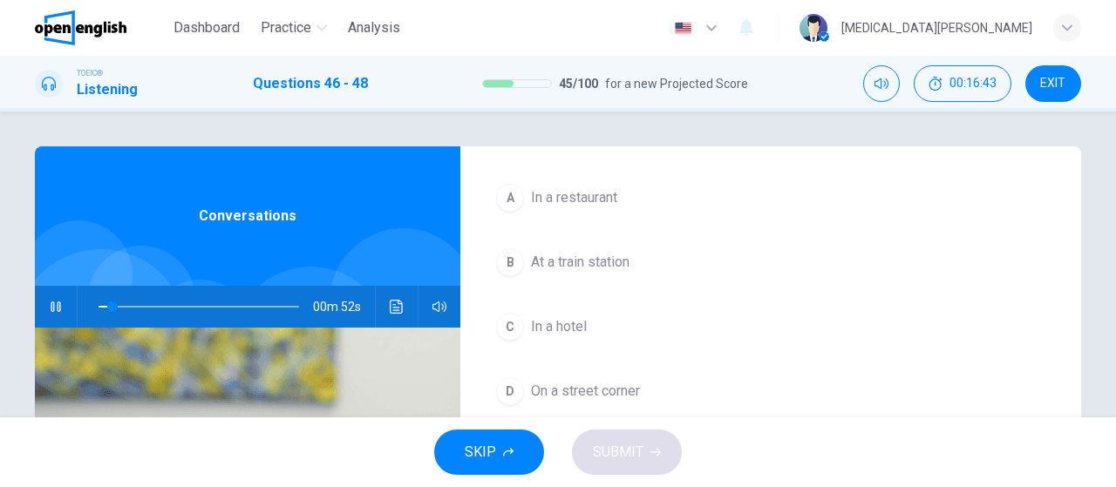
scroll to position [101, 0]
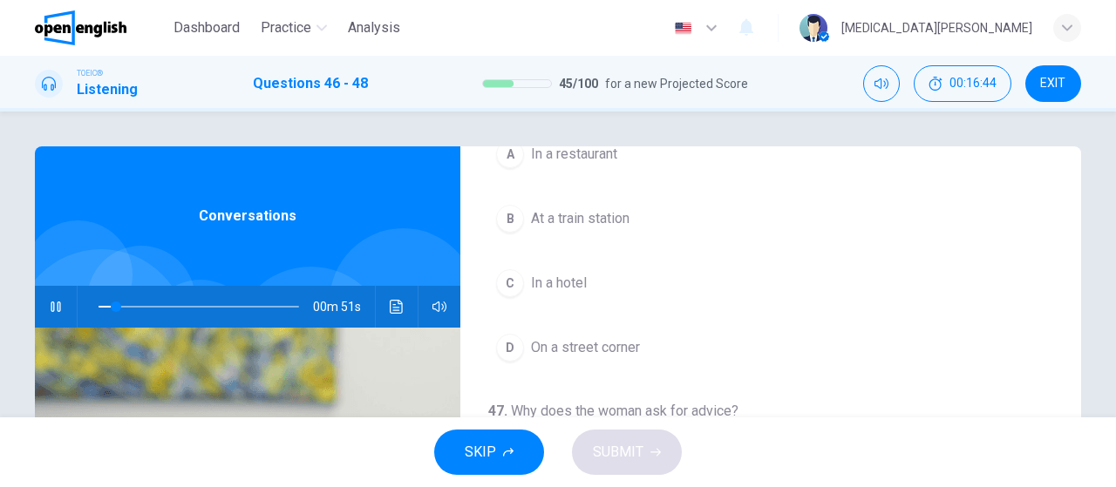
click at [511, 279] on div "C" at bounding box center [510, 283] width 28 height 28
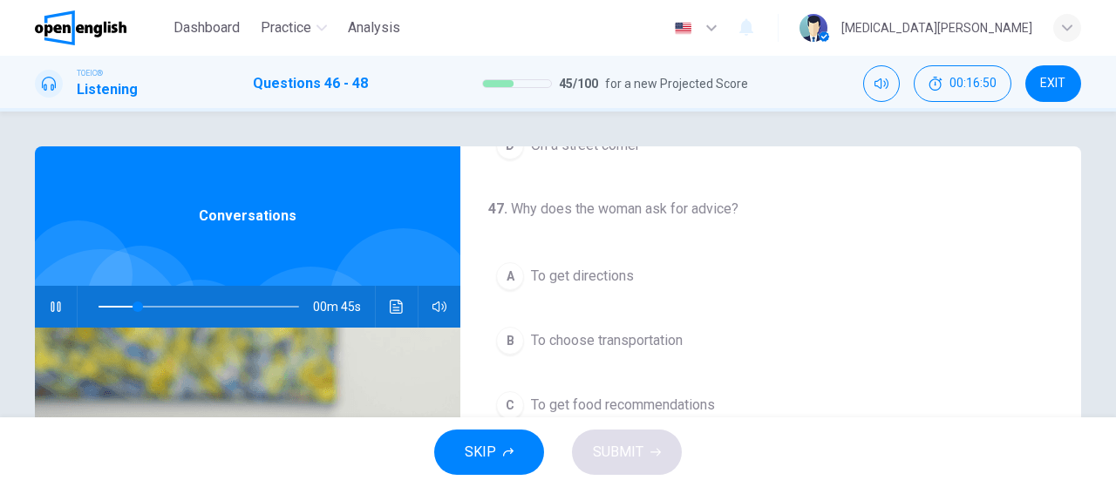
scroll to position [391, 0]
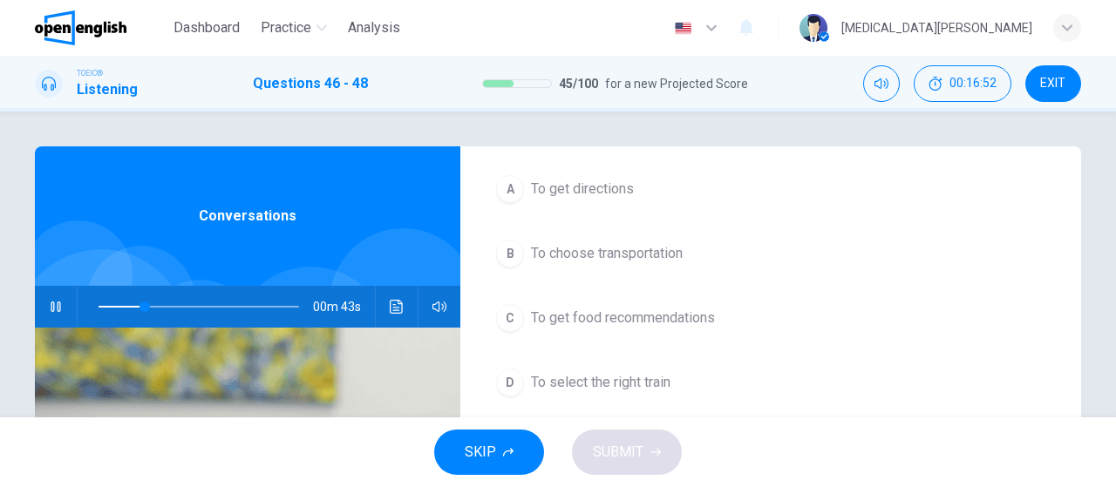
click at [526, 257] on button "B To choose transportation" at bounding box center [770, 254] width 565 height 44
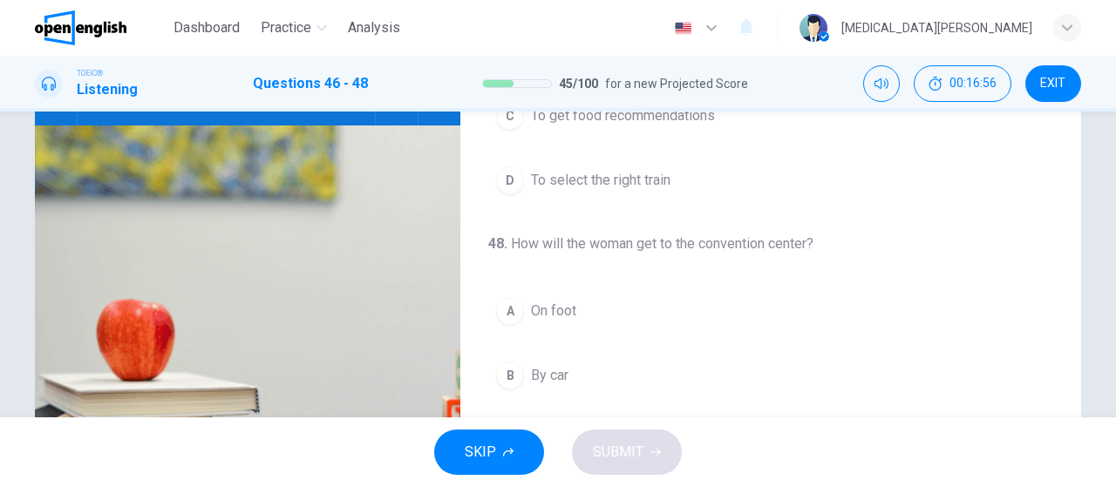
scroll to position [303, 0]
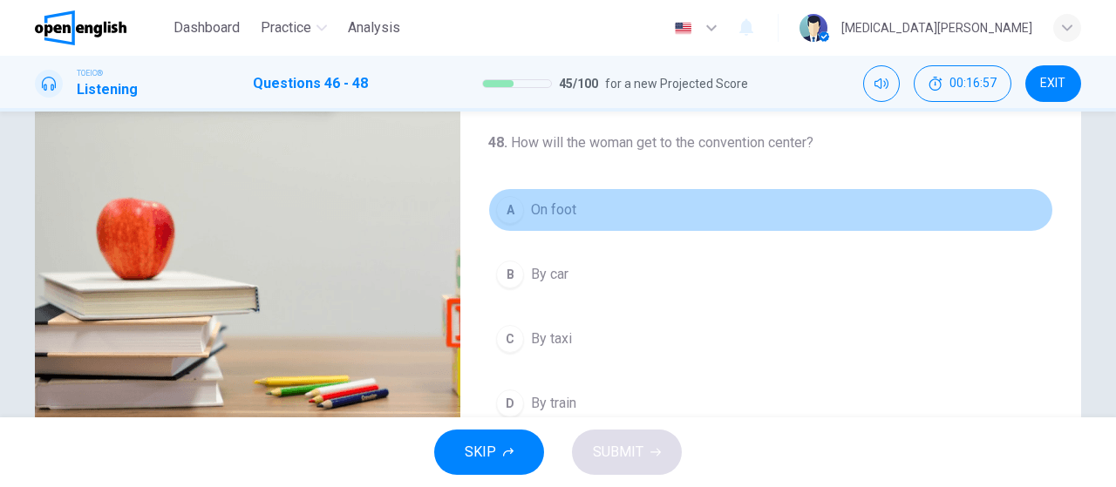
click at [516, 205] on div "A" at bounding box center [510, 210] width 28 height 28
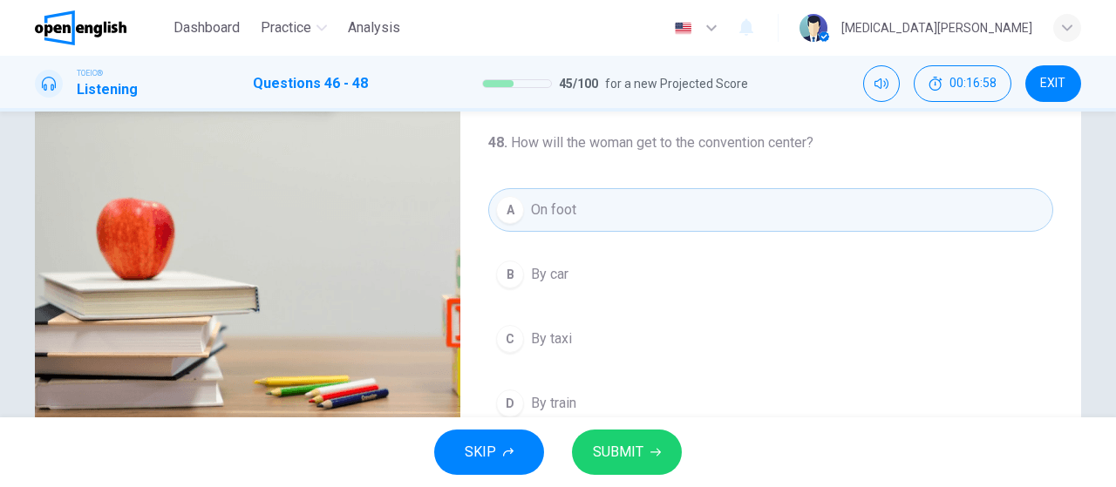
scroll to position [370, 0]
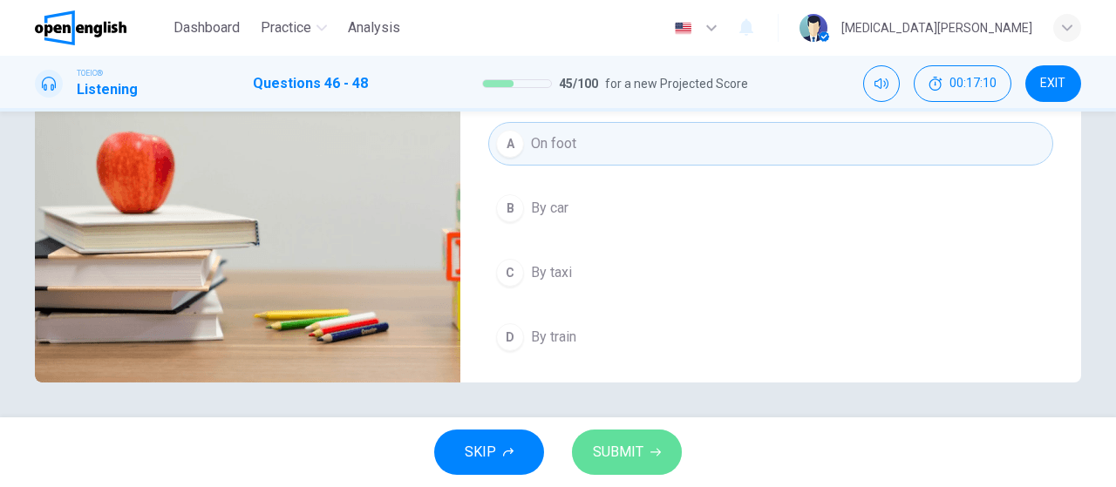
click at [628, 448] on span "SUBMIT" at bounding box center [618, 452] width 51 height 24
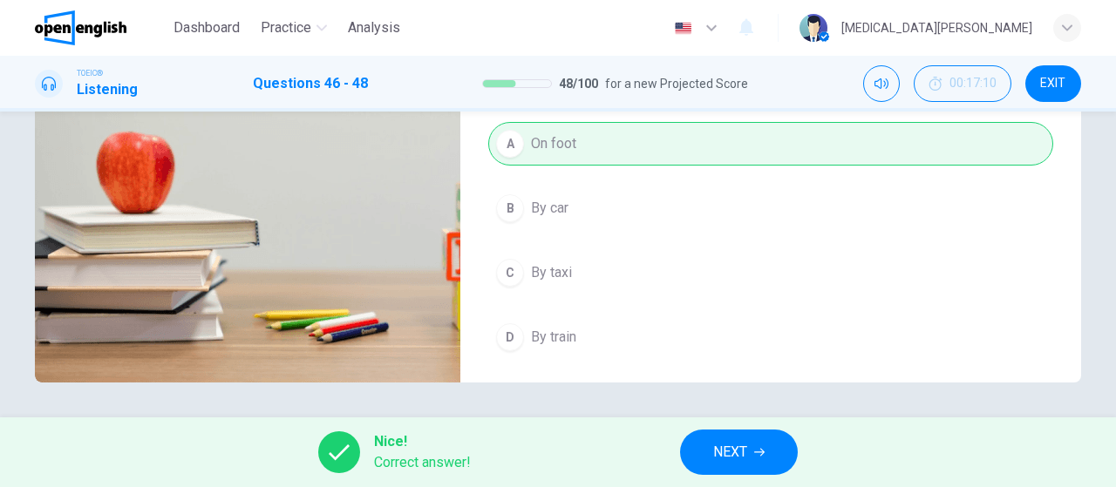
type input "**"
click at [727, 458] on span "NEXT" at bounding box center [730, 452] width 34 height 24
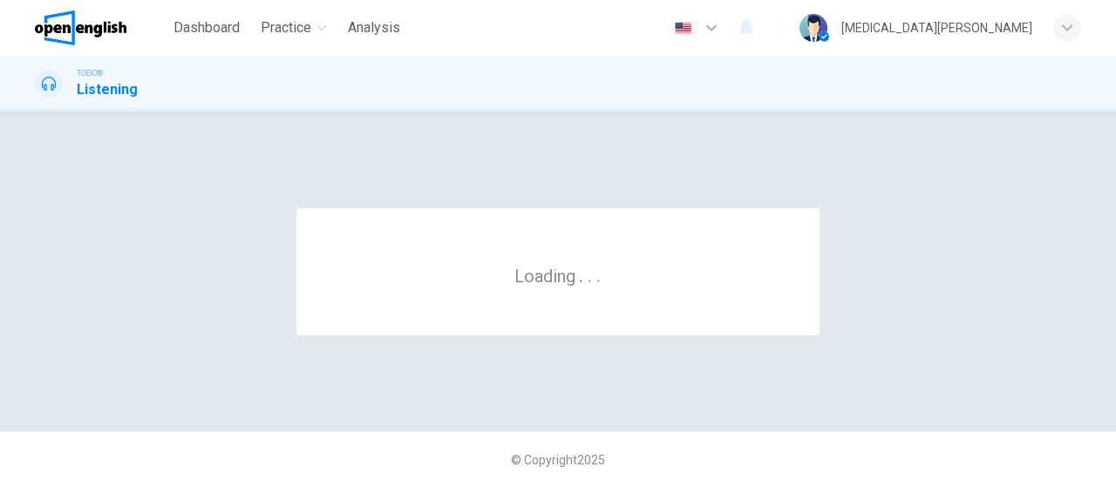
scroll to position [0, 0]
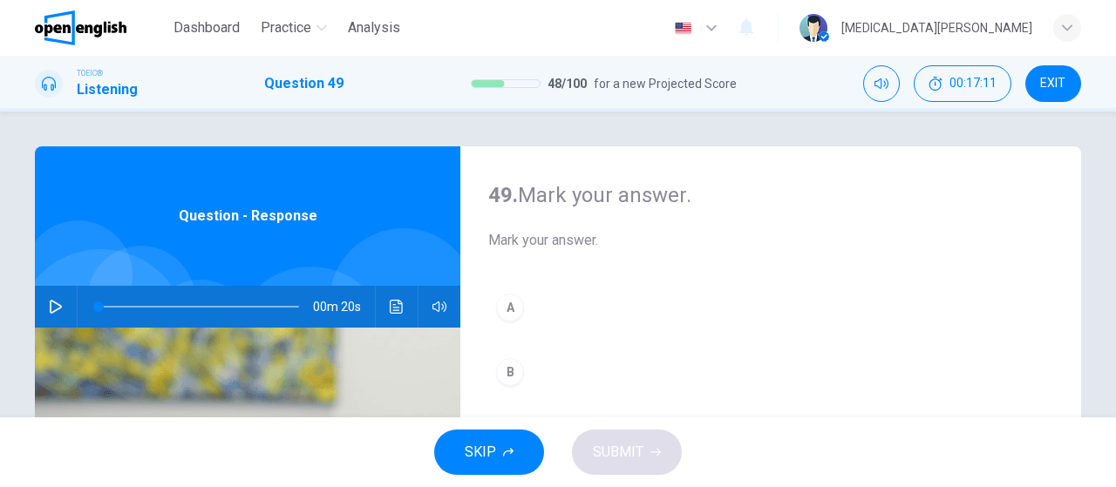
click at [50, 308] on icon "button" at bounding box center [56, 307] width 12 height 14
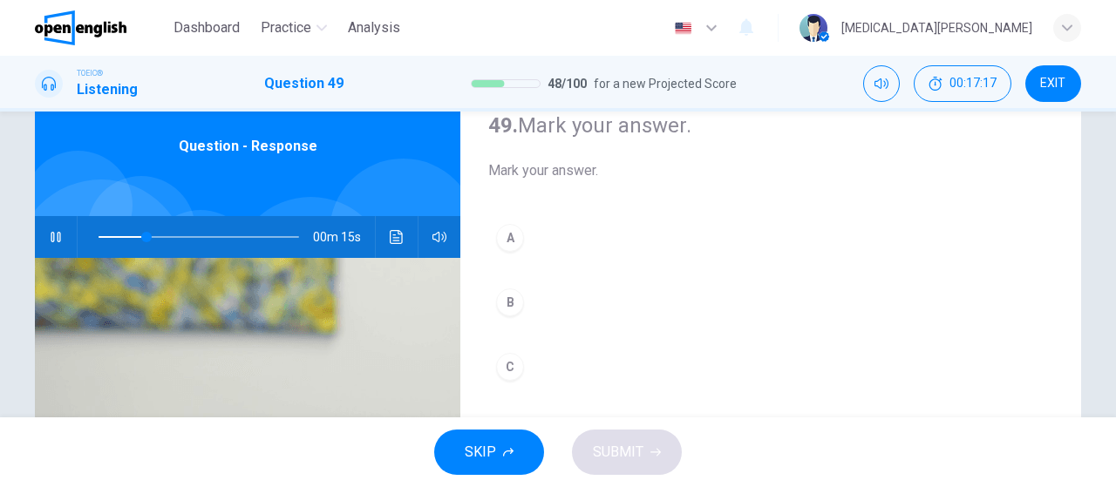
scroll to position [101, 0]
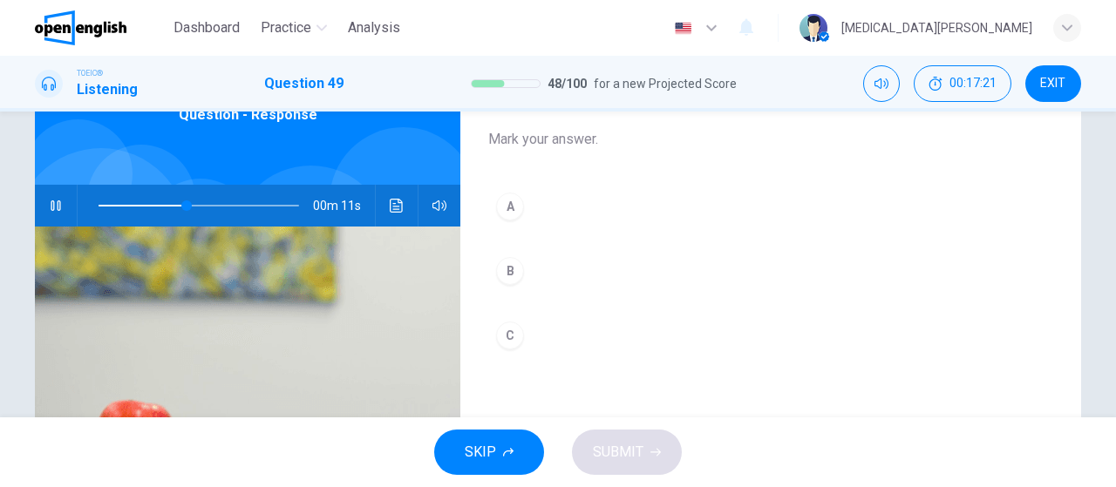
click at [519, 208] on div "A" at bounding box center [510, 207] width 28 height 28
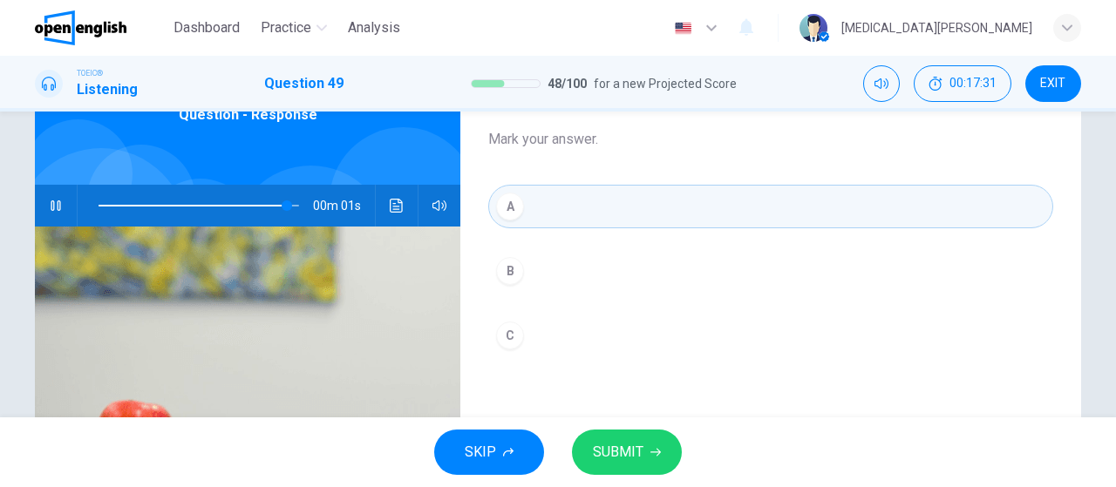
click at [643, 442] on span "SUBMIT" at bounding box center [618, 452] width 51 height 24
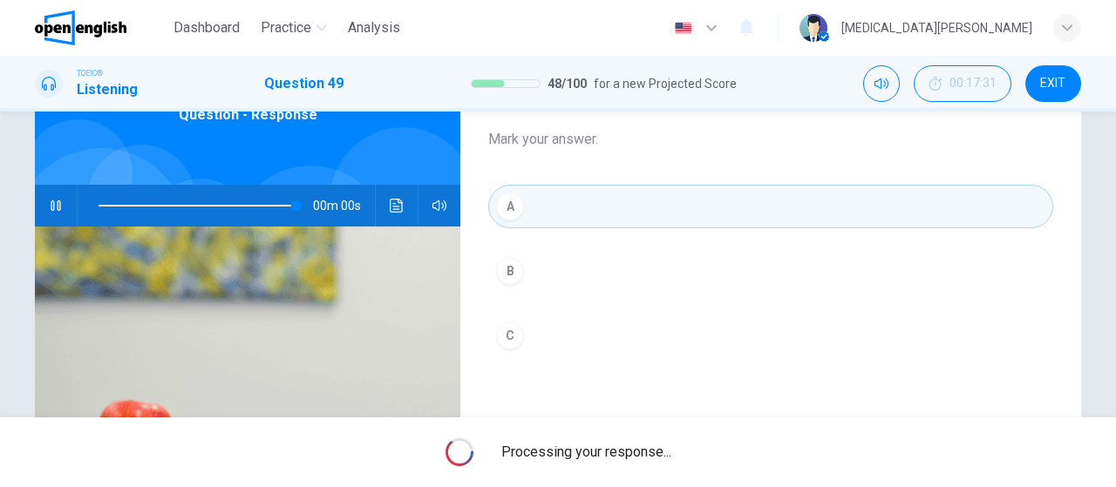
type input "*"
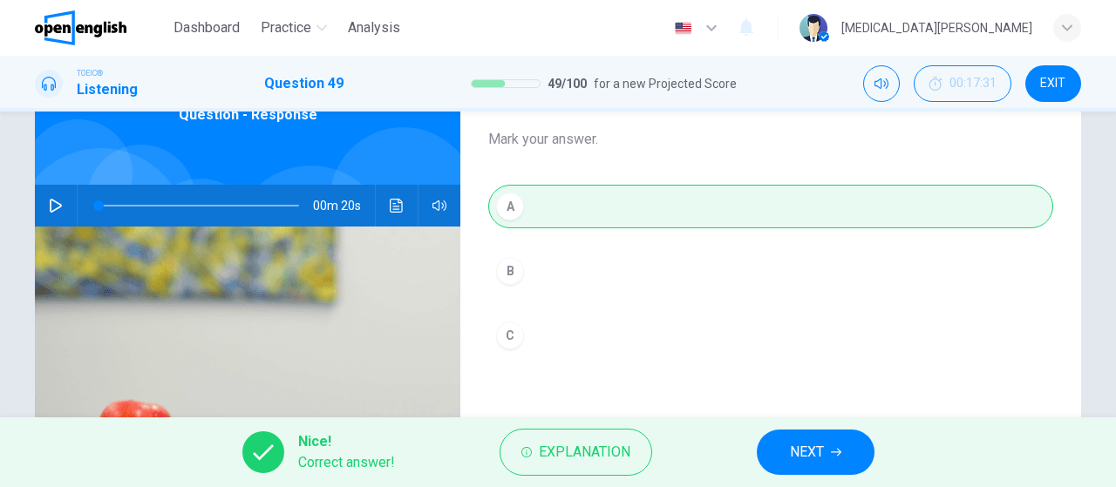
click at [838, 458] on button "NEXT" at bounding box center [816, 452] width 118 height 45
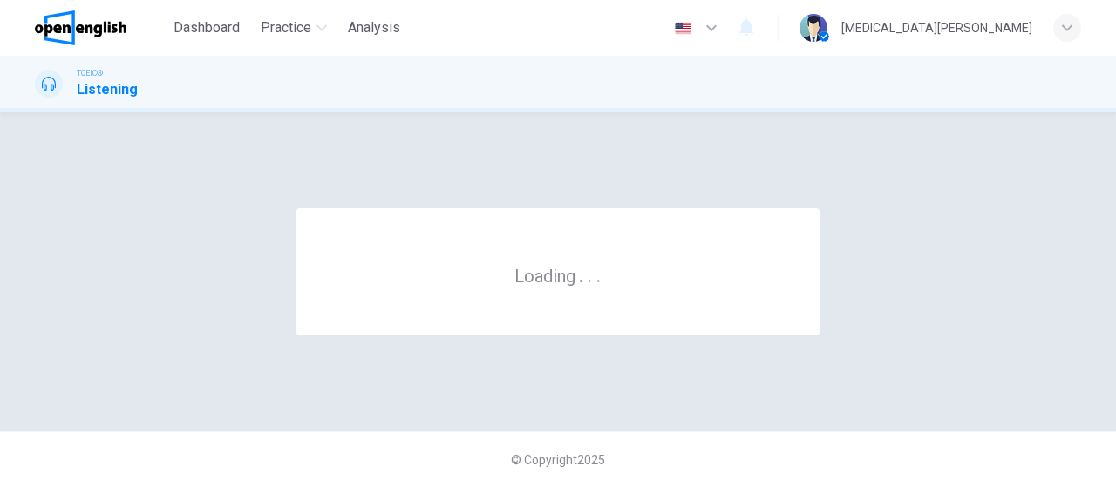
scroll to position [0, 0]
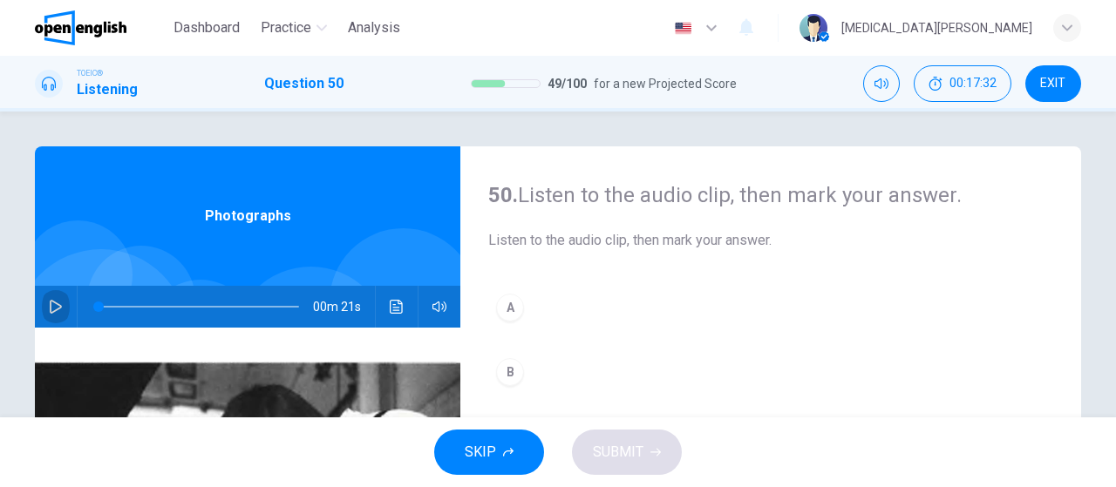
click at [51, 308] on icon "button" at bounding box center [56, 307] width 14 height 14
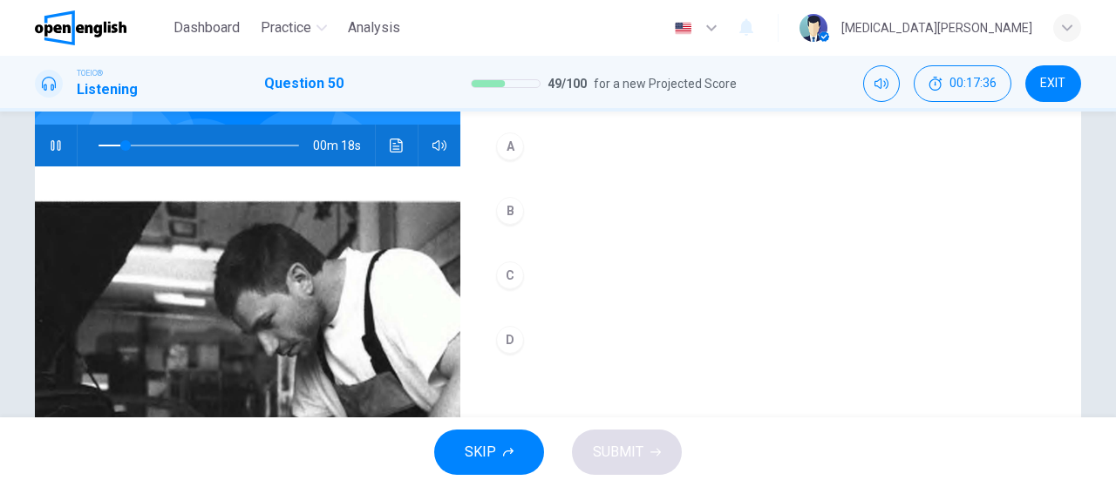
scroll to position [66, 0]
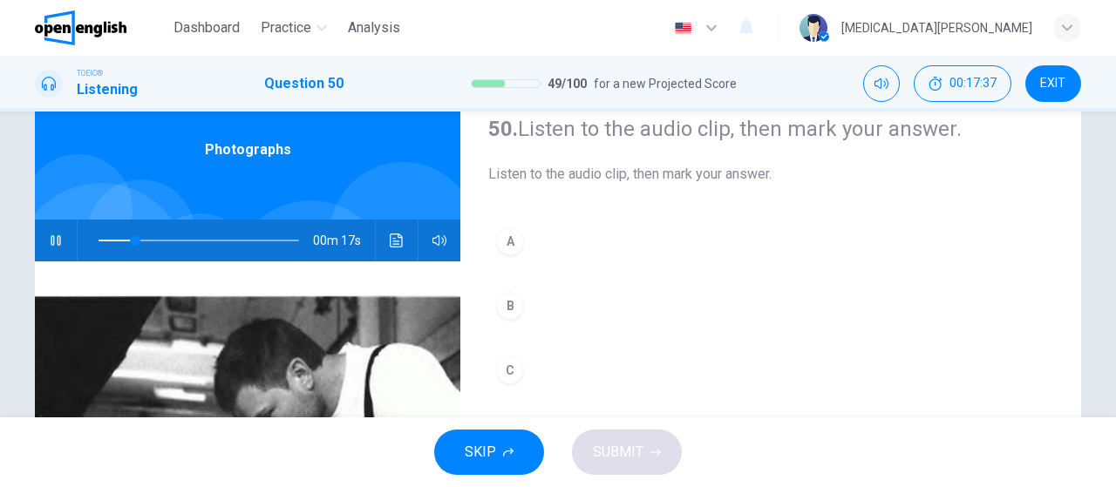
click at [510, 236] on div "A" at bounding box center [510, 242] width 28 height 28
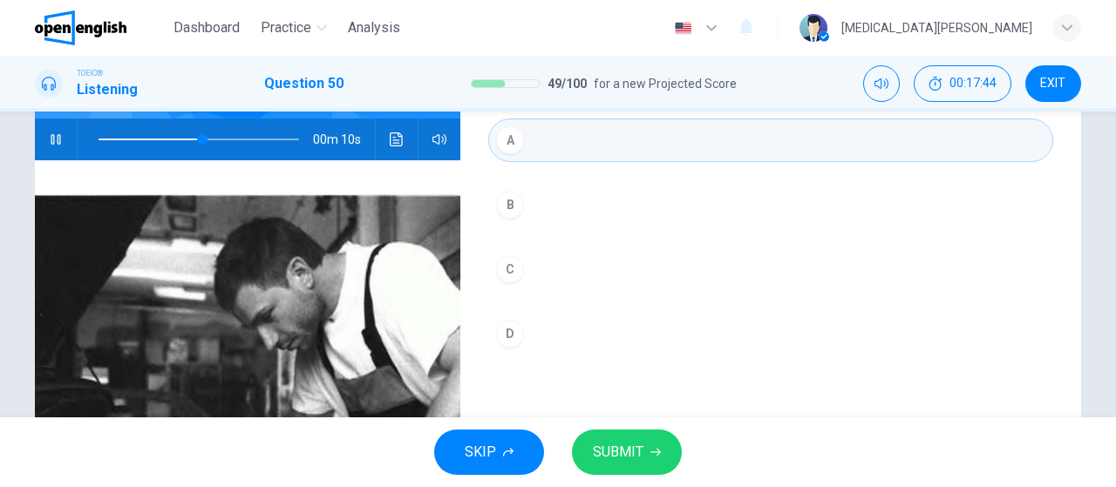
scroll to position [269, 0]
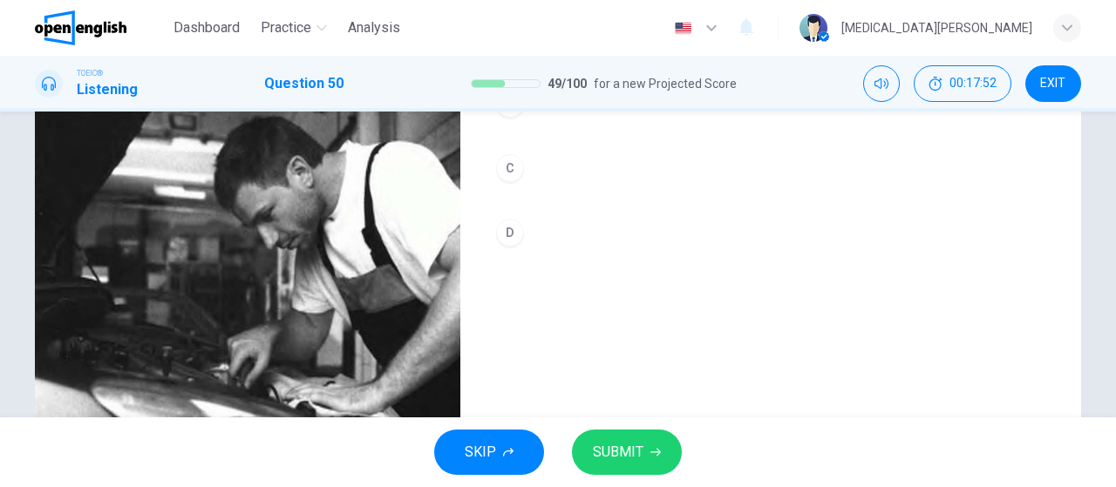
click at [646, 461] on button "SUBMIT" at bounding box center [627, 452] width 110 height 45
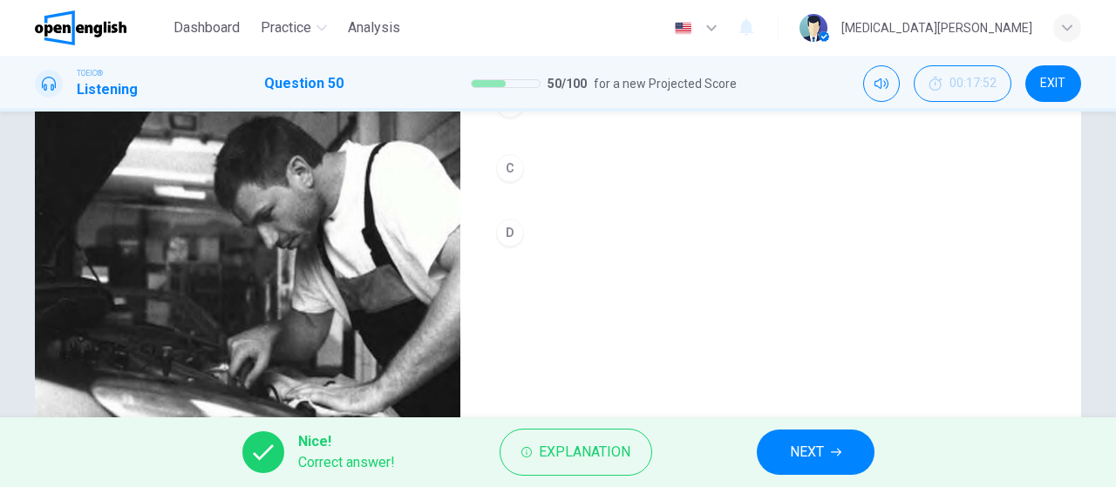
type input "*"
click at [1043, 91] on span "EXIT" at bounding box center [1052, 84] width 25 height 14
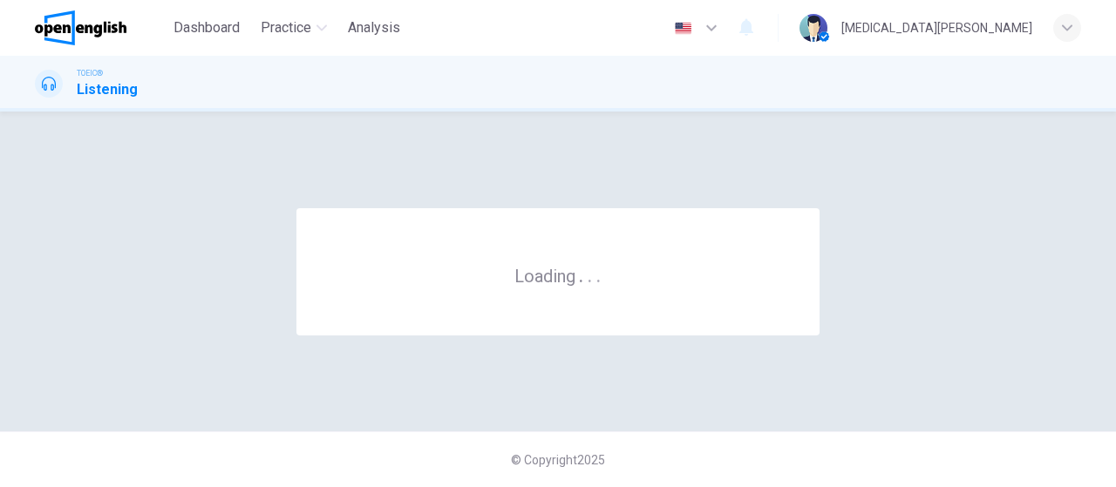
scroll to position [0, 0]
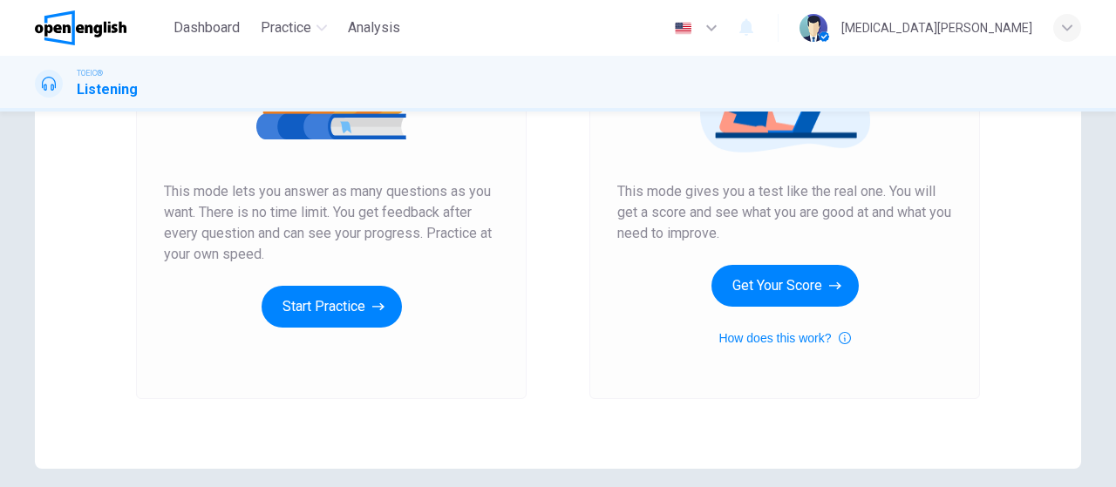
scroll to position [255, 0]
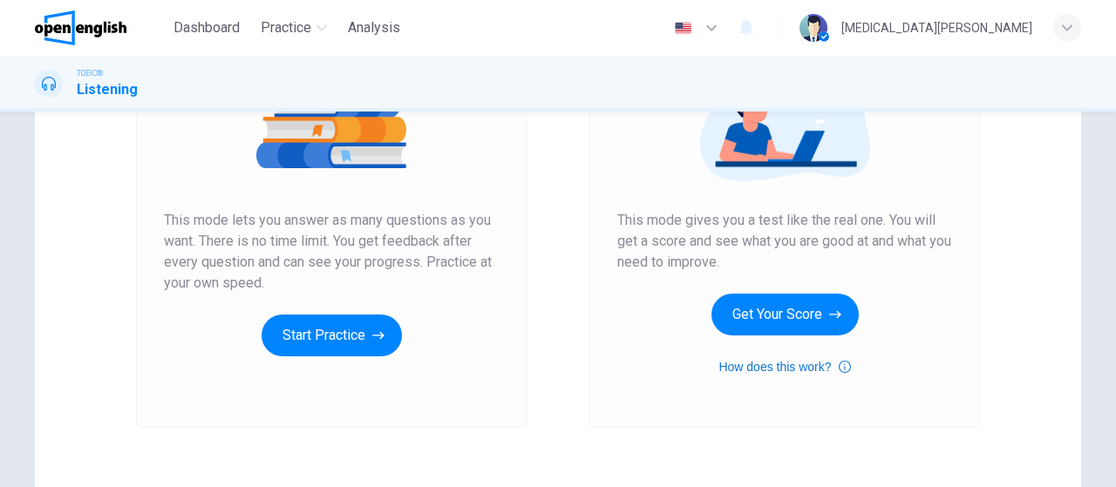
click at [796, 369] on button "How does this work?" at bounding box center [784, 367] width 132 height 21
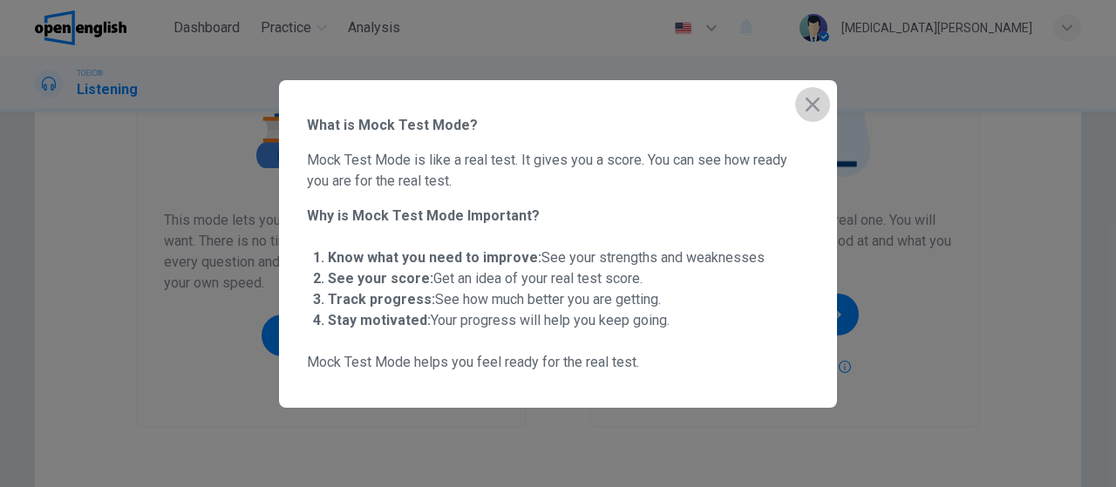
click at [812, 107] on icon "button" at bounding box center [812, 104] width 21 height 21
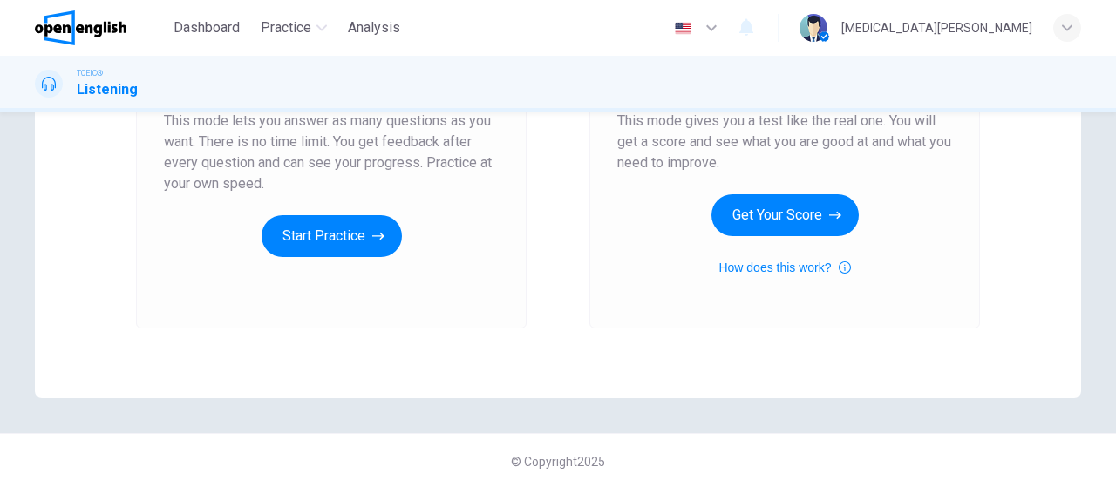
scroll to position [356, 0]
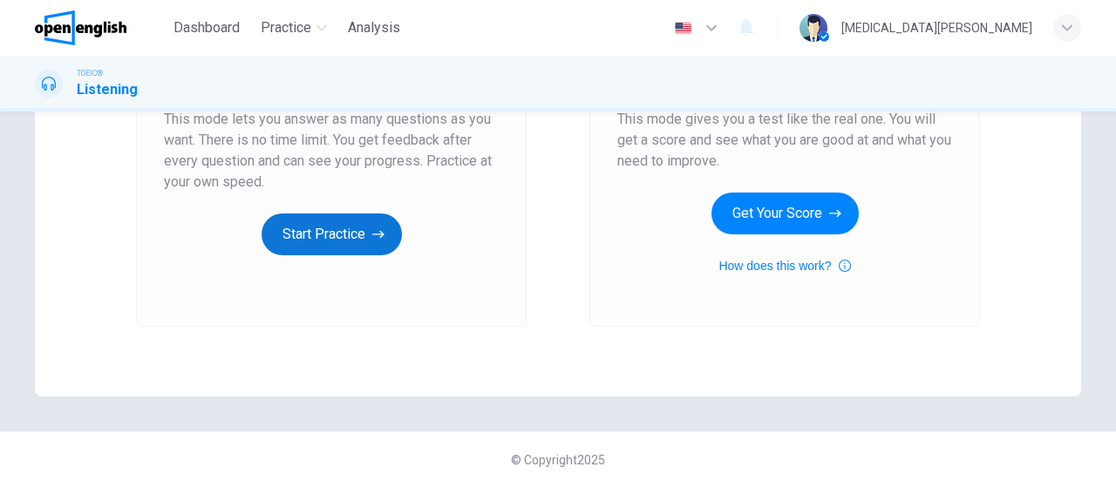
click at [332, 253] on button "Start Practice" at bounding box center [332, 235] width 140 height 42
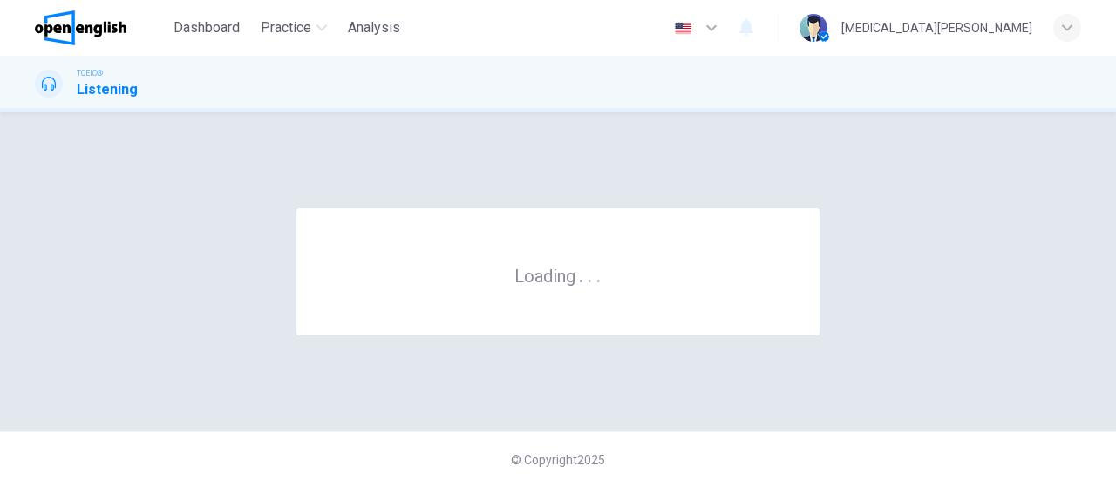
scroll to position [0, 0]
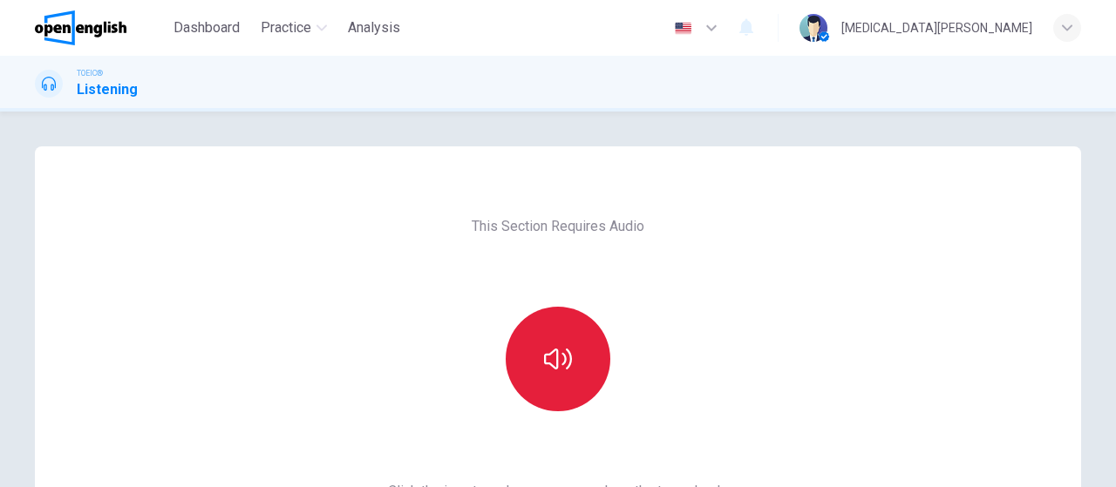
click at [590, 358] on button "button" at bounding box center [558, 359] width 105 height 105
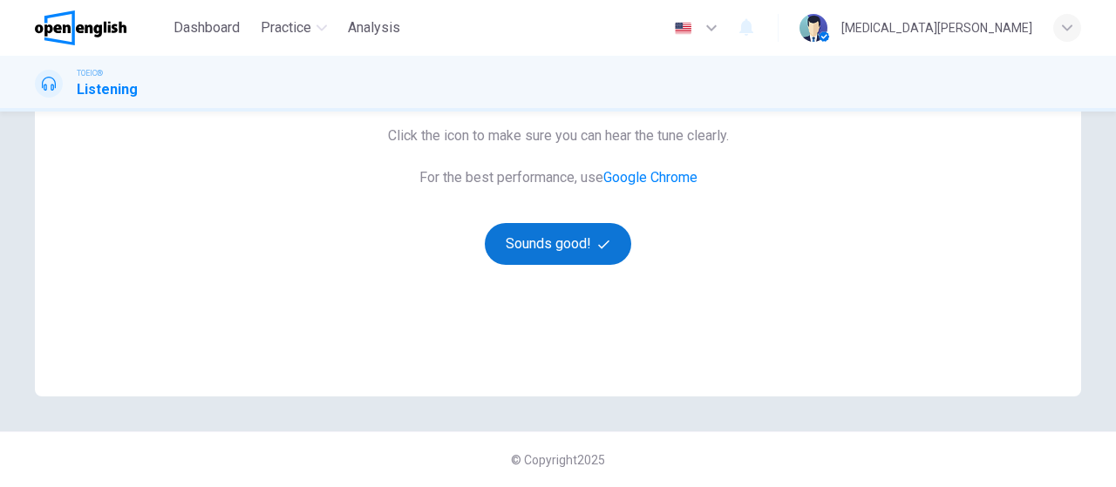
click at [561, 250] on button "Sounds good!" at bounding box center [558, 244] width 146 height 42
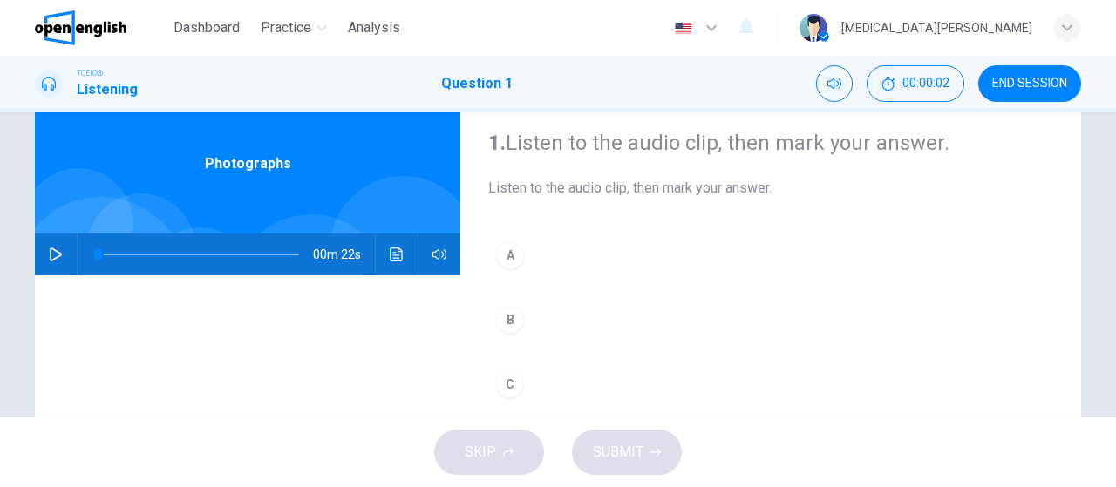
scroll to position [101, 0]
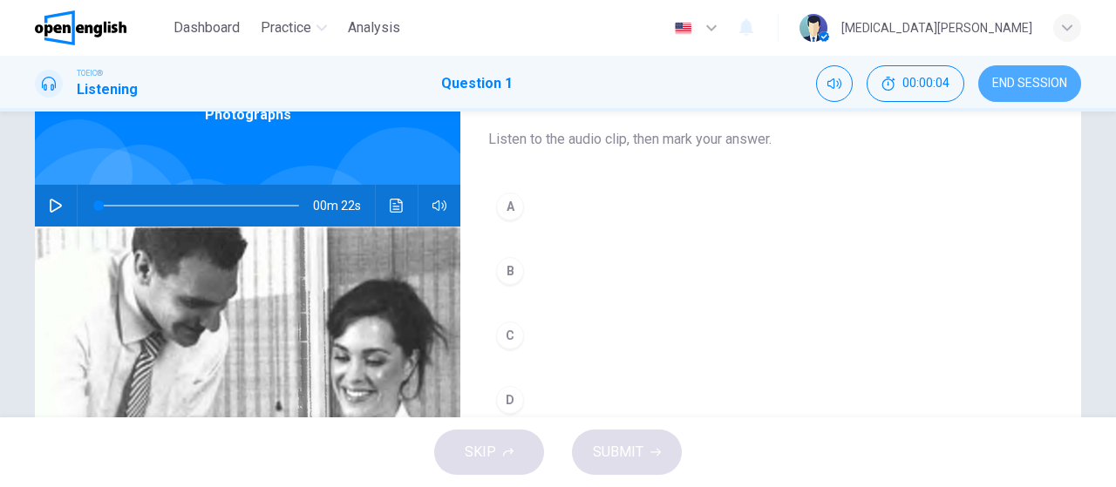
click at [1032, 91] on span "END SESSION" at bounding box center [1029, 84] width 75 height 14
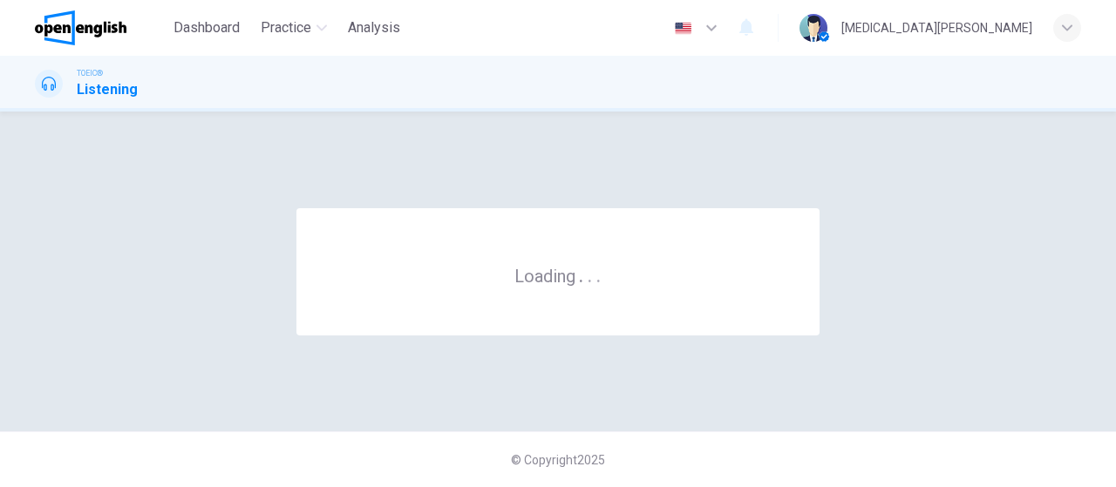
scroll to position [0, 0]
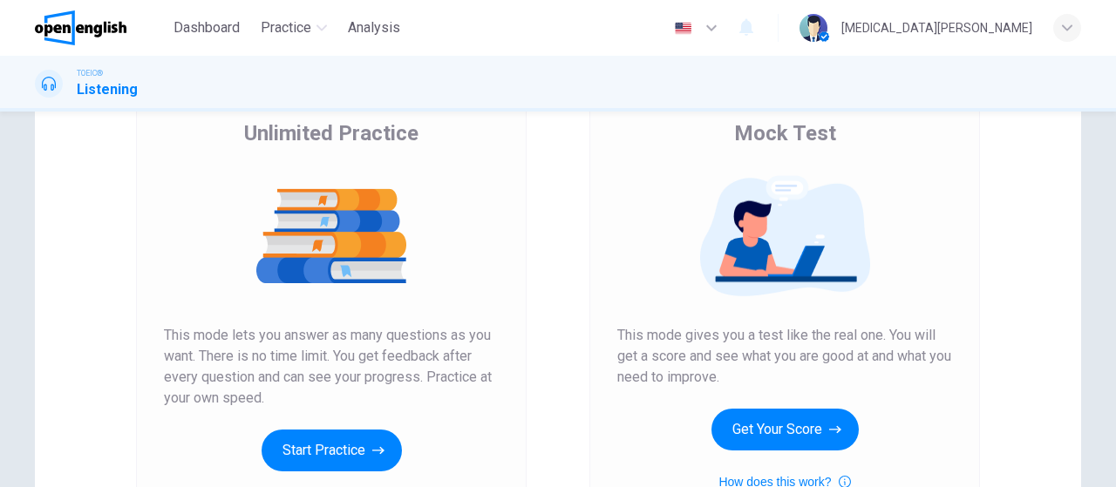
scroll to position [303, 0]
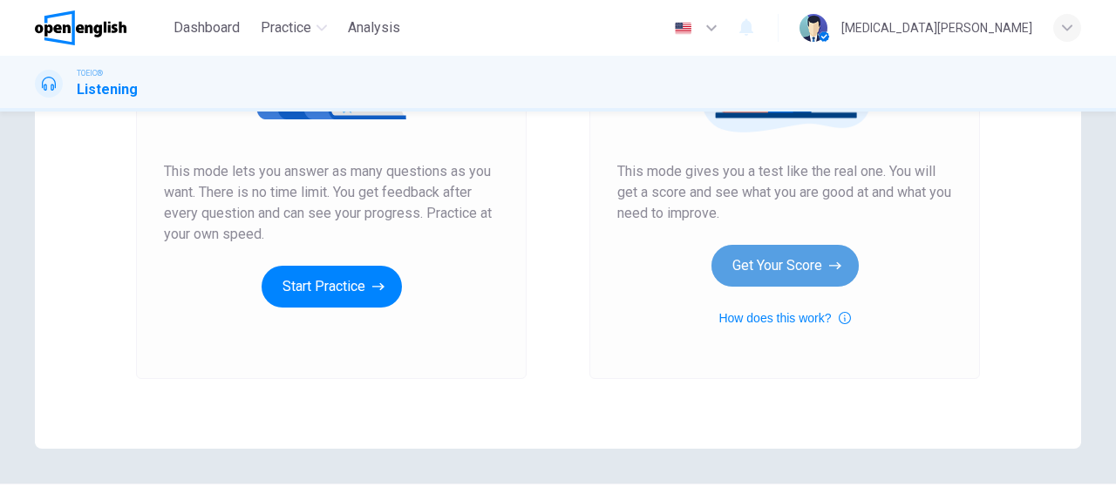
click at [766, 271] on button "Get Your Score" at bounding box center [784, 266] width 147 height 42
